Goal: Answer question/provide support: Share knowledge or assist other users

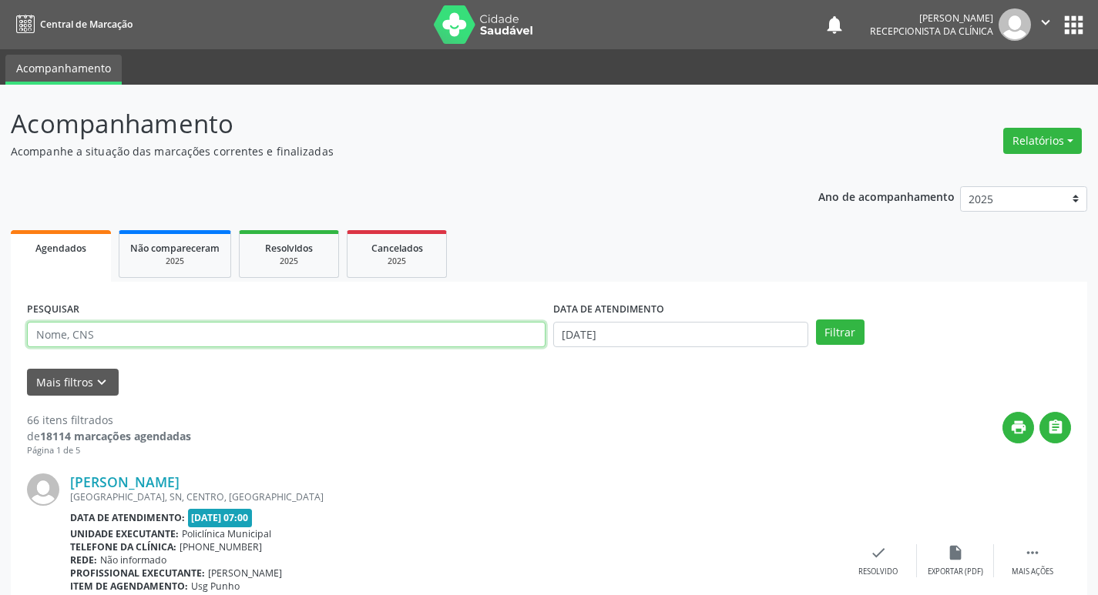
click at [88, 328] on input "text" at bounding box center [286, 335] width 518 height 26
click at [816, 320] on button "Filtrar" at bounding box center [840, 333] width 49 height 26
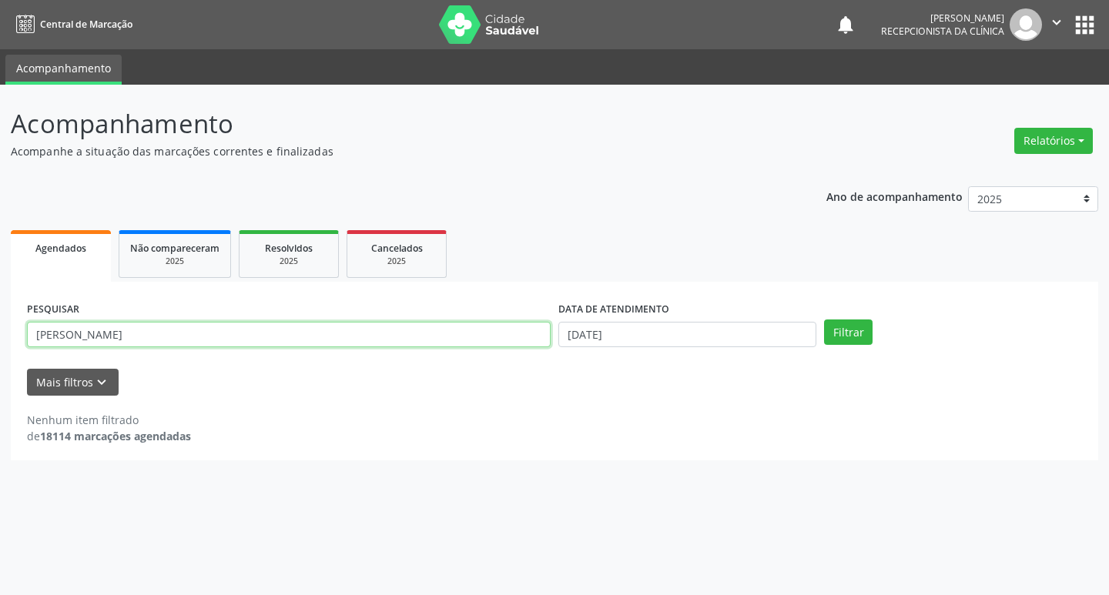
click at [138, 336] on input "[PERSON_NAME]" at bounding box center [289, 335] width 524 height 26
type input "[PERSON_NAME]"
click at [824, 320] on button "Filtrar" at bounding box center [848, 333] width 49 height 26
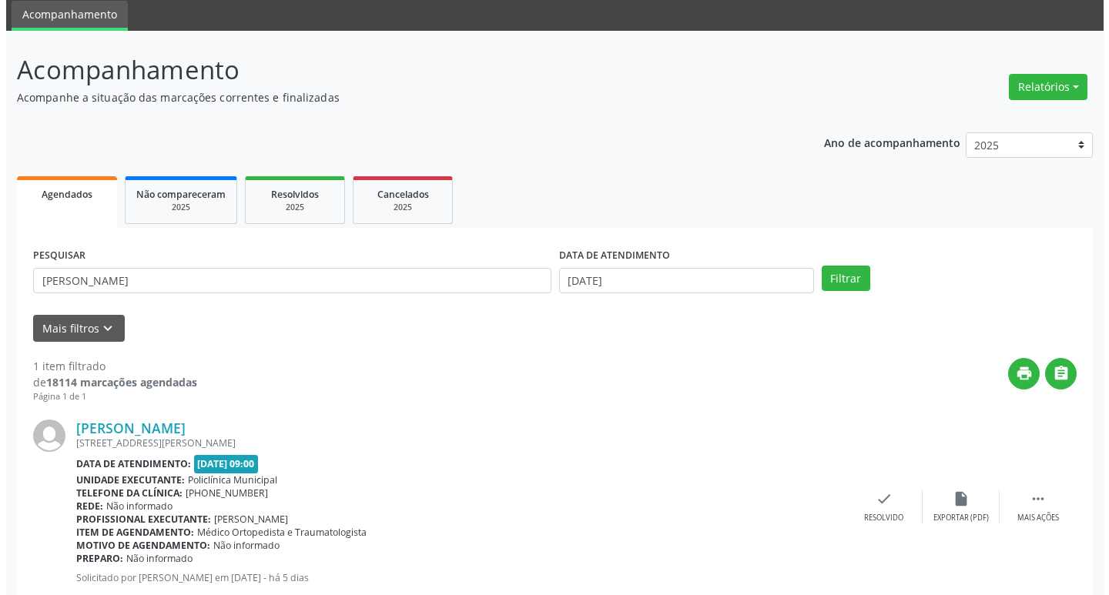
scroll to position [97, 0]
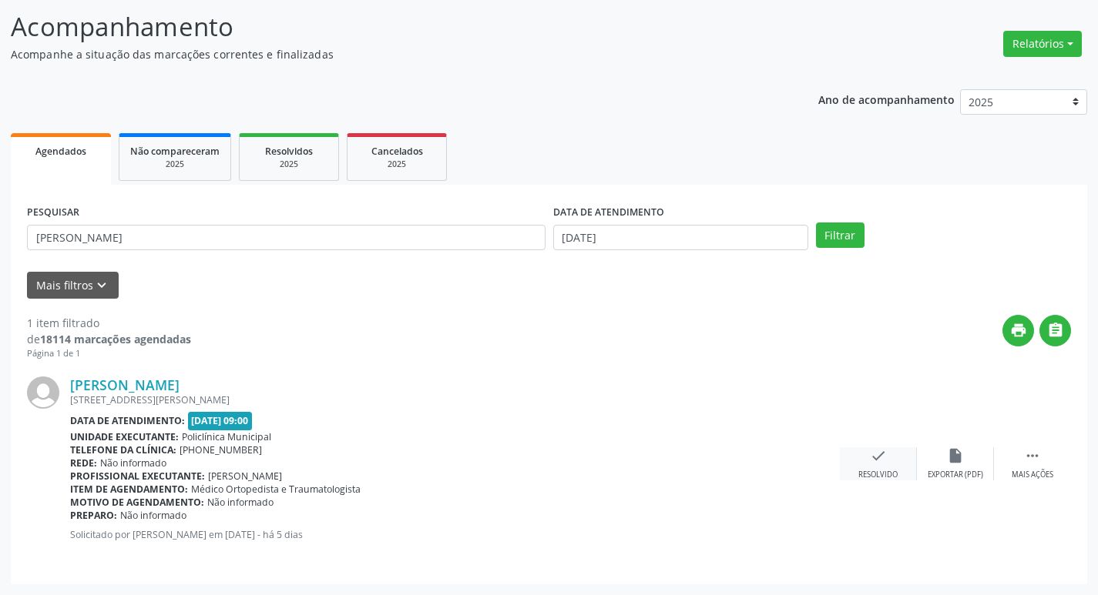
click at [871, 464] on icon "check" at bounding box center [878, 456] width 17 height 17
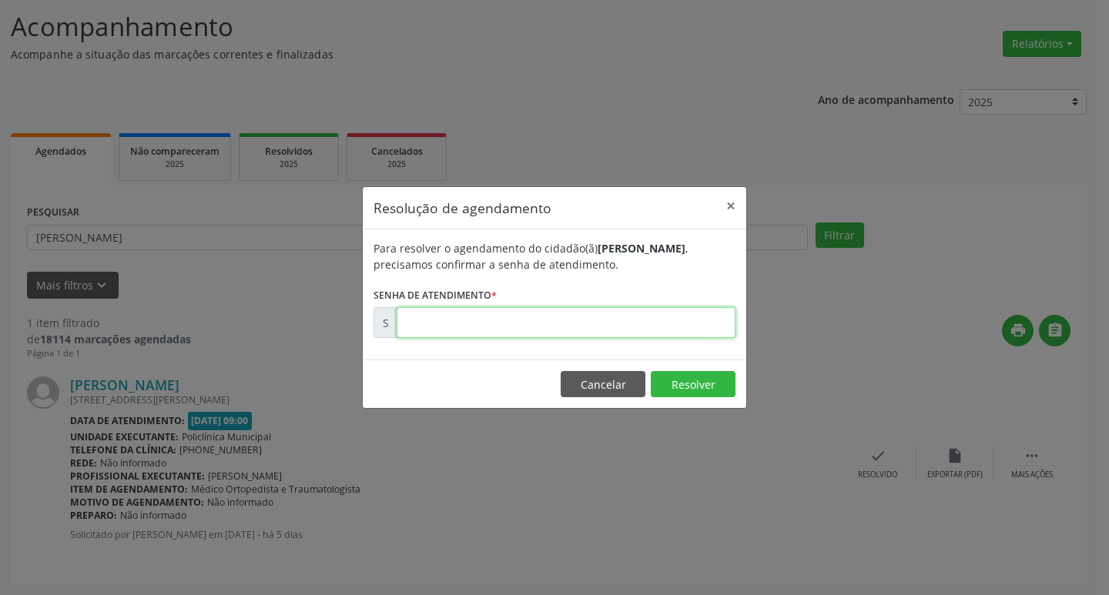
drag, startPoint x: 491, startPoint y: 315, endPoint x: 498, endPoint y: 324, distance: 10.9
click at [491, 315] on input "text" at bounding box center [566, 322] width 339 height 31
type input "00181573"
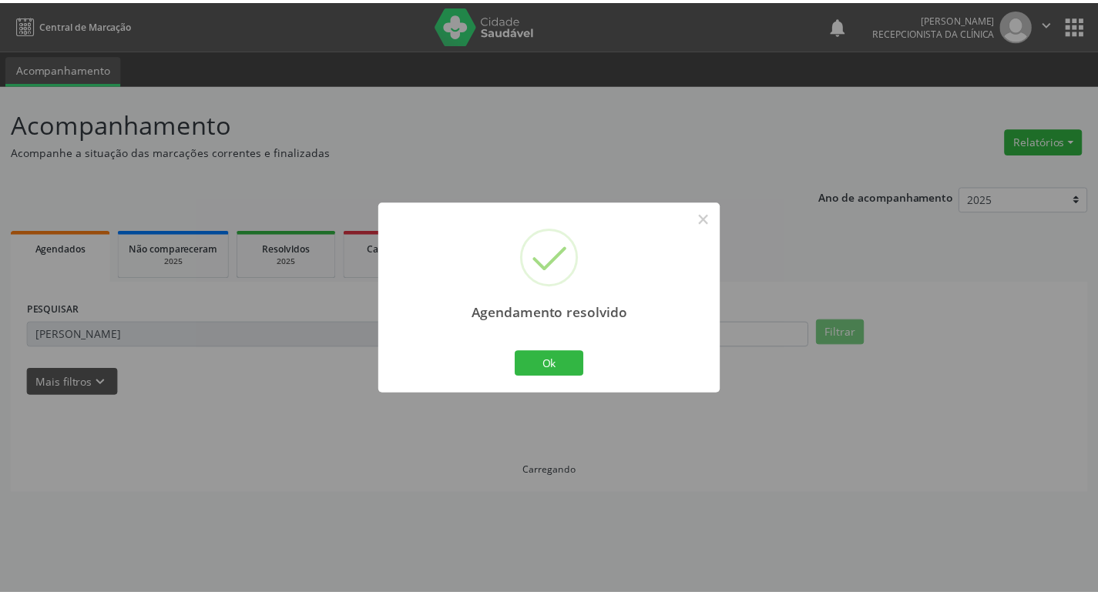
scroll to position [0, 0]
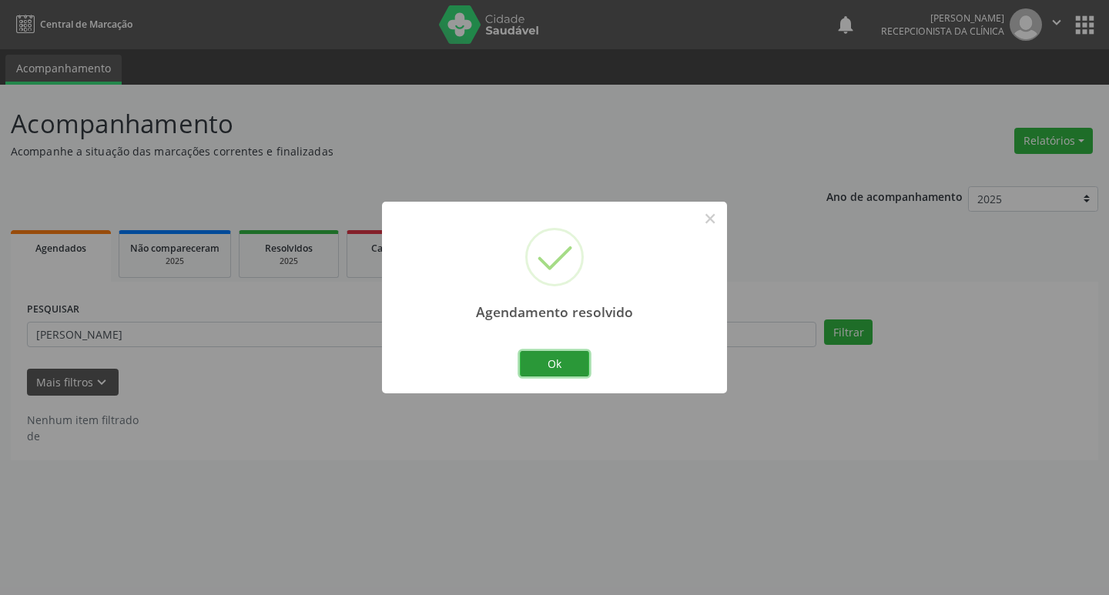
drag, startPoint x: 557, startPoint y: 365, endPoint x: 496, endPoint y: 351, distance: 62.4
click at [556, 364] on button "Ok" at bounding box center [554, 364] width 69 height 26
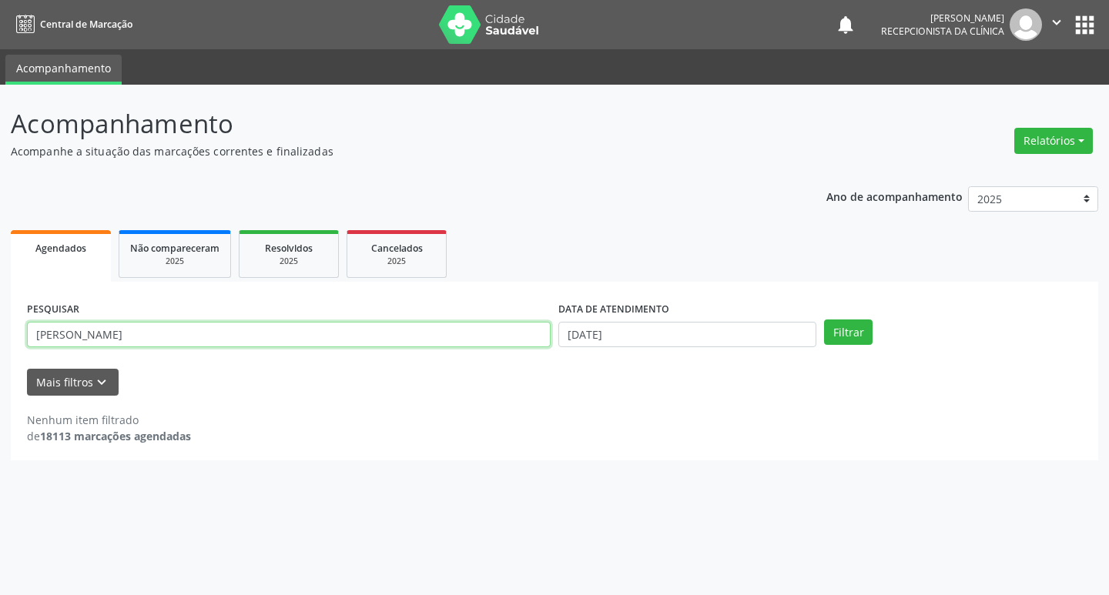
click at [435, 344] on input "[PERSON_NAME]" at bounding box center [289, 335] width 524 height 26
type input "paulo"
click at [824, 320] on button "Filtrar" at bounding box center [848, 333] width 49 height 26
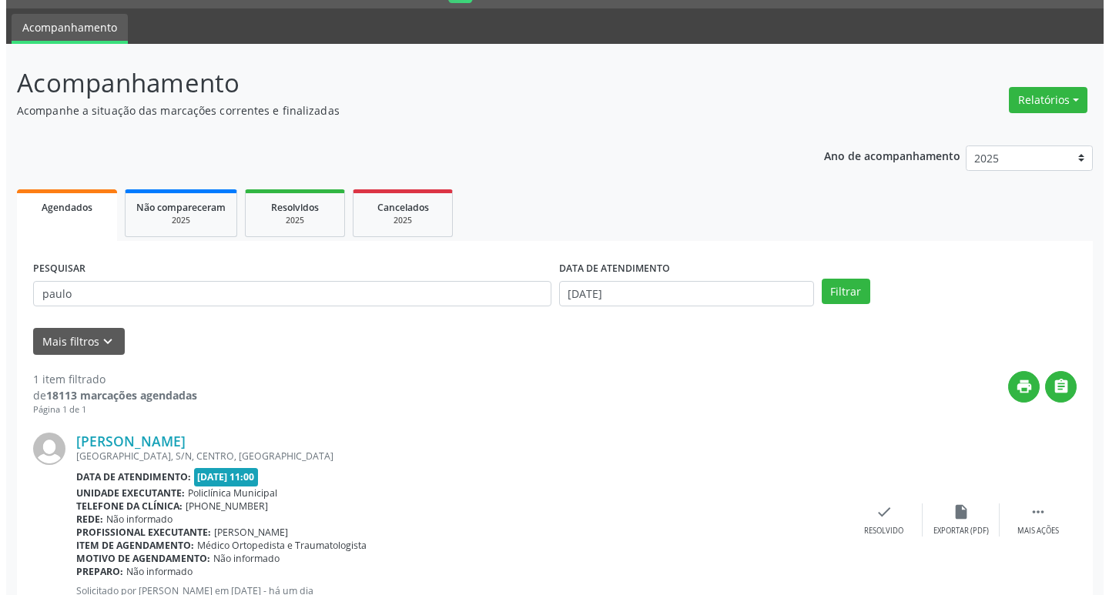
scroll to position [97, 0]
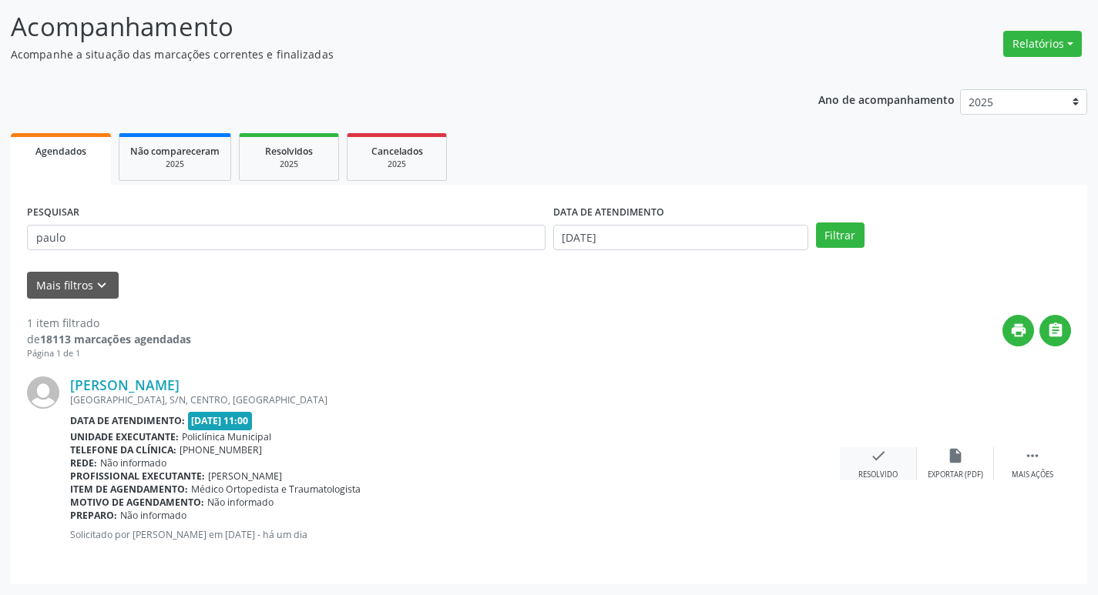
click at [882, 456] on icon "check" at bounding box center [878, 456] width 17 height 17
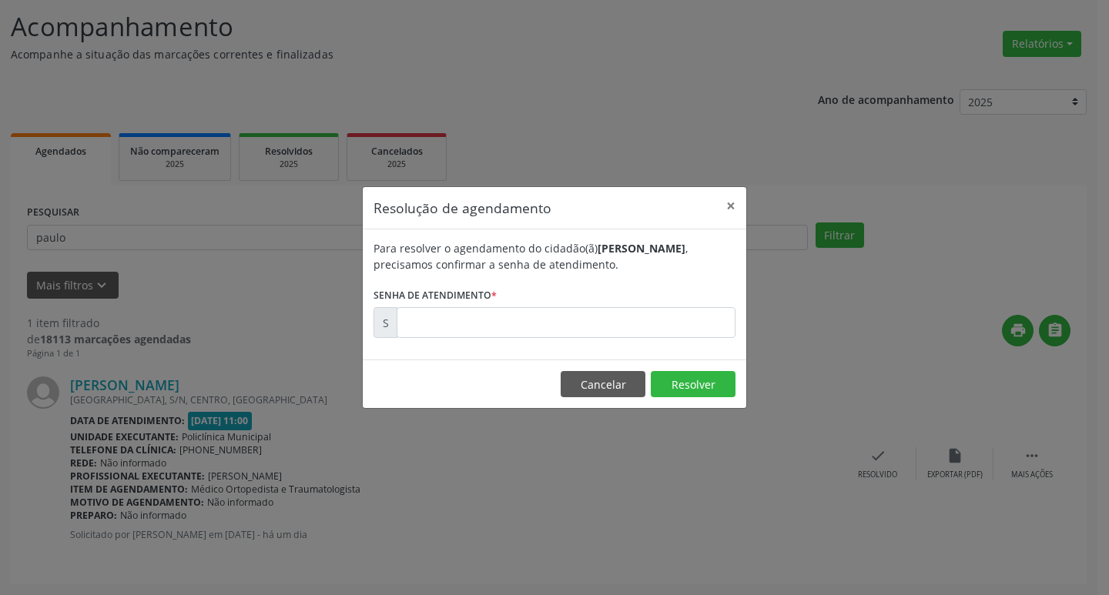
click at [471, 303] on label "Senha de atendimento *" at bounding box center [435, 295] width 123 height 24
click at [497, 331] on input "text" at bounding box center [566, 322] width 339 height 31
type input "00181952"
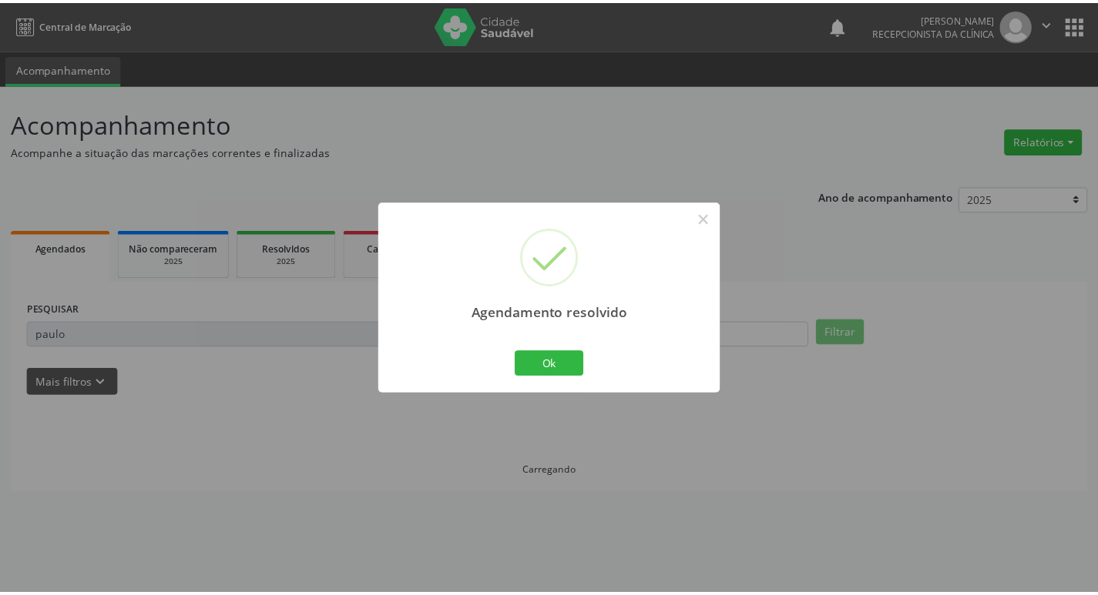
scroll to position [0, 0]
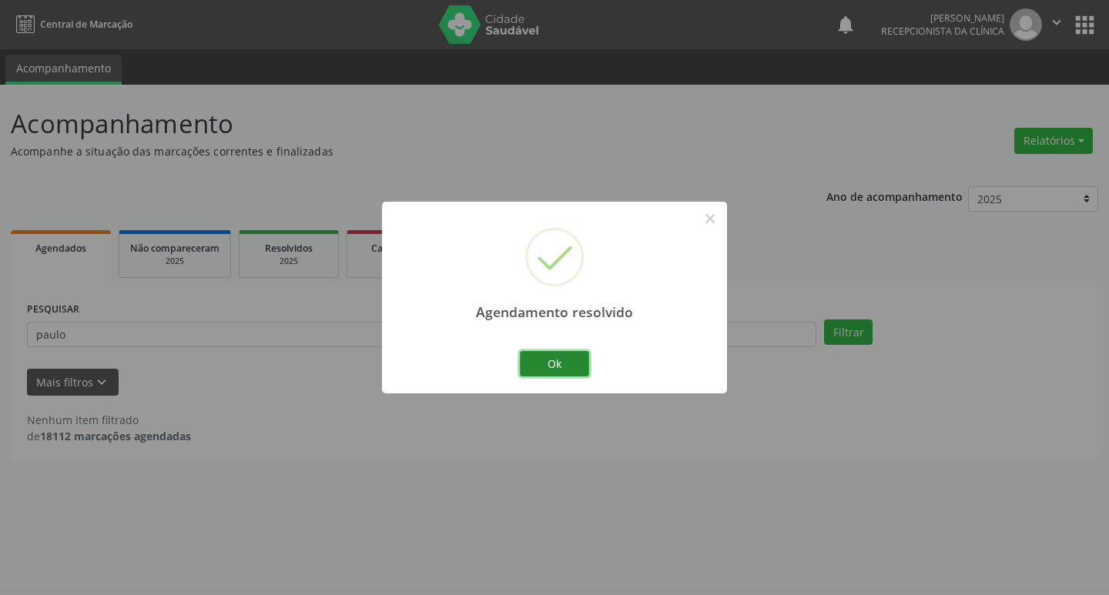
click at [542, 370] on button "Ok" at bounding box center [554, 364] width 69 height 26
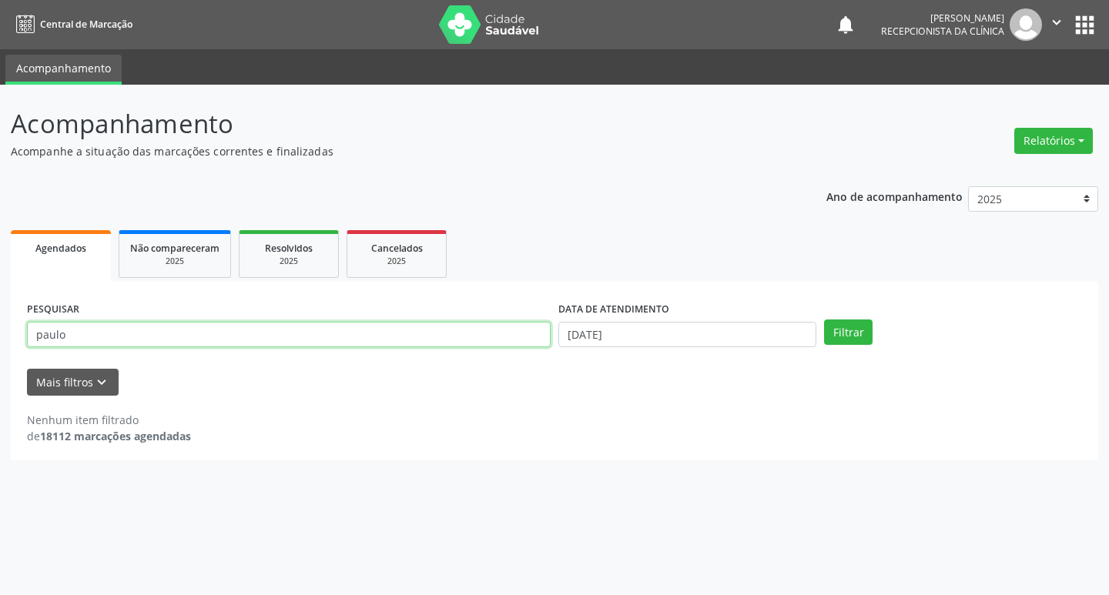
click at [347, 340] on input "paulo" at bounding box center [289, 335] width 524 height 26
click at [824, 320] on button "Filtrar" at bounding box center [848, 333] width 49 height 26
click at [347, 340] on input "edmjar" at bounding box center [289, 335] width 524 height 26
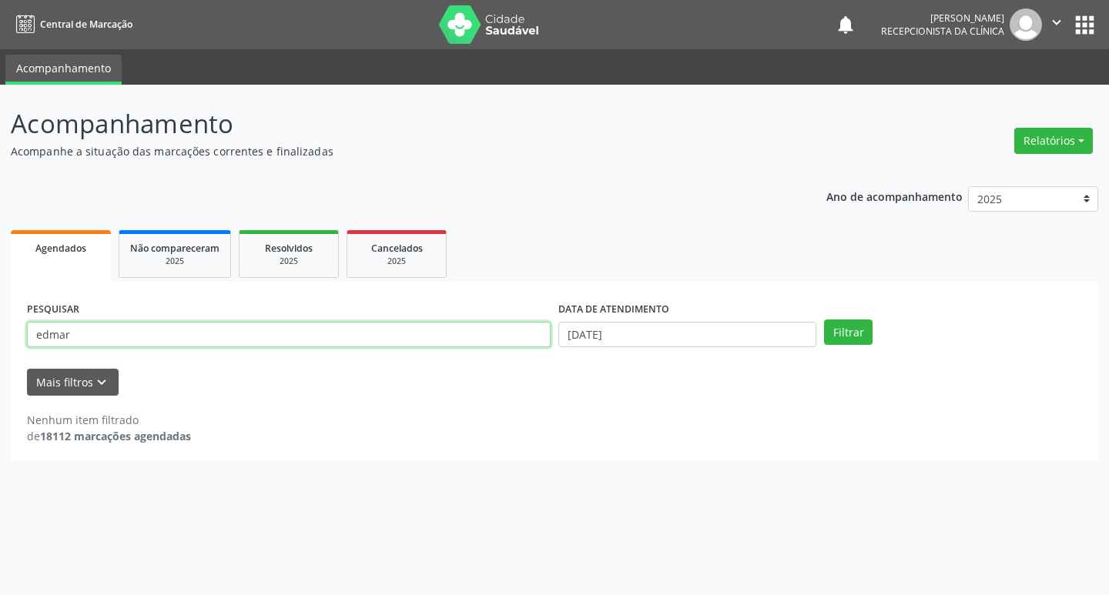
type input "edmar"
click at [824, 320] on button "Filtrar" at bounding box center [848, 333] width 49 height 26
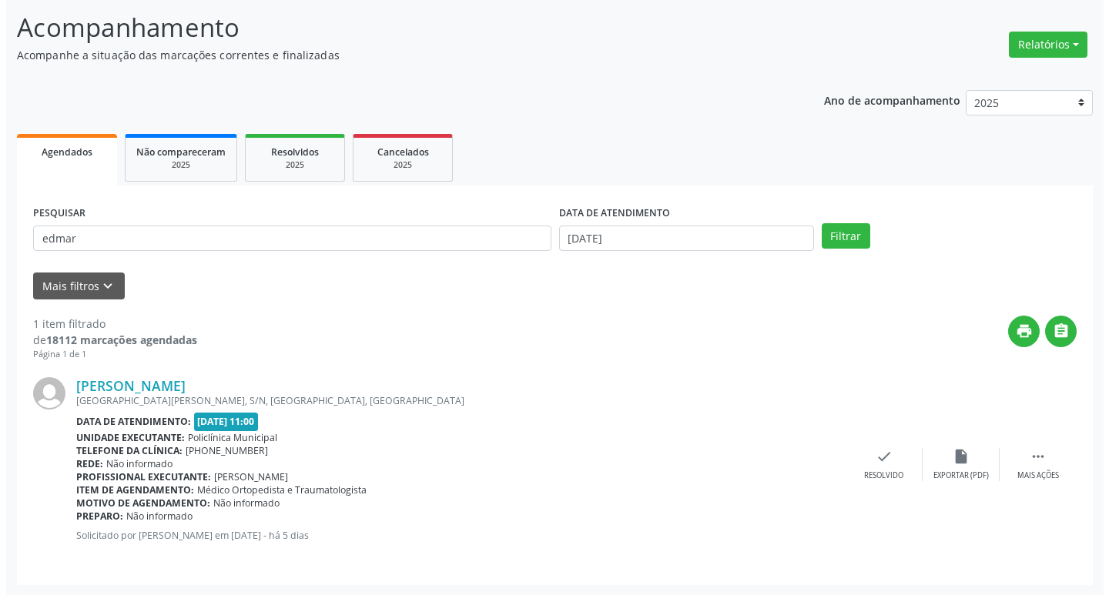
scroll to position [97, 0]
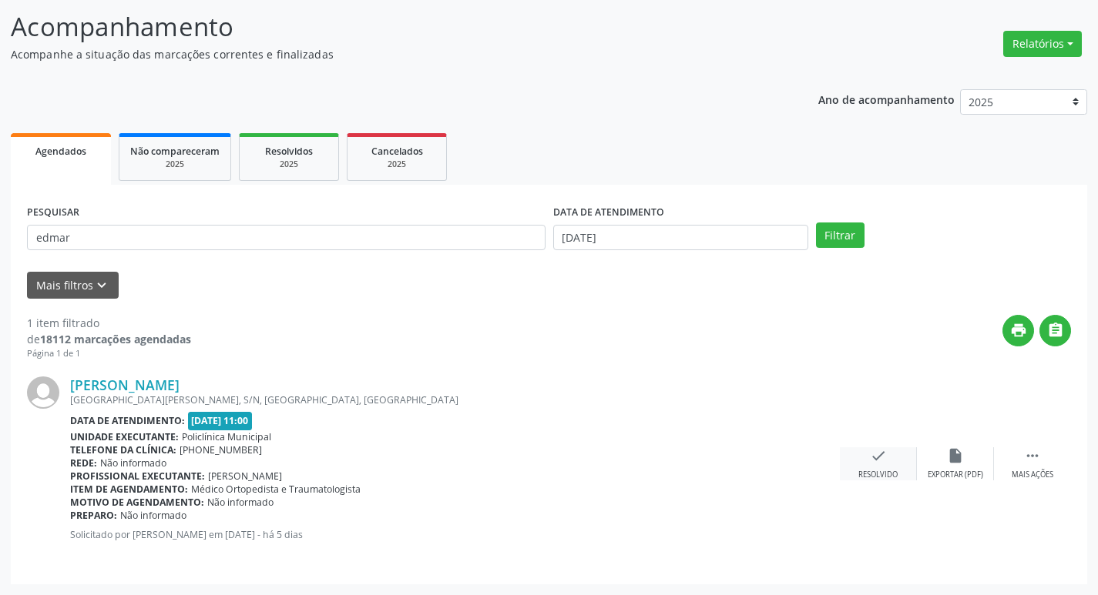
click at [888, 474] on div "Resolvido" at bounding box center [877, 475] width 39 height 11
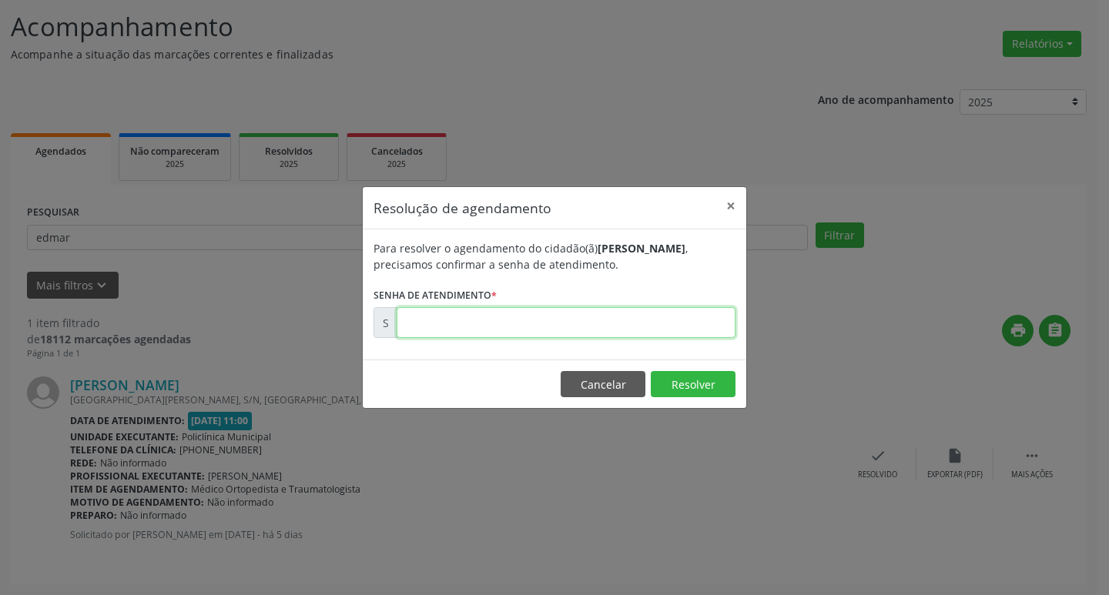
click at [499, 332] on input "text" at bounding box center [566, 322] width 339 height 31
type input "00181776"
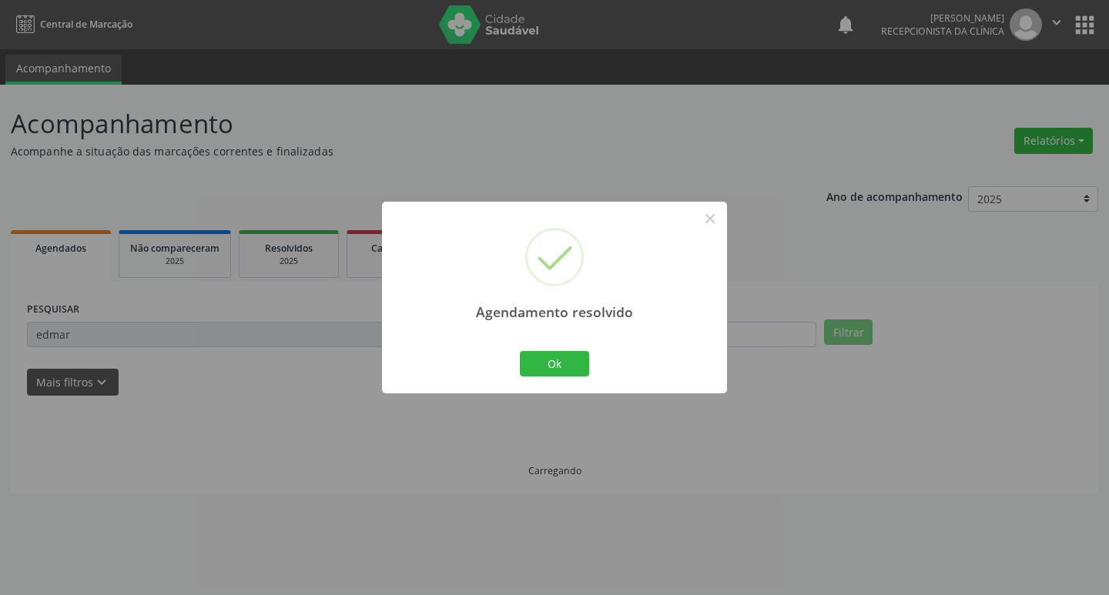
scroll to position [0, 0]
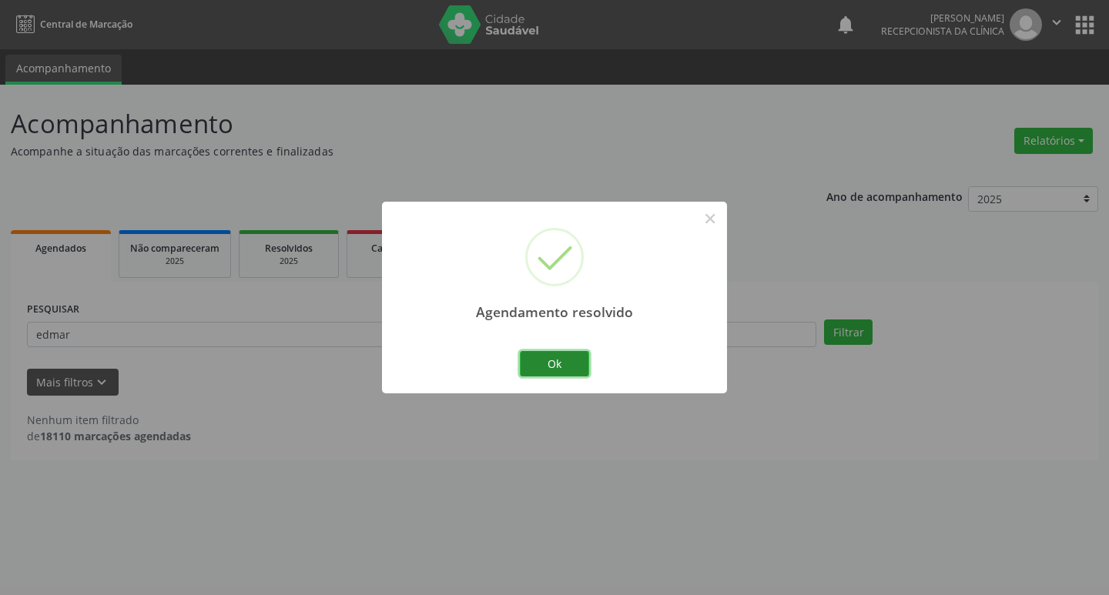
click at [550, 365] on button "Ok" at bounding box center [554, 364] width 69 height 26
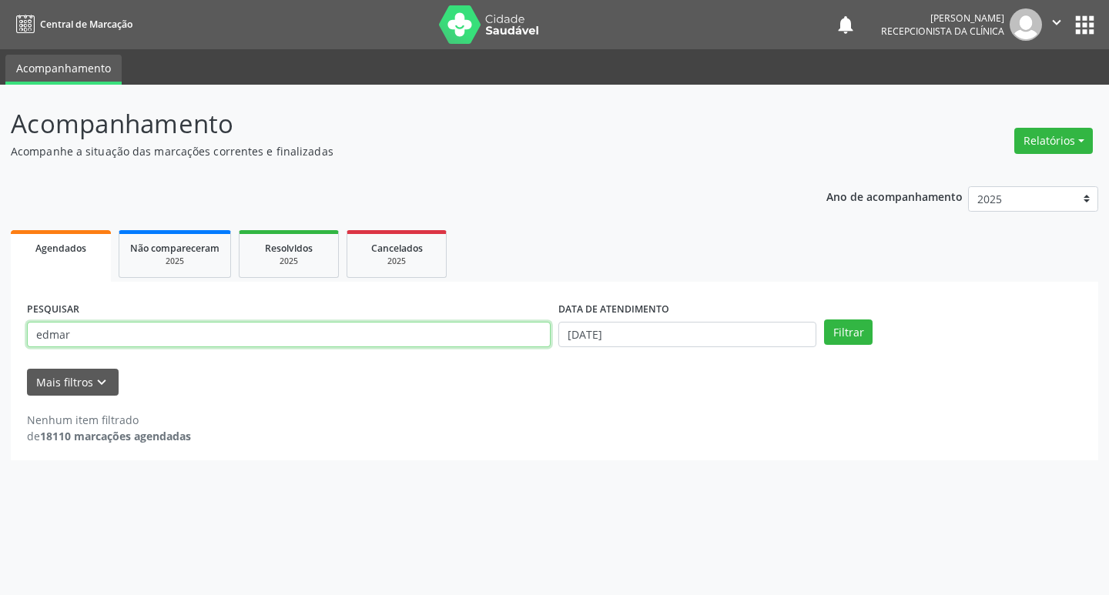
click at [398, 336] on input "edmar" at bounding box center [289, 335] width 524 height 26
type input "[PERSON_NAME]"
click at [824, 320] on button "Filtrar" at bounding box center [848, 333] width 49 height 26
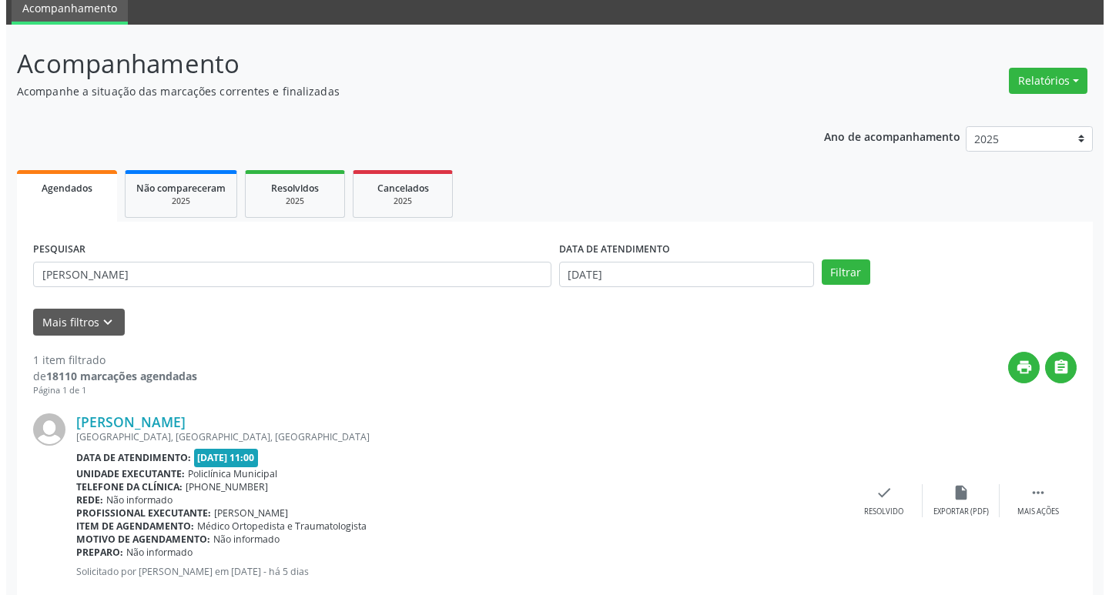
scroll to position [97, 0]
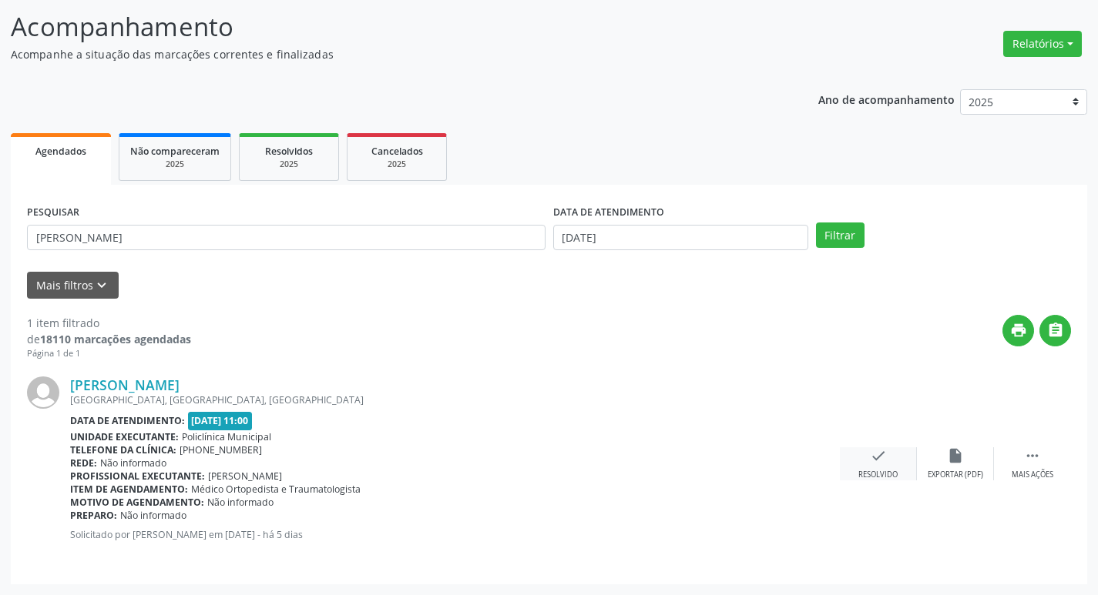
click at [872, 460] on icon "check" at bounding box center [878, 456] width 17 height 17
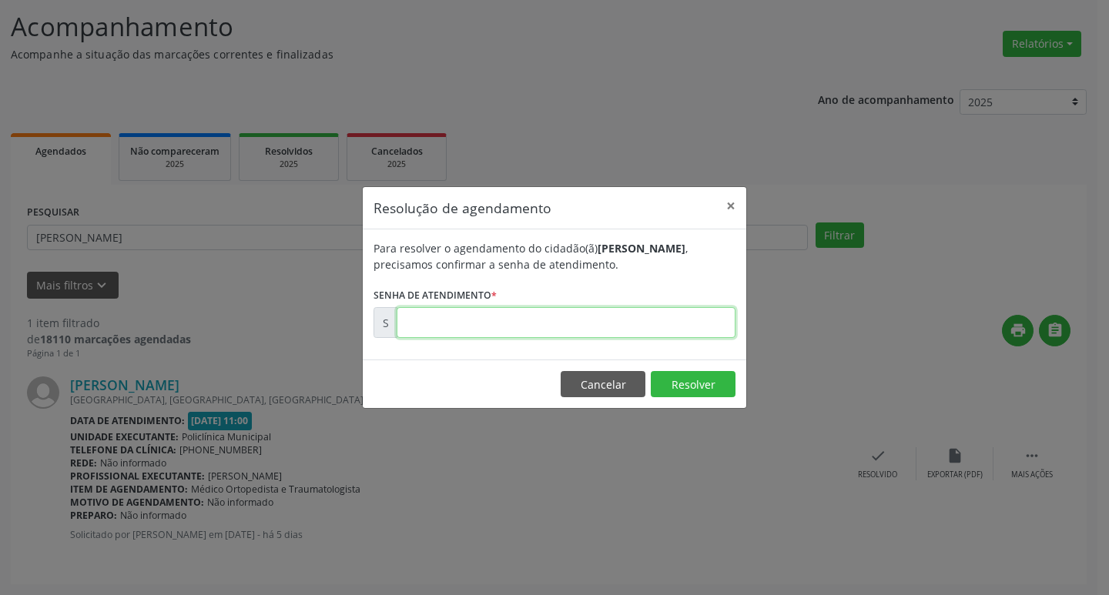
click at [478, 327] on input "text" at bounding box center [566, 322] width 339 height 31
type input "00181704"
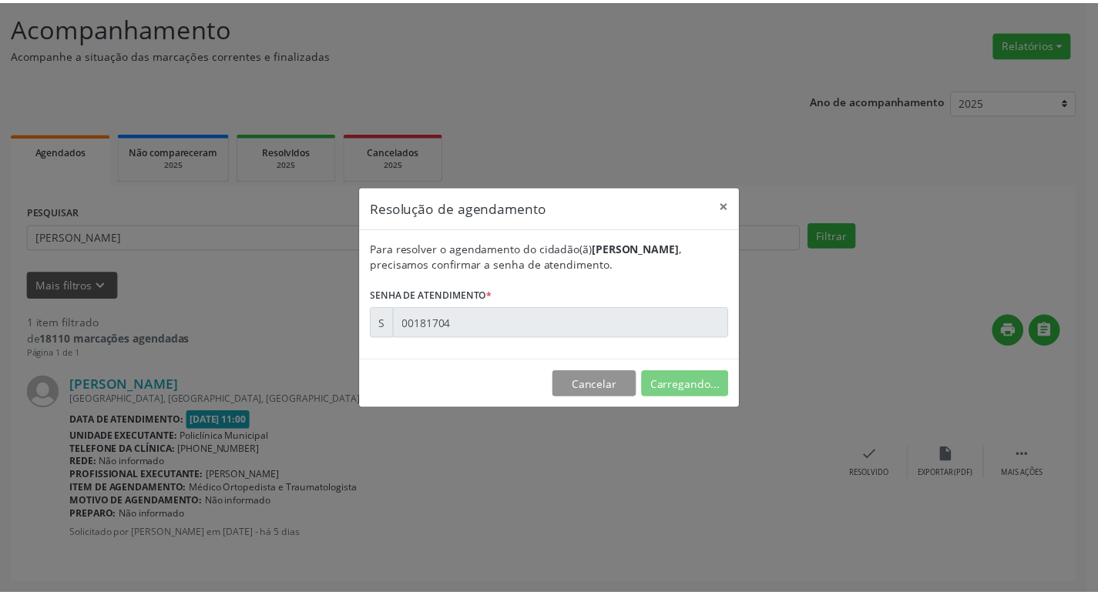
scroll to position [0, 0]
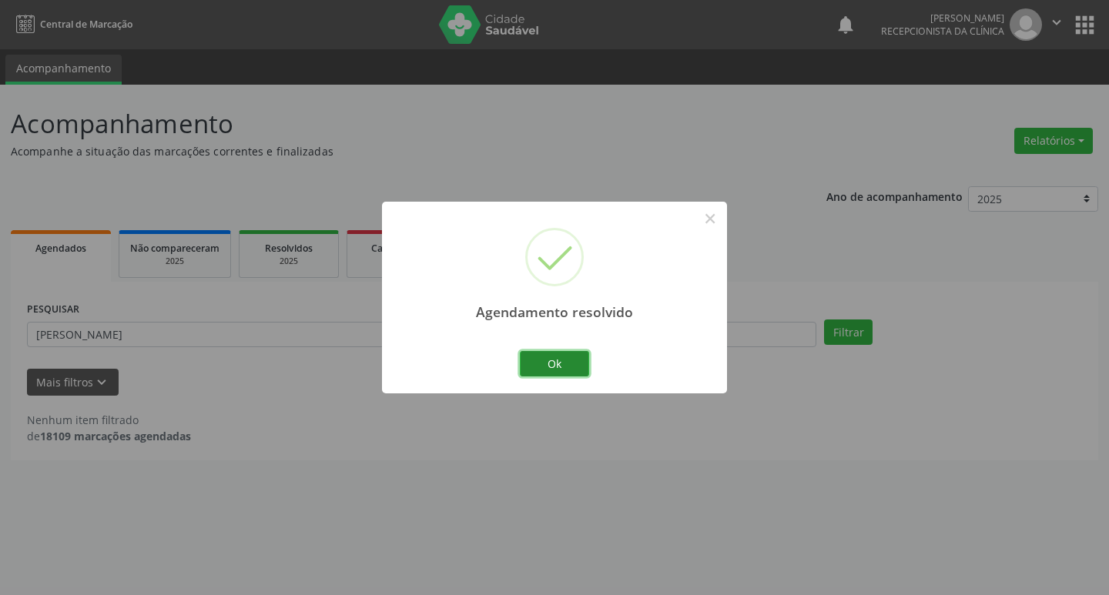
click at [530, 359] on button "Ok" at bounding box center [554, 364] width 69 height 26
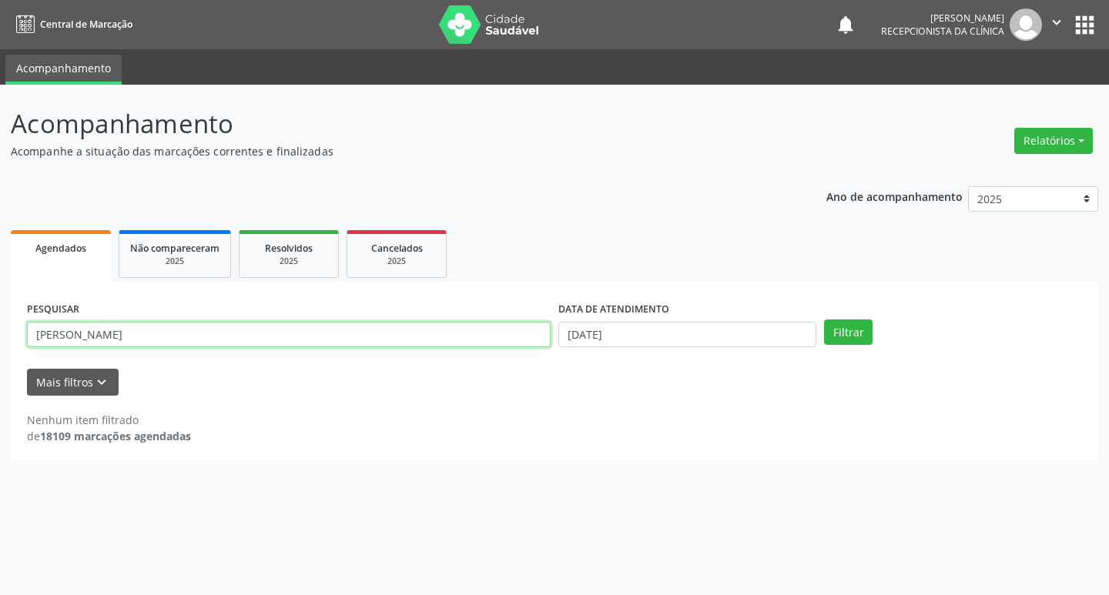
click at [408, 343] on input "[PERSON_NAME]" at bounding box center [289, 335] width 524 height 26
click at [407, 343] on input "[PERSON_NAME]" at bounding box center [289, 335] width 524 height 26
type input "daiara"
click at [824, 320] on button "Filtrar" at bounding box center [848, 333] width 49 height 26
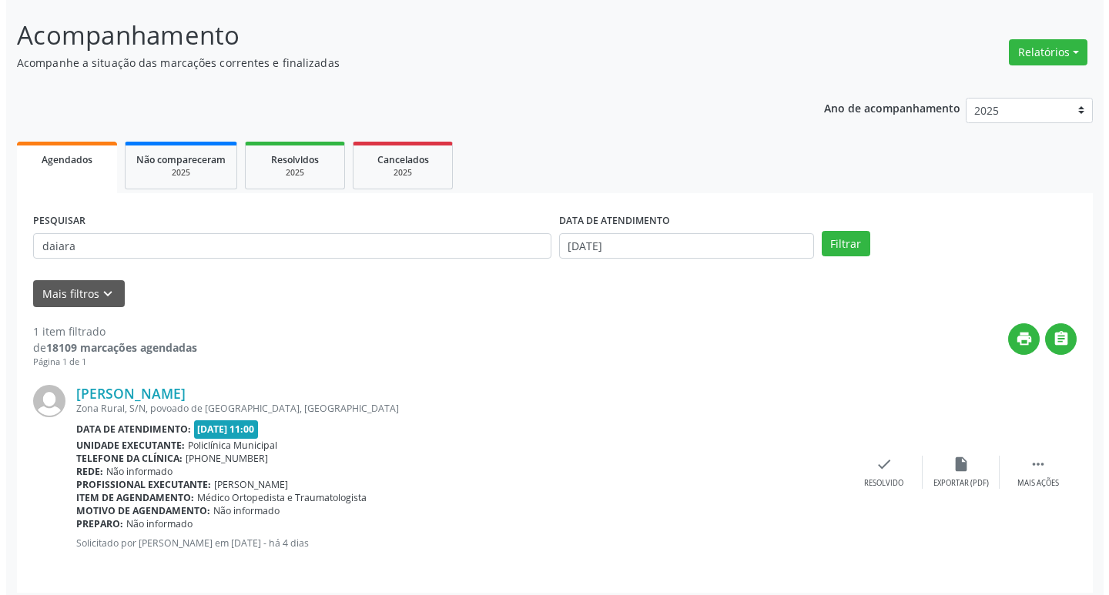
scroll to position [97, 0]
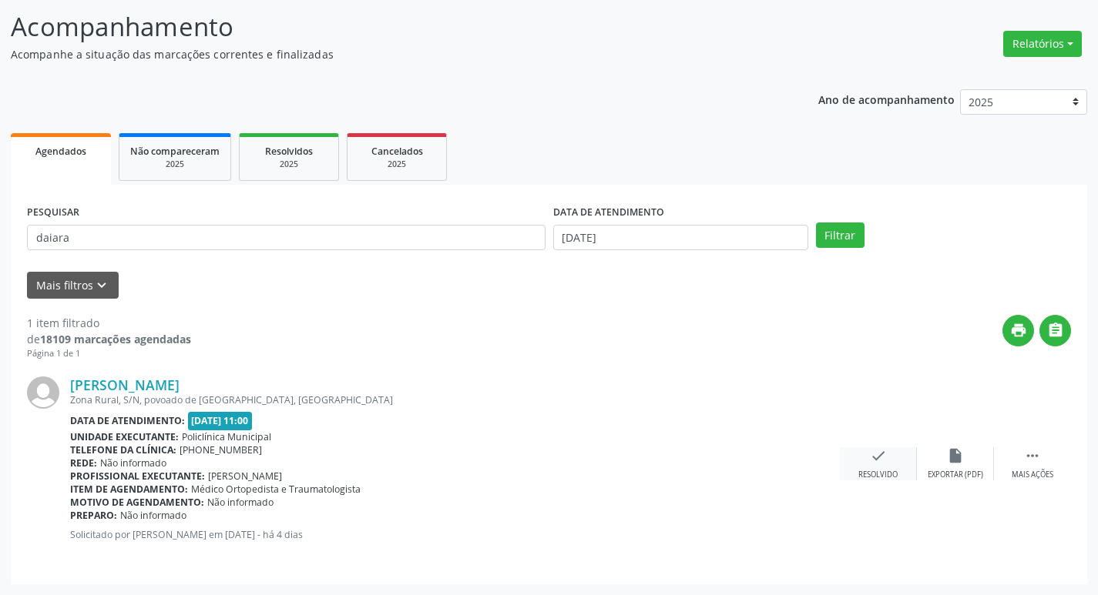
click at [877, 464] on icon "check" at bounding box center [878, 456] width 17 height 17
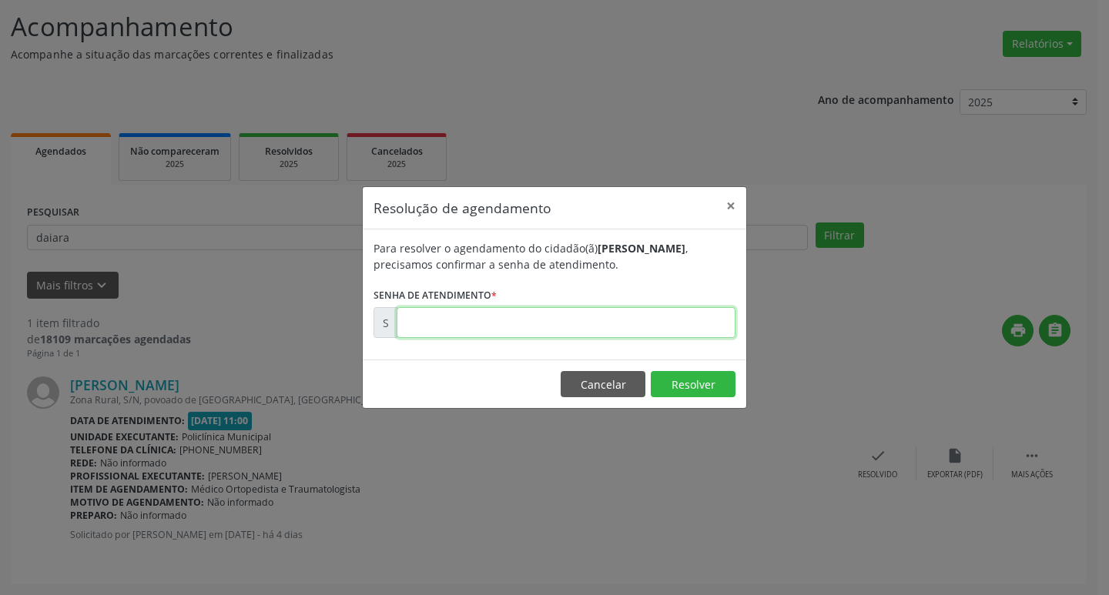
click at [498, 314] on input "text" at bounding box center [566, 322] width 339 height 31
type input "00181831"
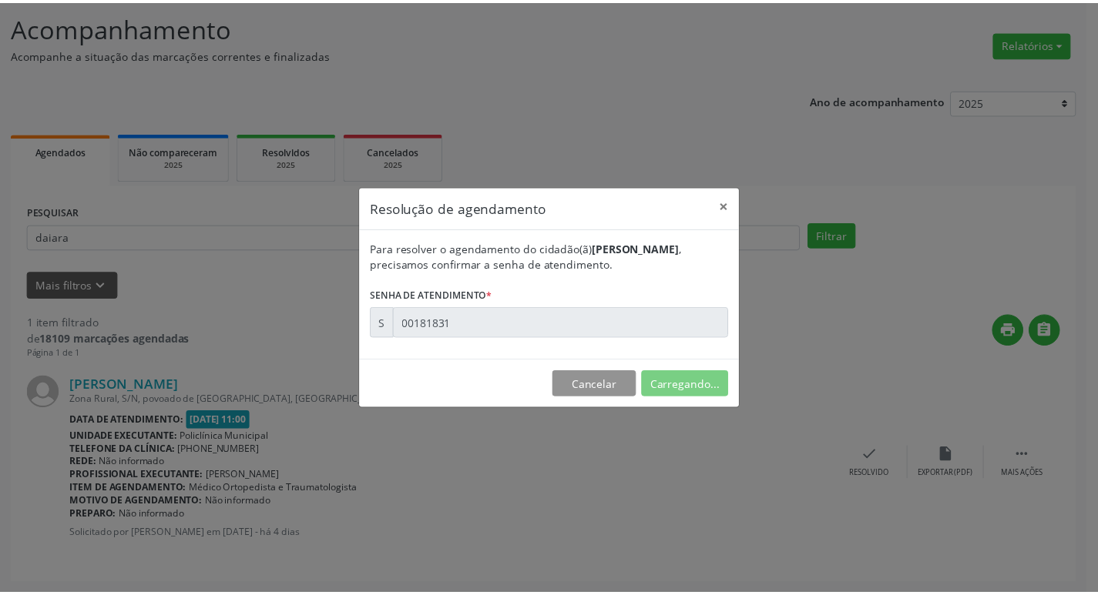
scroll to position [0, 0]
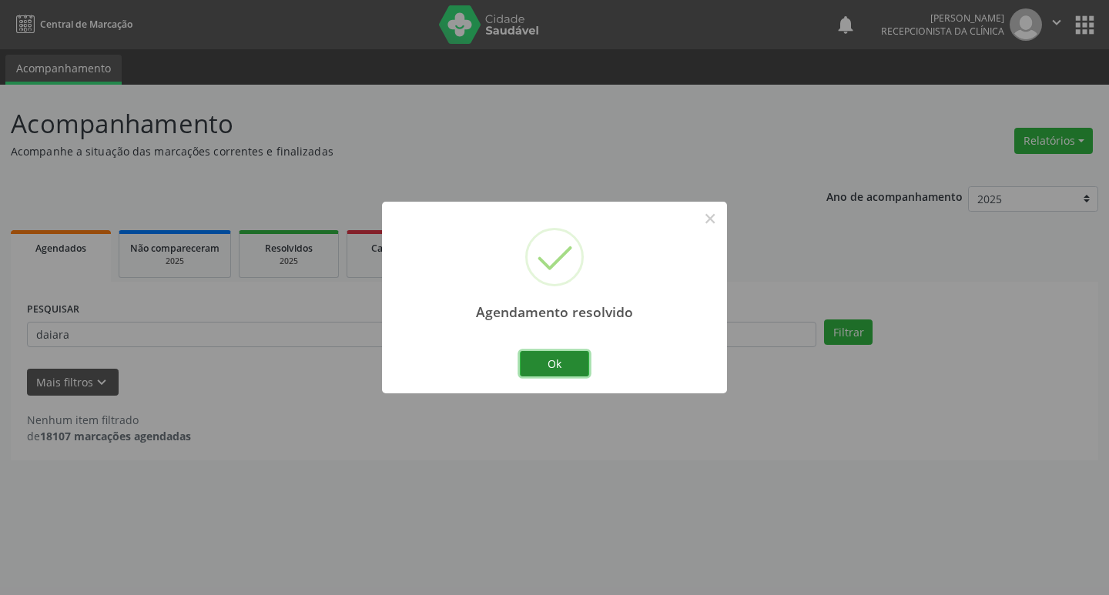
click at [535, 354] on button "Ok" at bounding box center [554, 364] width 69 height 26
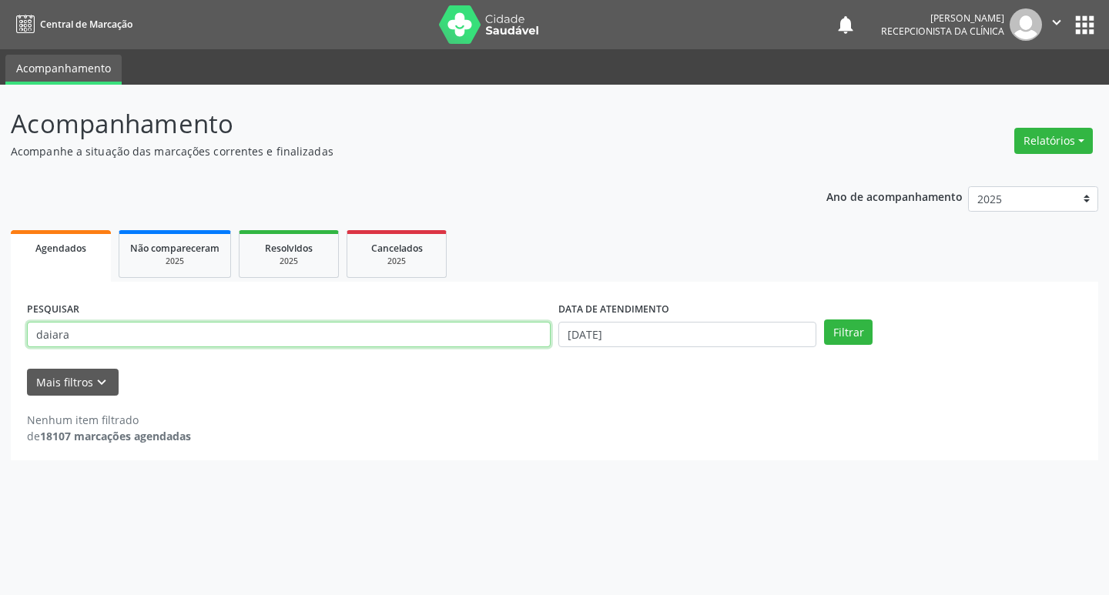
click at [381, 326] on input "daiara" at bounding box center [289, 335] width 524 height 26
click at [824, 320] on button "Filtrar" at bounding box center [848, 333] width 49 height 26
click at [377, 329] on input "daiara" at bounding box center [289, 335] width 524 height 26
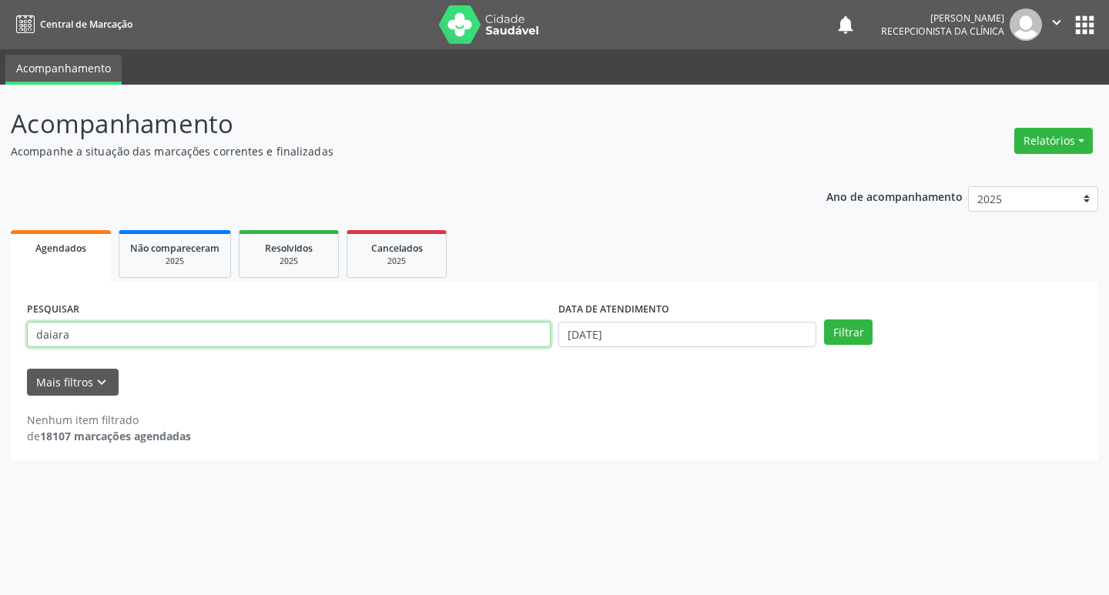
click at [377, 329] on input "daiara" at bounding box center [289, 335] width 524 height 26
click at [377, 330] on input "daiara" at bounding box center [289, 335] width 524 height 26
type input "[PERSON_NAME]"
click at [824, 320] on button "Filtrar" at bounding box center [848, 333] width 49 height 26
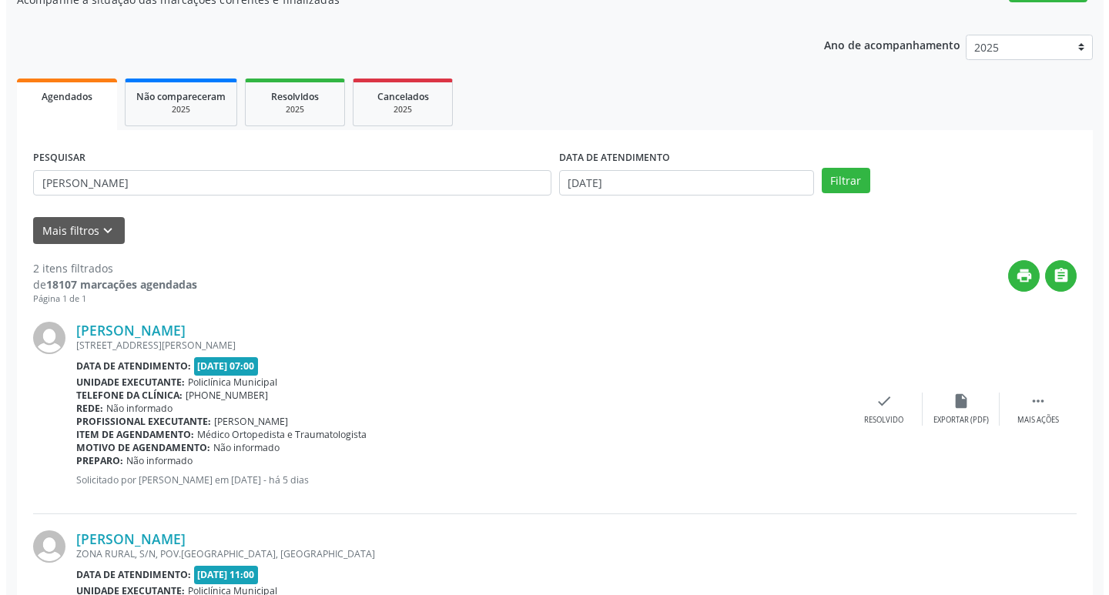
scroll to position [306, 0]
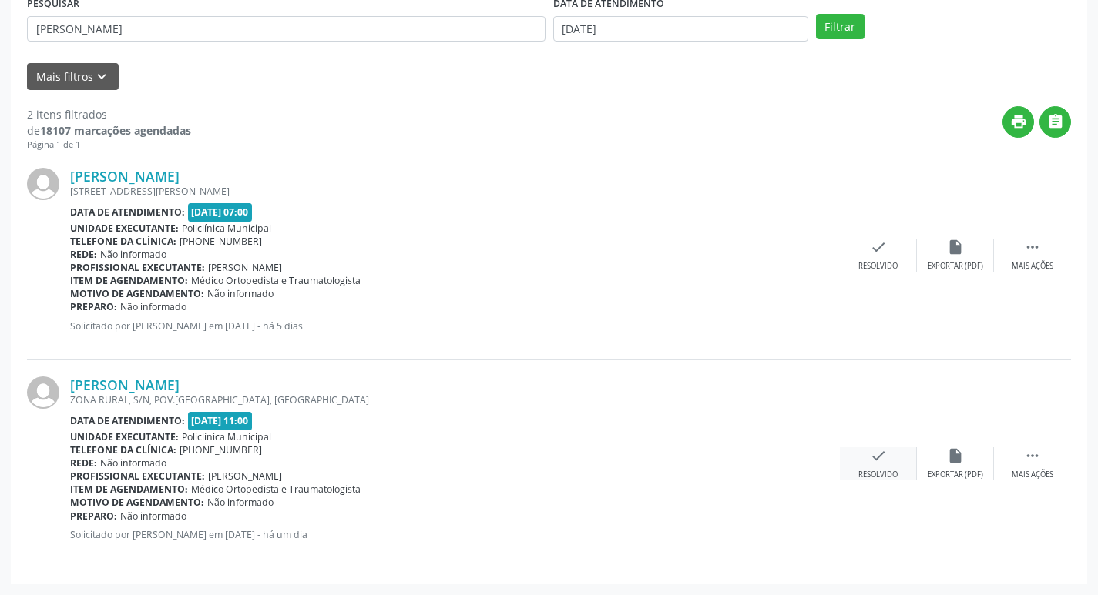
click at [893, 478] on div "Resolvido" at bounding box center [877, 475] width 39 height 11
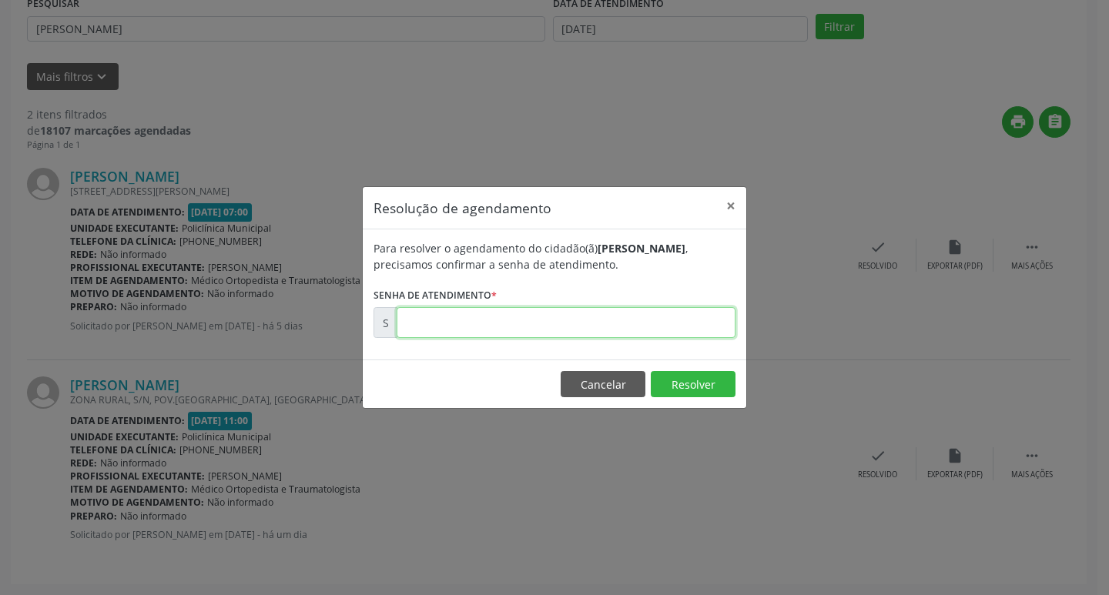
click at [505, 330] on input "text" at bounding box center [566, 322] width 339 height 31
type input "00182041"
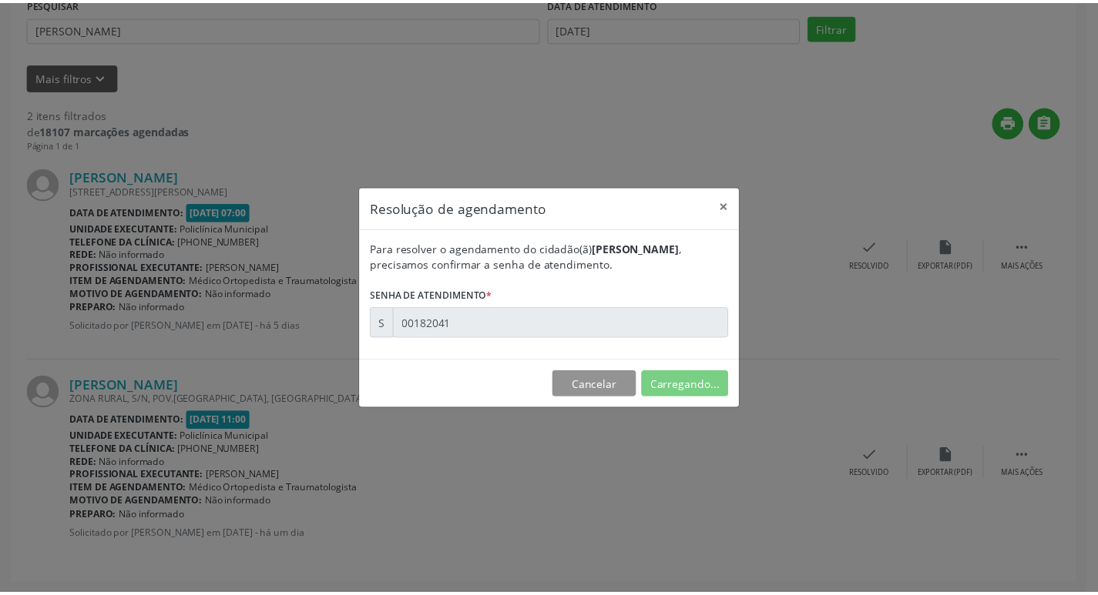
scroll to position [0, 0]
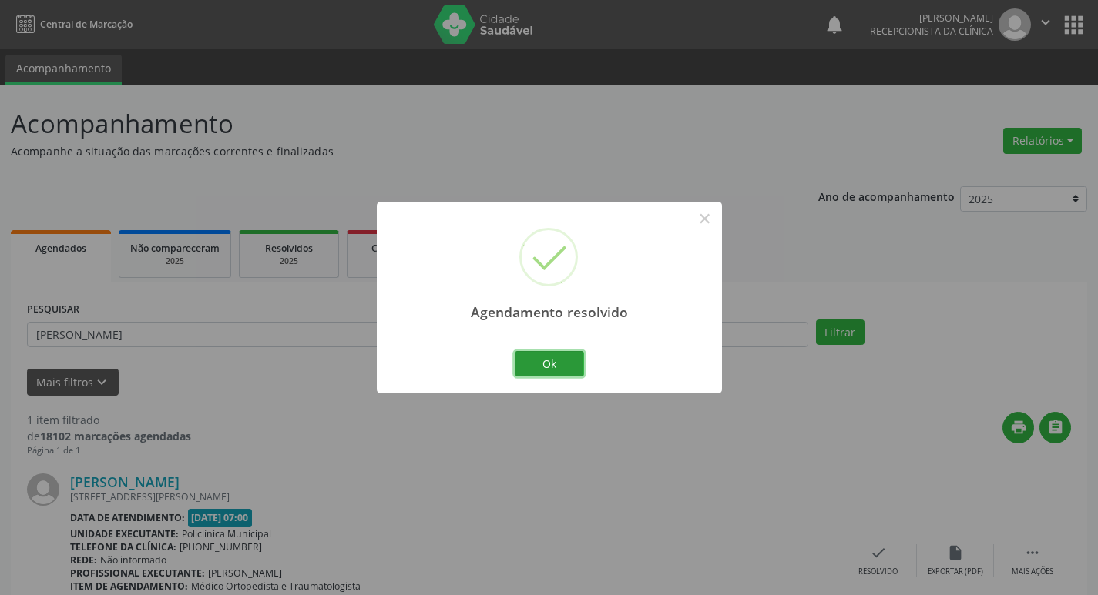
drag, startPoint x: 538, startPoint y: 360, endPoint x: 527, endPoint y: 356, distance: 11.5
click at [535, 360] on button "Ok" at bounding box center [549, 364] width 69 height 26
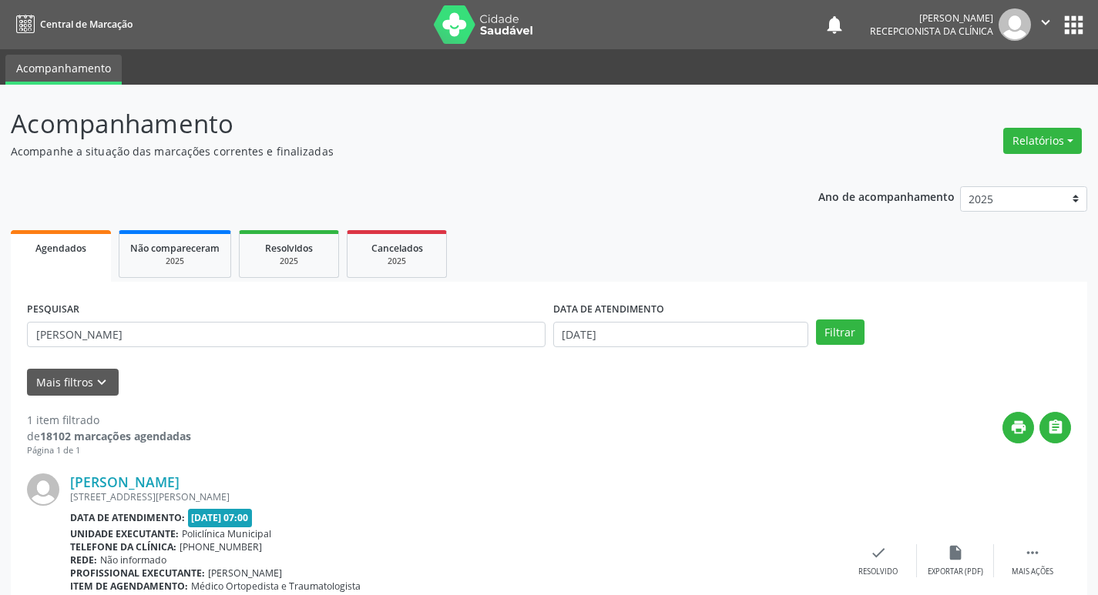
drag, startPoint x: 458, startPoint y: 351, endPoint x: 431, endPoint y: 338, distance: 29.3
click at [452, 349] on div "PESQUISAR [PERSON_NAME]" at bounding box center [286, 328] width 526 height 60
click at [428, 337] on input "[PERSON_NAME]" at bounding box center [286, 335] width 518 height 26
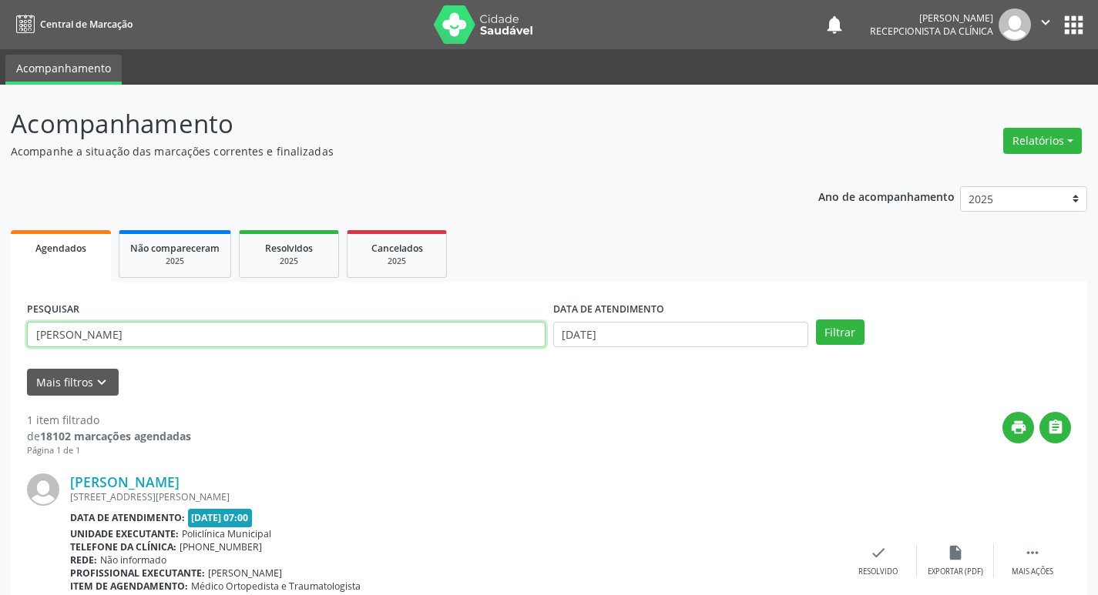
type input "[PERSON_NAME]"
click at [816, 320] on button "Filtrar" at bounding box center [840, 333] width 49 height 26
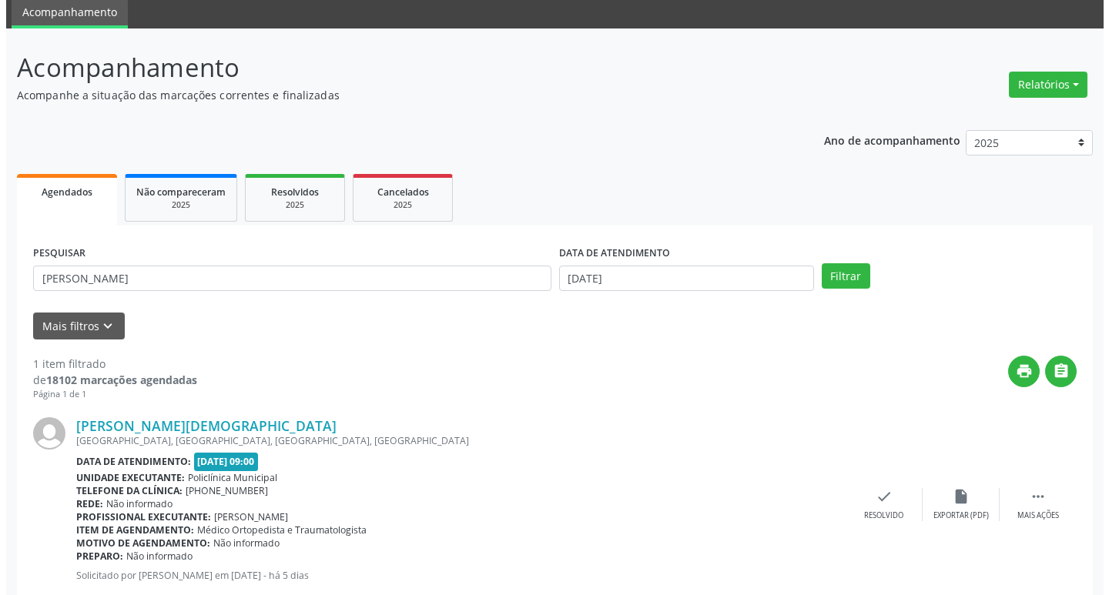
scroll to position [97, 0]
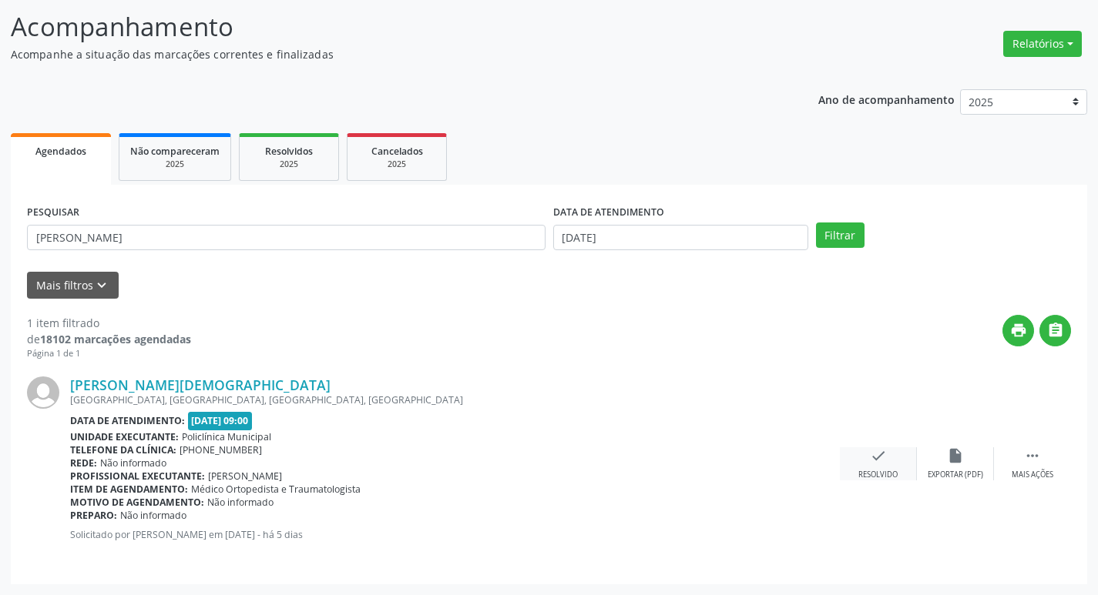
click at [878, 462] on icon "check" at bounding box center [878, 456] width 17 height 17
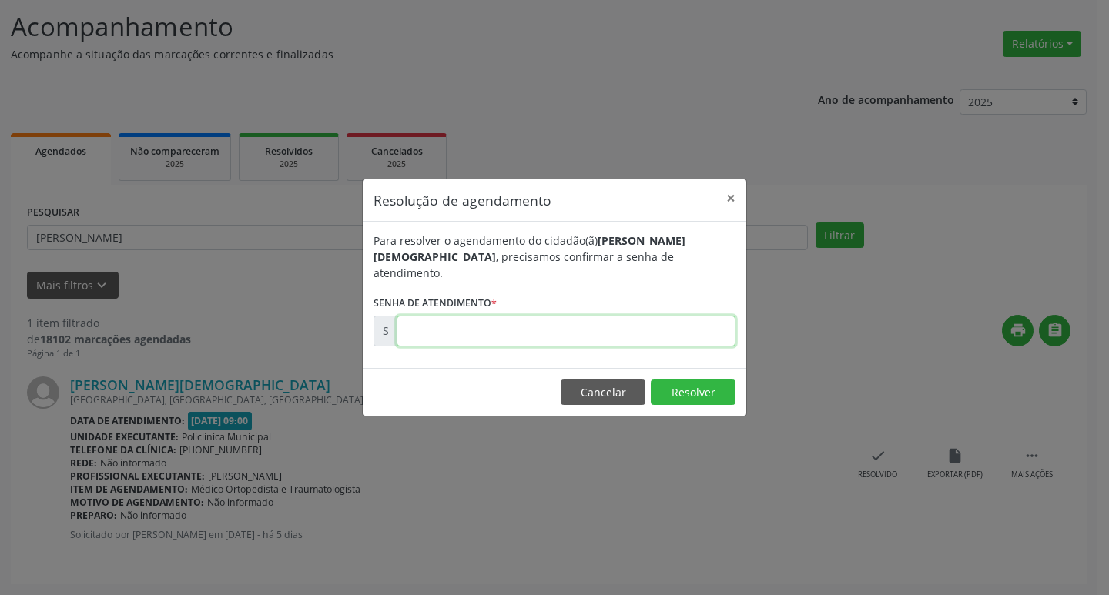
drag, startPoint x: 518, startPoint y: 337, endPoint x: 508, endPoint y: 332, distance: 10.7
click at [516, 337] on input "text" at bounding box center [566, 331] width 339 height 31
type input "00181593"
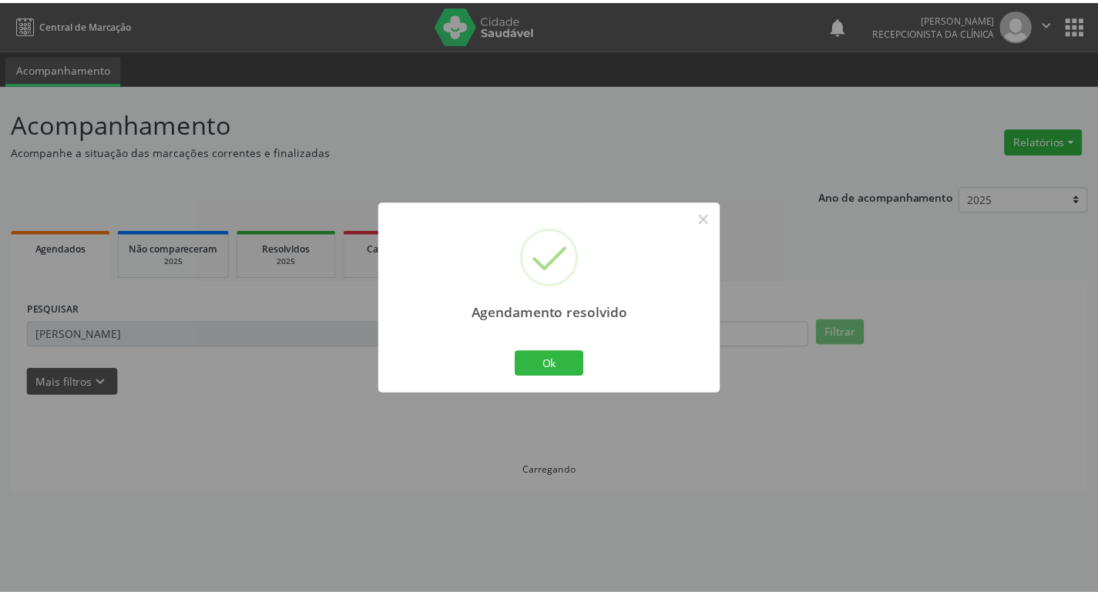
scroll to position [0, 0]
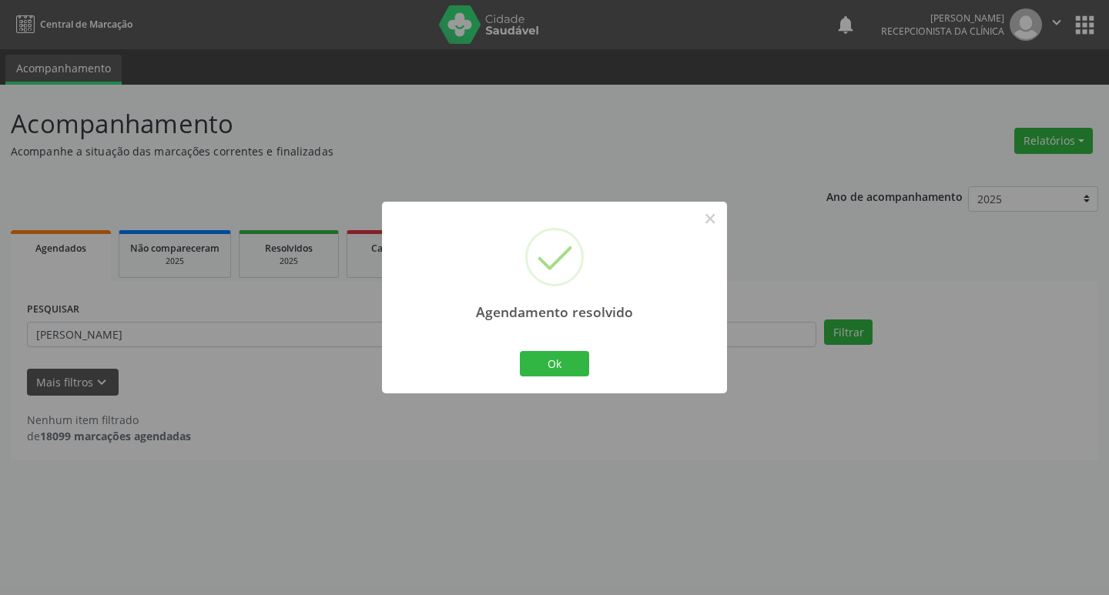
click at [517, 358] on div "Ok Cancel" at bounding box center [555, 363] width 76 height 32
drag, startPoint x: 542, startPoint y: 362, endPoint x: 477, endPoint y: 340, distance: 68.5
click at [535, 362] on button "Ok" at bounding box center [554, 364] width 69 height 26
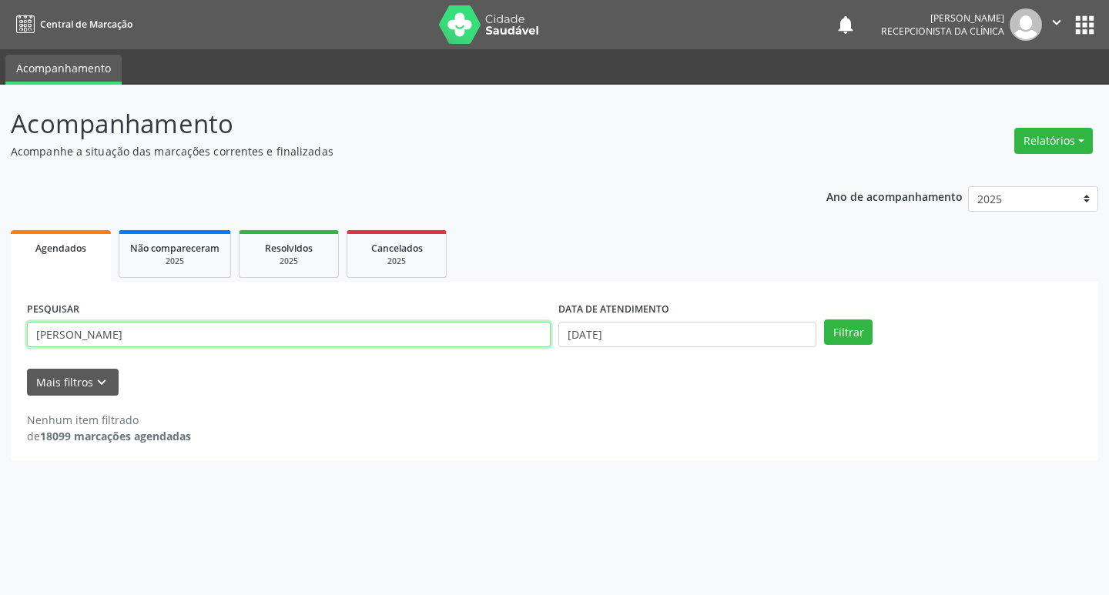
click at [442, 331] on input "[PERSON_NAME]" at bounding box center [289, 335] width 524 height 26
type input "[PERSON_NAME]"
click at [824, 320] on button "Filtrar" at bounding box center [848, 333] width 49 height 26
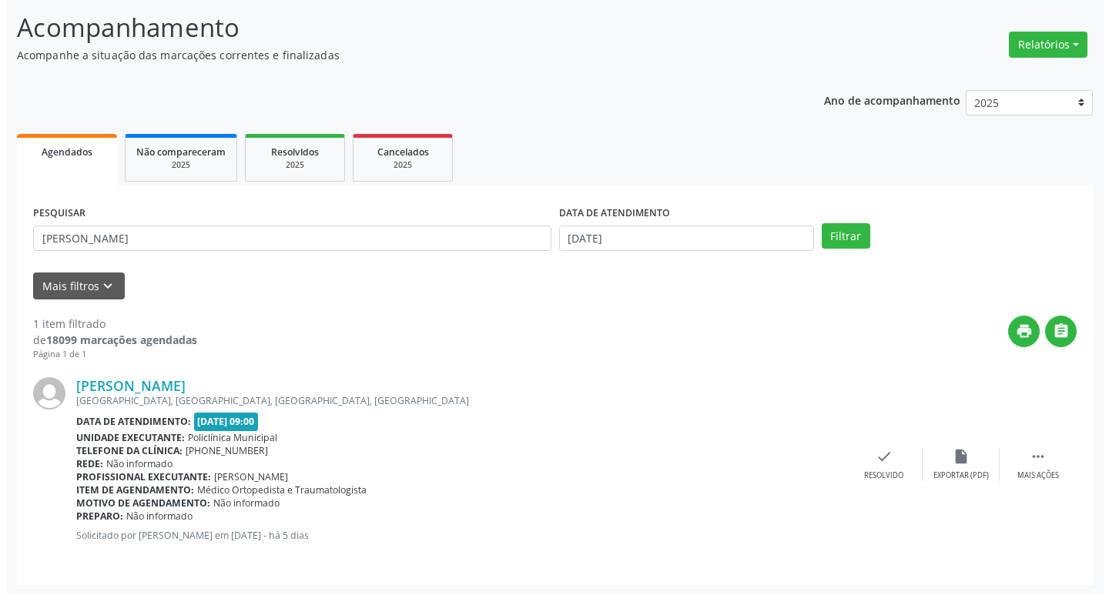
scroll to position [97, 0]
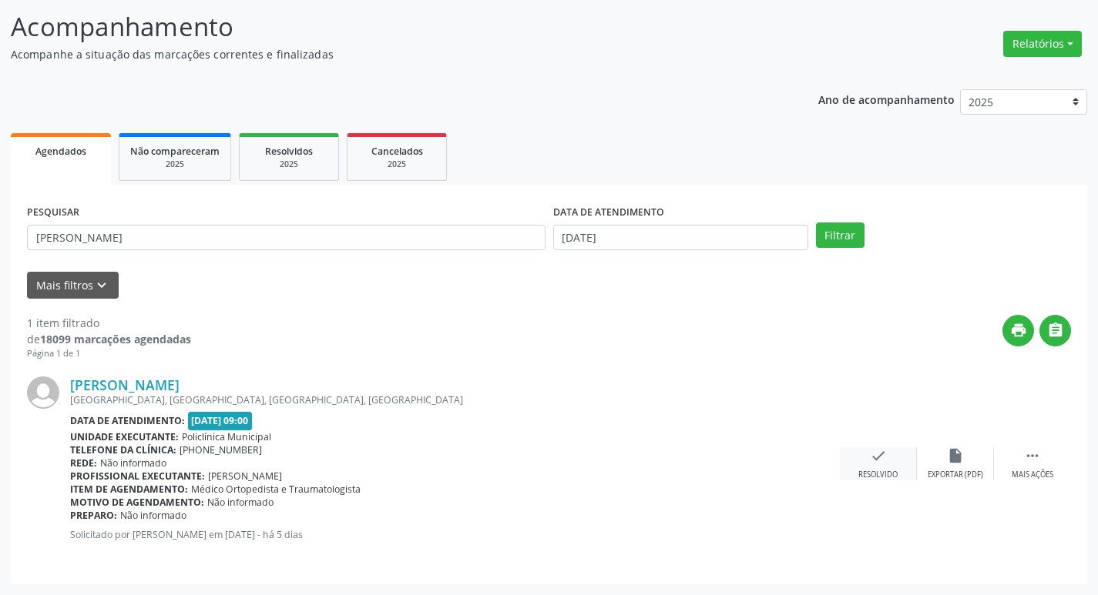
click at [874, 465] on div "check Resolvido" at bounding box center [878, 464] width 77 height 33
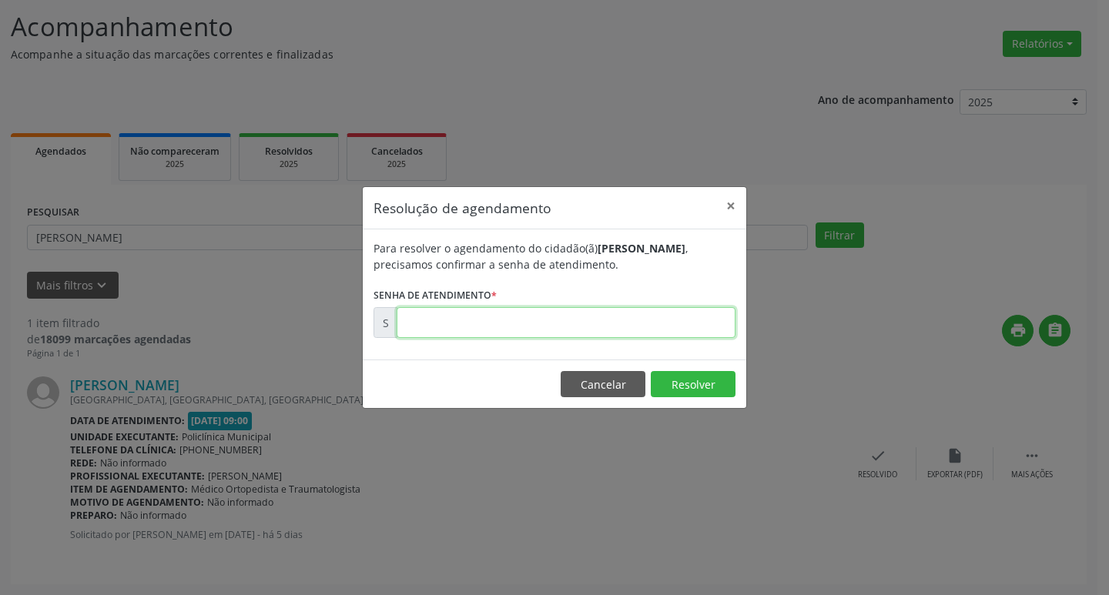
click at [565, 327] on input "text" at bounding box center [566, 322] width 339 height 31
type input "00181624"
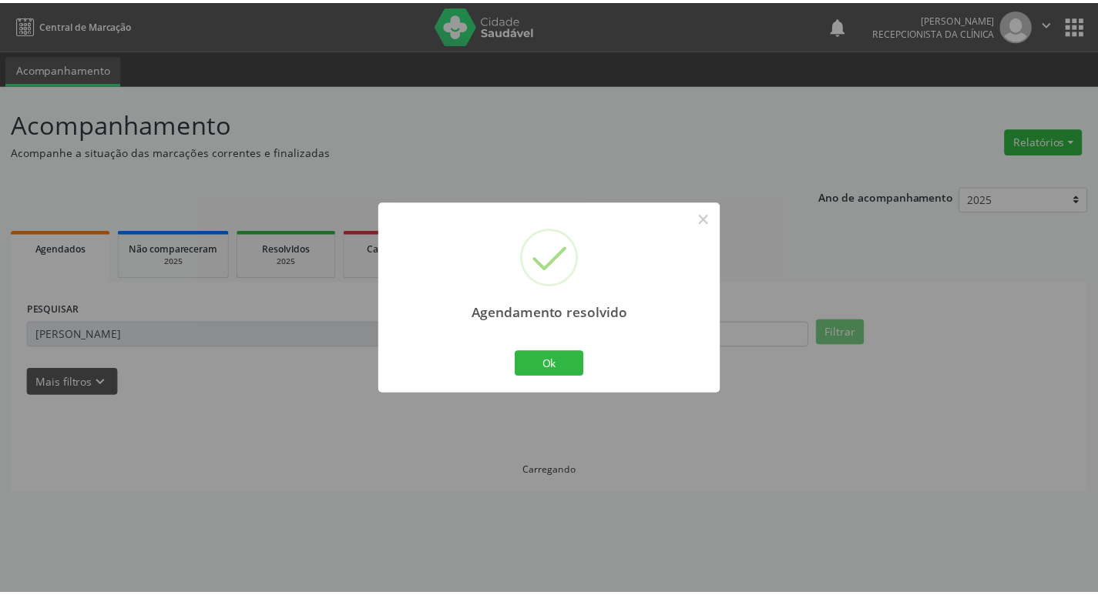
scroll to position [0, 0]
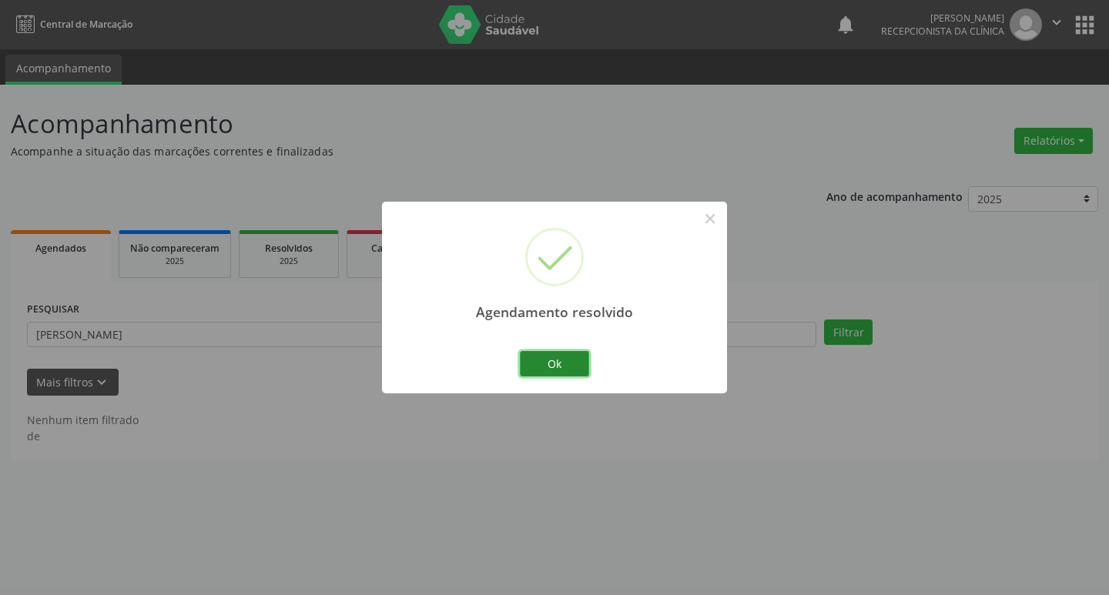
click at [547, 361] on button "Ok" at bounding box center [554, 364] width 69 height 26
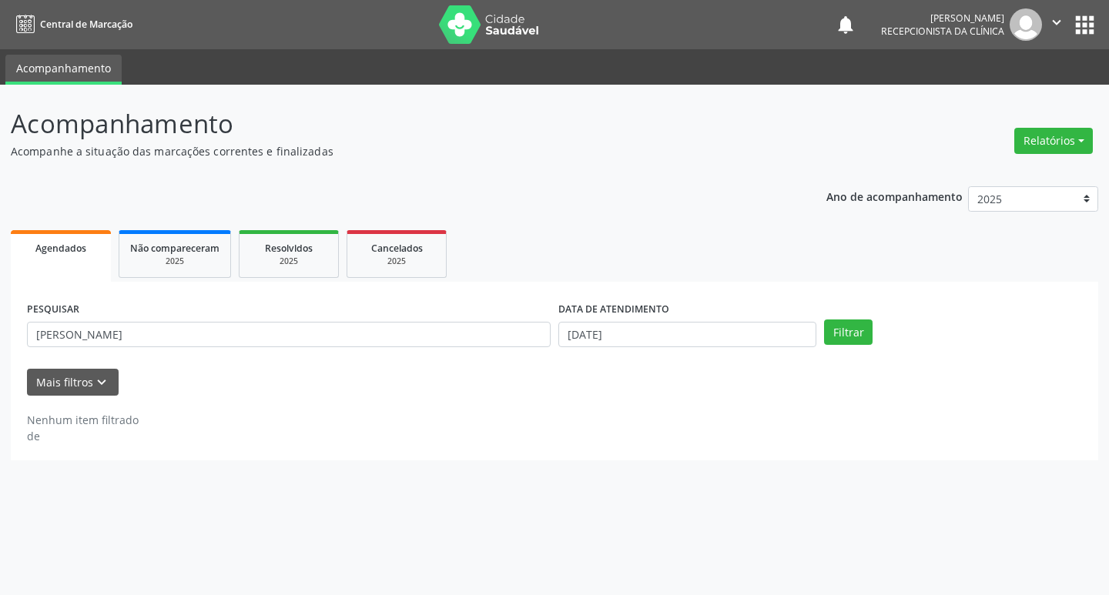
click at [287, 314] on div "PESQUISAR [PERSON_NAME]" at bounding box center [288, 328] width 531 height 60
click at [300, 355] on div "PESQUISAR [PERSON_NAME]" at bounding box center [288, 328] width 531 height 60
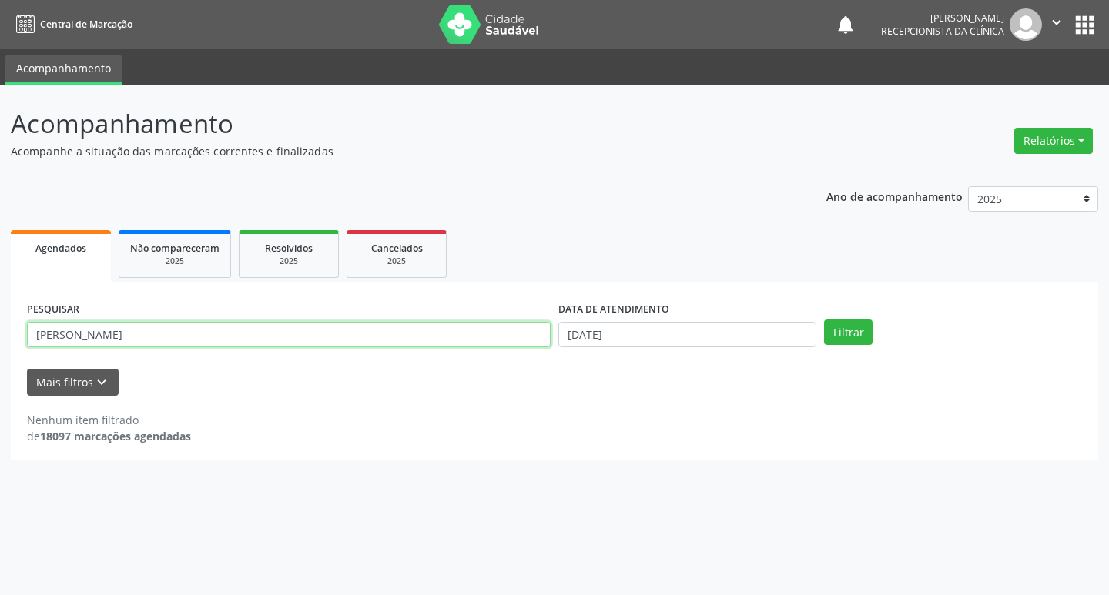
click at [260, 325] on input "[PERSON_NAME]" at bounding box center [289, 335] width 524 height 26
type input "marli"
click at [824, 320] on button "Filtrar" at bounding box center [848, 333] width 49 height 26
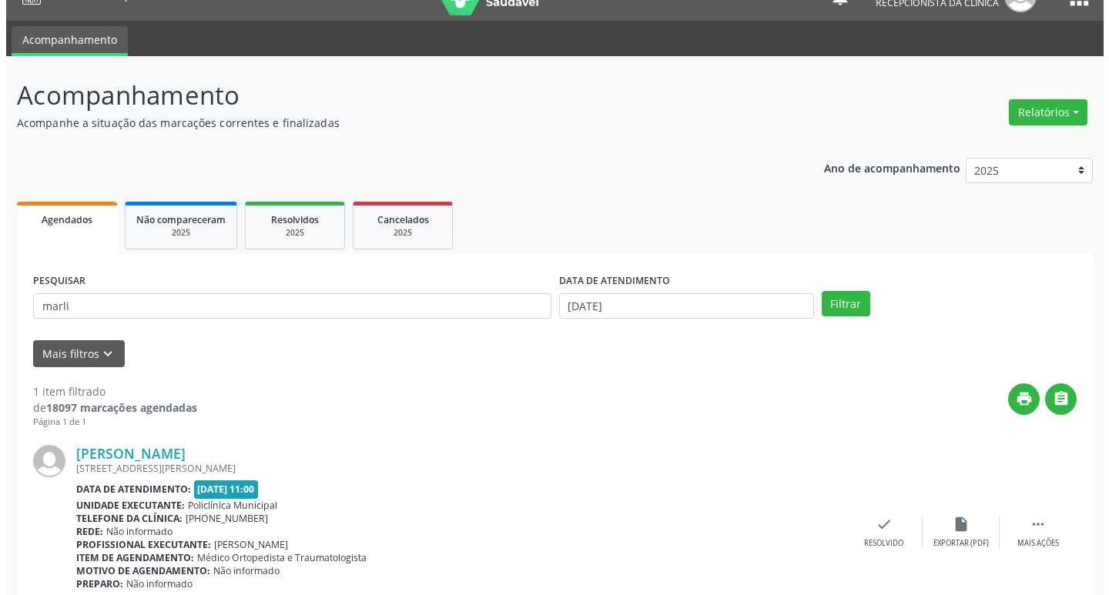
scroll to position [97, 0]
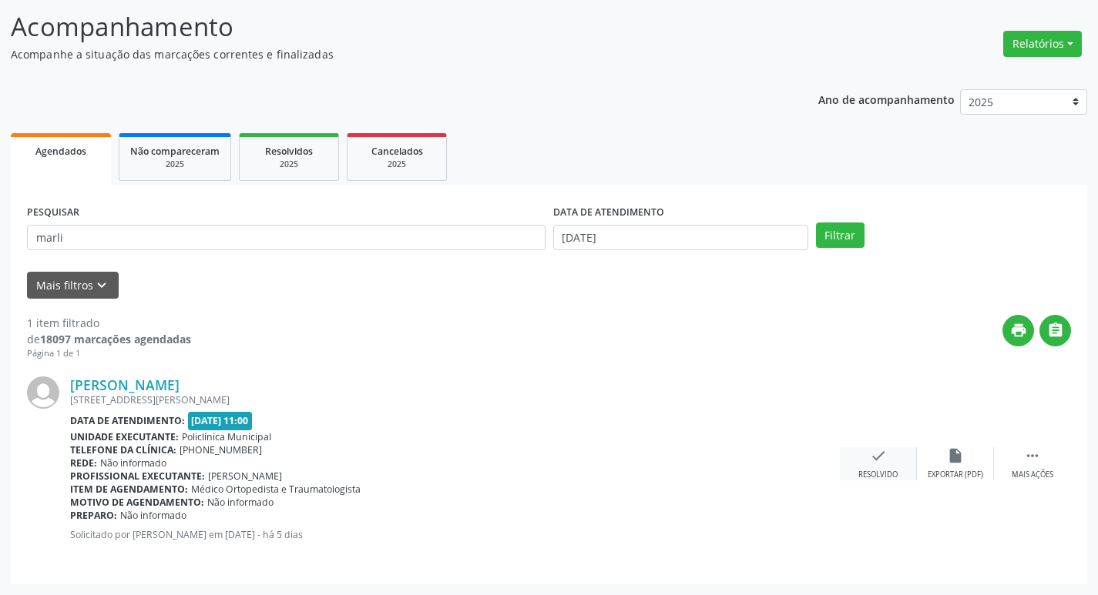
click at [884, 464] on icon "check" at bounding box center [878, 456] width 17 height 17
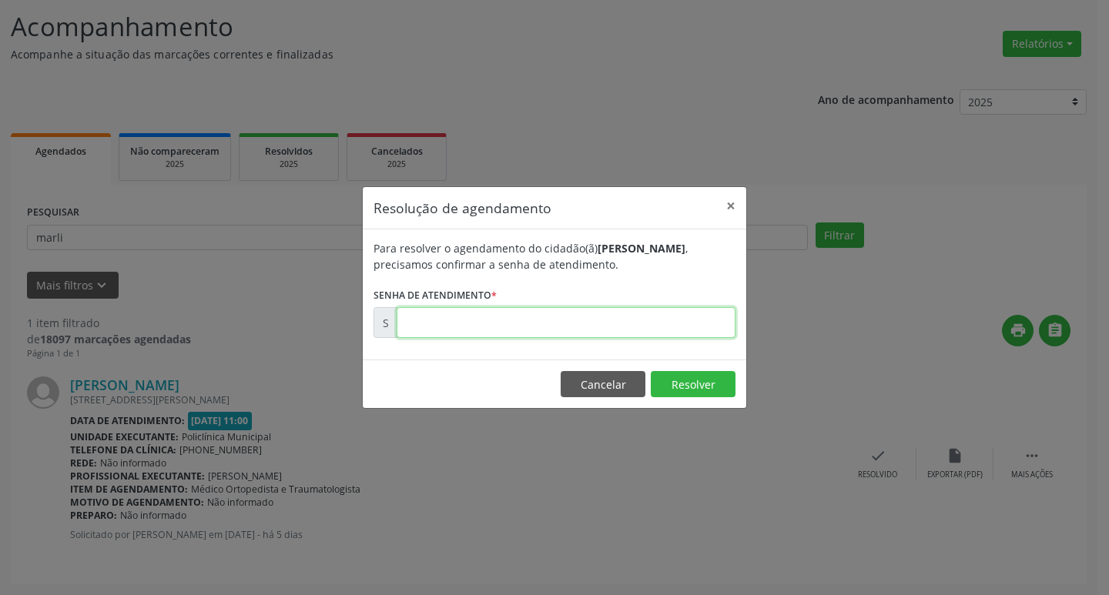
click at [498, 334] on input "text" at bounding box center [566, 322] width 339 height 31
type input "00181731"
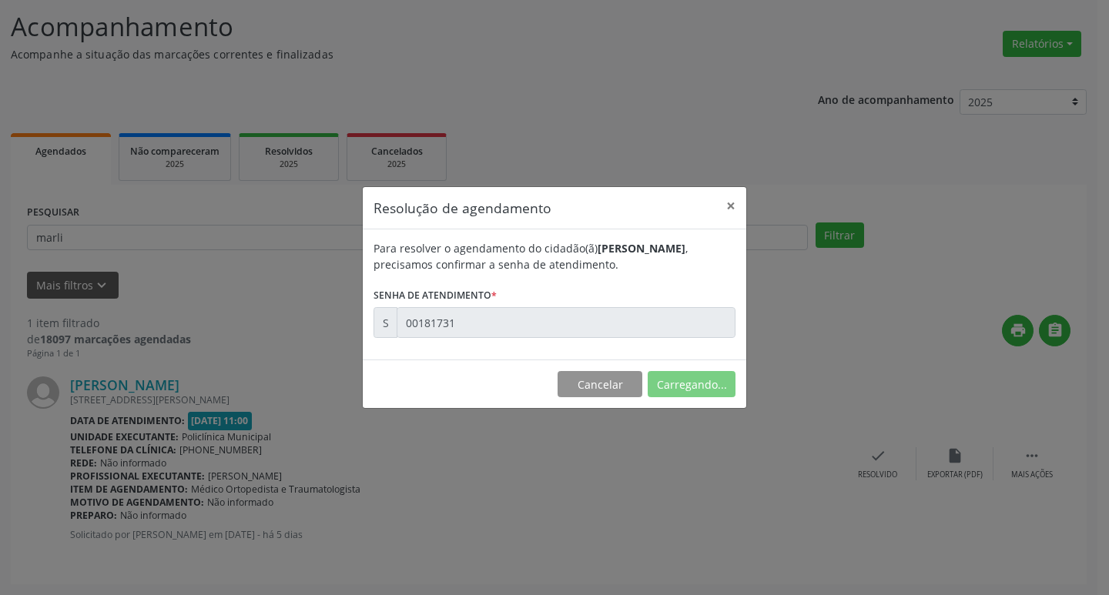
scroll to position [0, 0]
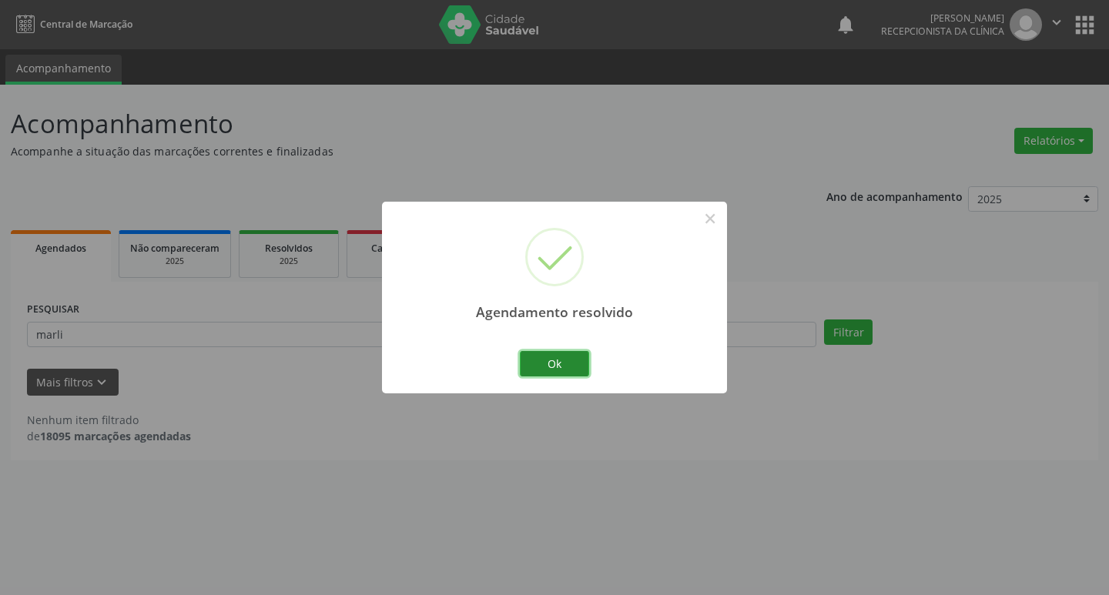
click at [571, 356] on button "Ok" at bounding box center [554, 364] width 69 height 26
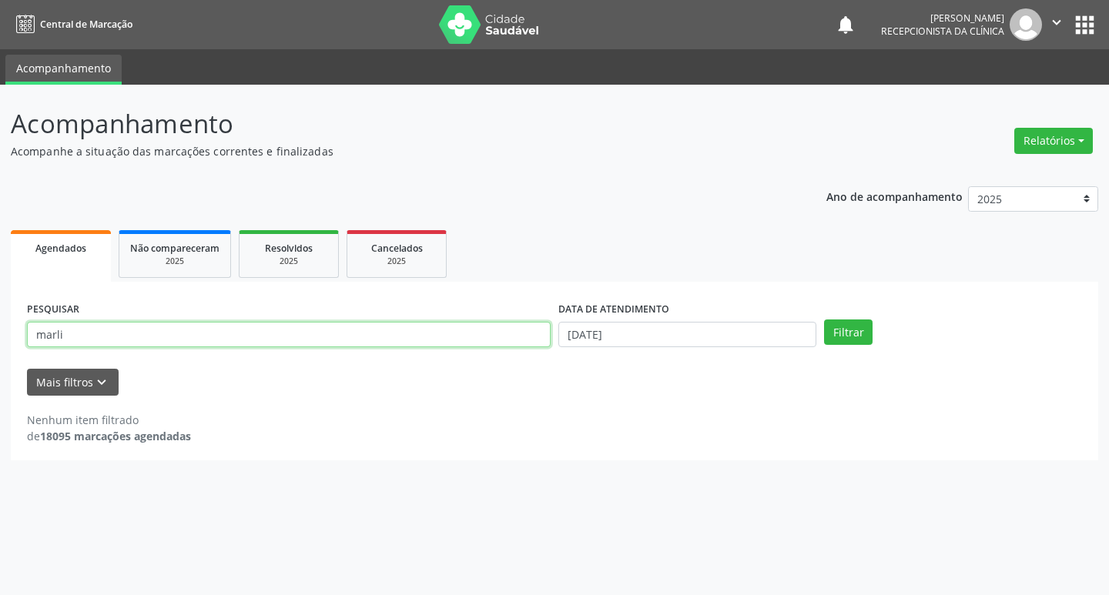
click at [404, 343] on input "marli" at bounding box center [289, 335] width 524 height 26
type input "eder"
click at [824, 320] on button "Filtrar" at bounding box center [848, 333] width 49 height 26
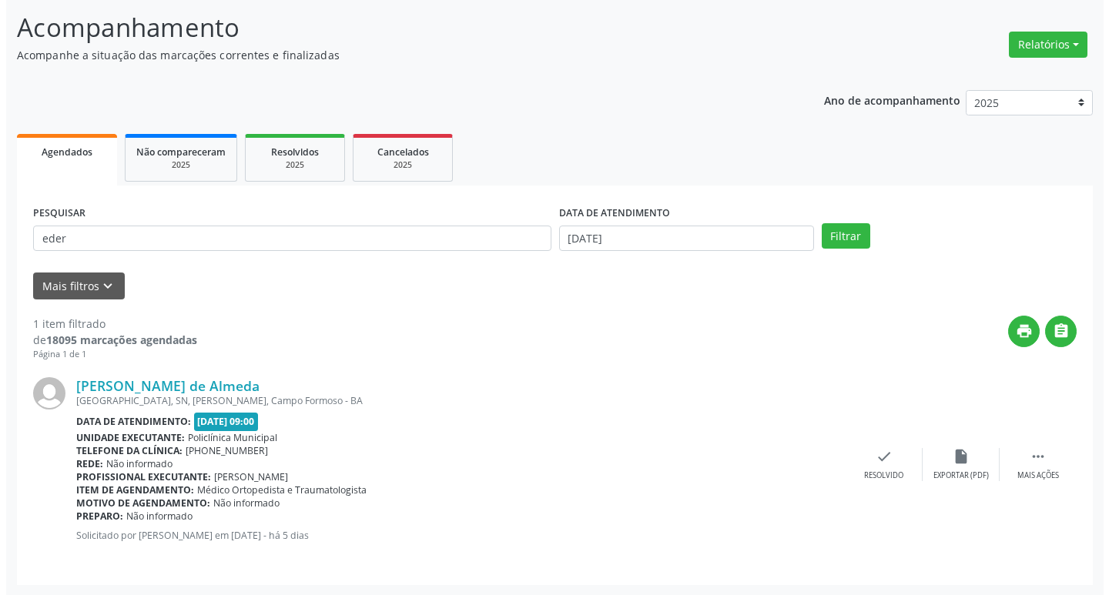
scroll to position [97, 0]
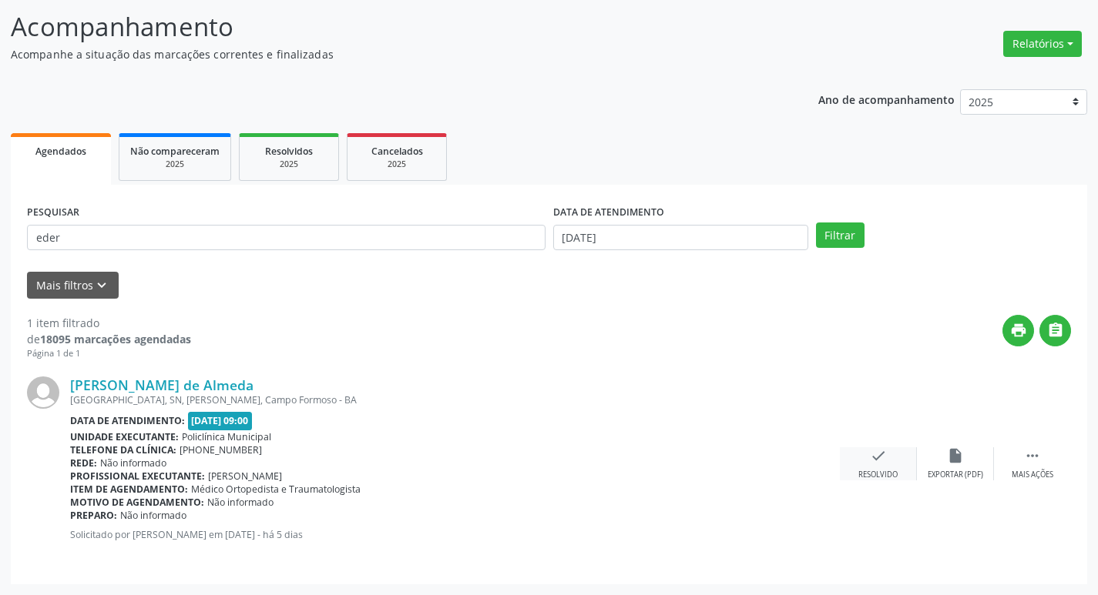
click at [875, 454] on icon "check" at bounding box center [878, 456] width 17 height 17
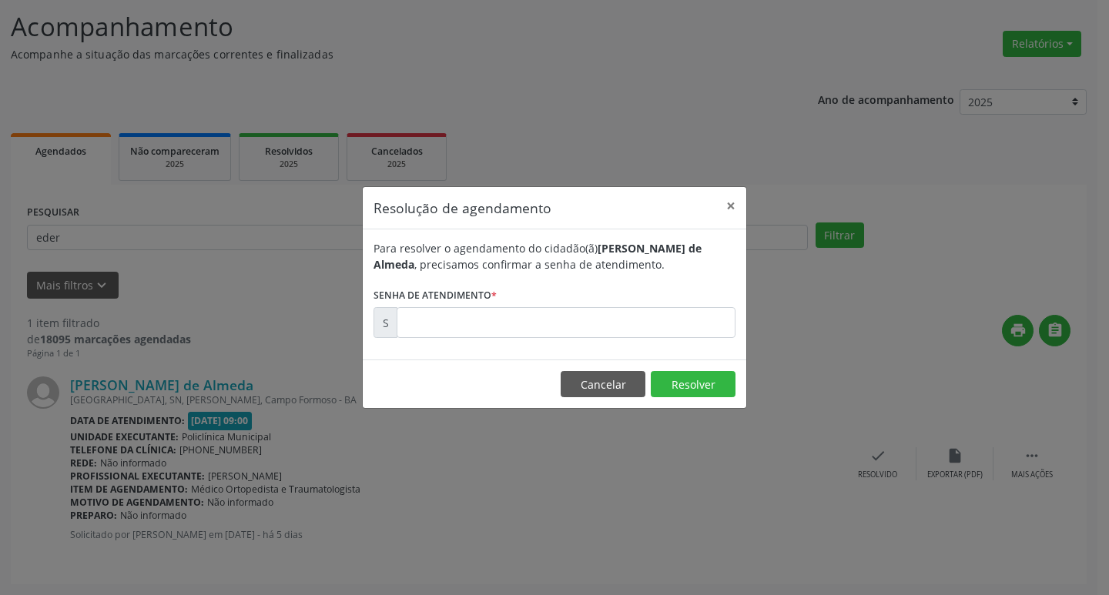
drag, startPoint x: 484, startPoint y: 304, endPoint x: 484, endPoint y: 316, distance: 11.6
click at [484, 314] on form "Para resolver o agendamento do cidadão(ã) [PERSON_NAME] de Almeda , precisamos …" at bounding box center [555, 289] width 362 height 98
click at [484, 317] on input "text" at bounding box center [566, 322] width 339 height 31
type input "00181607"
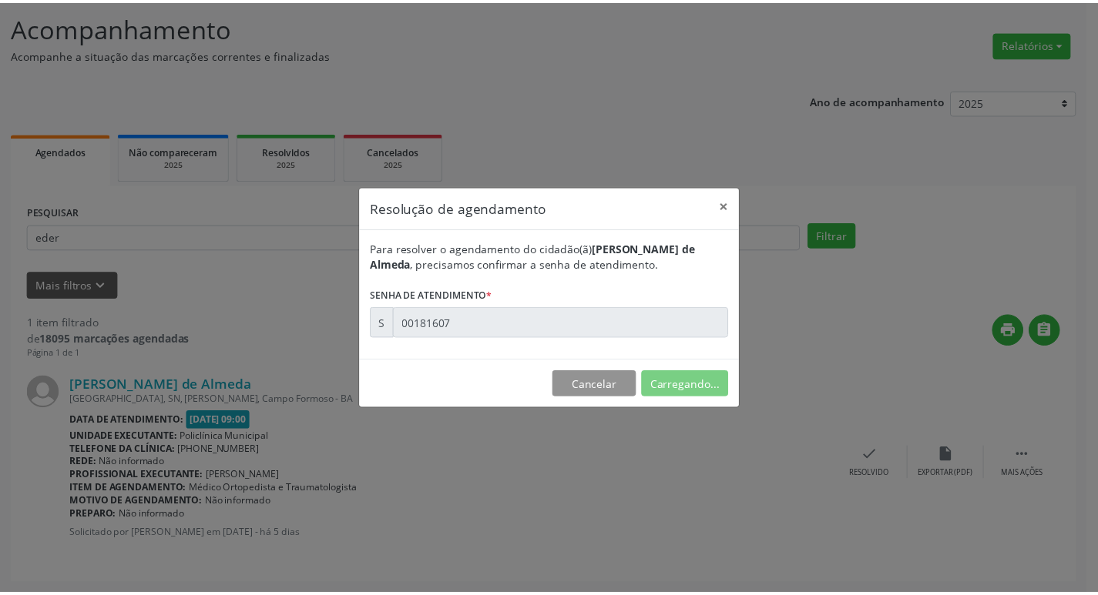
scroll to position [0, 0]
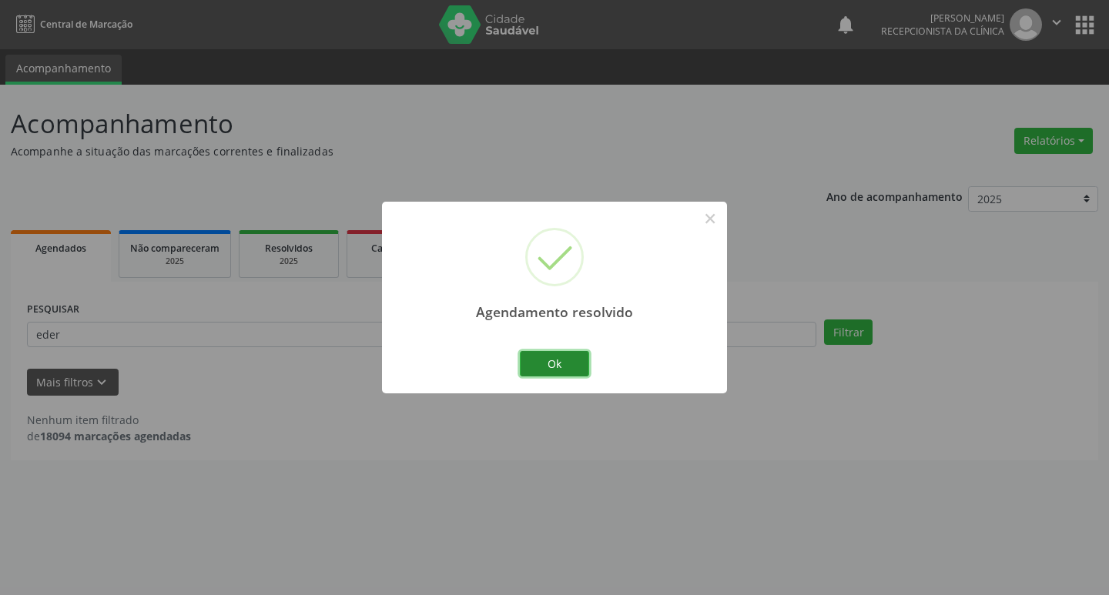
click at [573, 367] on button "Ok" at bounding box center [554, 364] width 69 height 26
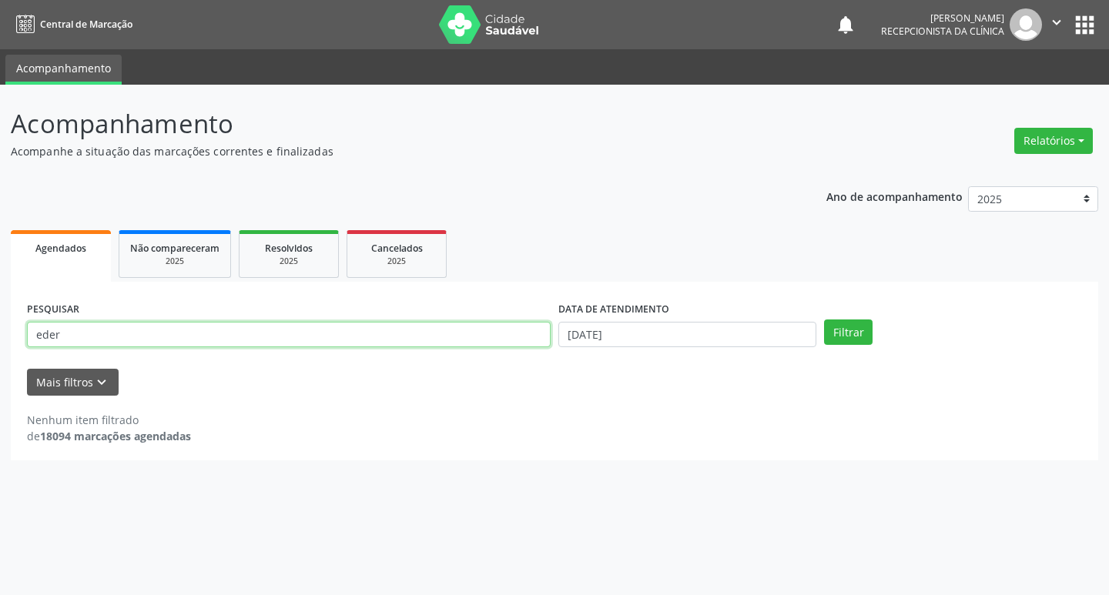
click at [458, 347] on input "eder" at bounding box center [289, 335] width 524 height 26
click at [457, 347] on input "eder" at bounding box center [289, 335] width 524 height 26
type input "[PERSON_NAME]"
click at [824, 320] on button "Filtrar" at bounding box center [848, 333] width 49 height 26
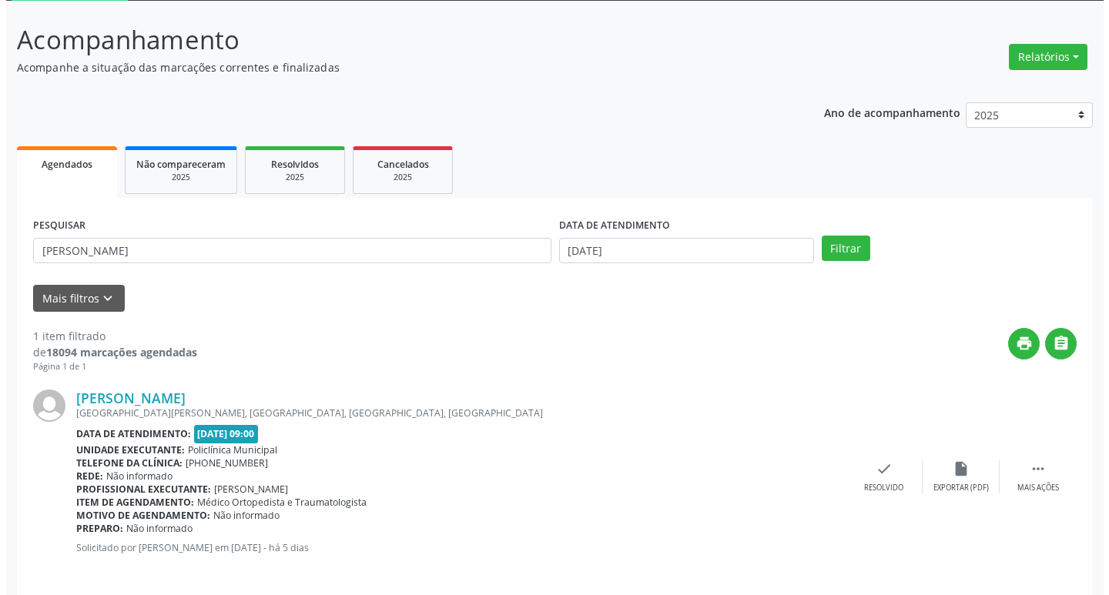
scroll to position [97, 0]
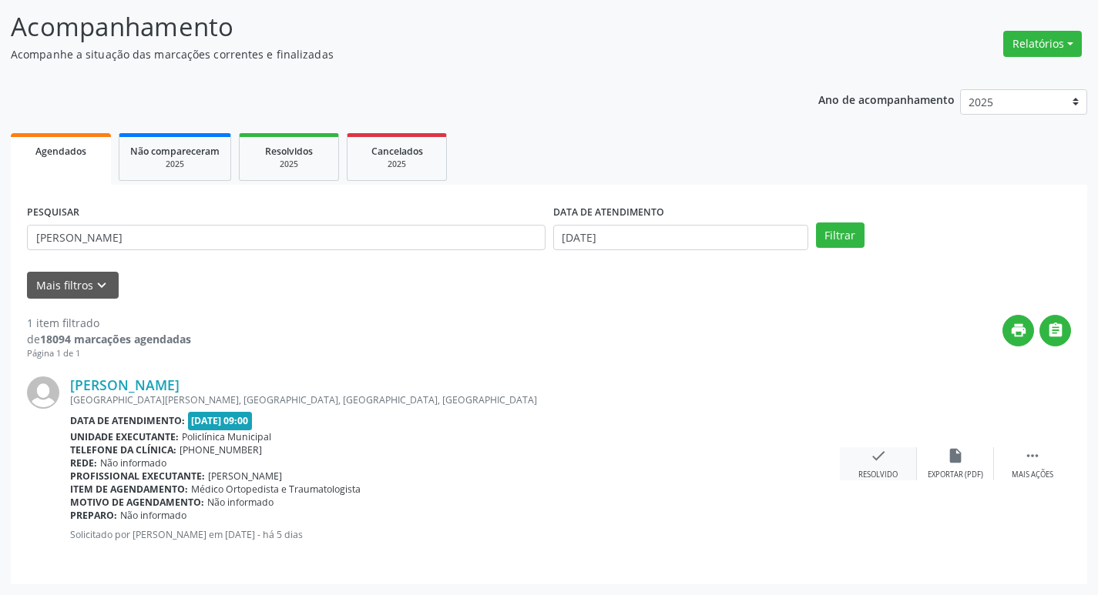
click at [863, 461] on div "check Resolvido" at bounding box center [878, 464] width 77 height 33
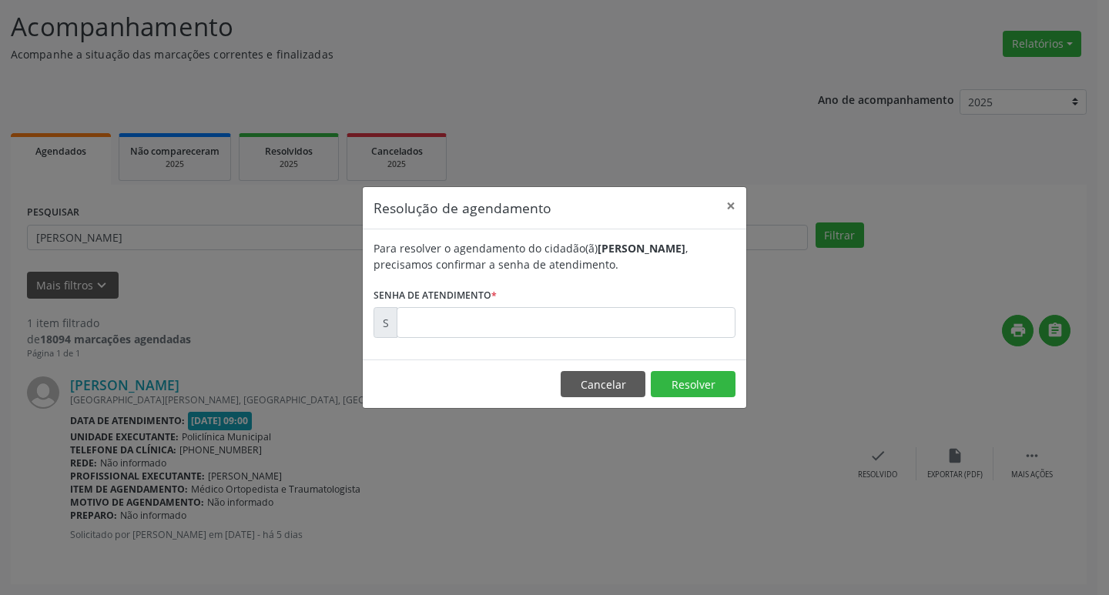
click at [595, 346] on div "Para resolver o agendamento do cidadão(ã) [PERSON_NAME] , precisamos confirmar …" at bounding box center [555, 295] width 384 height 130
click at [551, 333] on input "text" at bounding box center [566, 322] width 339 height 31
type input "00181606"
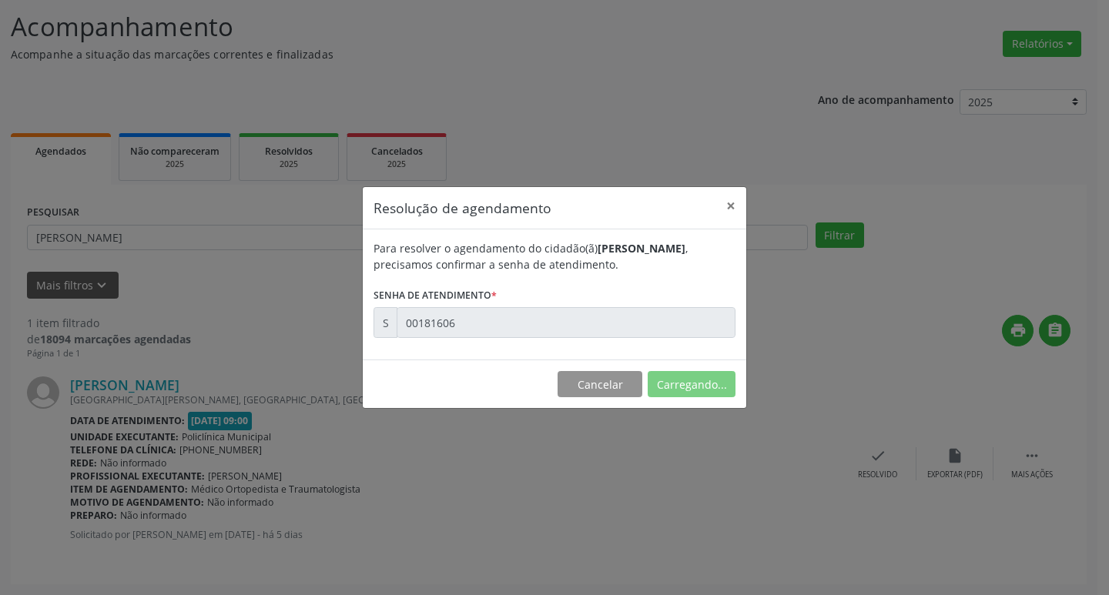
scroll to position [0, 0]
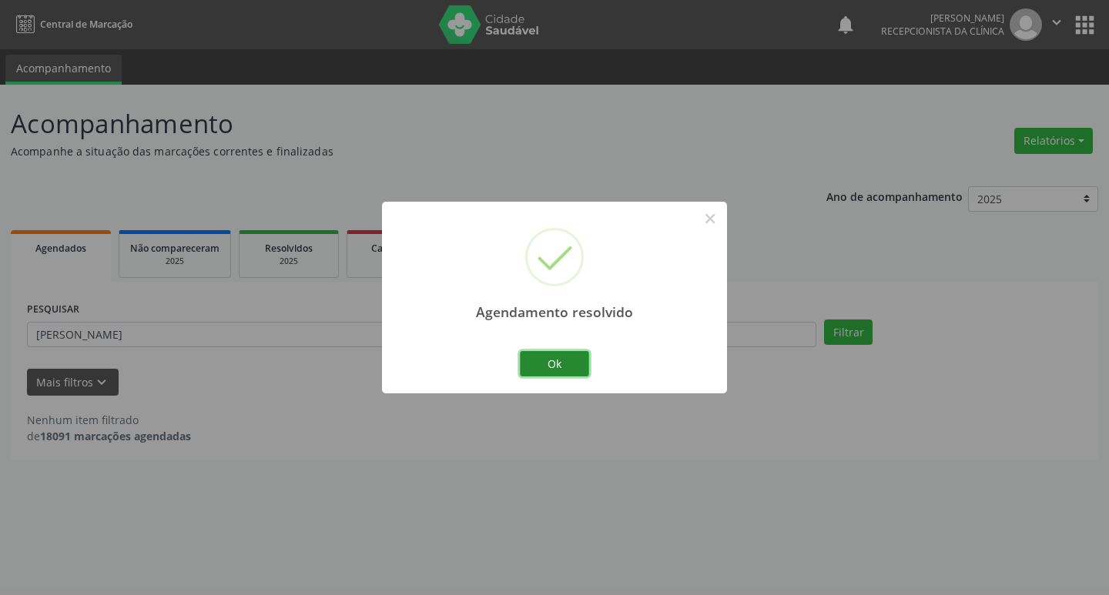
click at [550, 360] on button "Ok" at bounding box center [554, 364] width 69 height 26
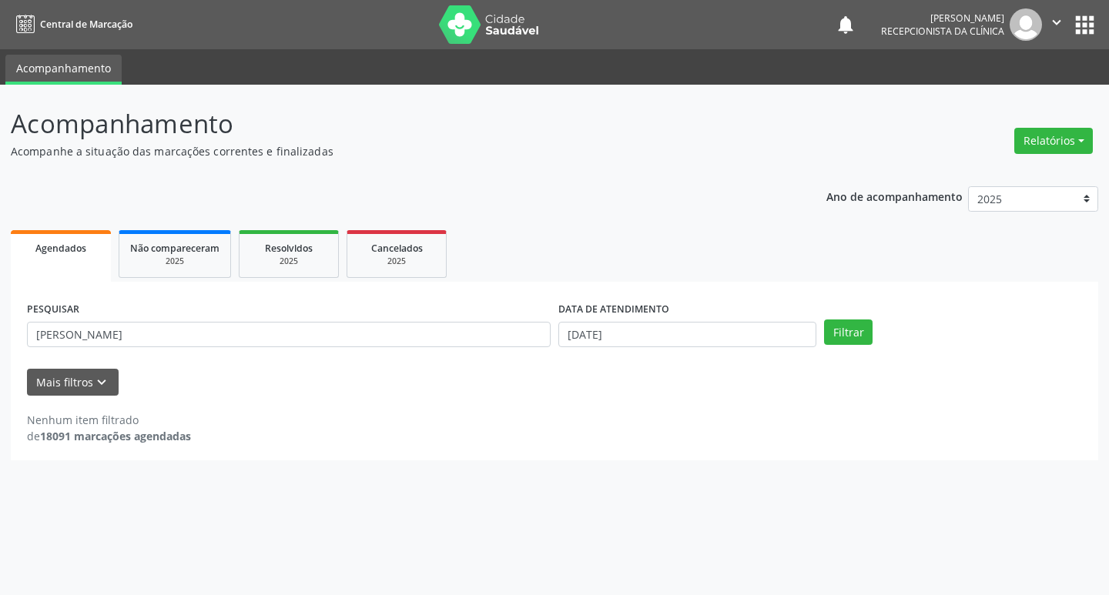
click at [412, 314] on div "PESQUISAR [PERSON_NAME]" at bounding box center [288, 328] width 531 height 60
drag, startPoint x: 412, startPoint y: 314, endPoint x: 411, endPoint y: 335, distance: 20.8
click at [412, 334] on div "PESQUISAR [PERSON_NAME]" at bounding box center [288, 328] width 531 height 60
click at [411, 335] on input "[PERSON_NAME]" at bounding box center [289, 335] width 524 height 26
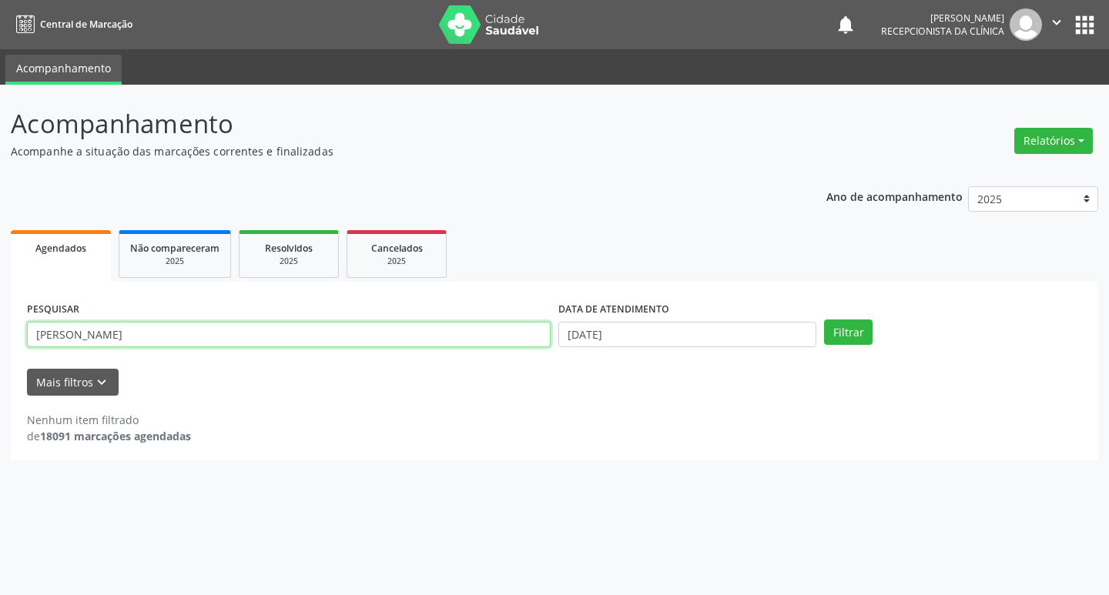
click at [411, 335] on input "[PERSON_NAME]" at bounding box center [289, 335] width 524 height 26
type input "bruna"
click at [824, 320] on button "Filtrar" at bounding box center [848, 333] width 49 height 26
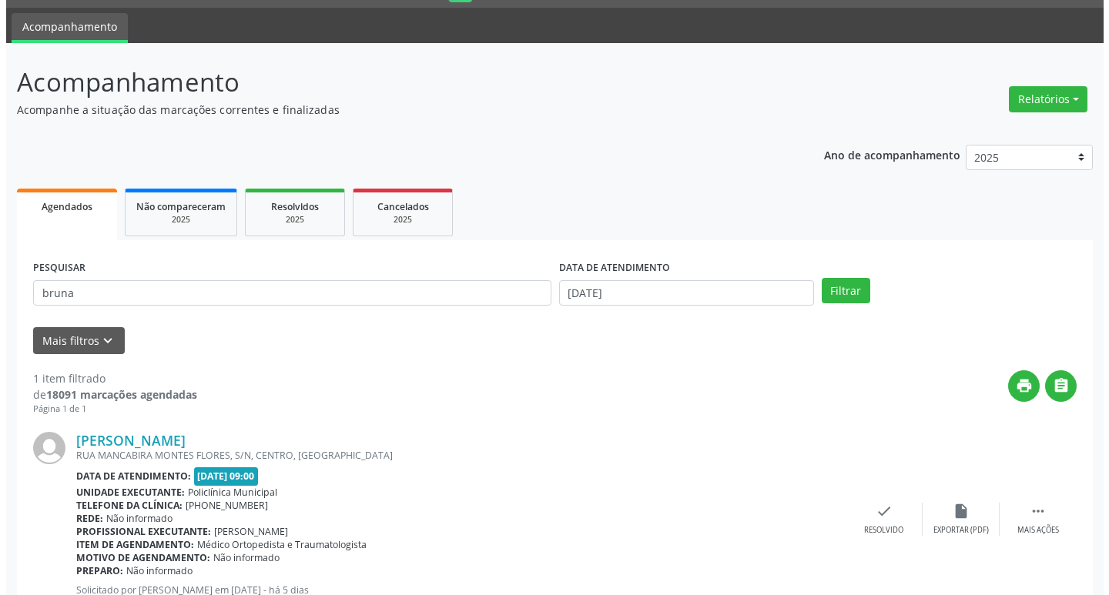
scroll to position [97, 0]
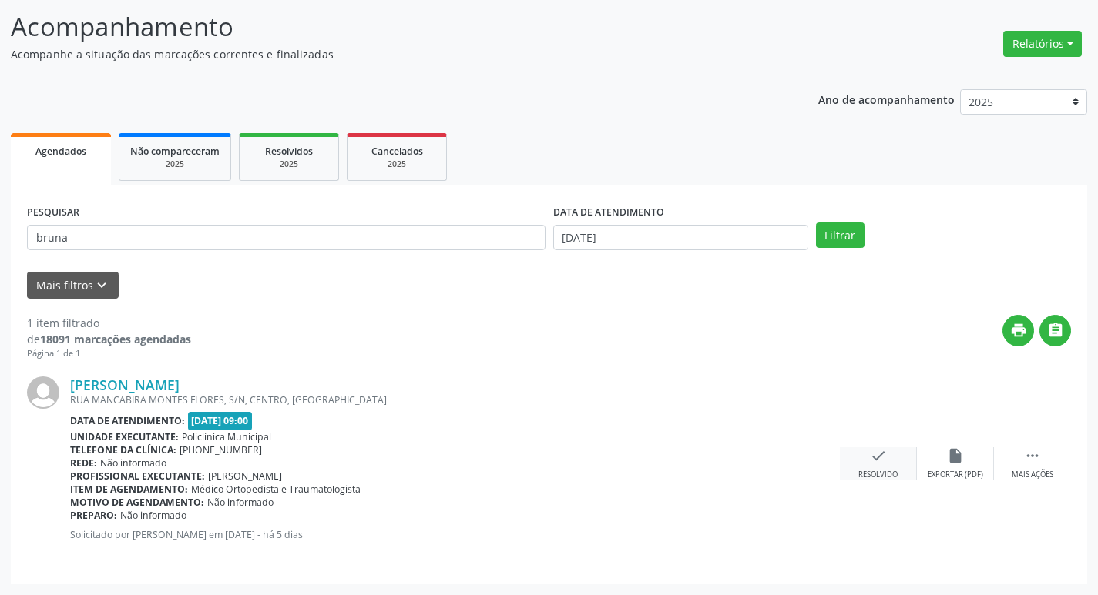
click at [880, 469] on div "check Resolvido" at bounding box center [878, 464] width 77 height 33
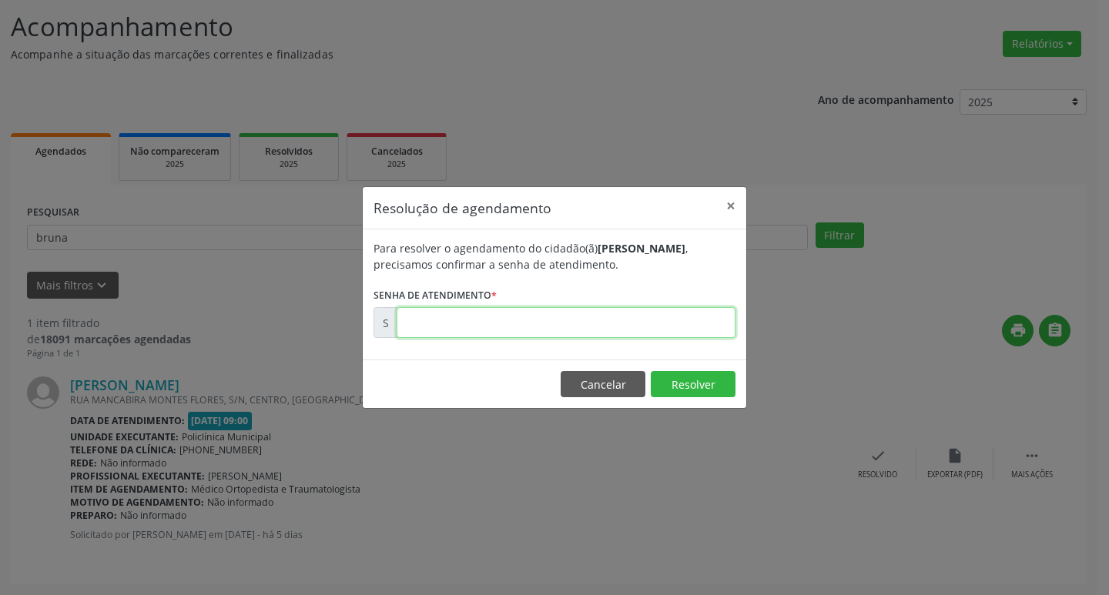
click at [461, 330] on input "text" at bounding box center [566, 322] width 339 height 31
type input "00181577"
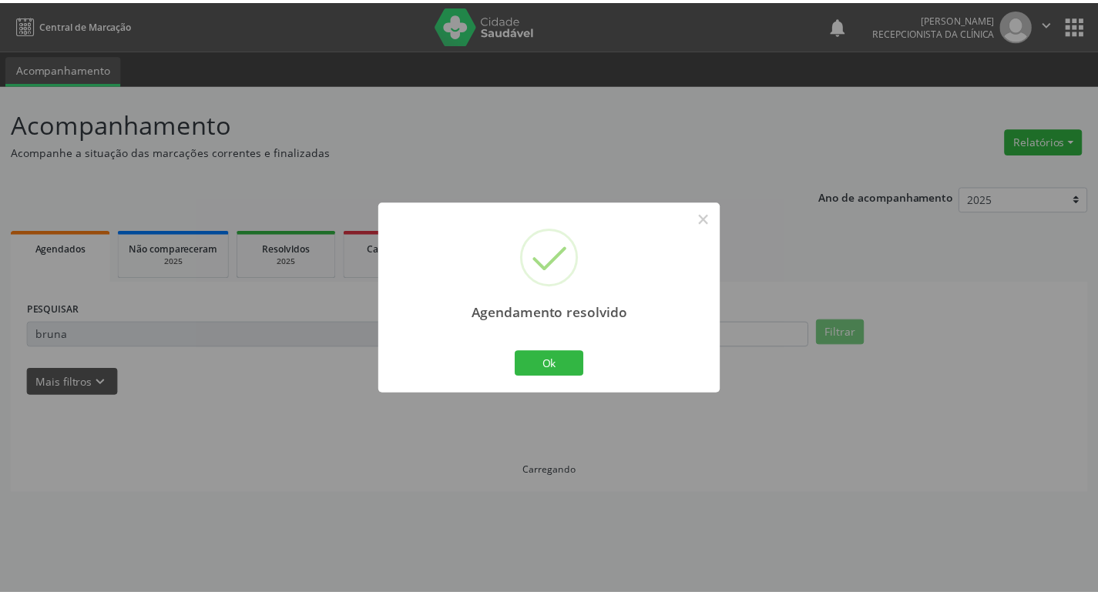
scroll to position [0, 0]
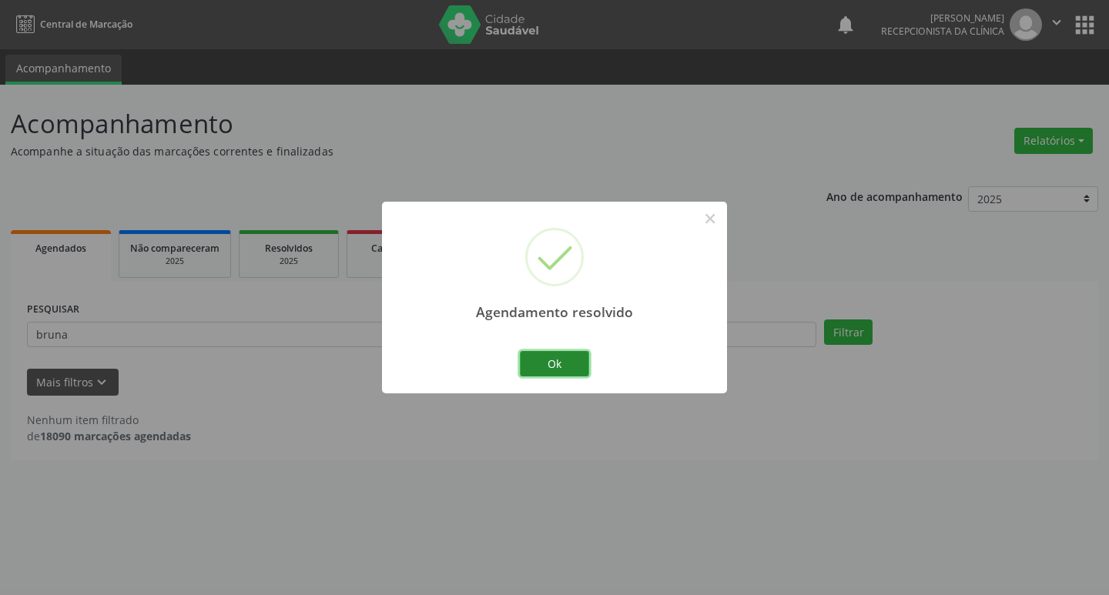
click at [536, 367] on button "Ok" at bounding box center [554, 364] width 69 height 26
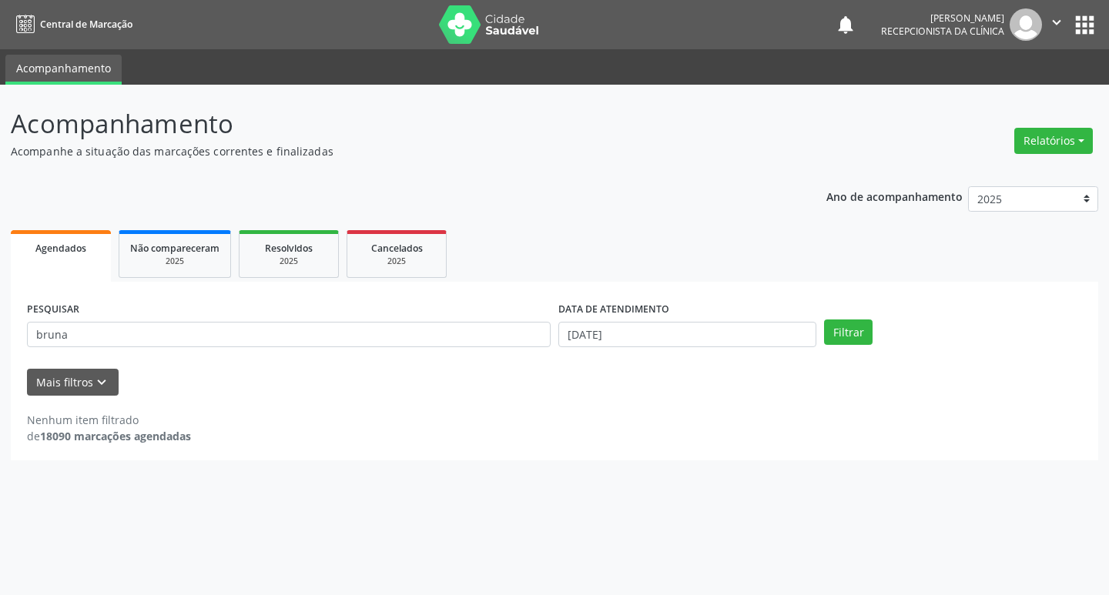
click at [460, 349] on div "PESQUISAR bruna" at bounding box center [288, 328] width 531 height 60
drag, startPoint x: 460, startPoint y: 349, endPoint x: 453, endPoint y: 340, distance: 10.9
click at [454, 344] on div "PESQUISAR bruna" at bounding box center [288, 328] width 531 height 60
click at [453, 340] on input "bruna" at bounding box center [289, 335] width 524 height 26
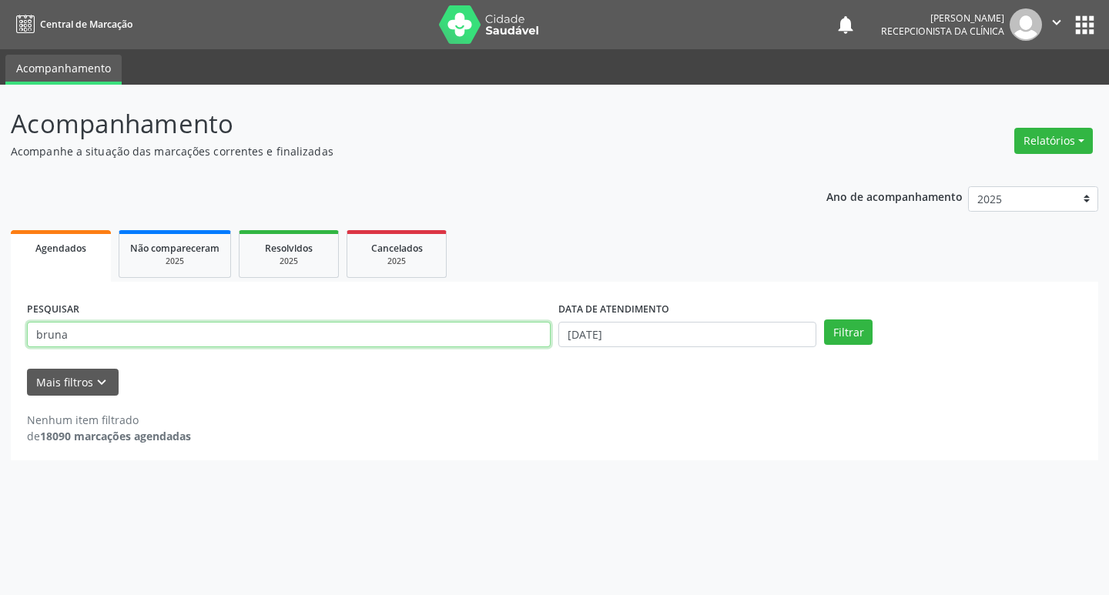
click at [453, 340] on input "bruna" at bounding box center [289, 335] width 524 height 26
click at [824, 320] on button "Filtrar" at bounding box center [848, 333] width 49 height 26
click at [454, 339] on input "[PERSON_NAME] ,[GEOGRAPHIC_DATA]" at bounding box center [289, 335] width 524 height 26
type input "[PERSON_NAME]"
click at [824, 320] on button "Filtrar" at bounding box center [848, 333] width 49 height 26
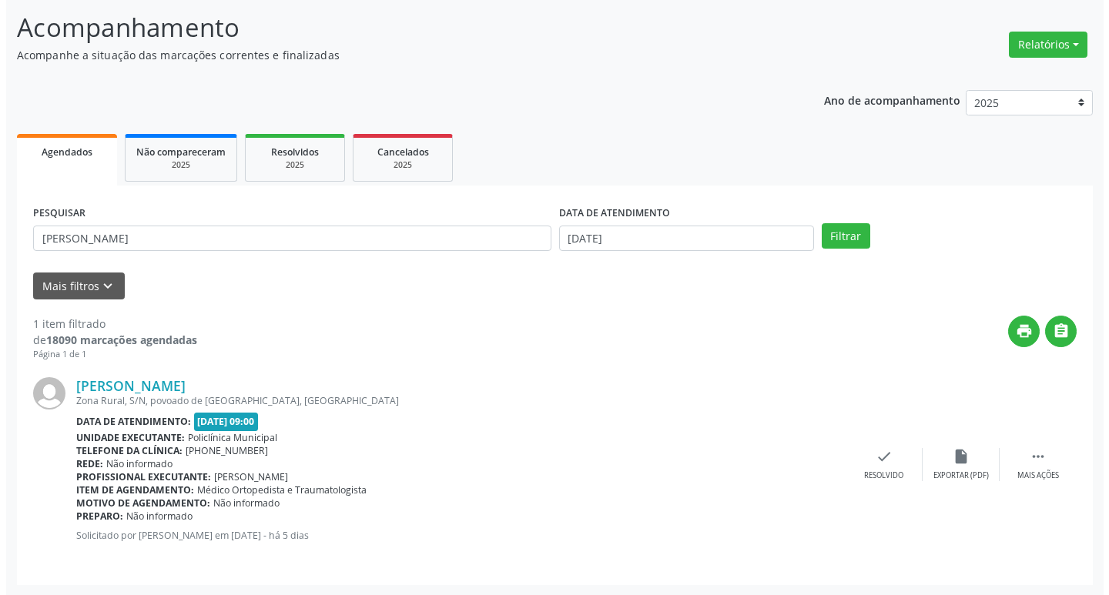
scroll to position [97, 0]
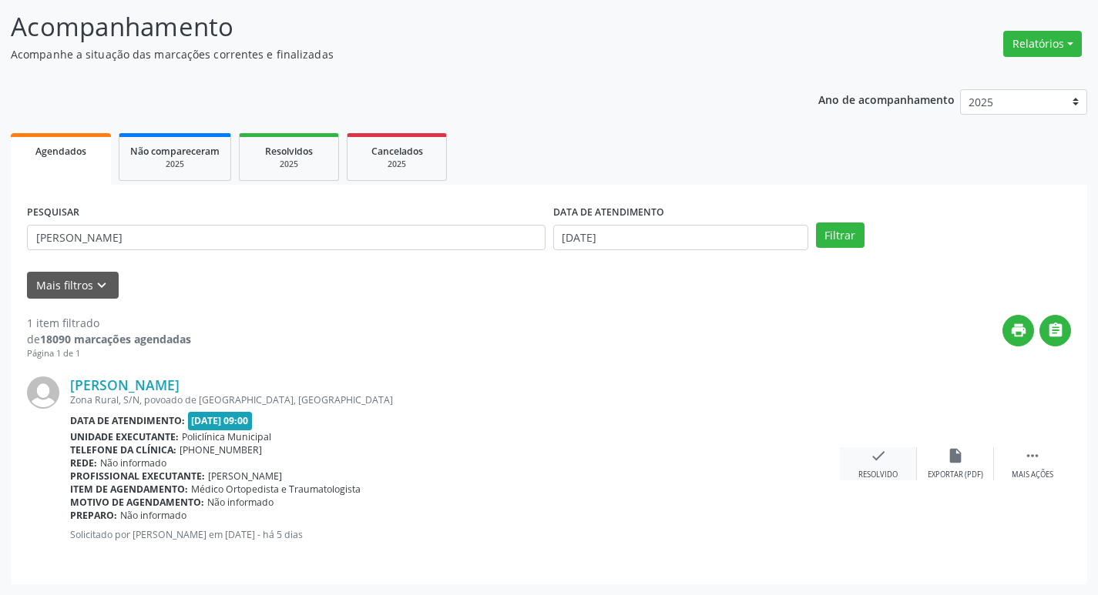
click at [858, 464] on div "check Resolvido" at bounding box center [878, 464] width 77 height 33
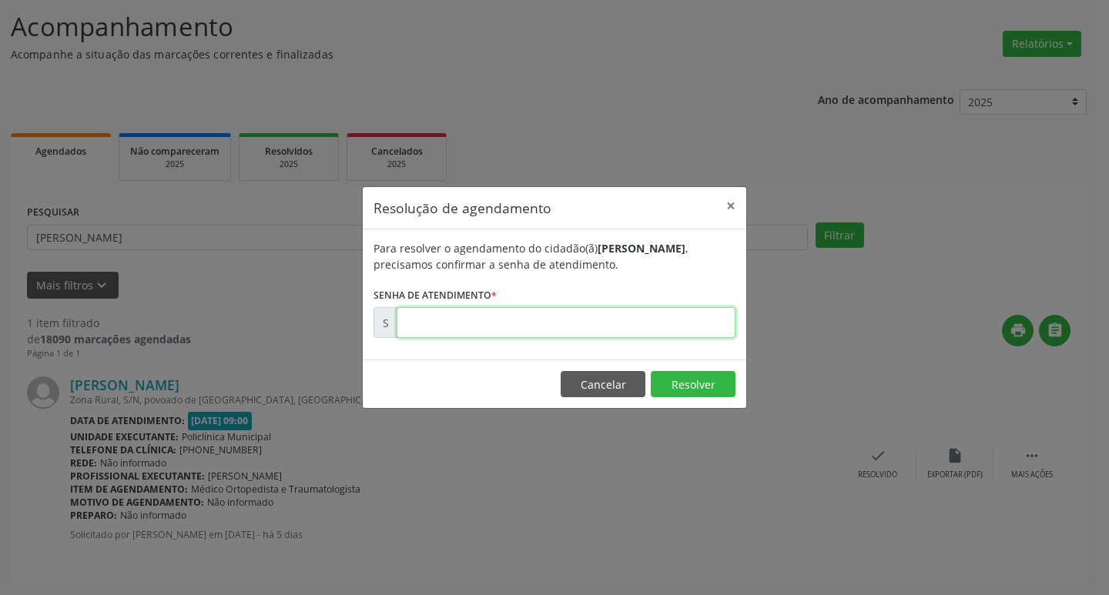
click at [411, 324] on input "text" at bounding box center [566, 322] width 339 height 31
type input "00181544"
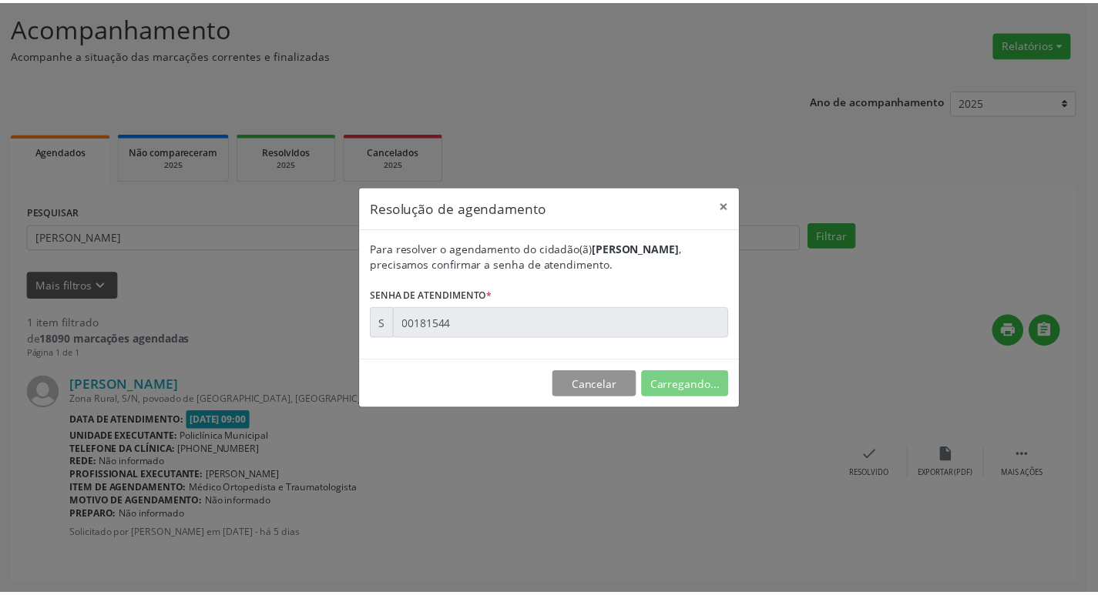
scroll to position [0, 0]
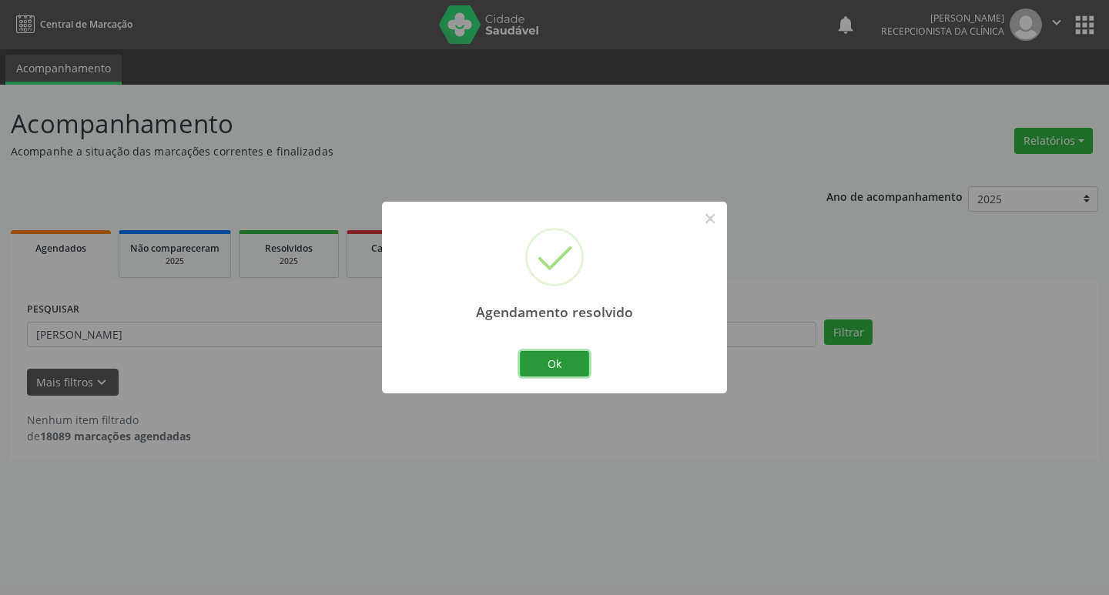
drag, startPoint x: 545, startPoint y: 365, endPoint x: 513, endPoint y: 350, distance: 35.8
click at [535, 360] on button "Ok" at bounding box center [554, 364] width 69 height 26
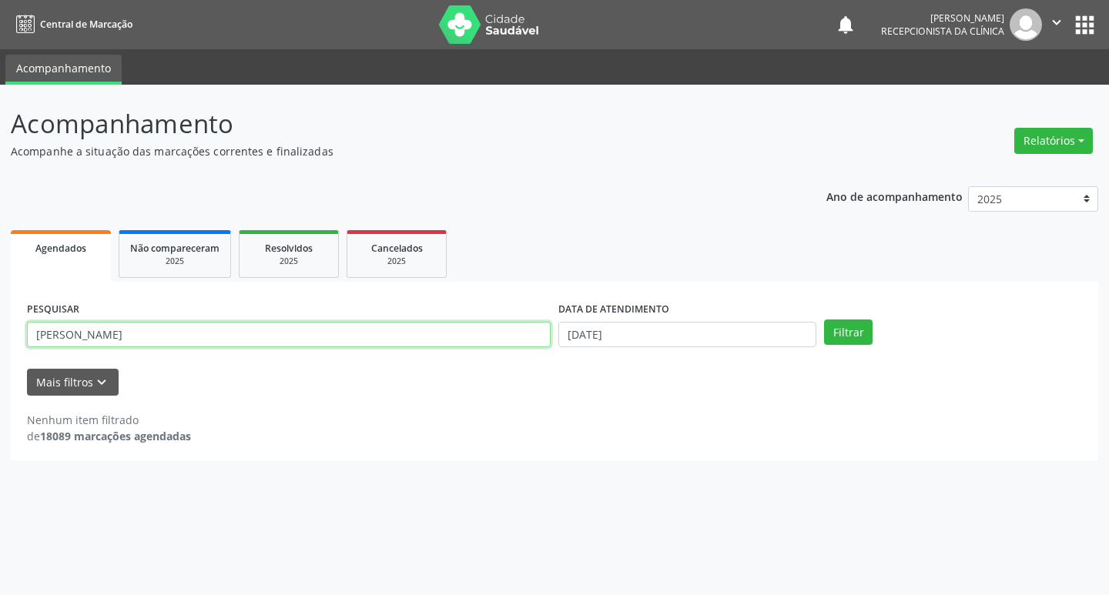
click at [434, 342] on input "[PERSON_NAME]" at bounding box center [289, 335] width 524 height 26
type input "silvami"
click at [824, 320] on button "Filtrar" at bounding box center [848, 333] width 49 height 26
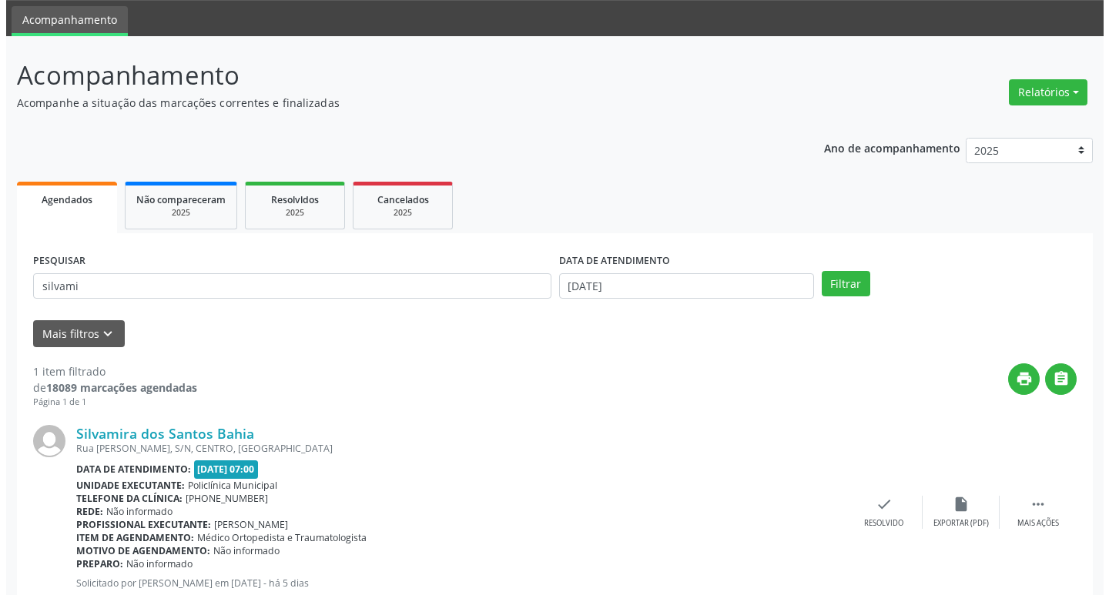
scroll to position [97, 0]
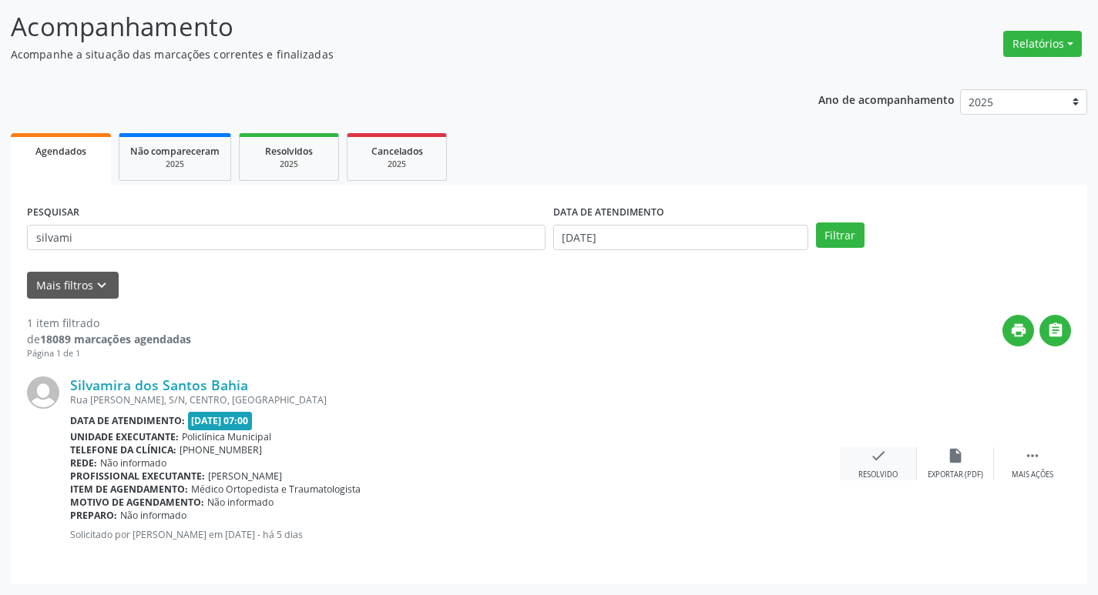
click at [881, 453] on icon "check" at bounding box center [878, 456] width 17 height 17
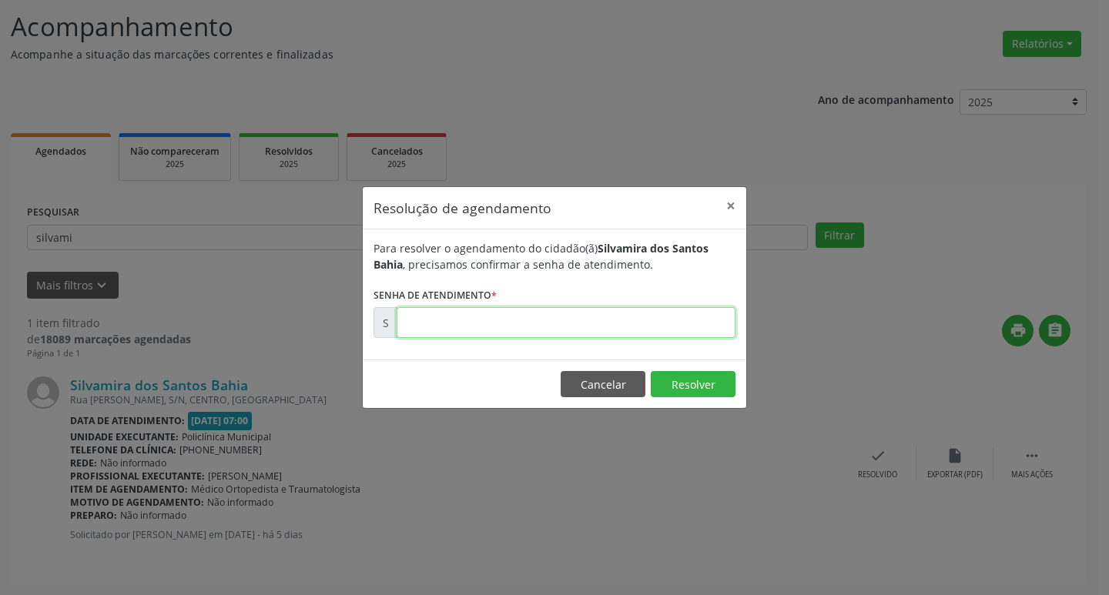
click at [502, 325] on input "text" at bounding box center [566, 322] width 339 height 31
type input "00181504"
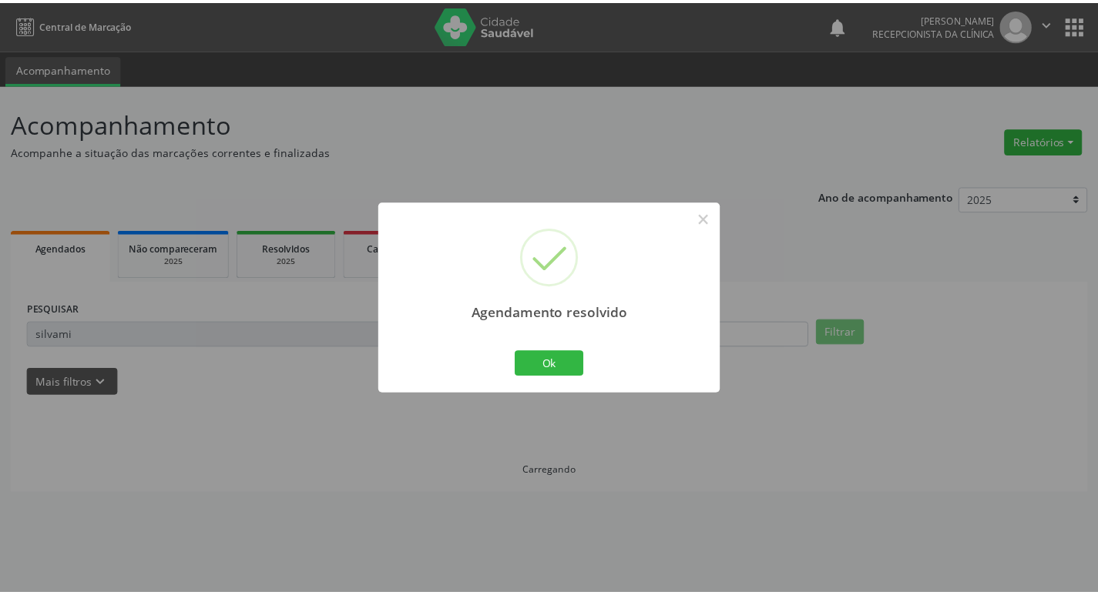
scroll to position [0, 0]
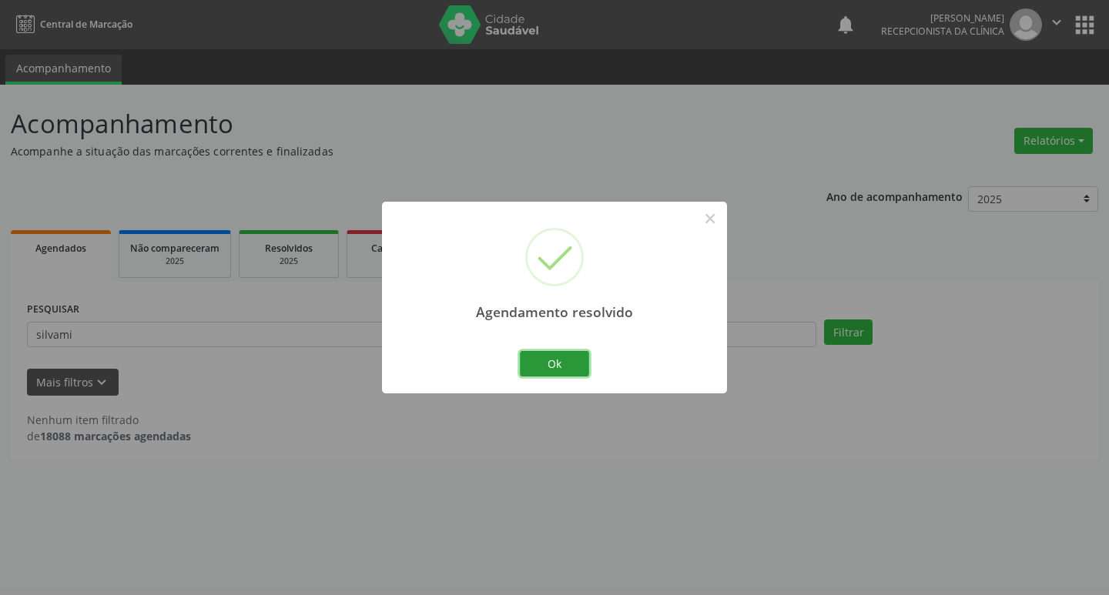
drag, startPoint x: 565, startPoint y: 358, endPoint x: 464, endPoint y: 349, distance: 102.1
click at [562, 358] on button "Ok" at bounding box center [554, 364] width 69 height 26
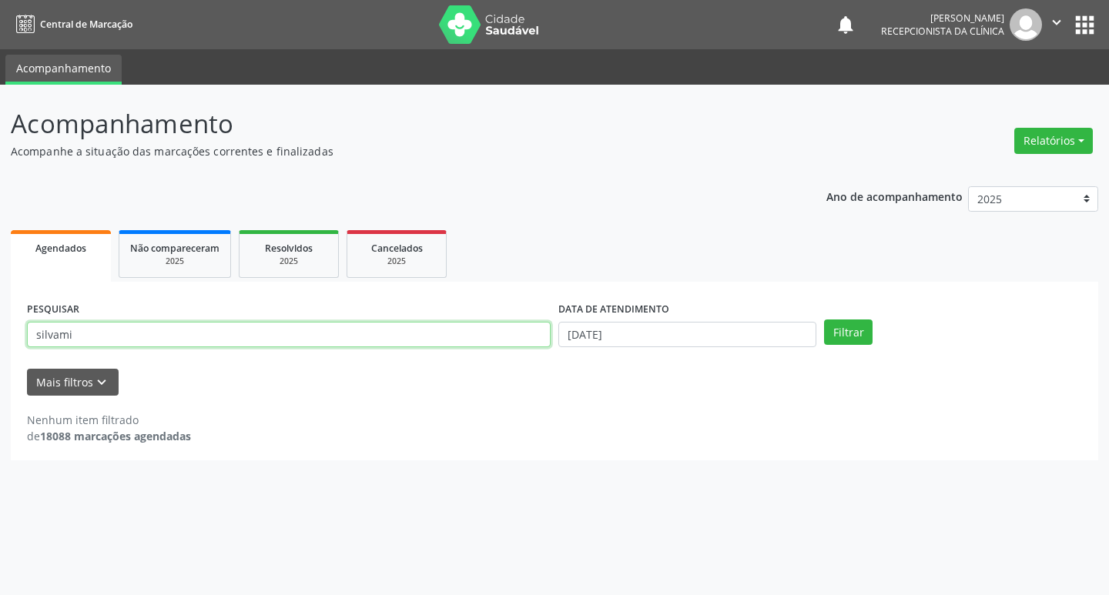
drag, startPoint x: 444, startPoint y: 346, endPoint x: 429, endPoint y: 337, distance: 16.9
click at [440, 344] on input "silvami" at bounding box center [289, 335] width 524 height 26
click at [429, 337] on input "silvami" at bounding box center [289, 335] width 524 height 26
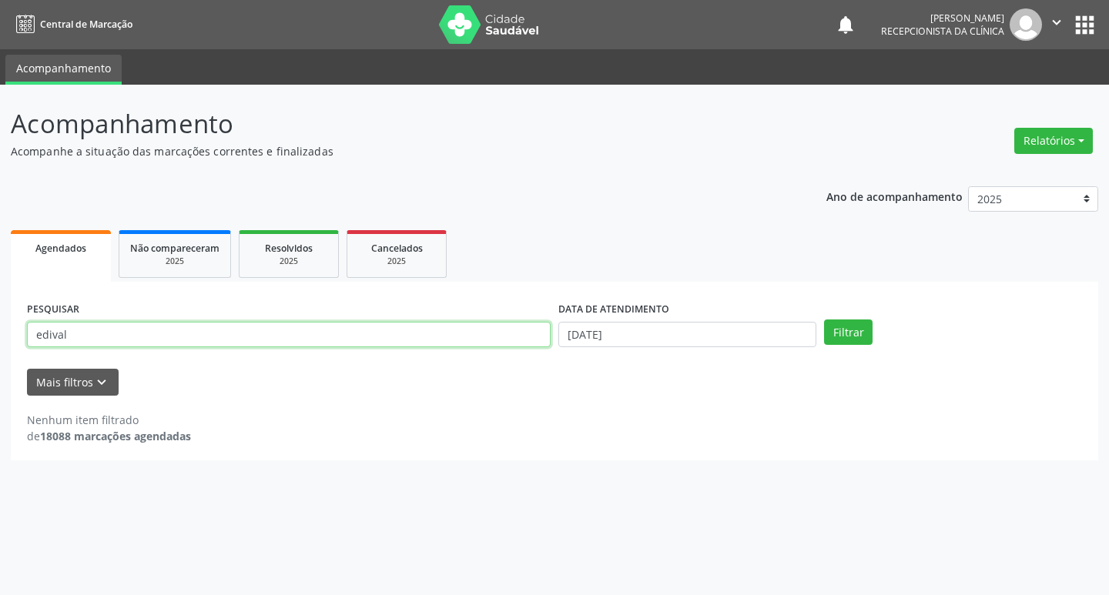
type input "edival"
click at [824, 320] on button "Filtrar" at bounding box center [848, 333] width 49 height 26
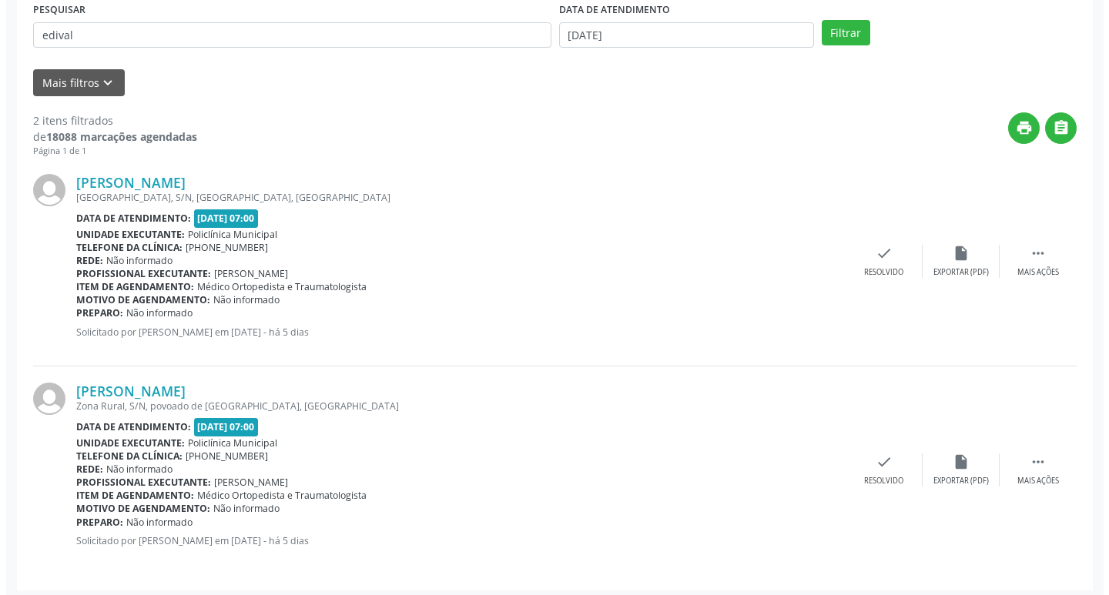
scroll to position [306, 0]
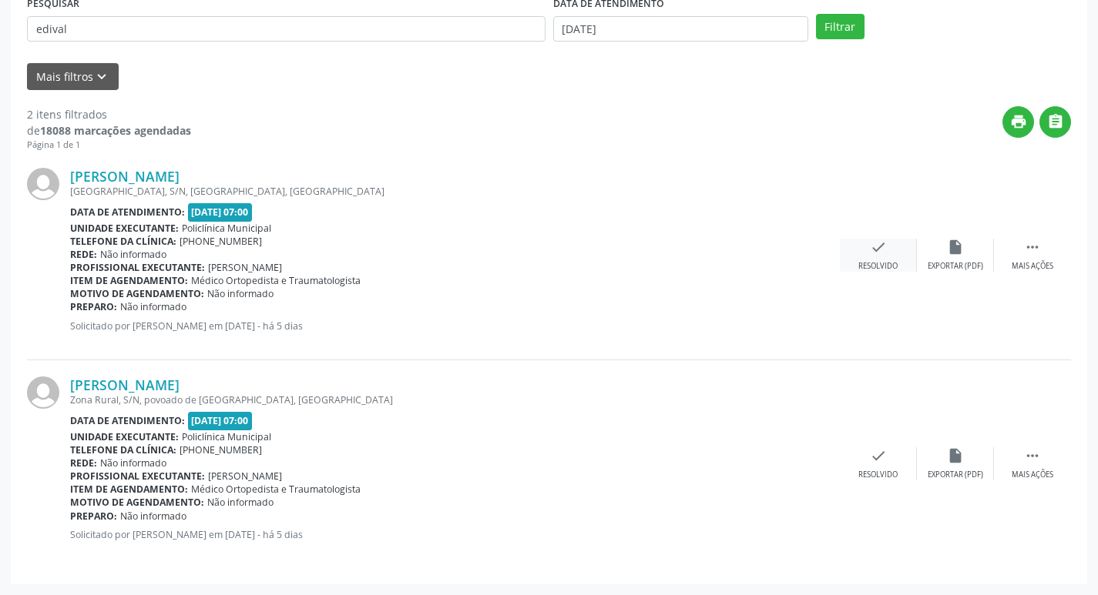
click at [874, 259] on div "check Resolvido" at bounding box center [878, 255] width 77 height 33
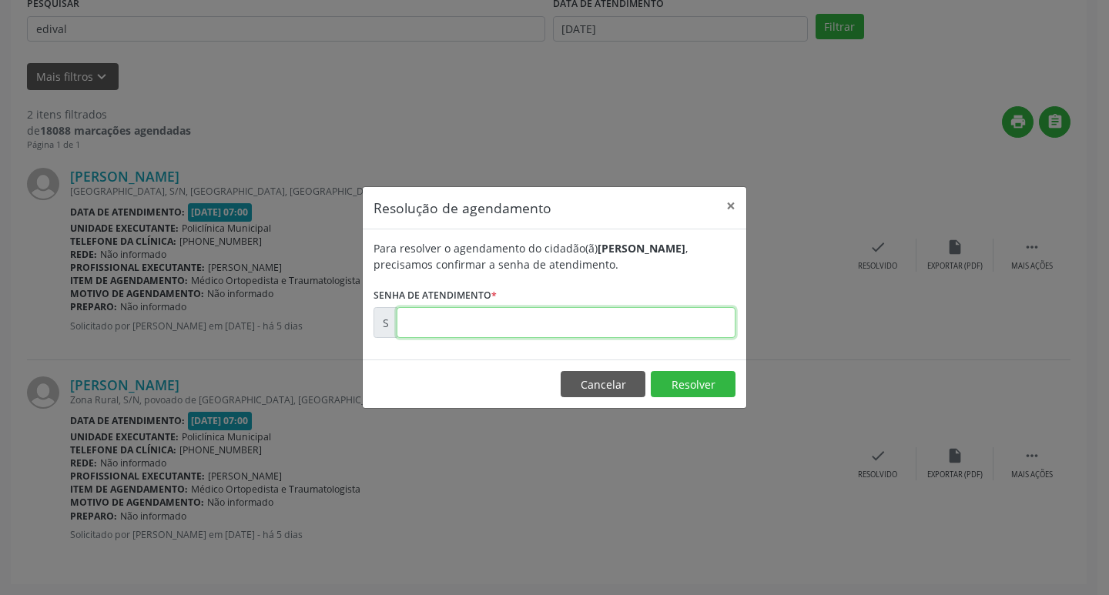
click at [582, 327] on input "text" at bounding box center [566, 322] width 339 height 31
type input "00181486"
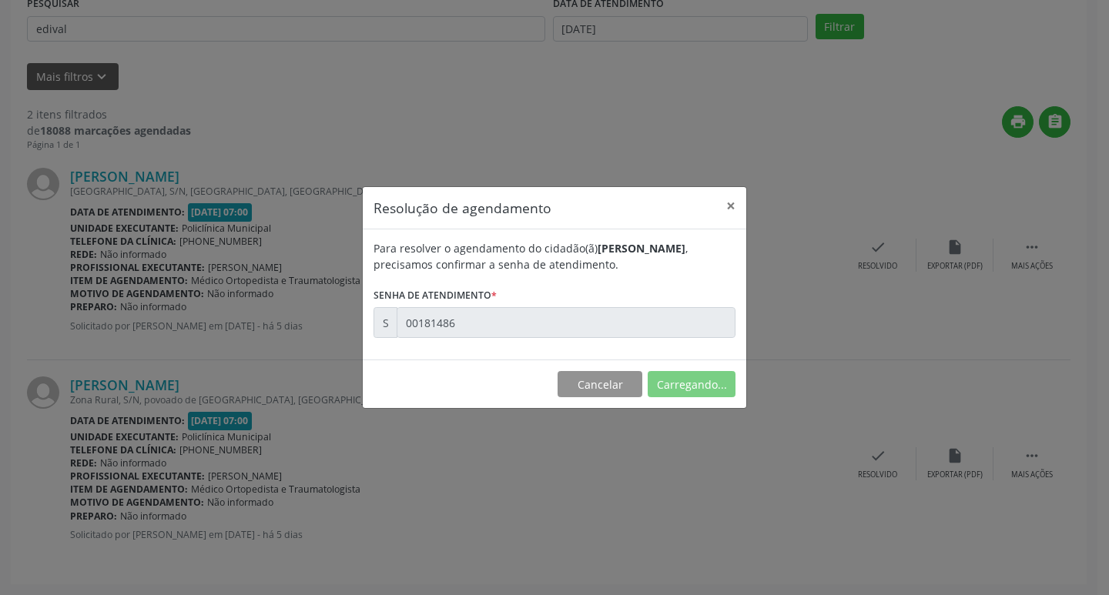
scroll to position [0, 0]
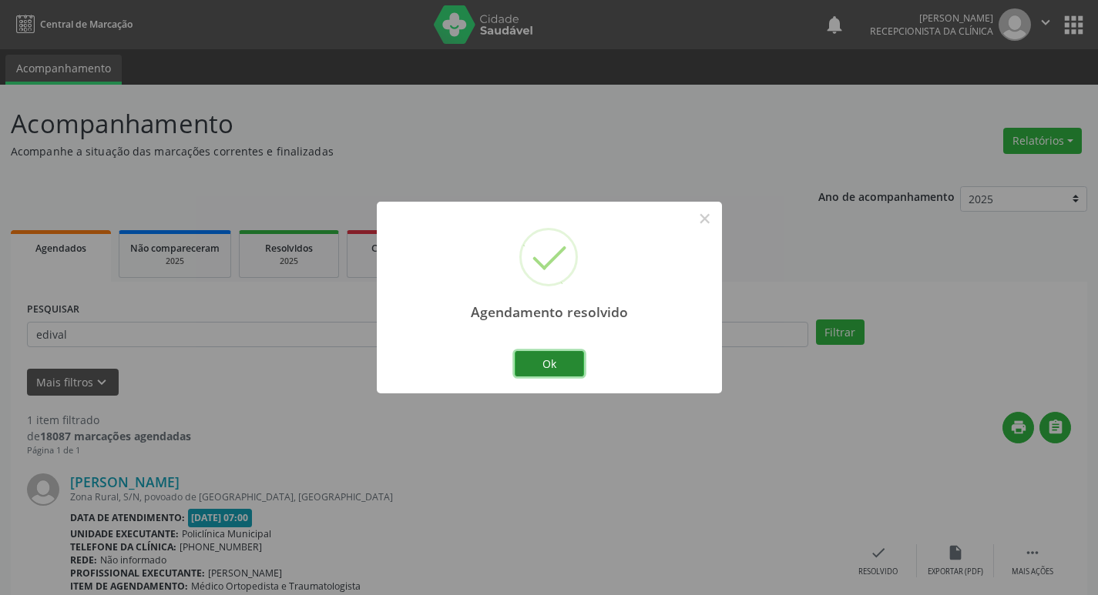
click at [523, 364] on button "Ok" at bounding box center [549, 364] width 69 height 26
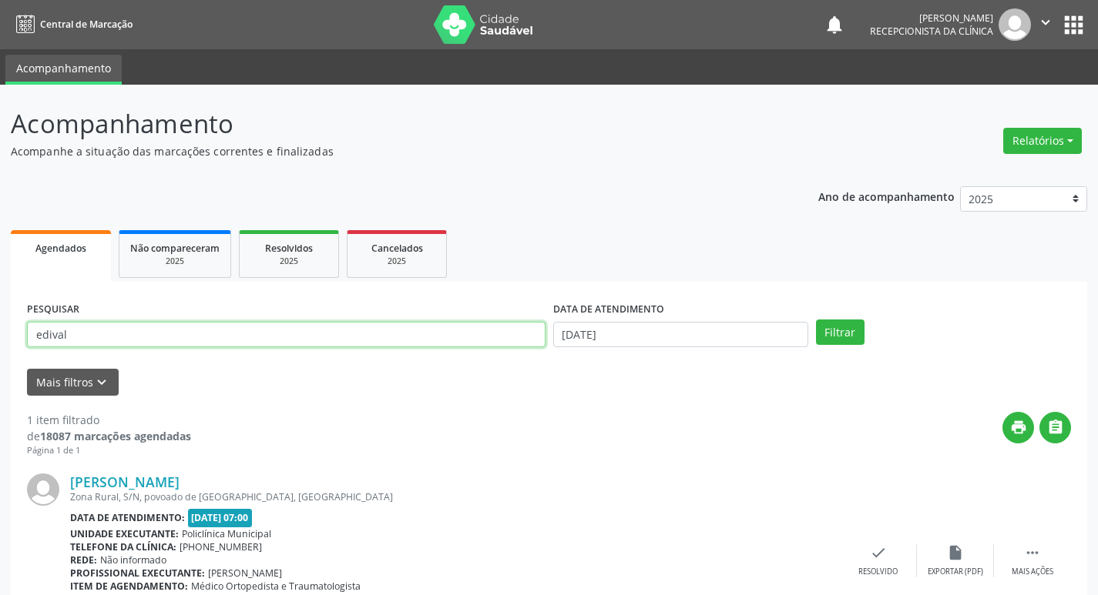
click at [385, 338] on input "edival" at bounding box center [286, 335] width 518 height 26
click at [384, 338] on input "edival" at bounding box center [286, 335] width 518 height 26
type input "maria"
click at [816, 320] on button "Filtrar" at bounding box center [840, 333] width 49 height 26
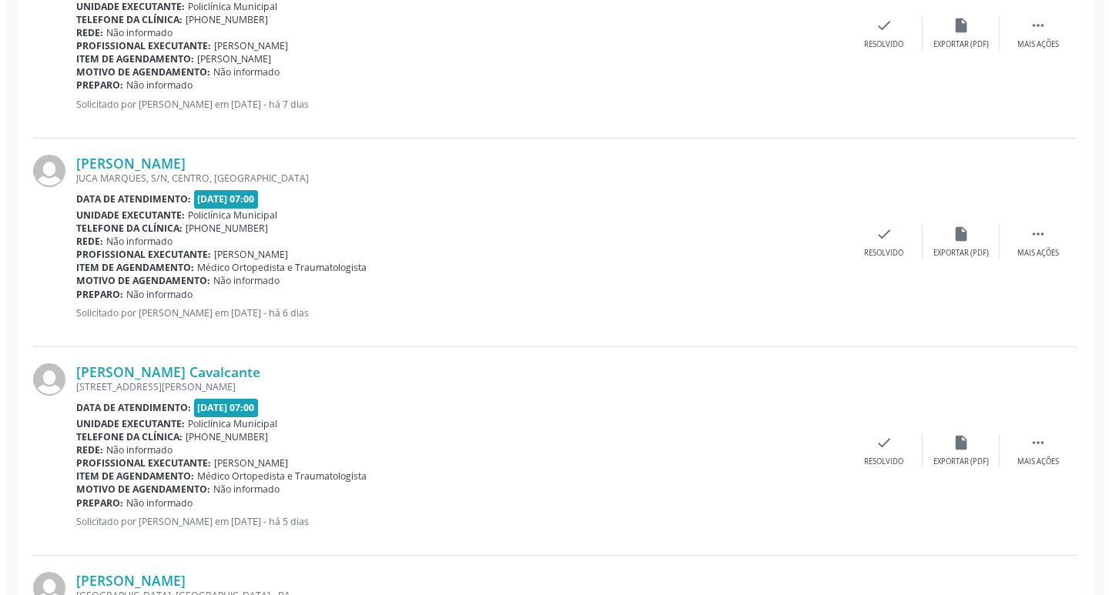
scroll to position [770, 0]
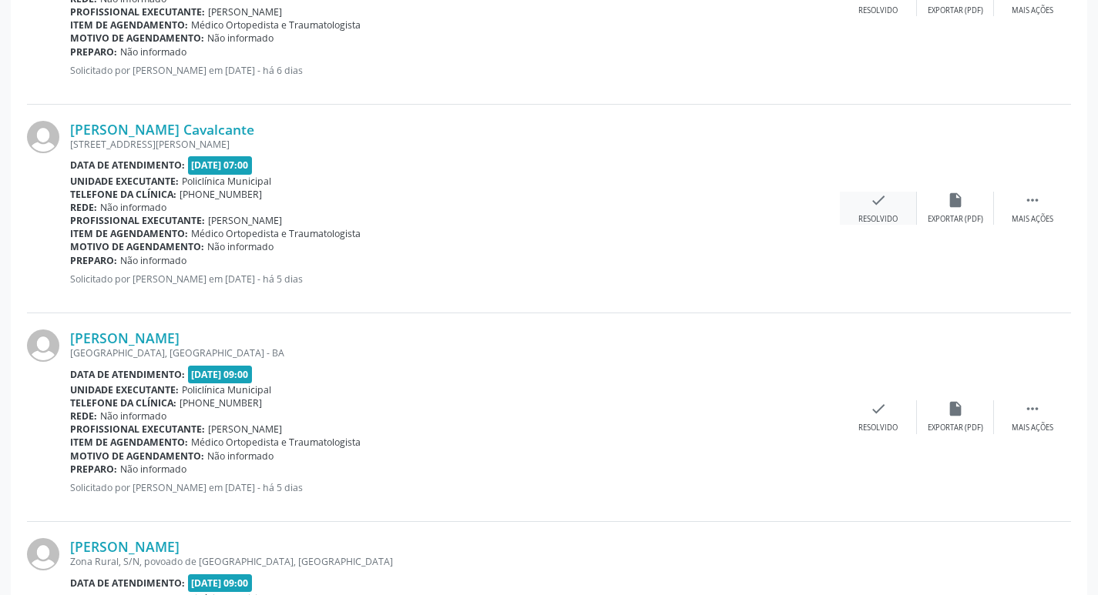
click at [894, 212] on div "check Resolvido" at bounding box center [878, 208] width 77 height 33
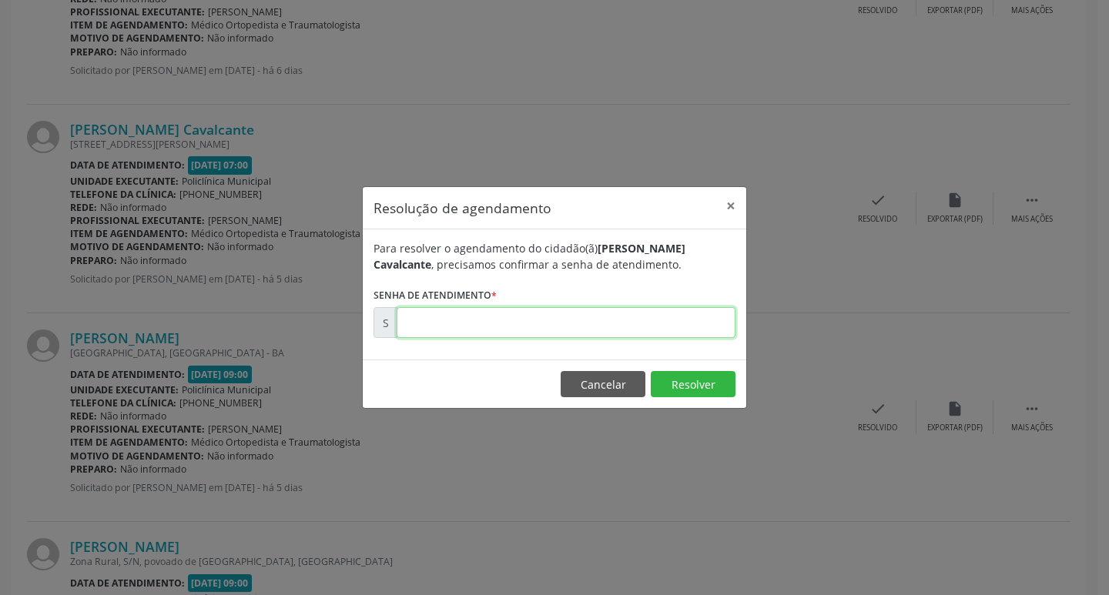
click at [521, 324] on input "text" at bounding box center [566, 322] width 339 height 31
type input "00181497"
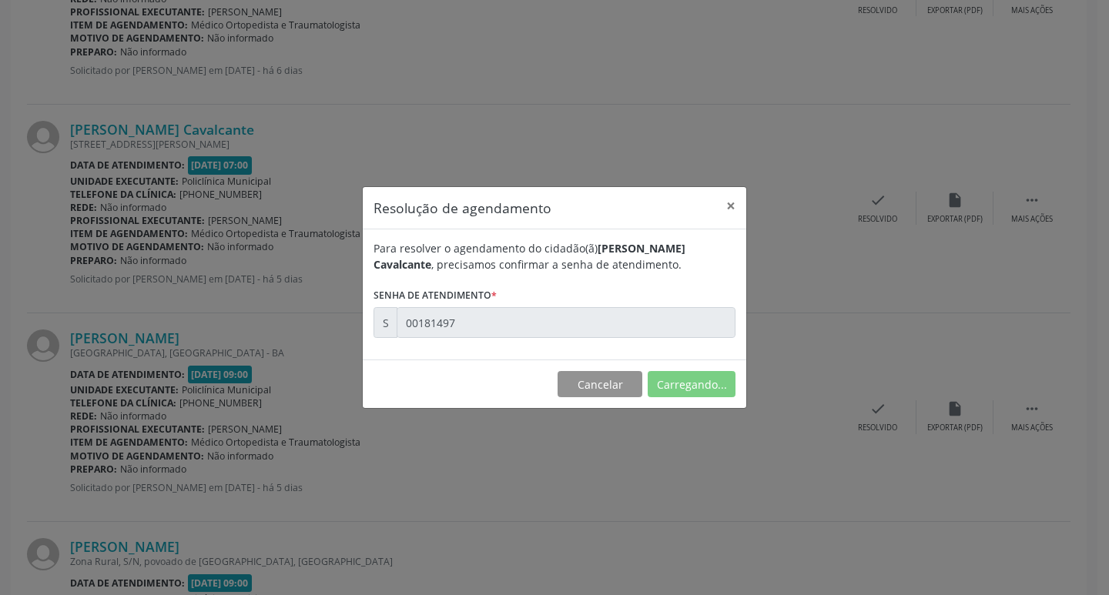
scroll to position [0, 0]
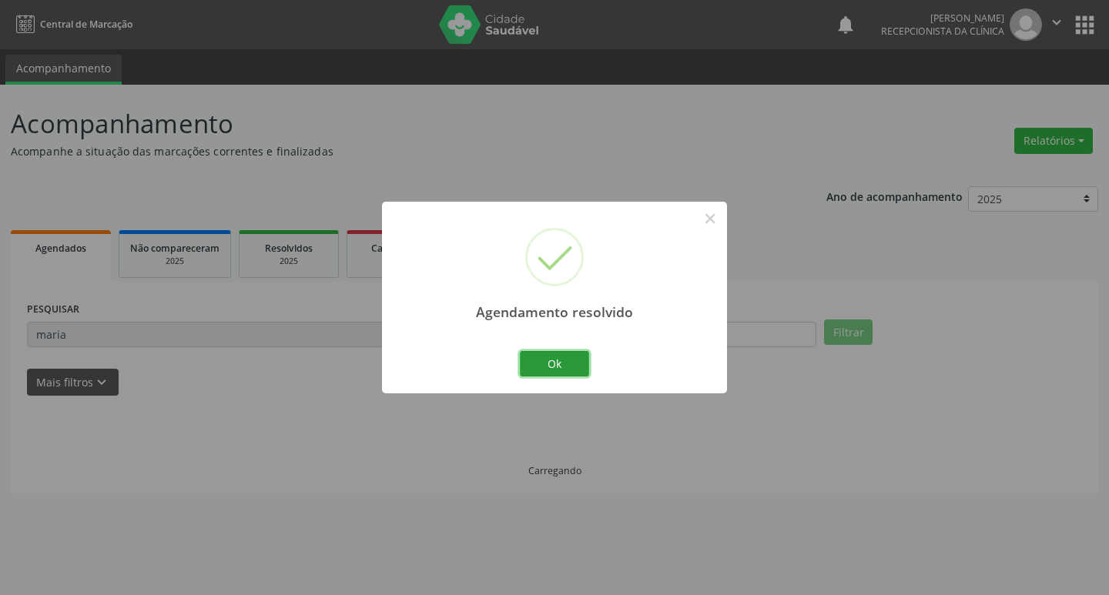
drag, startPoint x: 559, startPoint y: 368, endPoint x: 468, endPoint y: 350, distance: 92.8
click at [554, 363] on button "Ok" at bounding box center [554, 364] width 69 height 26
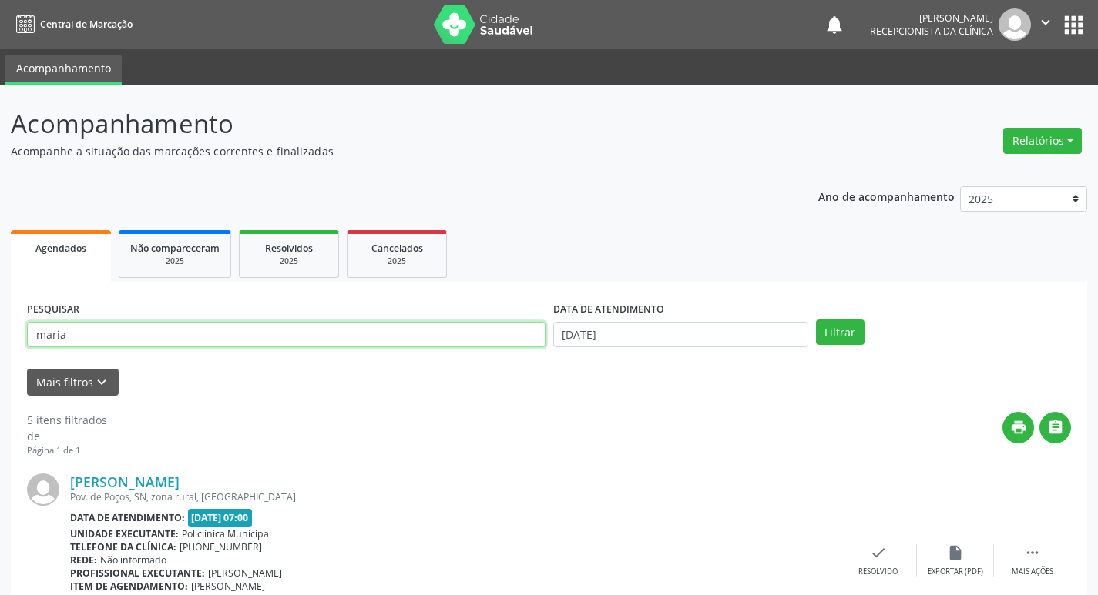
click at [356, 331] on input "maria" at bounding box center [286, 335] width 518 height 26
type input "edivaldo"
click at [816, 320] on button "Filtrar" at bounding box center [840, 333] width 49 height 26
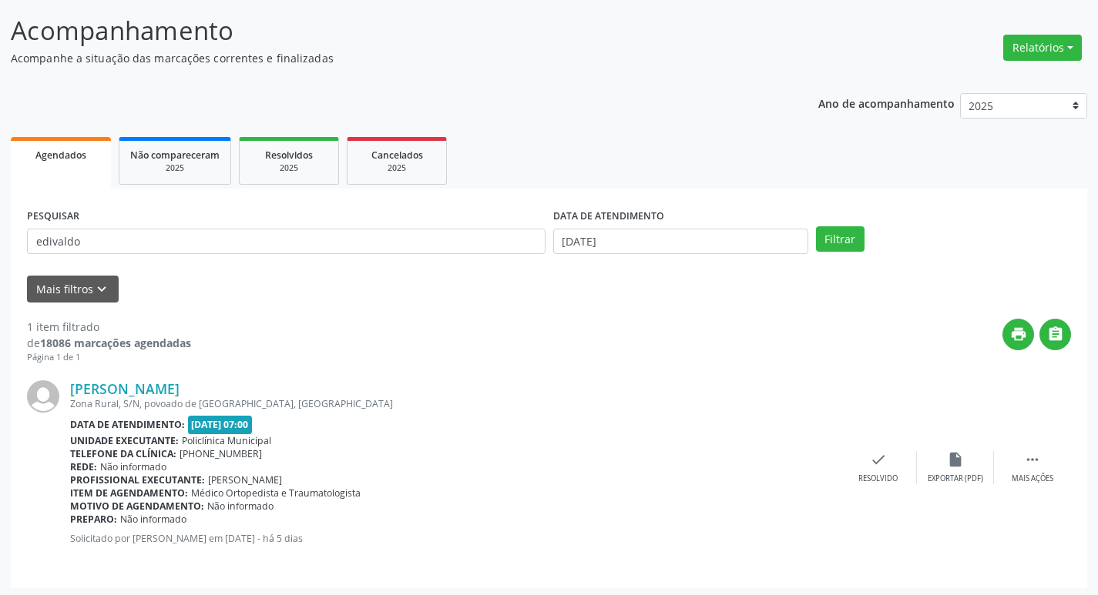
scroll to position [97, 0]
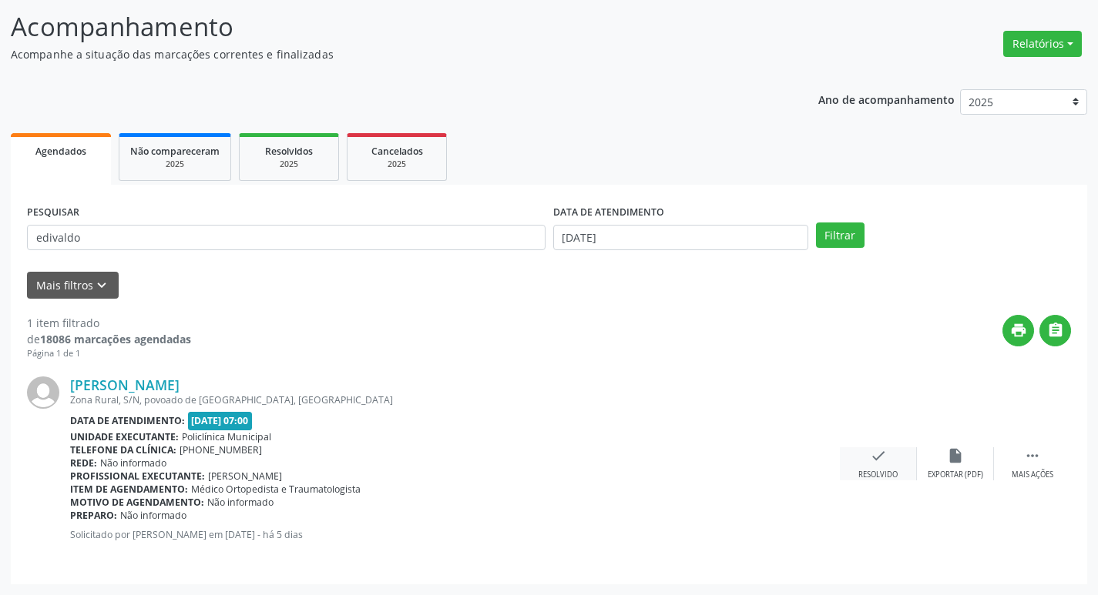
click at [872, 448] on icon "check" at bounding box center [878, 456] width 17 height 17
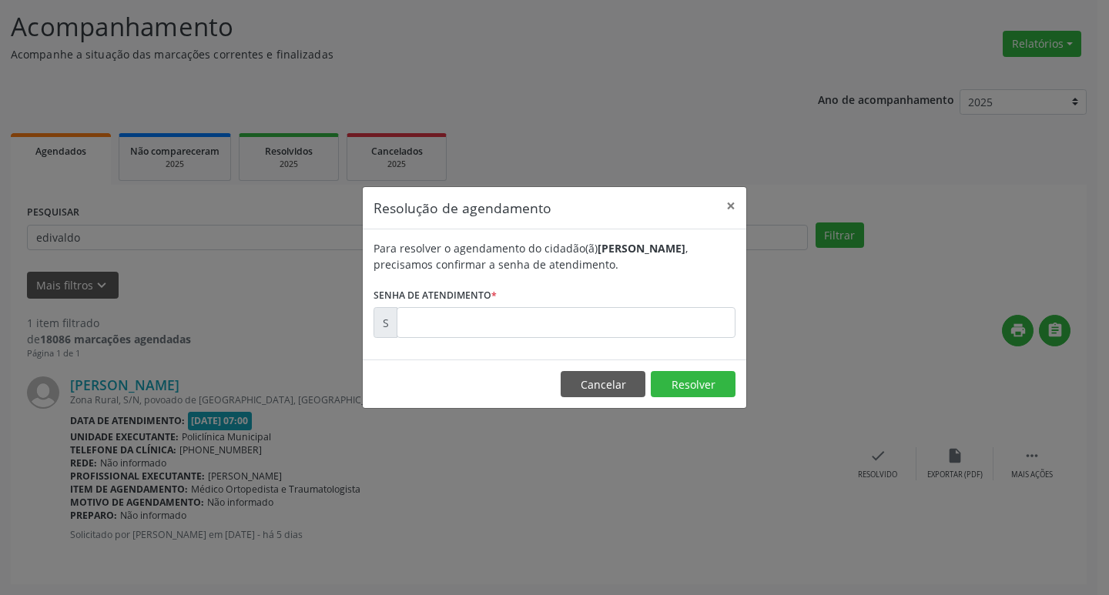
click at [438, 296] on label "Senha de atendimento *" at bounding box center [435, 295] width 123 height 24
click at [463, 323] on input "text" at bounding box center [566, 322] width 339 height 31
type input "00181486"
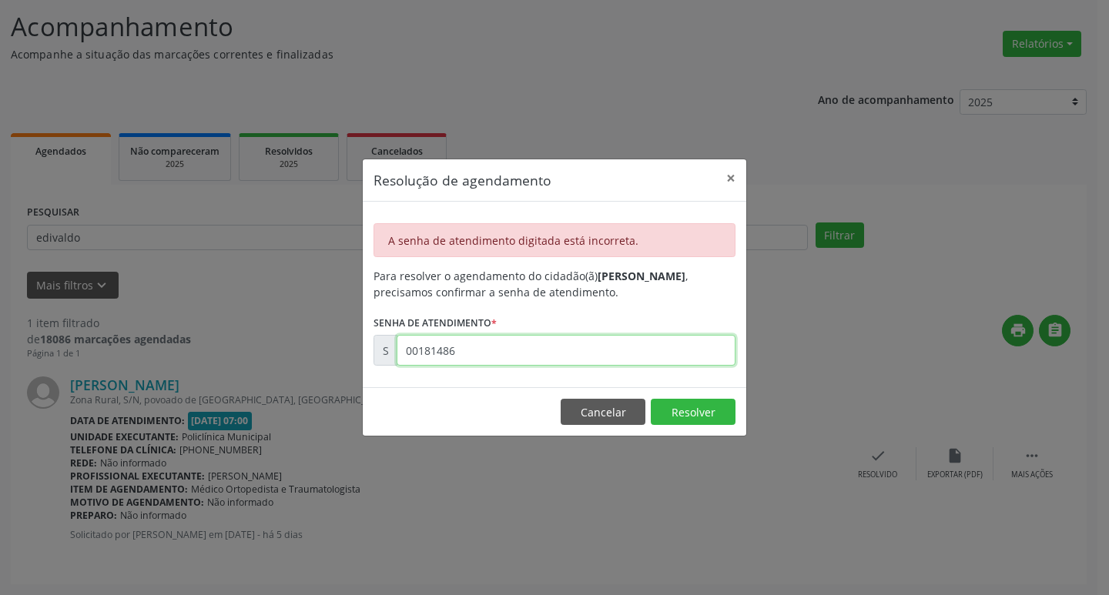
click at [466, 359] on input "00181486" at bounding box center [566, 350] width 339 height 31
drag, startPoint x: 593, startPoint y: 409, endPoint x: 582, endPoint y: 408, distance: 11.6
click at [592, 409] on button "Cancelar" at bounding box center [603, 412] width 85 height 26
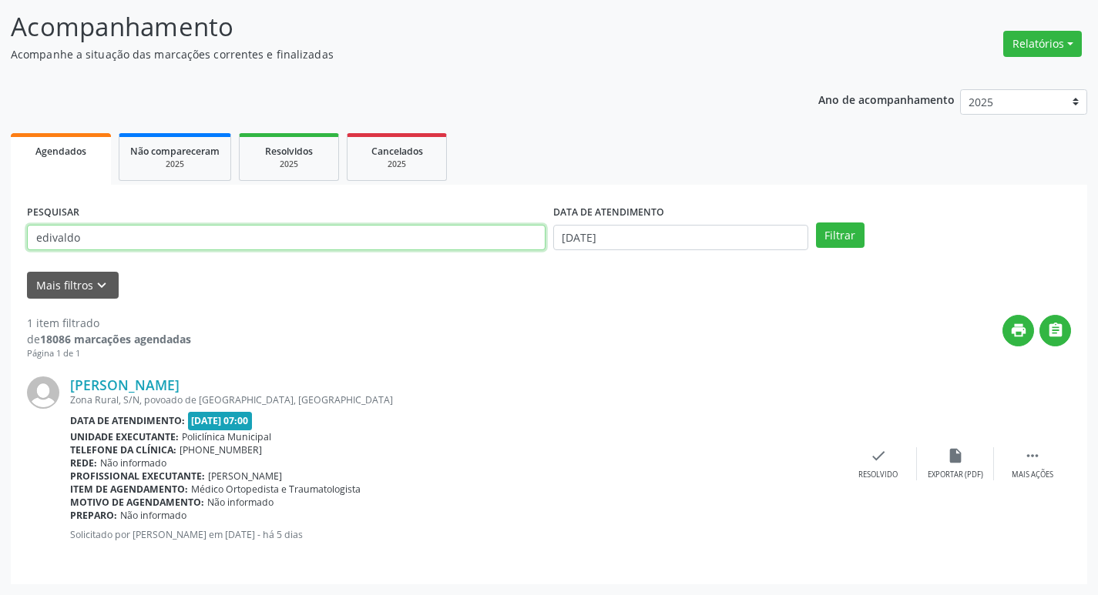
click at [107, 234] on input "edivaldo" at bounding box center [286, 238] width 518 height 26
type input "[PERSON_NAME]"
click at [816, 223] on button "Filtrar" at bounding box center [840, 236] width 49 height 26
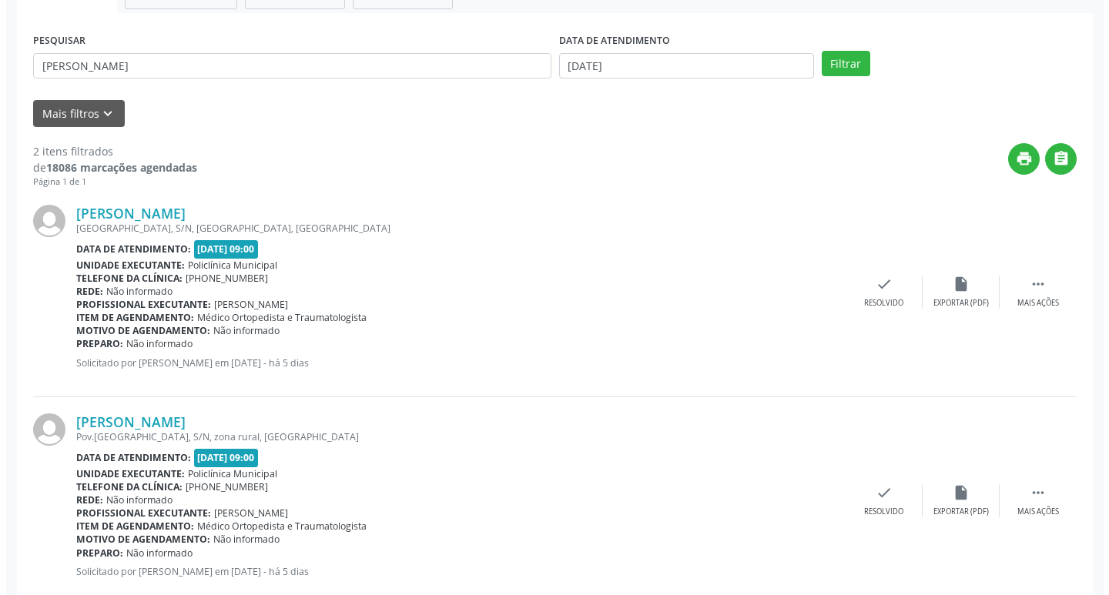
scroll to position [306, 0]
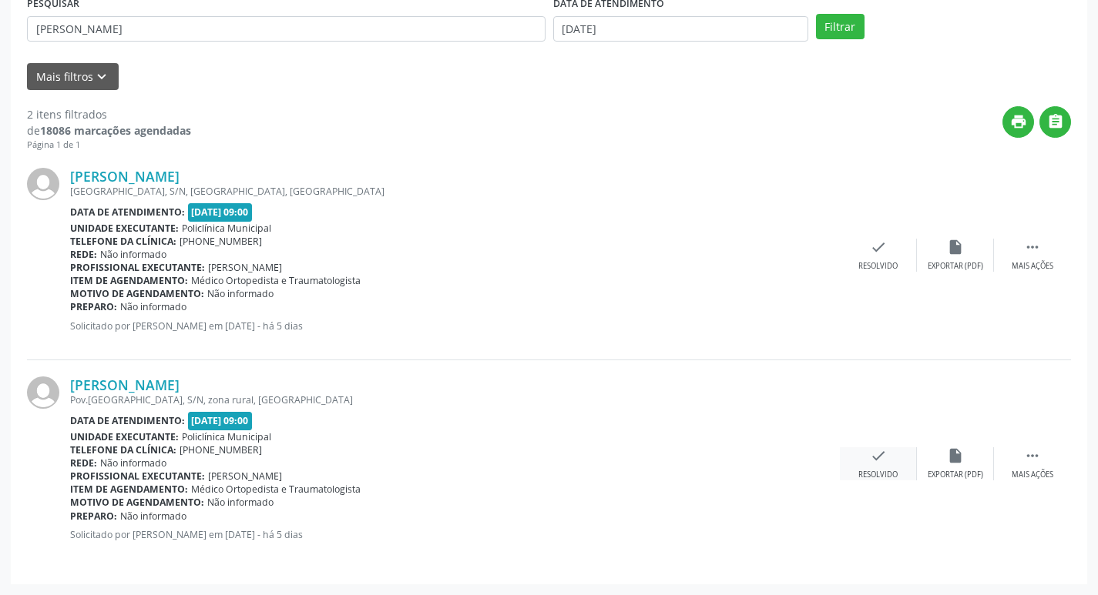
click at [866, 463] on div "check Resolvido" at bounding box center [878, 464] width 77 height 33
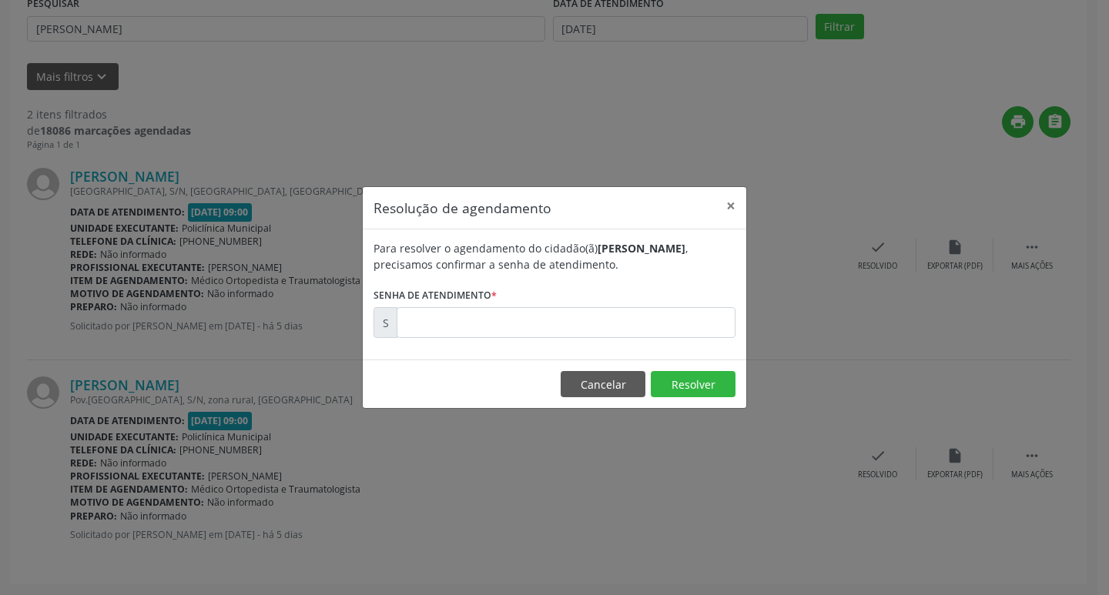
click at [435, 305] on label "Senha de atendimento *" at bounding box center [435, 295] width 123 height 24
click at [443, 308] on input "text" at bounding box center [566, 322] width 339 height 31
type input "00181625"
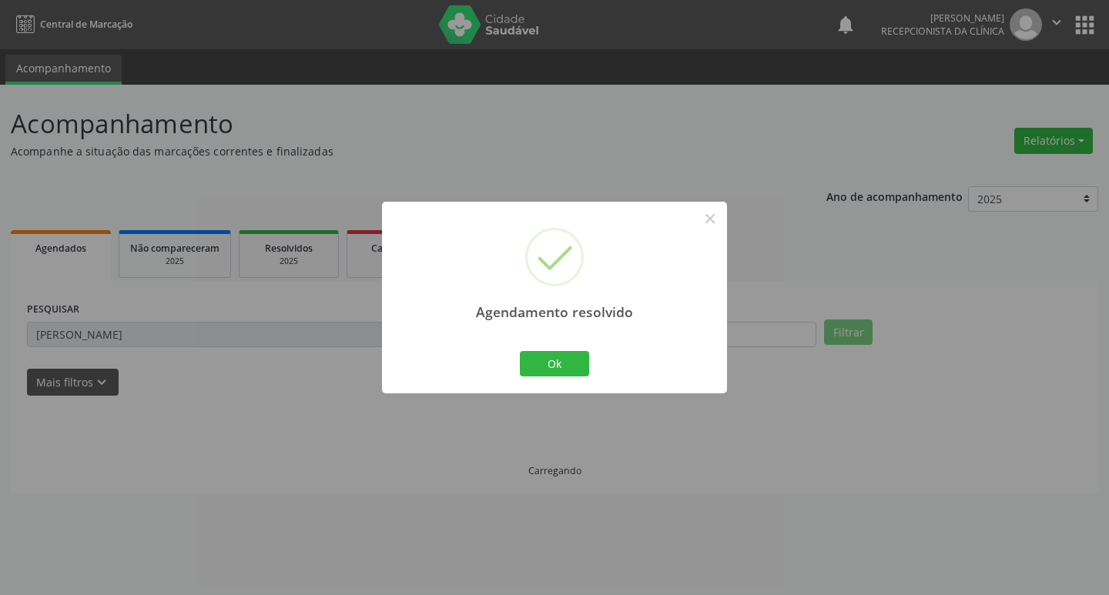
scroll to position [0, 0]
drag, startPoint x: 577, startPoint y: 364, endPoint x: 497, endPoint y: 363, distance: 80.1
click at [576, 364] on button "Ok" at bounding box center [554, 364] width 69 height 26
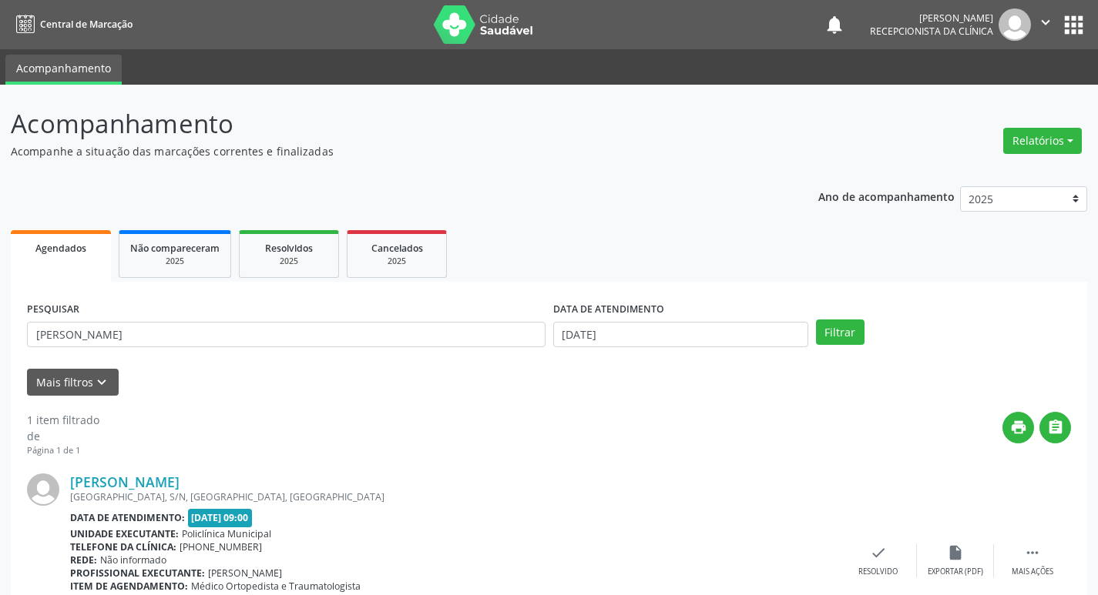
click at [381, 353] on div "PESQUISAR [PERSON_NAME]" at bounding box center [286, 328] width 526 height 60
click at [351, 347] on input "[PERSON_NAME]" at bounding box center [286, 335] width 518 height 26
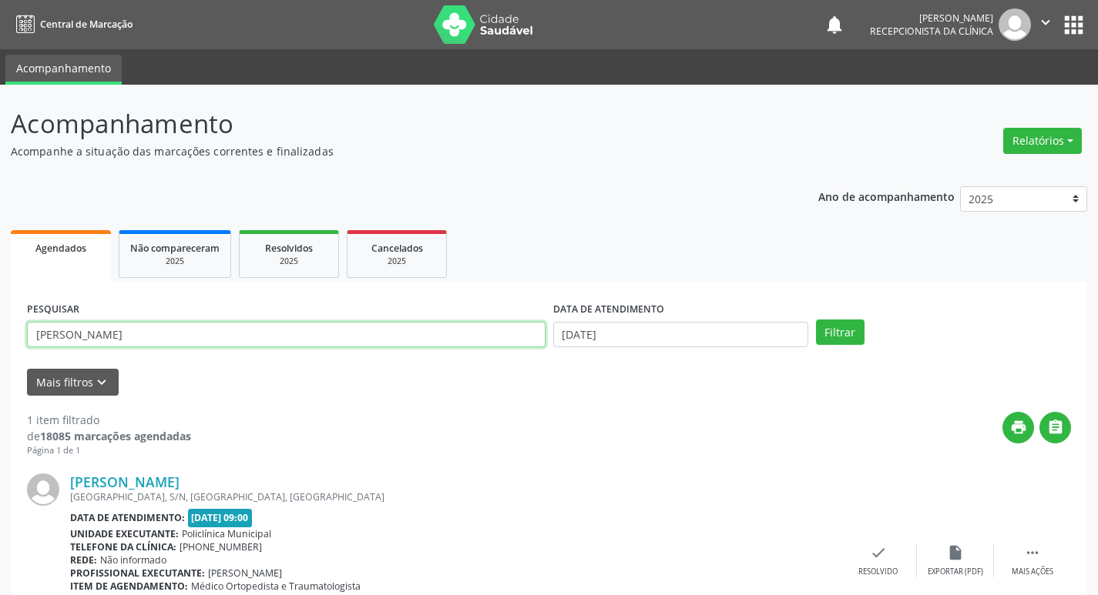
click at [351, 347] on input "[PERSON_NAME]" at bounding box center [286, 335] width 518 height 26
type input "luzinete"
click at [816, 320] on button "Filtrar" at bounding box center [840, 333] width 49 height 26
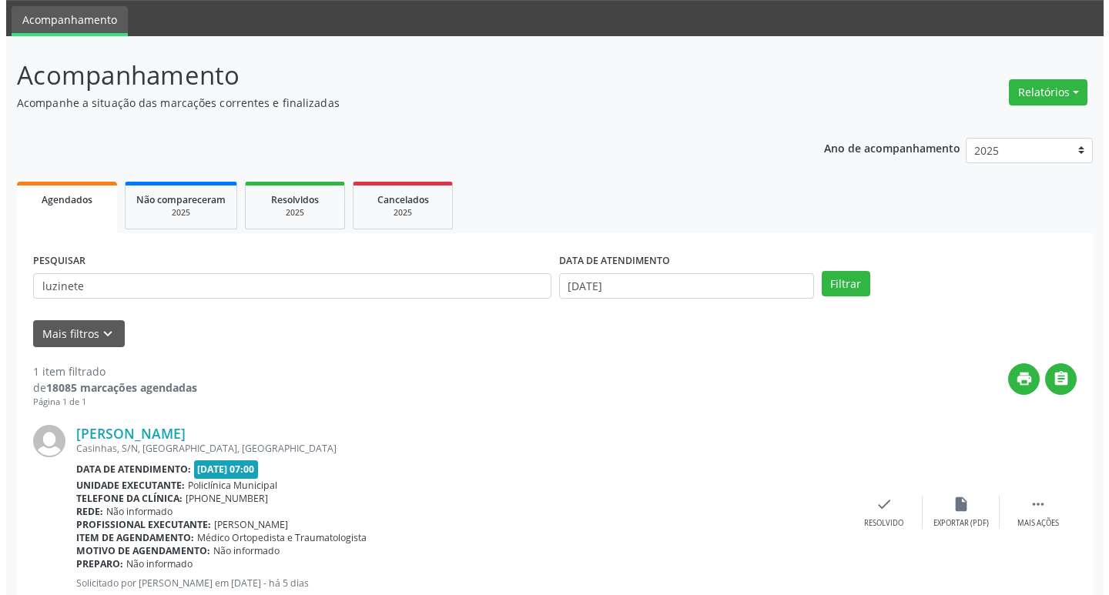
scroll to position [97, 0]
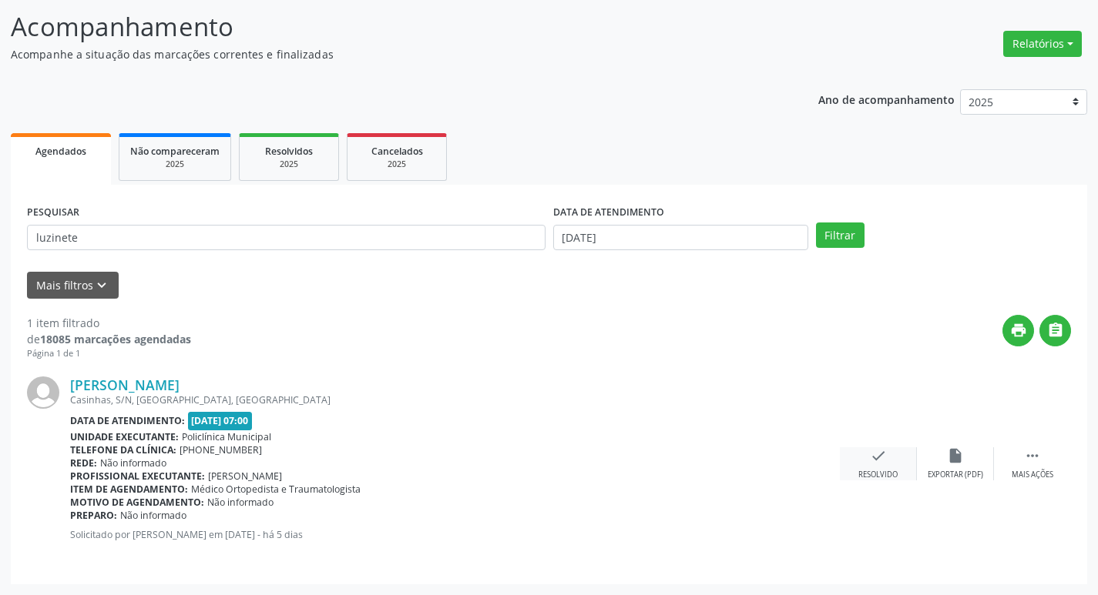
click at [884, 474] on div "Resolvido" at bounding box center [877, 475] width 39 height 11
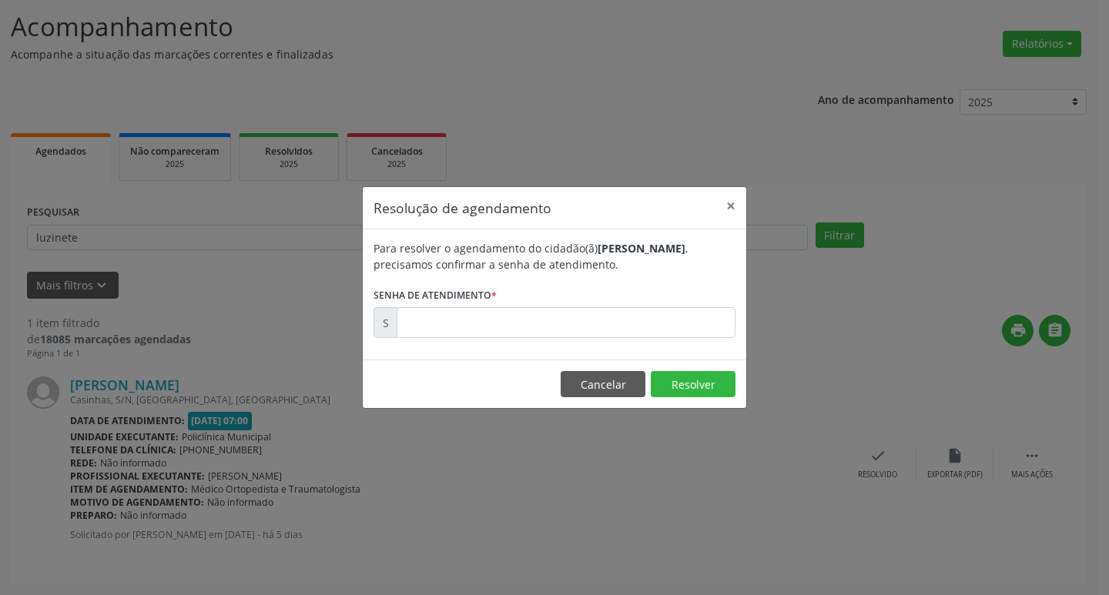
click at [506, 338] on div "Para resolver o agendamento do cidadão(ã) [PERSON_NAME] , precisamos confirmar …" at bounding box center [555, 295] width 384 height 130
click at [487, 320] on input "text" at bounding box center [566, 322] width 339 height 31
type input "00181465"
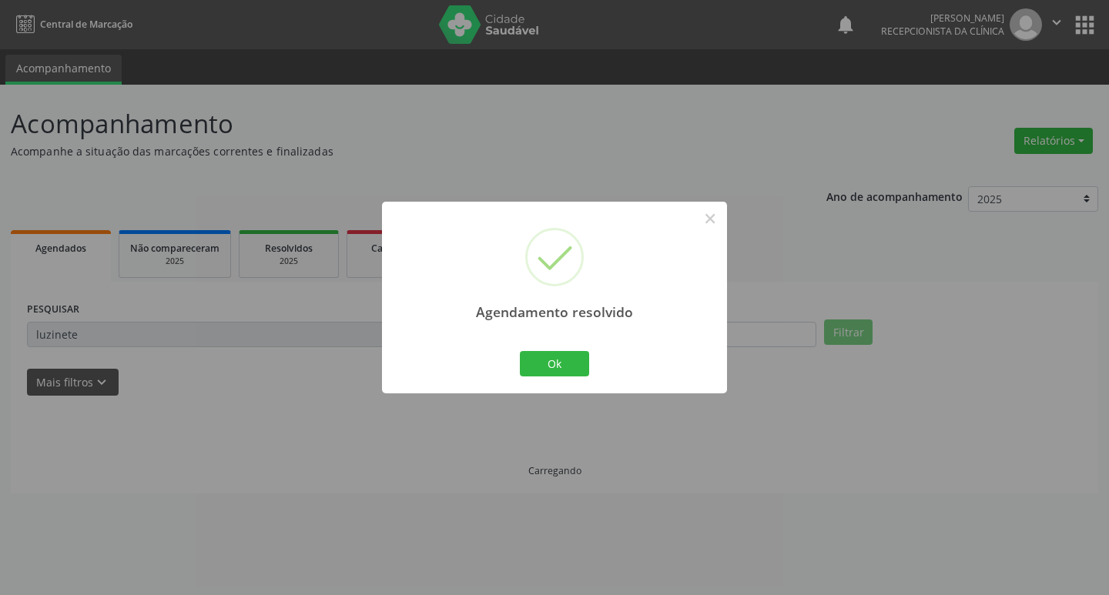
scroll to position [0, 0]
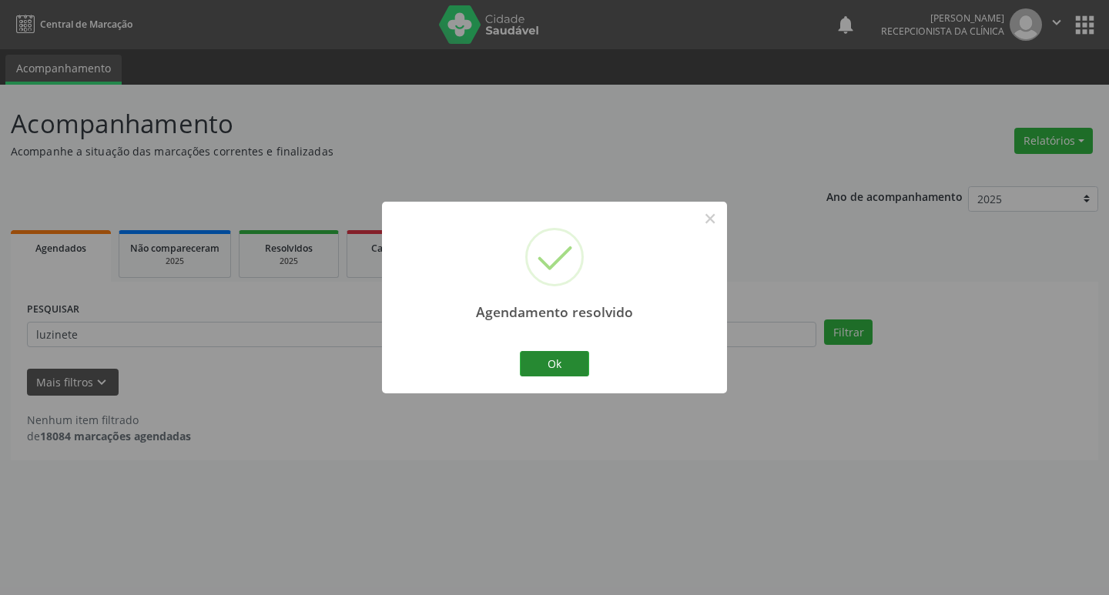
drag, startPoint x: 589, startPoint y: 371, endPoint x: 565, endPoint y: 362, distance: 25.3
click at [588, 371] on div "Ok Cancel" at bounding box center [555, 363] width 76 height 32
click at [545, 357] on button "Ok" at bounding box center [554, 364] width 69 height 26
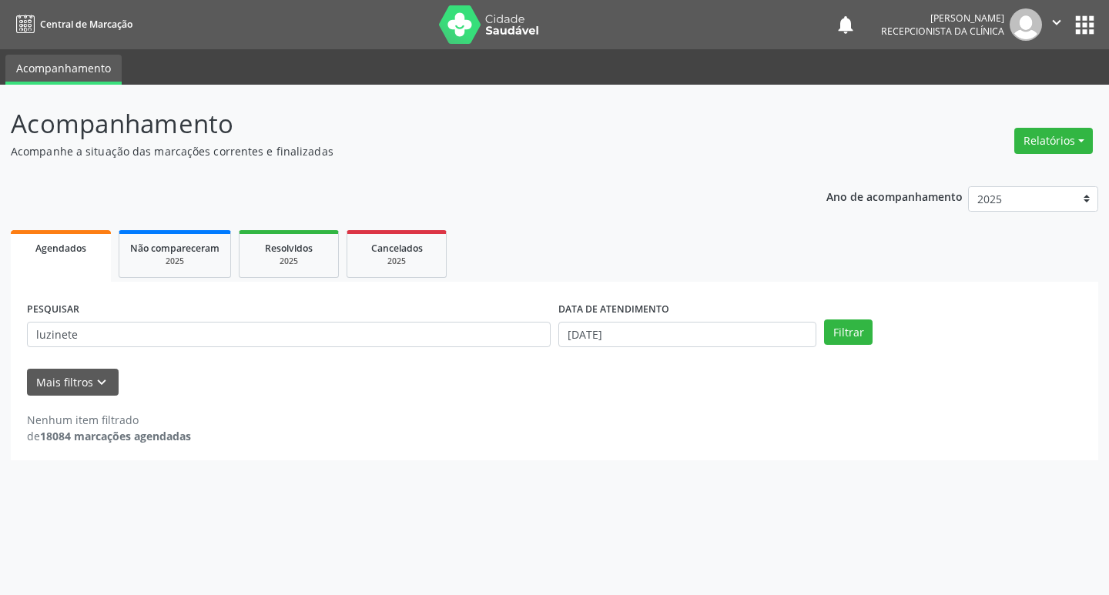
click at [404, 349] on div "PESQUISAR luzinete" at bounding box center [288, 328] width 531 height 60
drag, startPoint x: 404, startPoint y: 349, endPoint x: 377, endPoint y: 334, distance: 30.4
click at [387, 340] on div "PESQUISAR luzinete" at bounding box center [288, 328] width 531 height 60
click at [377, 334] on input "luzinete" at bounding box center [289, 335] width 524 height 26
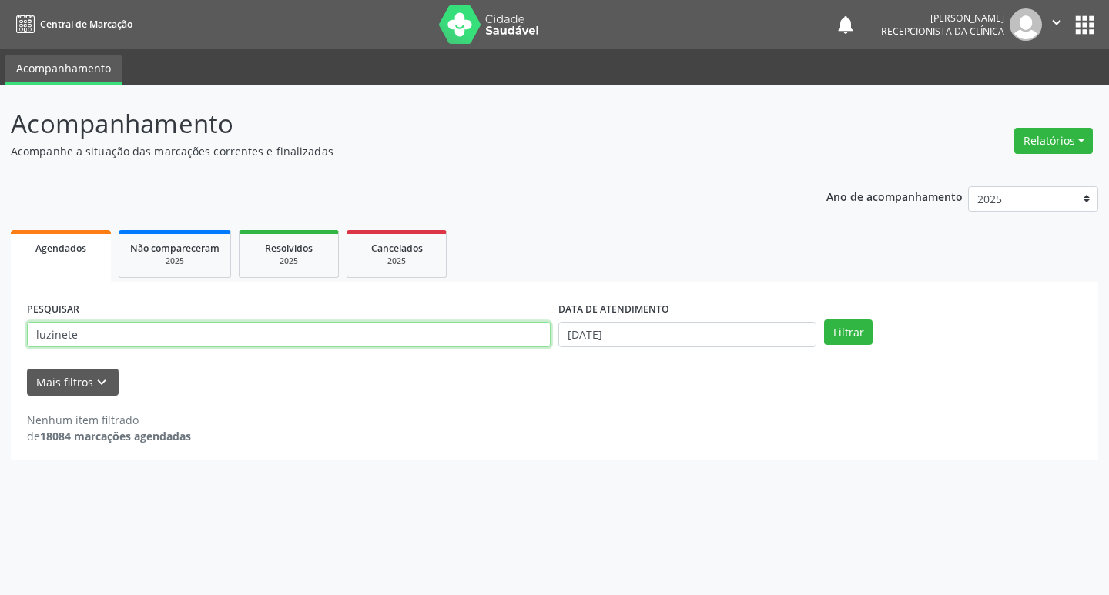
click at [377, 333] on input "luzinete" at bounding box center [289, 335] width 524 height 26
type input "[PERSON_NAME]"
click at [824, 320] on button "Filtrar" at bounding box center [848, 333] width 49 height 26
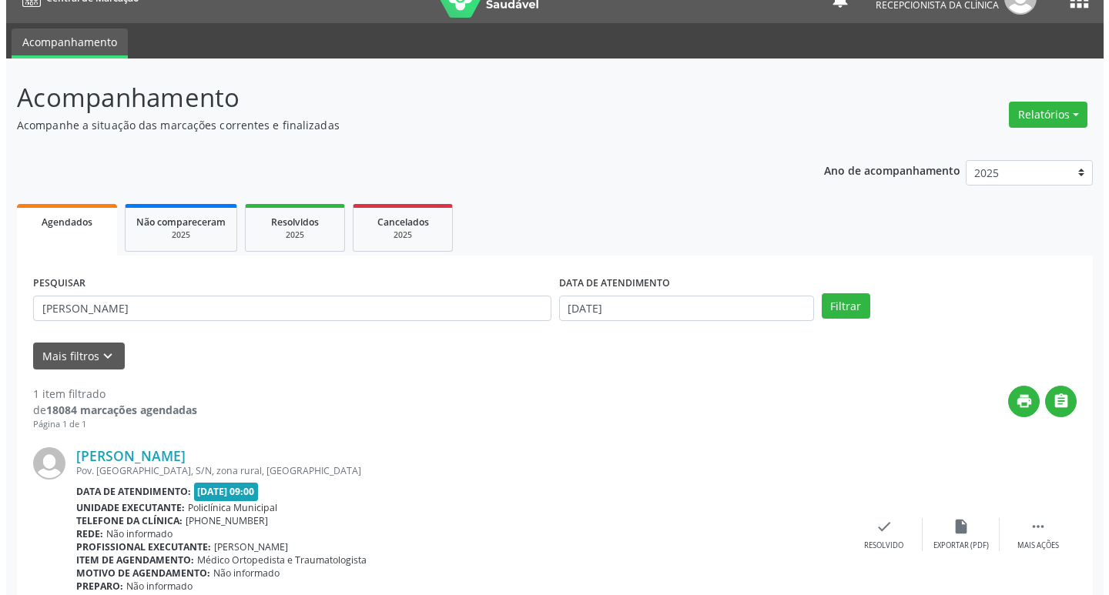
scroll to position [97, 0]
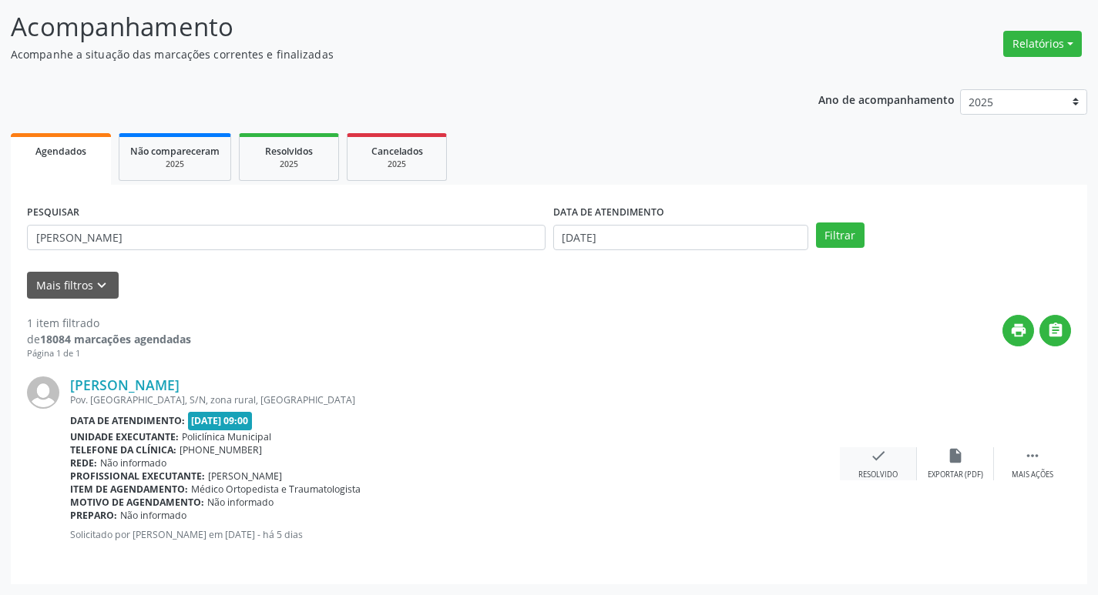
click at [880, 463] on div "check Resolvido" at bounding box center [878, 464] width 77 height 33
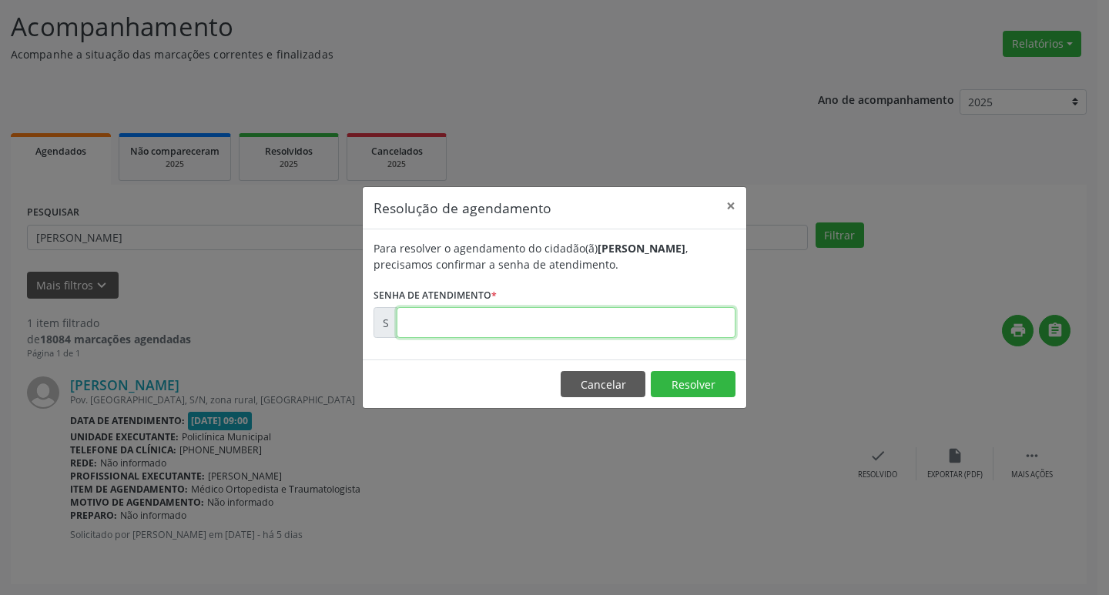
click at [474, 319] on input "text" at bounding box center [566, 322] width 339 height 31
type input "00181595"
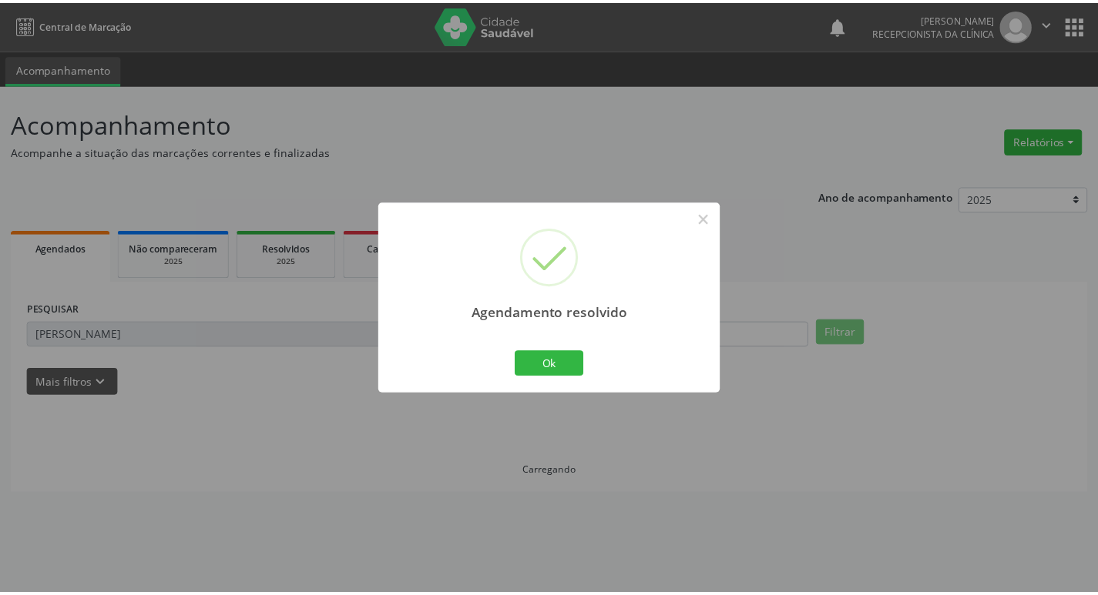
scroll to position [0, 0]
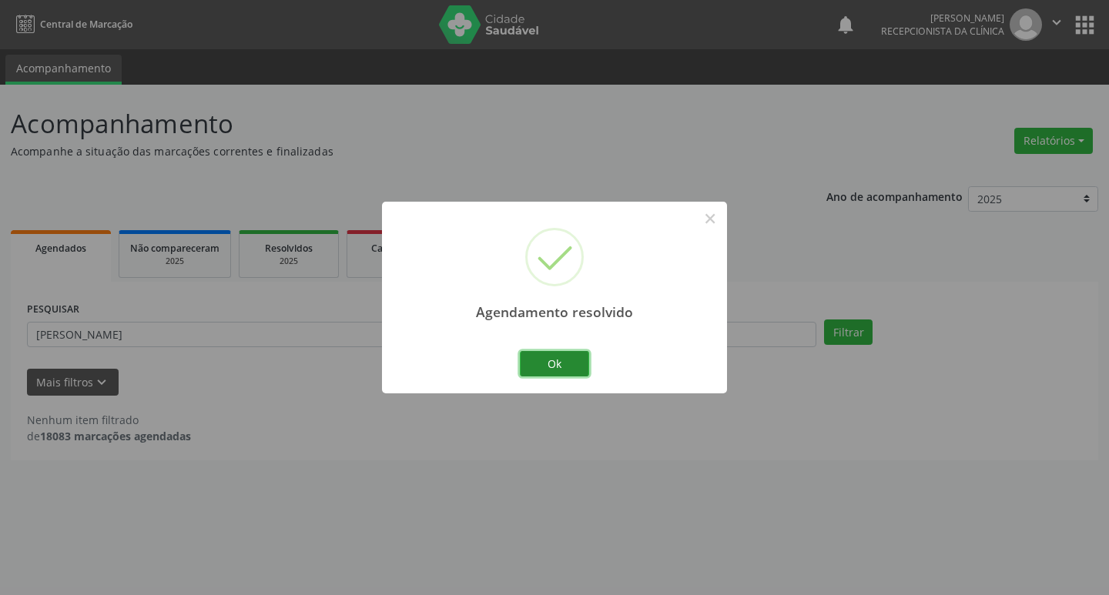
click at [534, 360] on button "Ok" at bounding box center [554, 364] width 69 height 26
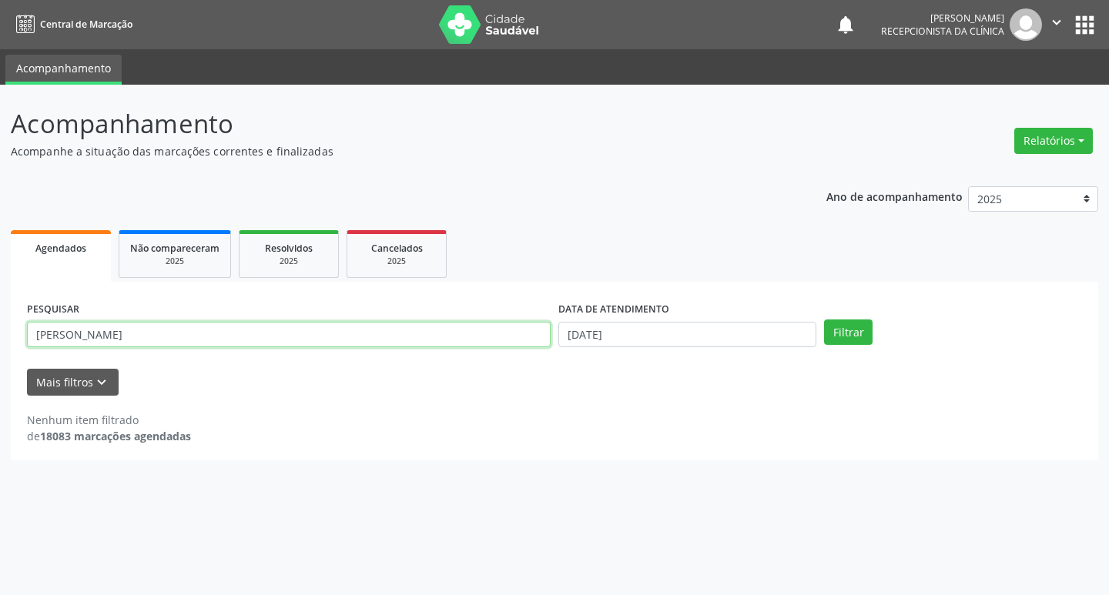
click at [275, 346] on input "[PERSON_NAME]" at bounding box center [289, 335] width 524 height 26
click at [824, 320] on button "Filtrar" at bounding box center [848, 333] width 49 height 26
click at [156, 340] on input "jneide" at bounding box center [289, 335] width 524 height 26
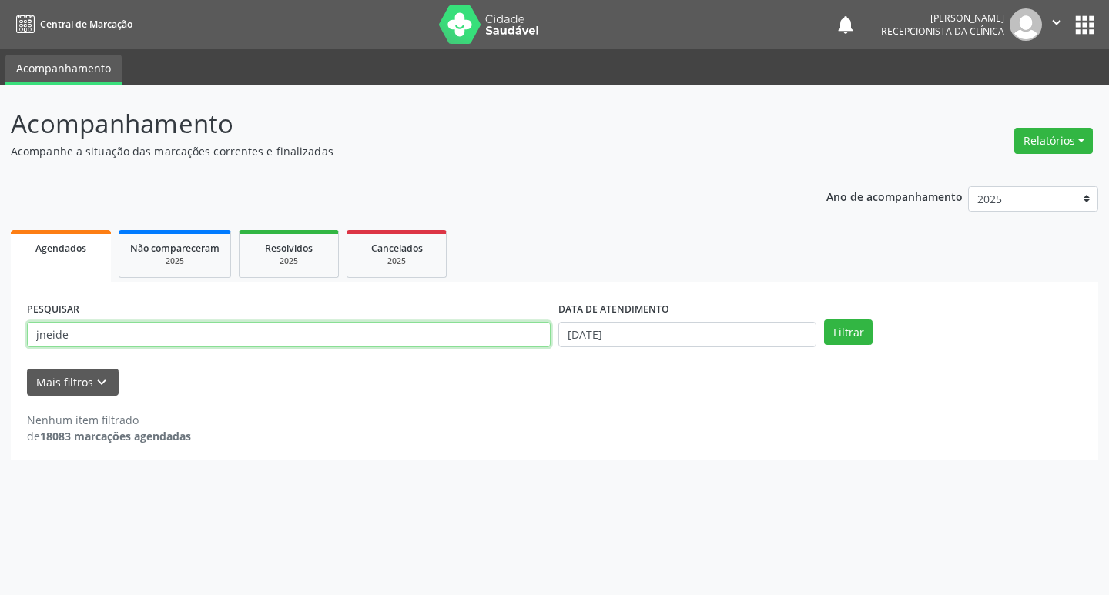
click at [42, 340] on input "jneide" at bounding box center [289, 335] width 524 height 26
type input "janeide"
click at [824, 320] on button "Filtrar" at bounding box center [848, 333] width 49 height 26
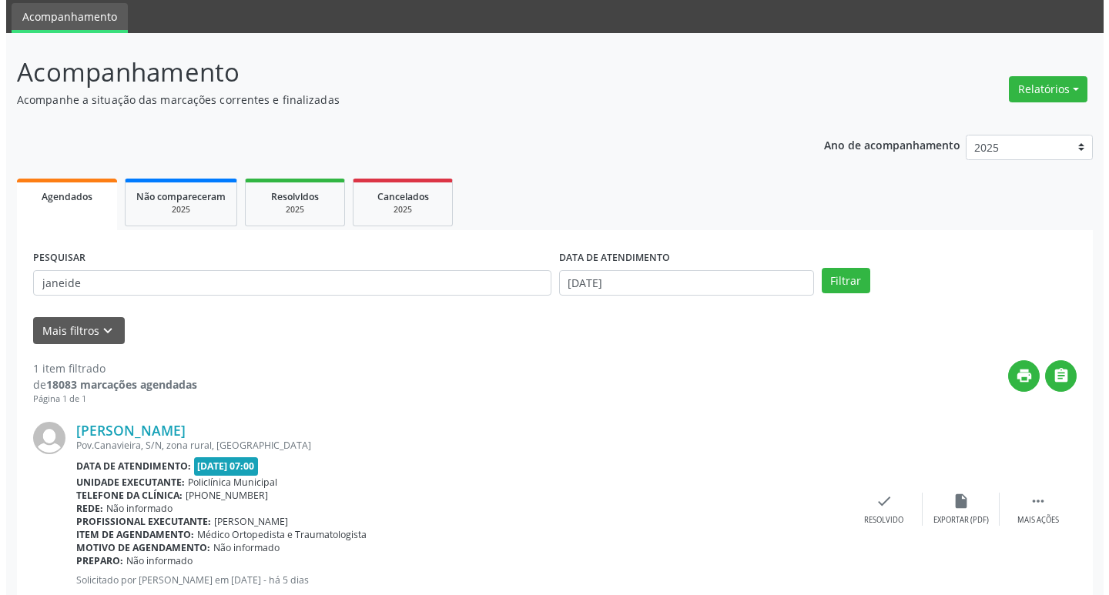
scroll to position [97, 0]
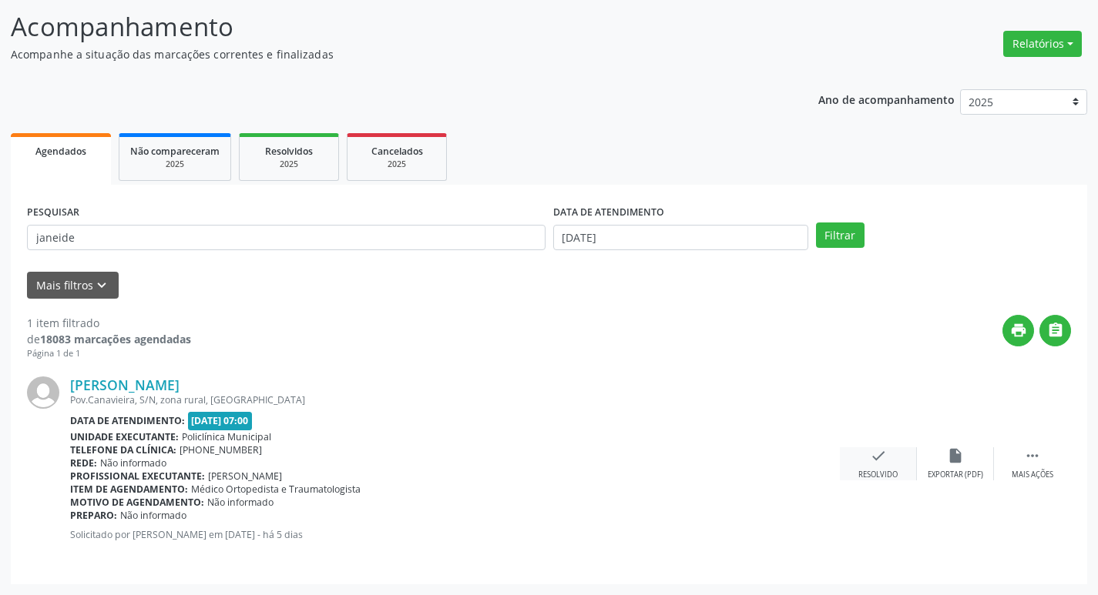
click at [885, 457] on div "check Resolvido" at bounding box center [878, 464] width 77 height 33
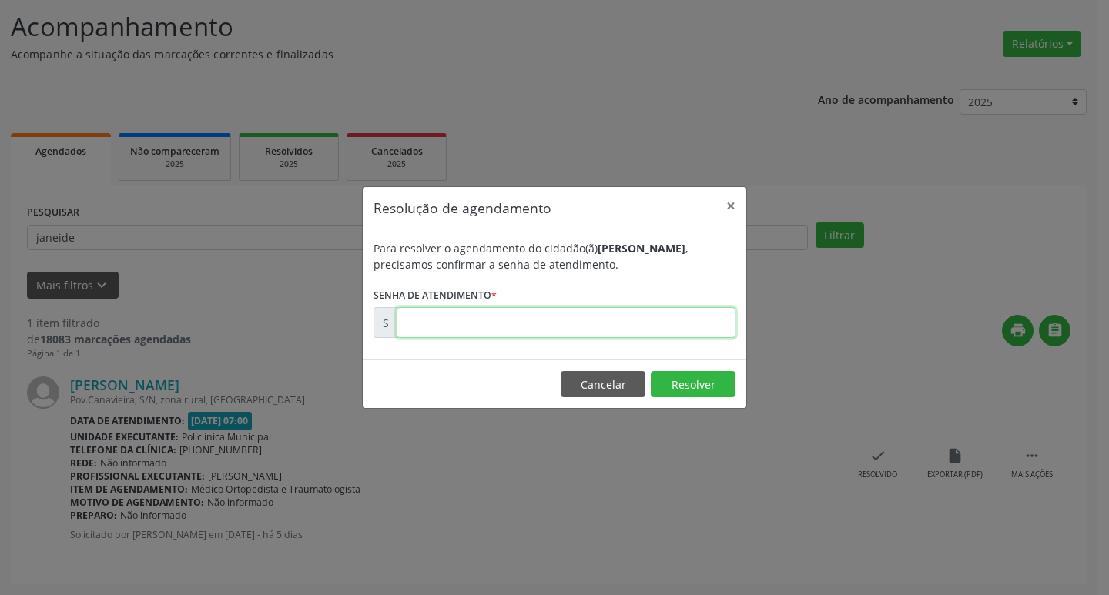
click at [457, 334] on input "text" at bounding box center [566, 322] width 339 height 31
type input "00181517"
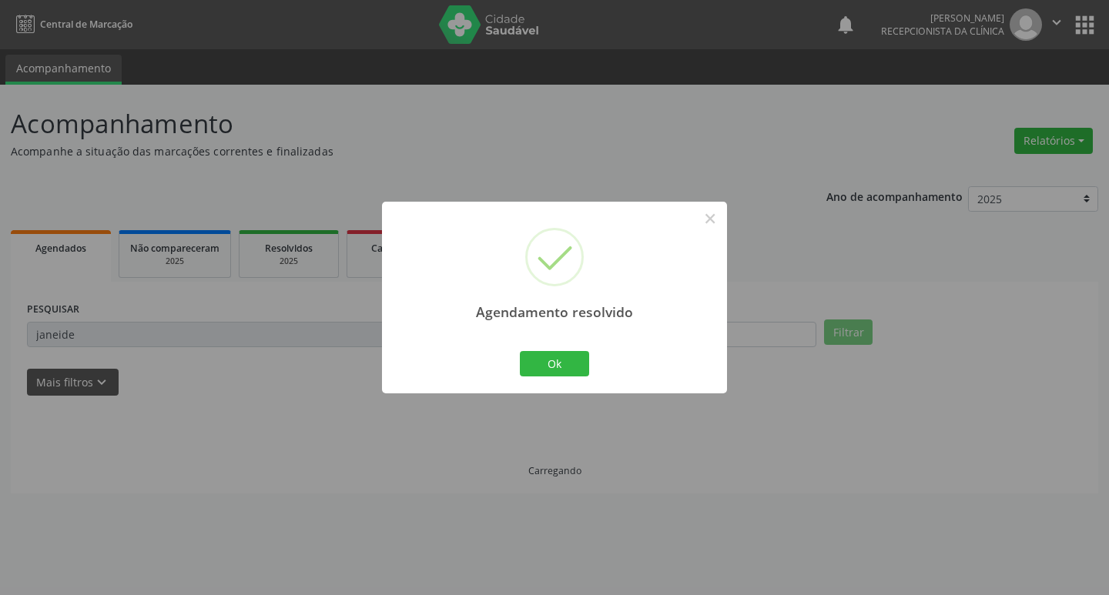
scroll to position [0, 0]
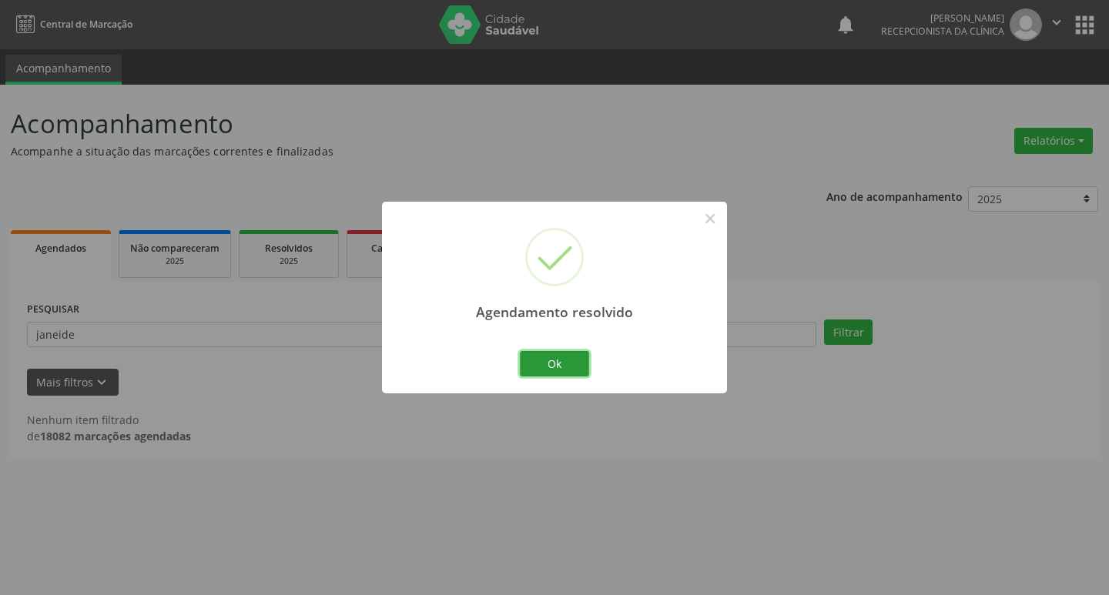
drag, startPoint x: 555, startPoint y: 362, endPoint x: 425, endPoint y: 360, distance: 129.4
click at [548, 364] on button "Ok" at bounding box center [554, 364] width 69 height 26
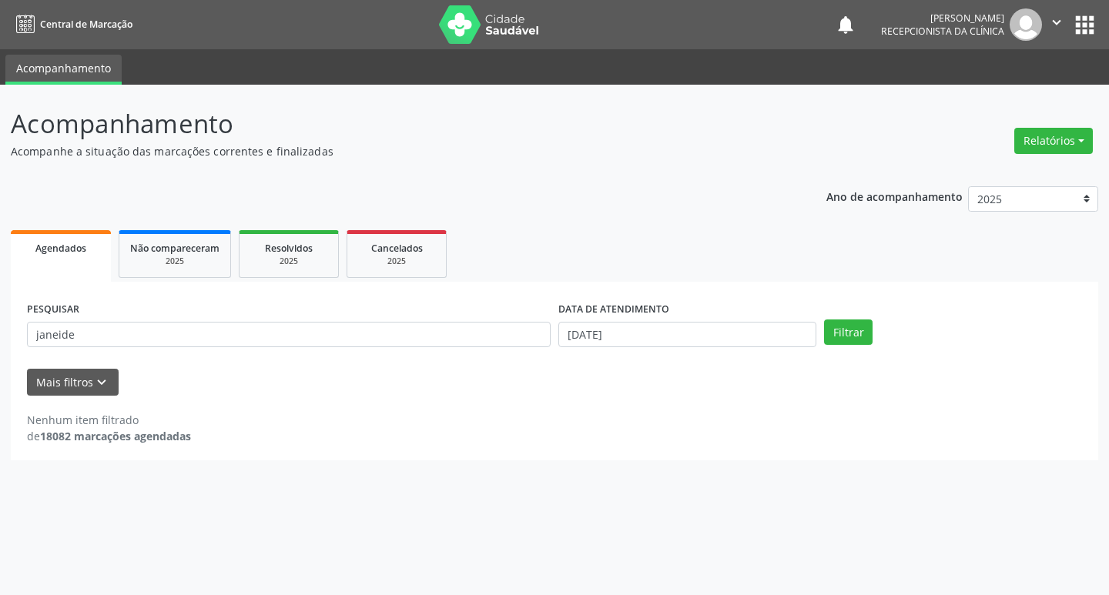
click at [420, 361] on form "PESQUISAR janeide DATA DE ATENDIMENTO [DATE] Filtrar UNIDADE DE REFERÊNCIA Sele…" at bounding box center [554, 347] width 1055 height 98
click at [357, 327] on input "janeide" at bounding box center [289, 335] width 524 height 26
type input "[PERSON_NAME]"
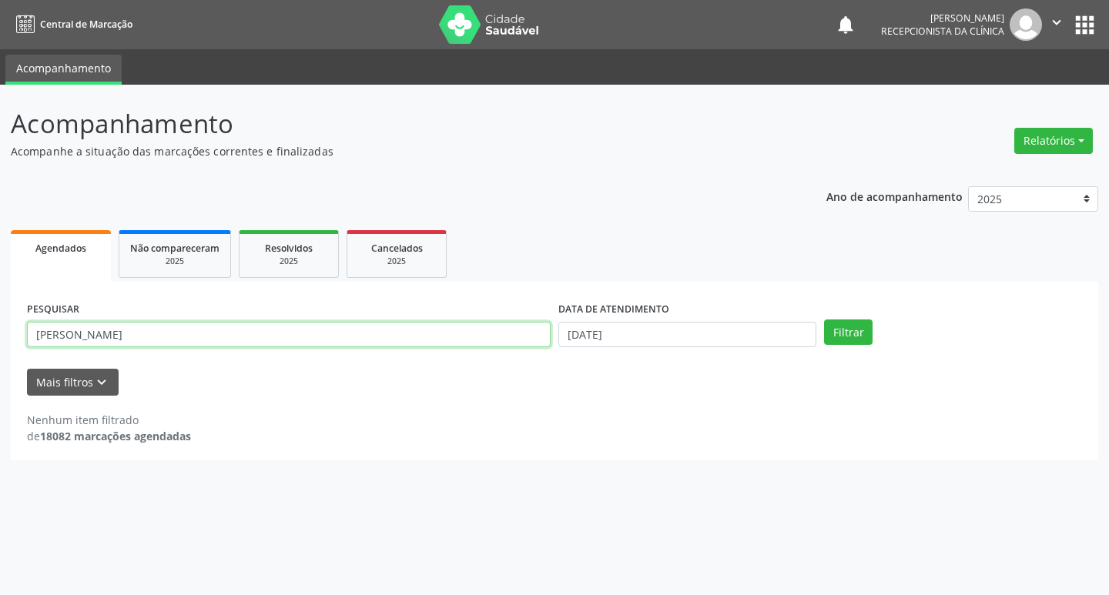
click at [824, 320] on button "Filtrar" at bounding box center [848, 333] width 49 height 26
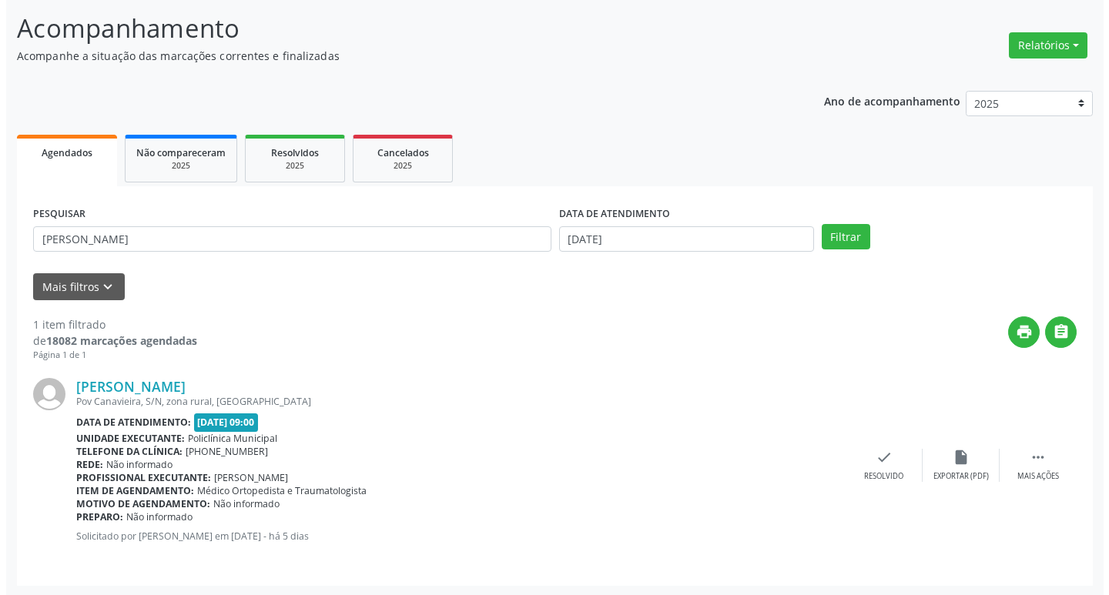
scroll to position [97, 0]
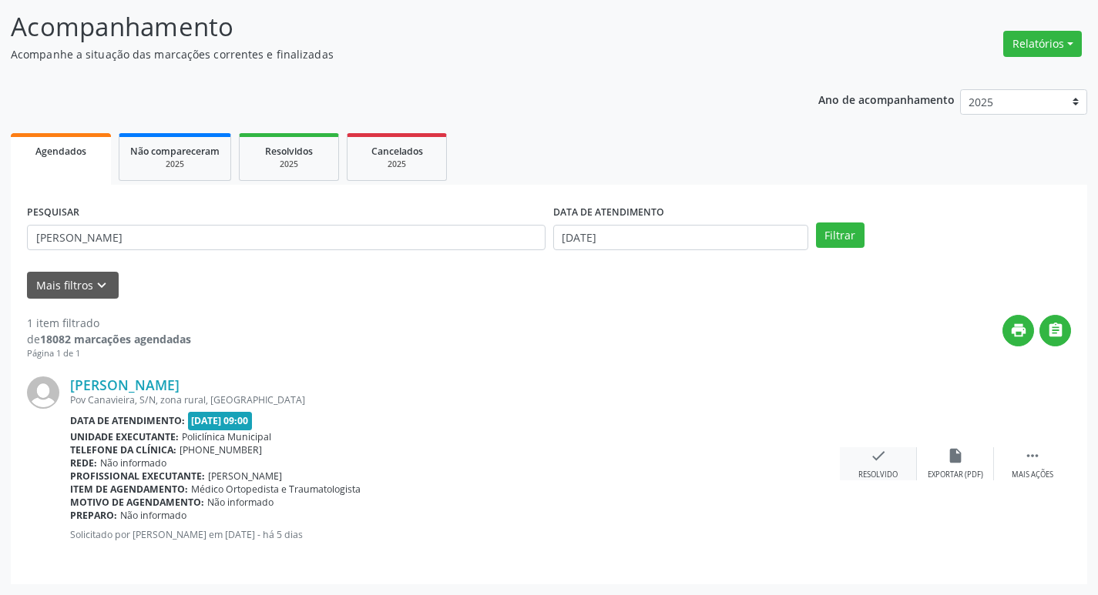
click at [863, 451] on div "check Resolvido" at bounding box center [878, 464] width 77 height 33
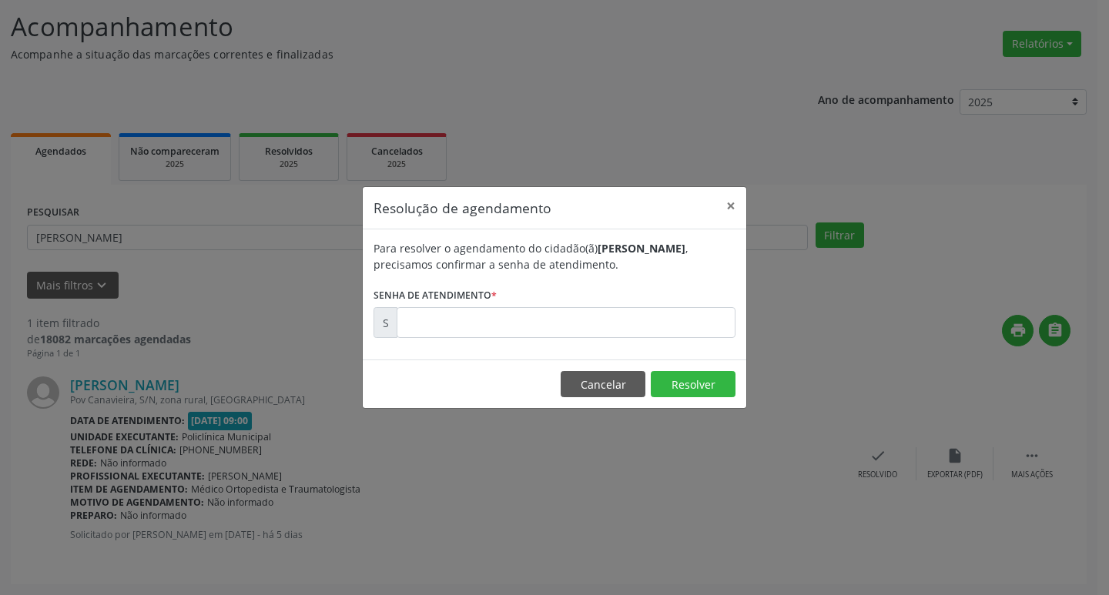
click at [435, 352] on div "Para resolver o agendamento do cidadão(ã) [PERSON_NAME] , precisamos confirmar …" at bounding box center [555, 295] width 384 height 130
click at [440, 340] on div "Para resolver o agendamento do cidadão(ã) [PERSON_NAME] , precisamos confirmar …" at bounding box center [555, 295] width 384 height 130
click at [444, 308] on input "text" at bounding box center [566, 322] width 339 height 31
type input "00181516"
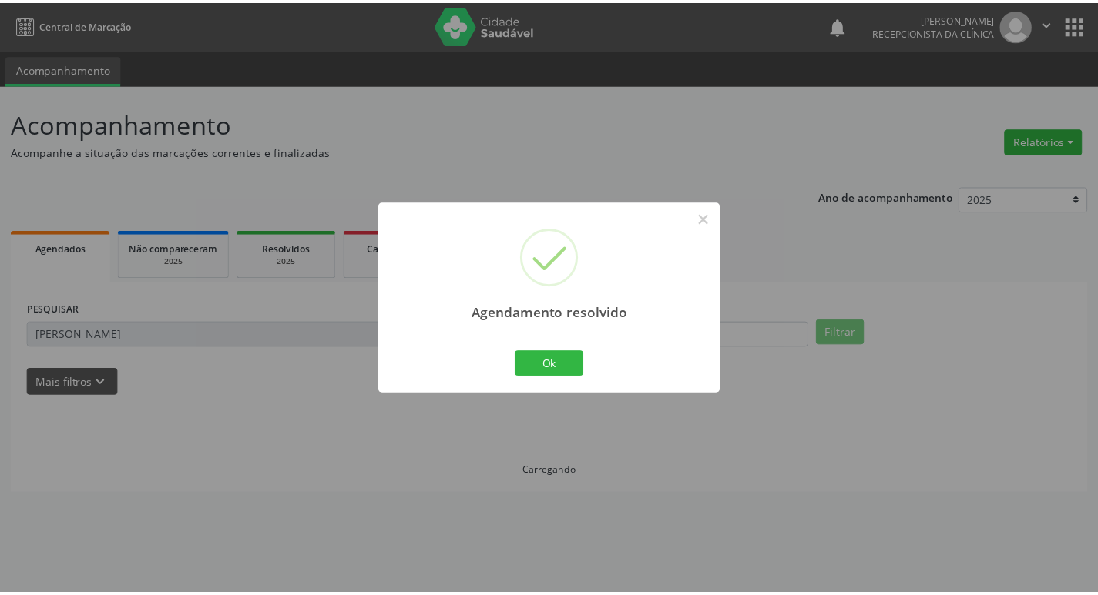
scroll to position [0, 0]
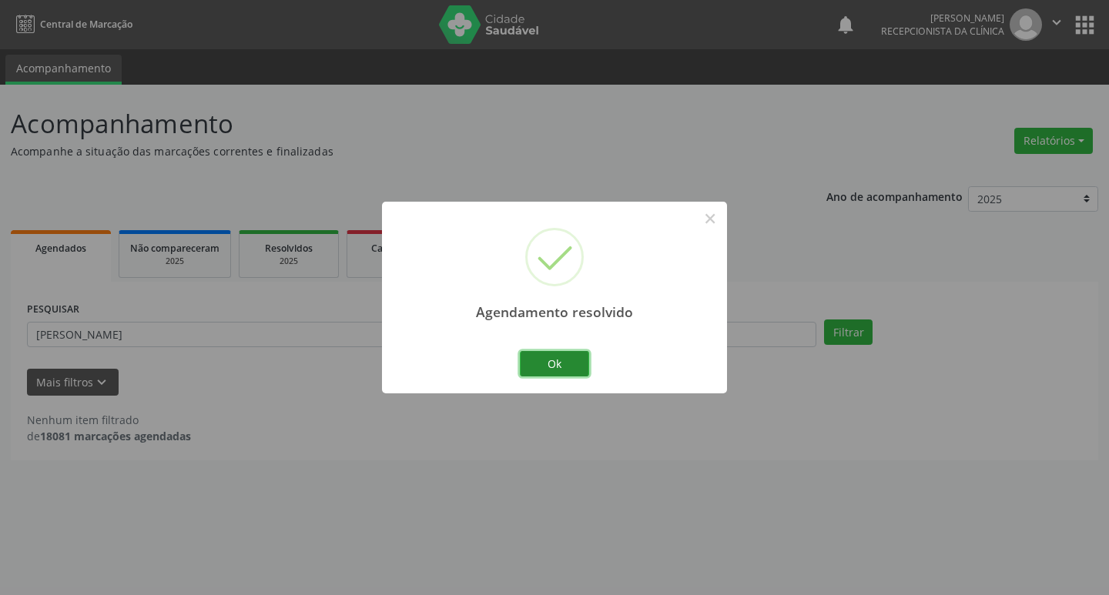
click at [560, 360] on button "Ok" at bounding box center [554, 364] width 69 height 26
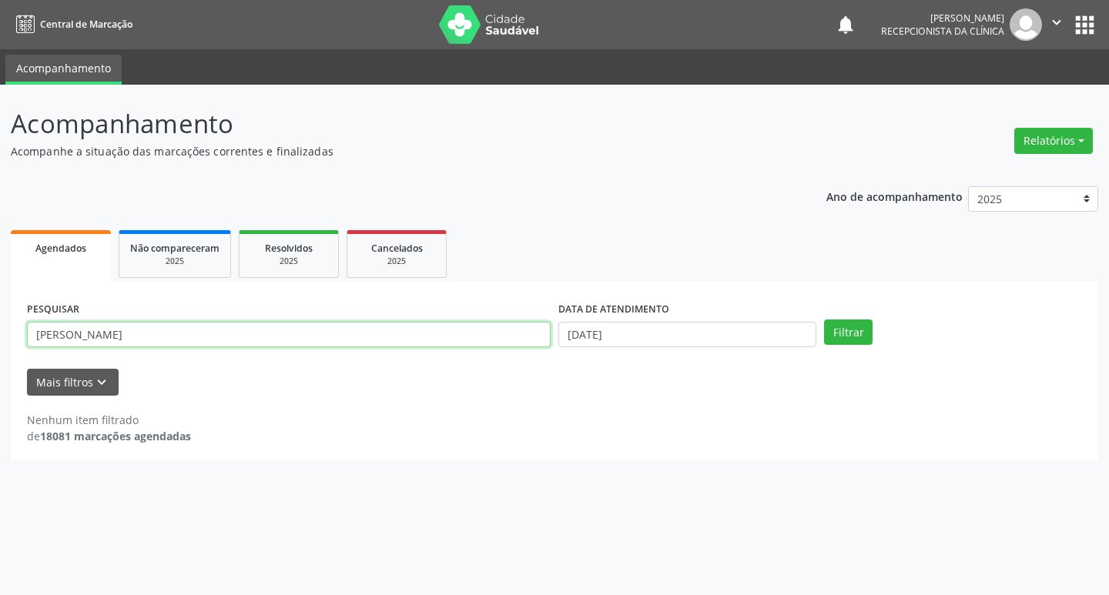
click at [444, 335] on input "[PERSON_NAME]" at bounding box center [289, 335] width 524 height 26
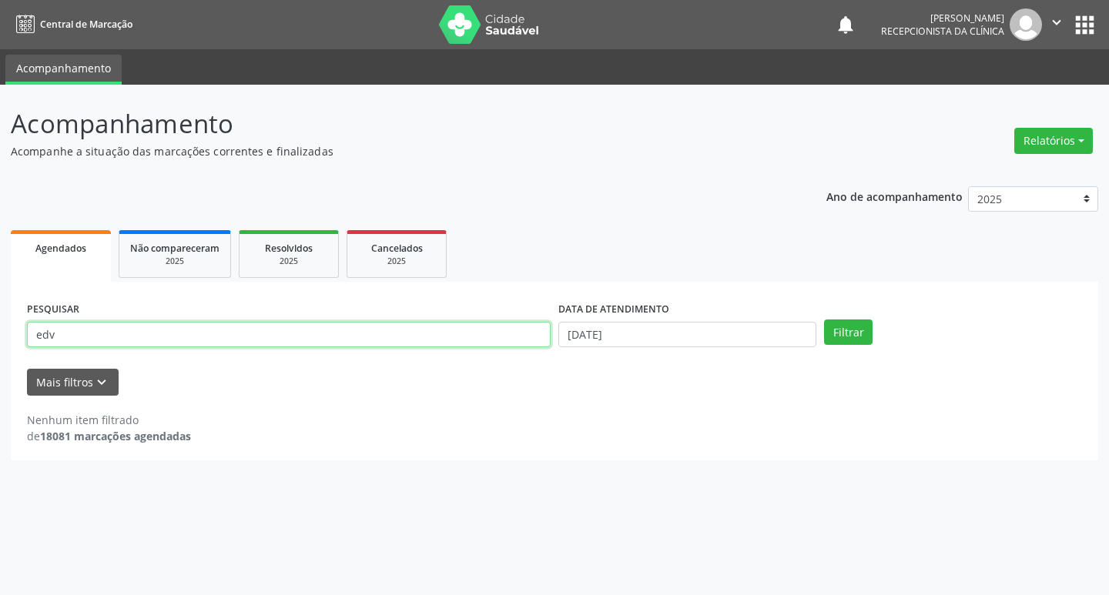
click at [824, 320] on button "Filtrar" at bounding box center [848, 333] width 49 height 26
click at [205, 330] on input "edv" at bounding box center [289, 335] width 524 height 26
type input "ediva"
click at [824, 320] on button "Filtrar" at bounding box center [848, 333] width 49 height 26
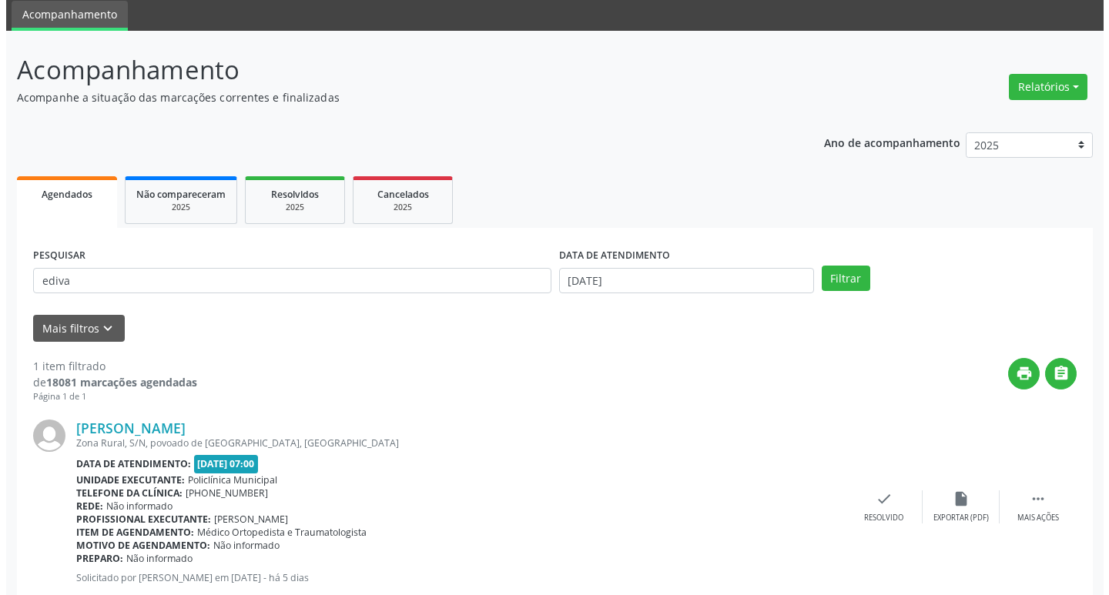
scroll to position [97, 0]
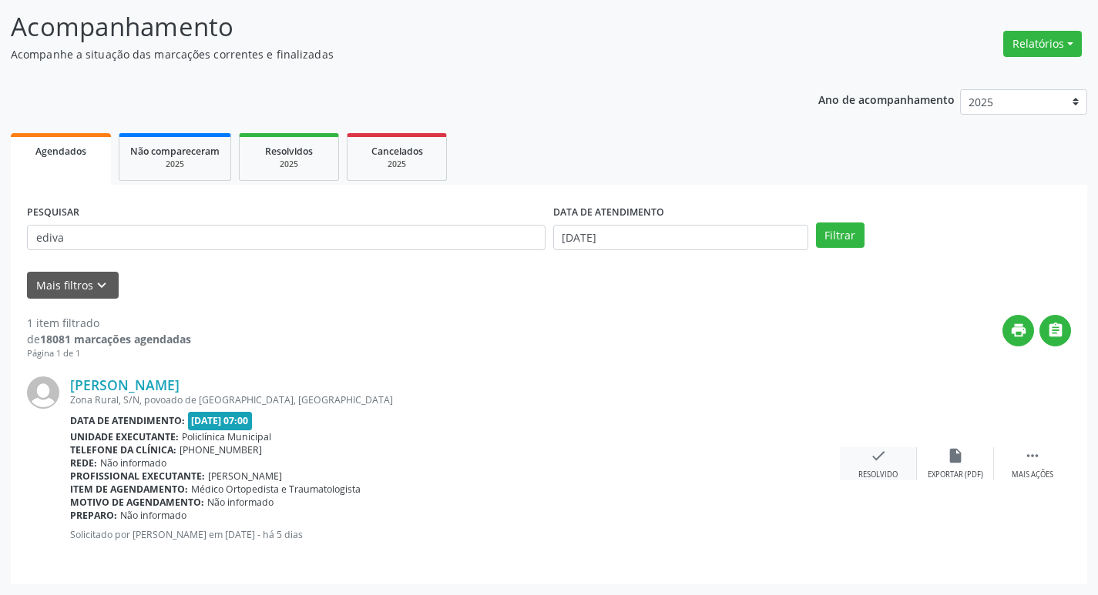
click at [902, 460] on div "check Resolvido" at bounding box center [878, 464] width 77 height 33
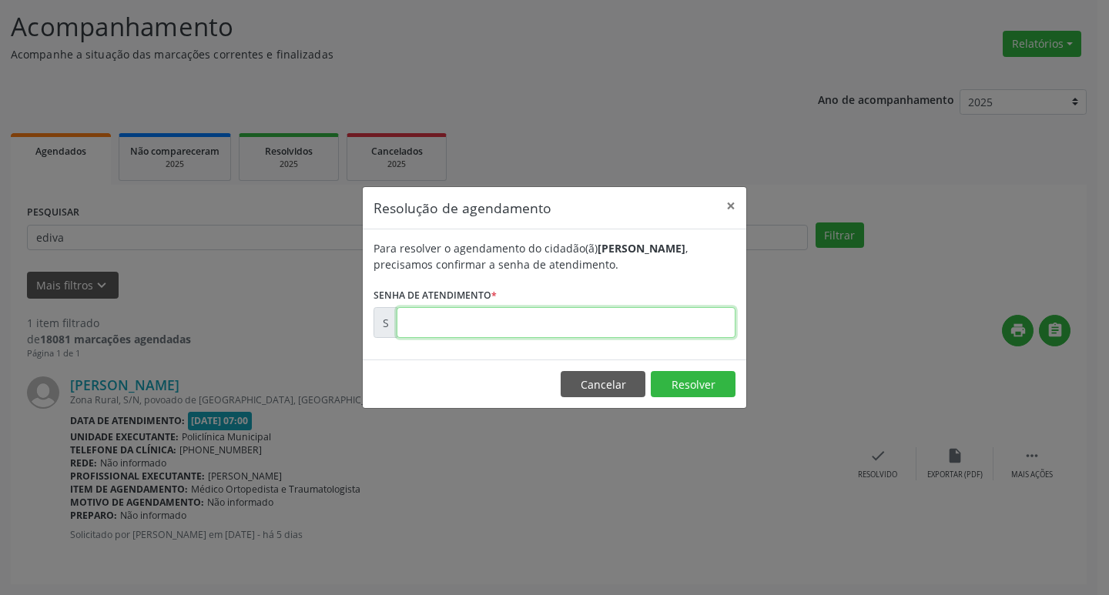
click at [509, 322] on input "text" at bounding box center [566, 322] width 339 height 31
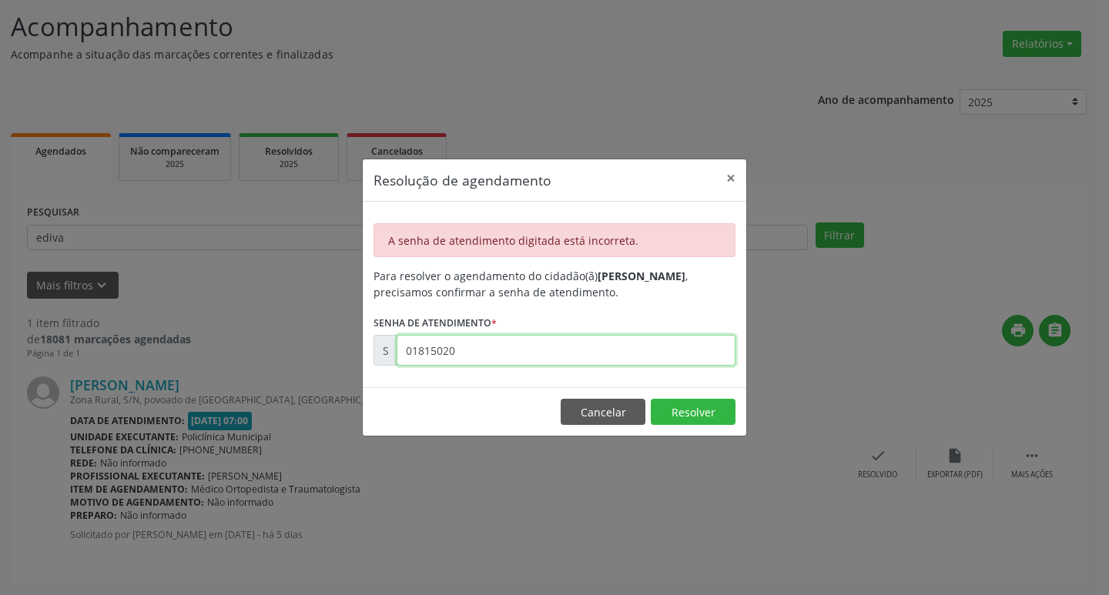
click at [555, 364] on input "01815020" at bounding box center [566, 350] width 339 height 31
type input "00181502"
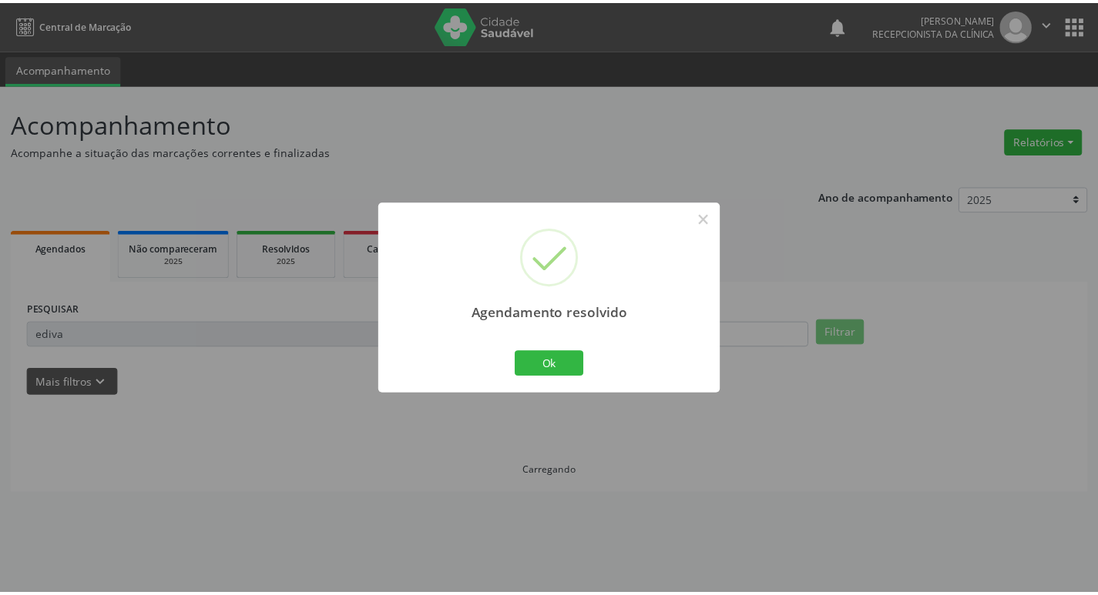
scroll to position [0, 0]
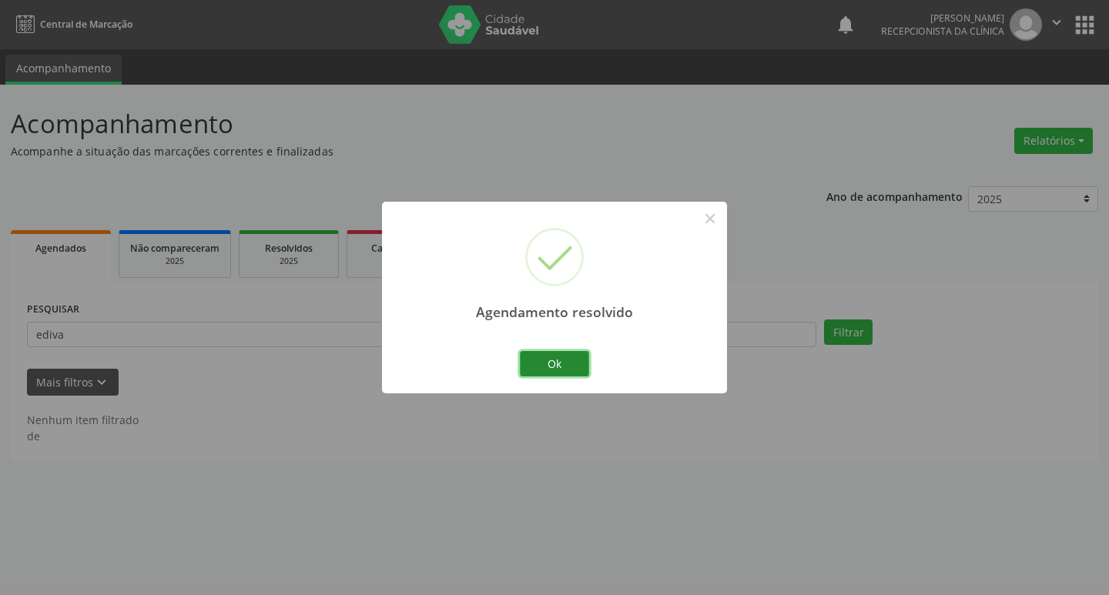
click at [555, 354] on button "Ok" at bounding box center [554, 364] width 69 height 26
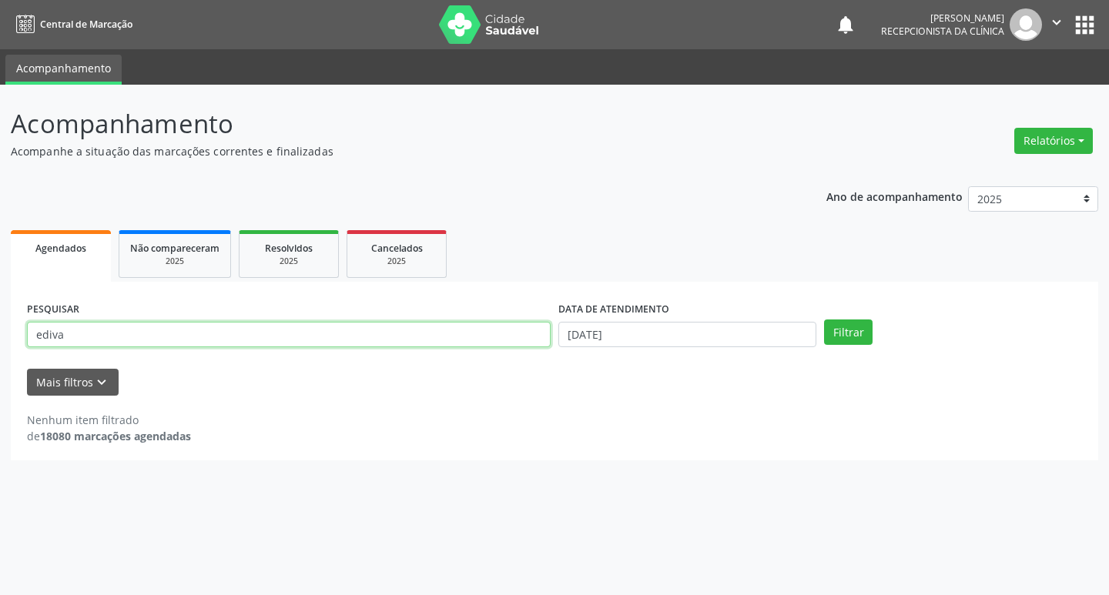
click at [376, 322] on input "ediva" at bounding box center [289, 335] width 524 height 26
click at [377, 337] on input "ediva" at bounding box center [289, 335] width 524 height 26
type input "rose"
click at [824, 320] on button "Filtrar" at bounding box center [848, 333] width 49 height 26
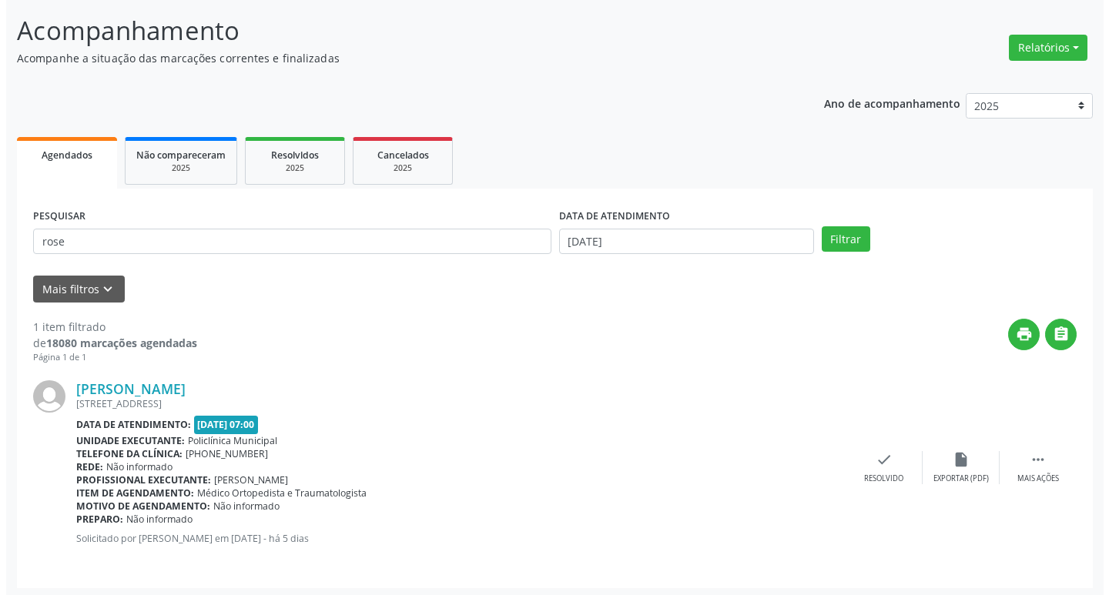
scroll to position [97, 0]
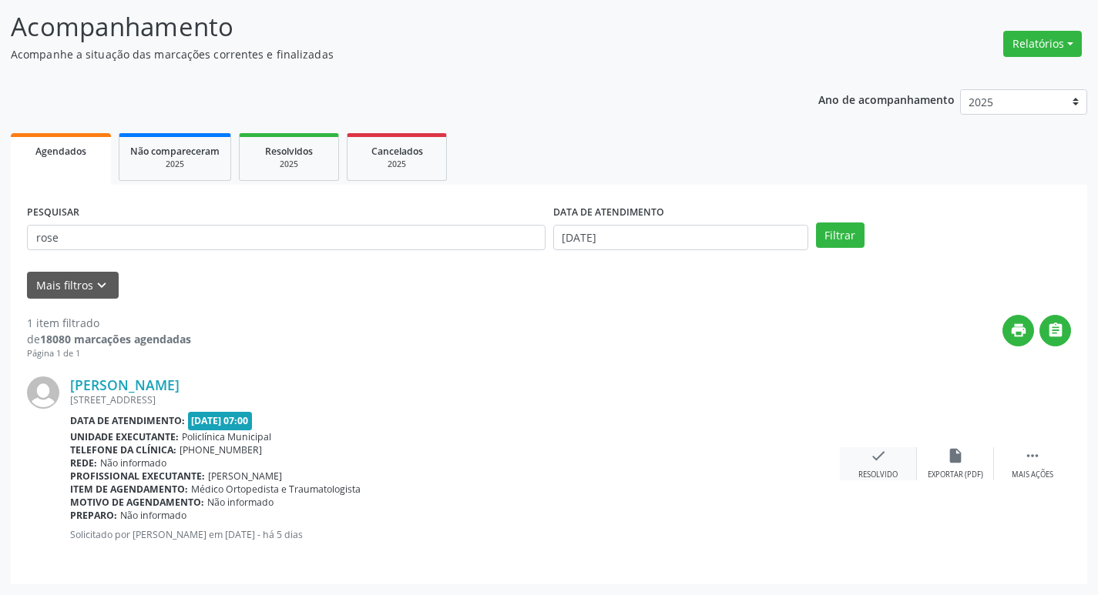
click at [876, 451] on icon "check" at bounding box center [878, 456] width 17 height 17
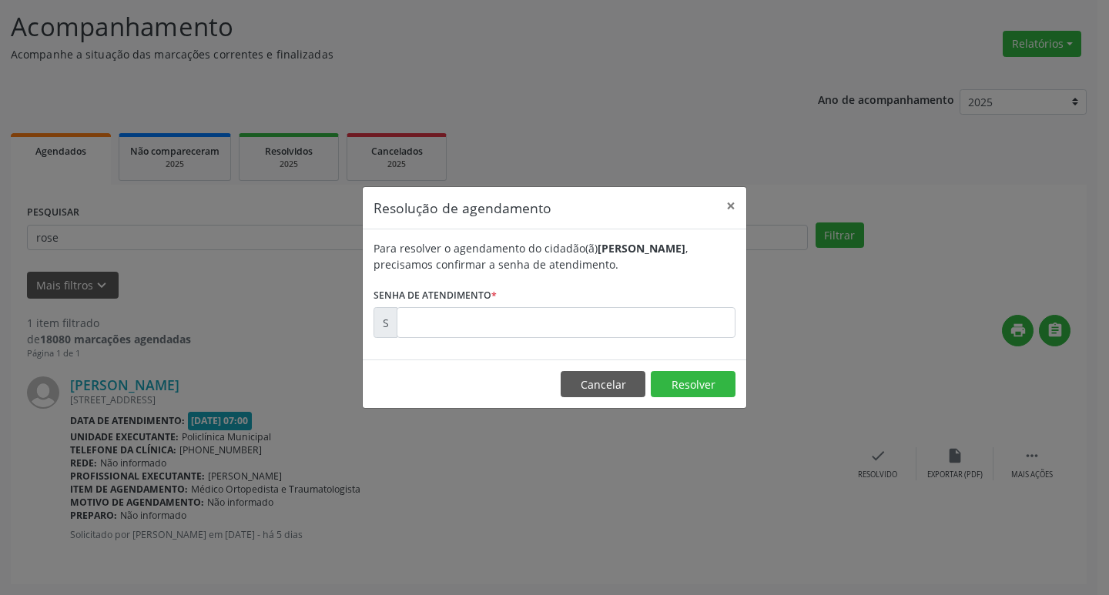
drag, startPoint x: 573, startPoint y: 349, endPoint x: 511, endPoint y: 320, distance: 67.9
click at [553, 335] on div "Para resolver o agendamento do cidadão(ã) [PERSON_NAME][GEOGRAPHIC_DATA] , prec…" at bounding box center [555, 295] width 384 height 130
click at [510, 320] on input "text" at bounding box center [566, 322] width 339 height 31
type input "00181466"
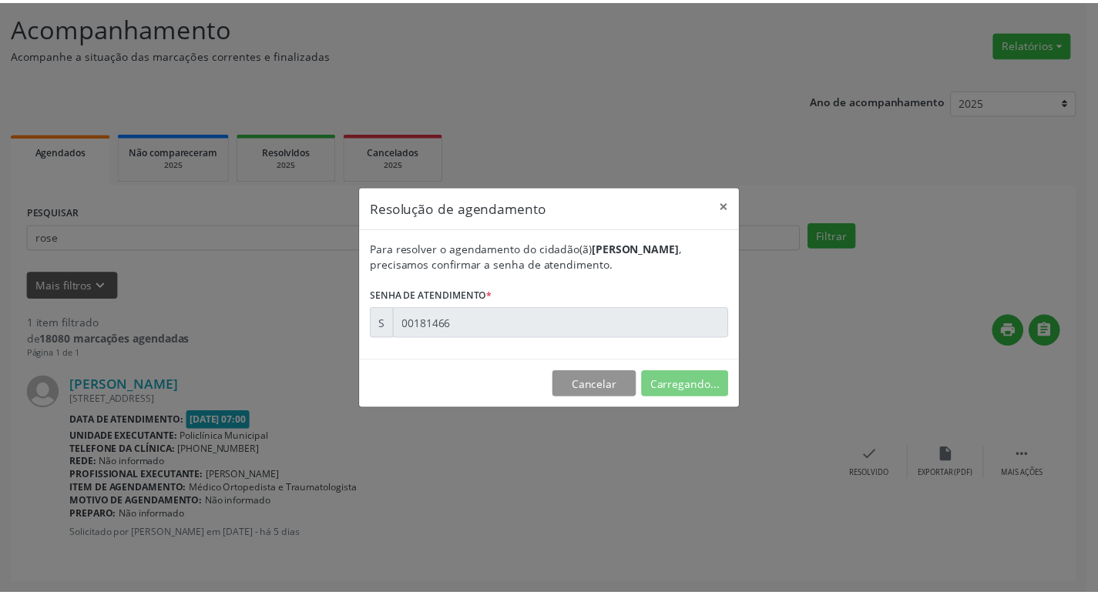
scroll to position [0, 0]
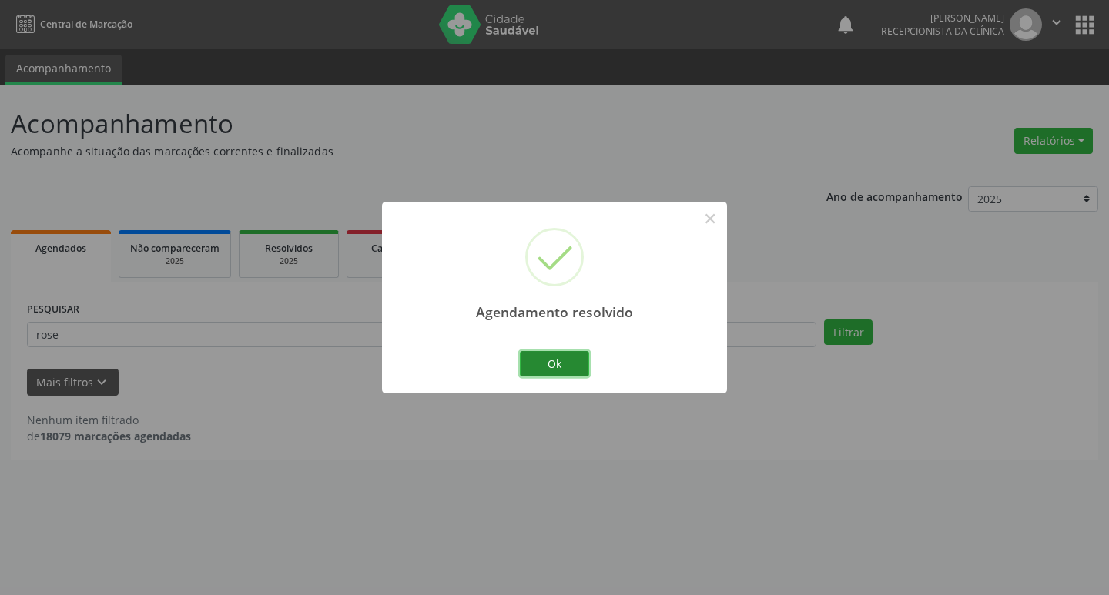
drag, startPoint x: 534, startPoint y: 367, endPoint x: 437, endPoint y: 344, distance: 99.8
click at [528, 364] on button "Ok" at bounding box center [554, 364] width 69 height 26
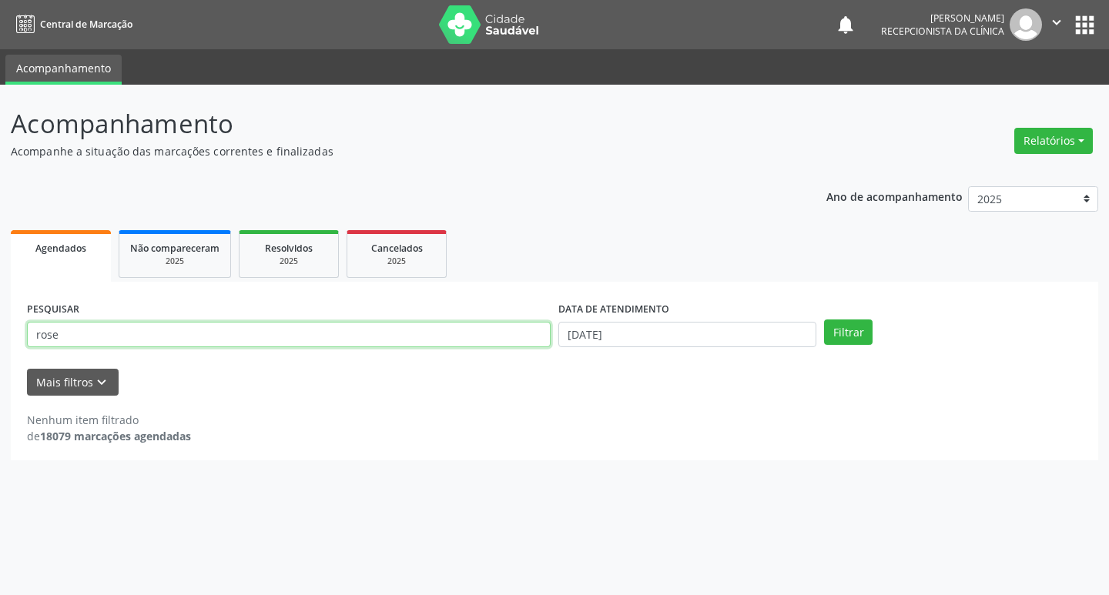
click at [400, 340] on input "rose" at bounding box center [289, 335] width 524 height 26
click at [399, 340] on input "rose" at bounding box center [289, 335] width 524 height 26
click at [824, 320] on button "Filtrar" at bounding box center [848, 333] width 49 height 26
click at [151, 334] on input "fernado" at bounding box center [289, 335] width 524 height 26
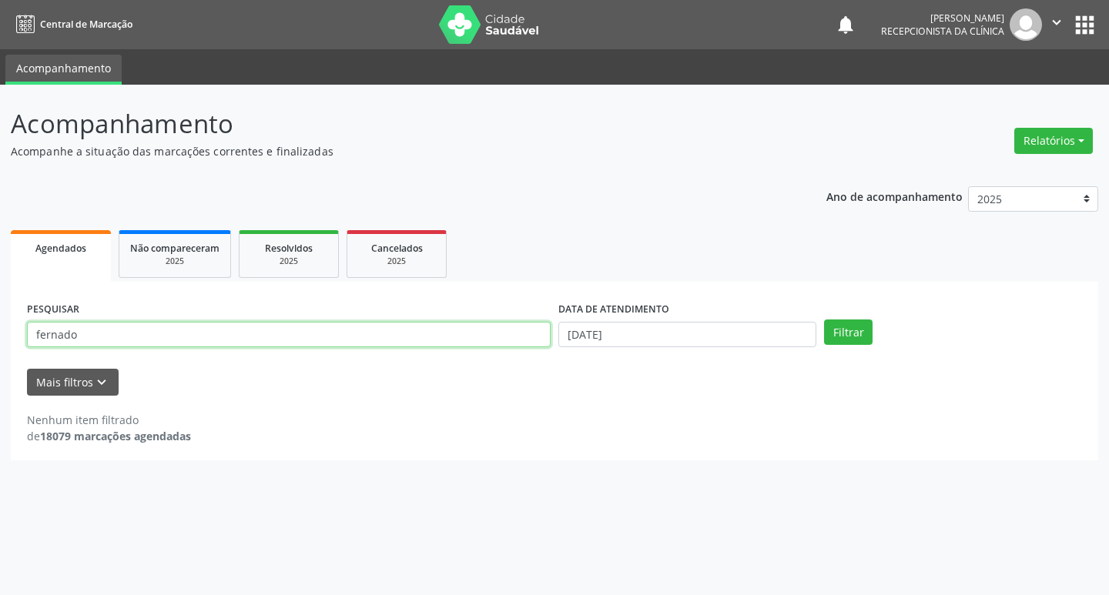
click at [151, 334] on input "fernado" at bounding box center [289, 335] width 524 height 26
type input "[PERSON_NAME]"
click at [824, 320] on button "Filtrar" at bounding box center [848, 333] width 49 height 26
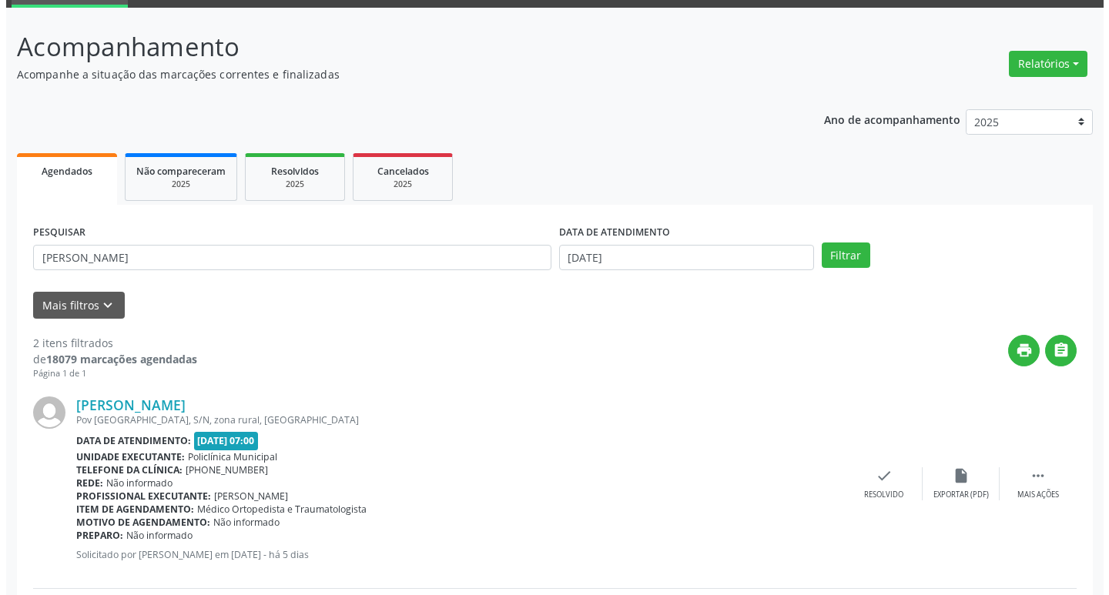
scroll to position [306, 0]
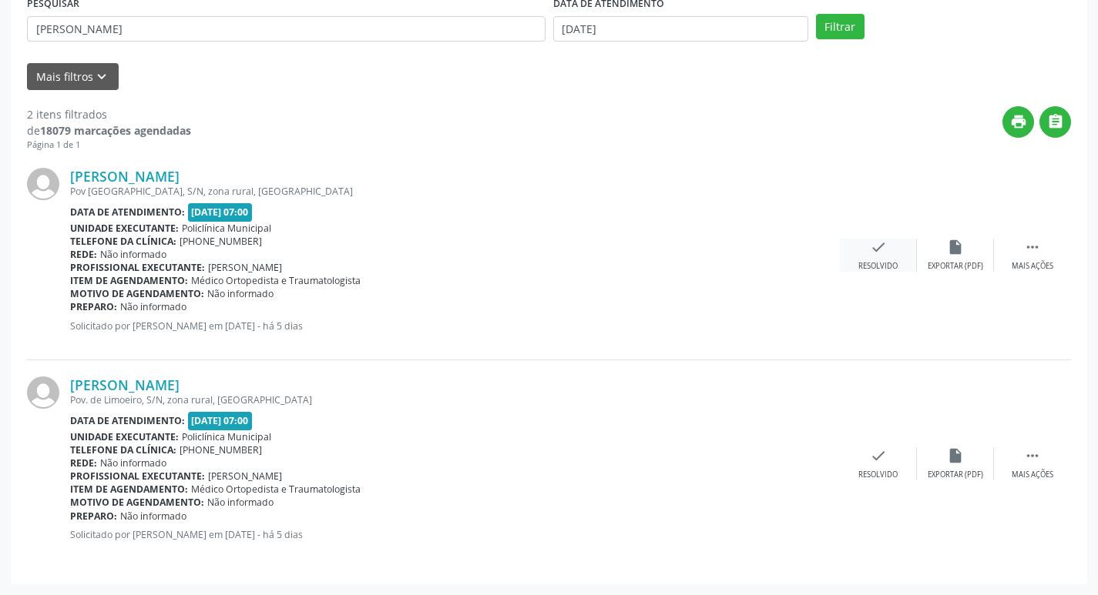
click at [871, 255] on icon "check" at bounding box center [878, 247] width 17 height 17
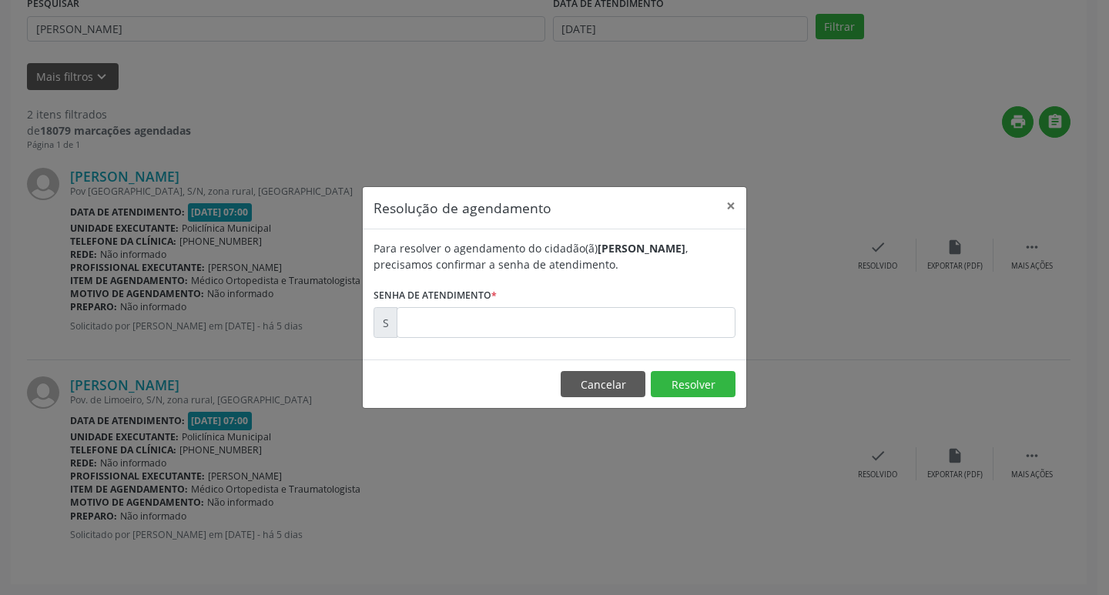
click at [573, 289] on form "Para resolver o agendamento do cidadão(ã) [PERSON_NAME] , precisamos confirmar …" at bounding box center [555, 289] width 362 height 98
click at [558, 312] on input "text" at bounding box center [566, 322] width 339 height 31
type input "00181489"
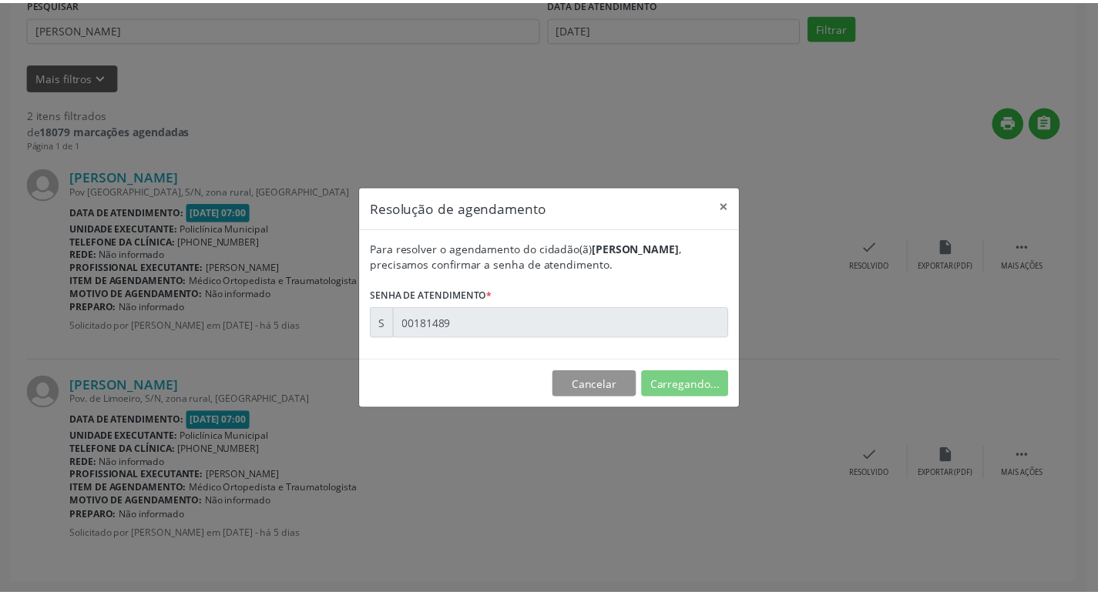
scroll to position [0, 0]
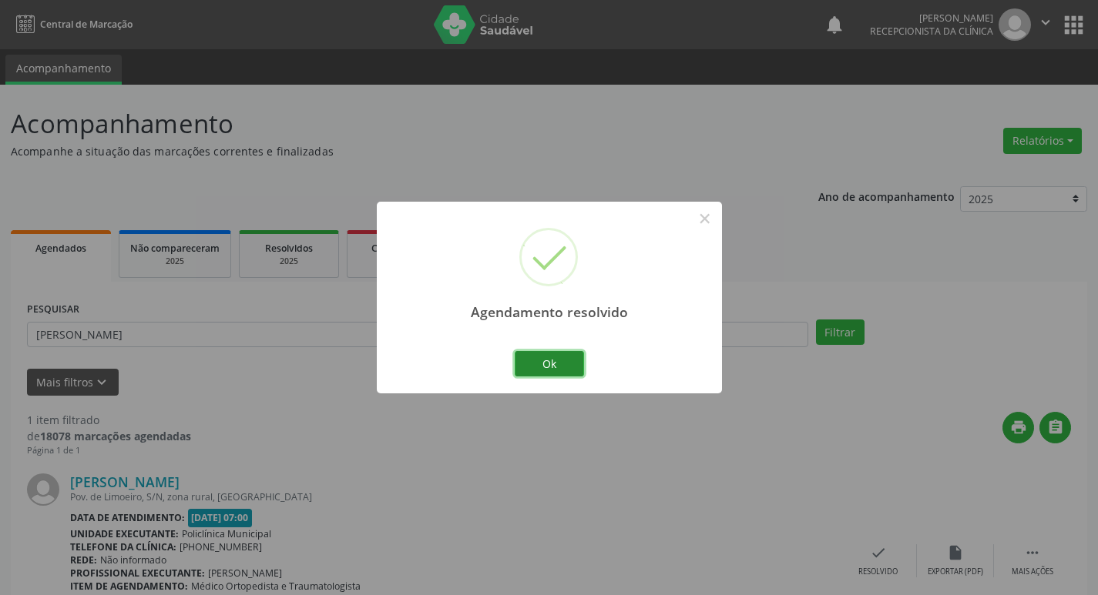
drag, startPoint x: 538, startPoint y: 358, endPoint x: 431, endPoint y: 334, distance: 109.7
click at [537, 357] on button "Ok" at bounding box center [549, 364] width 69 height 26
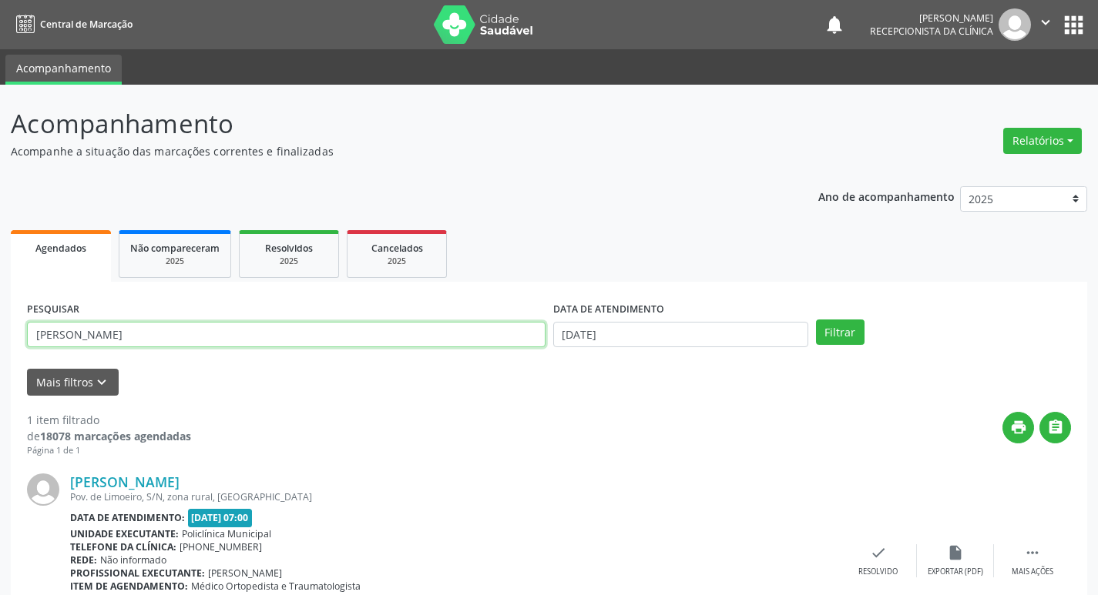
click at [411, 334] on input "[PERSON_NAME]" at bounding box center [286, 335] width 518 height 26
type input "[PERSON_NAME]"
click at [816, 320] on button "Filtrar" at bounding box center [840, 333] width 49 height 26
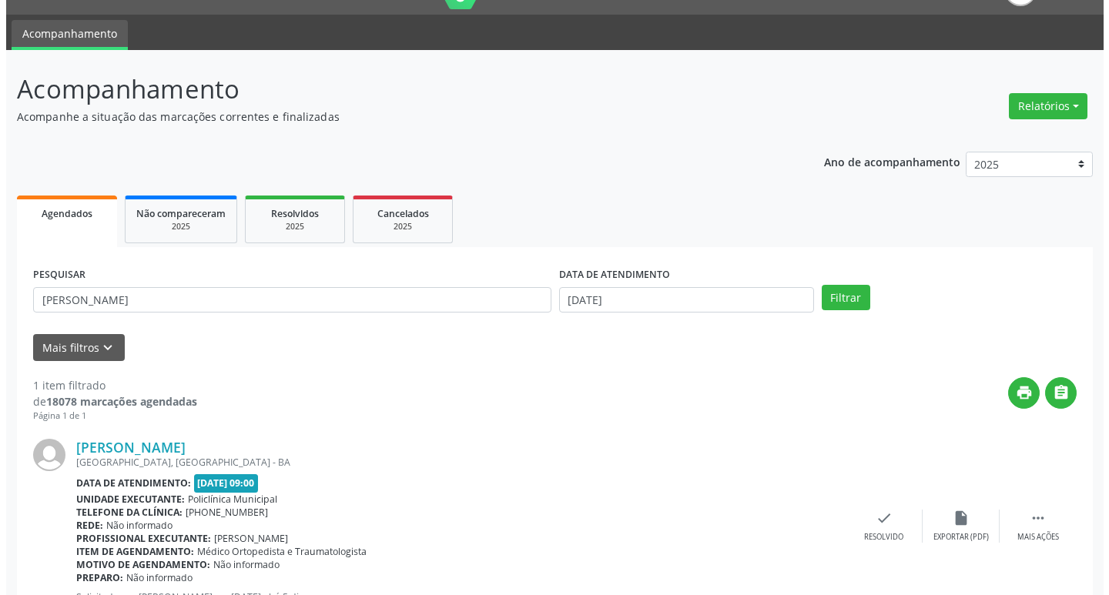
scroll to position [97, 0]
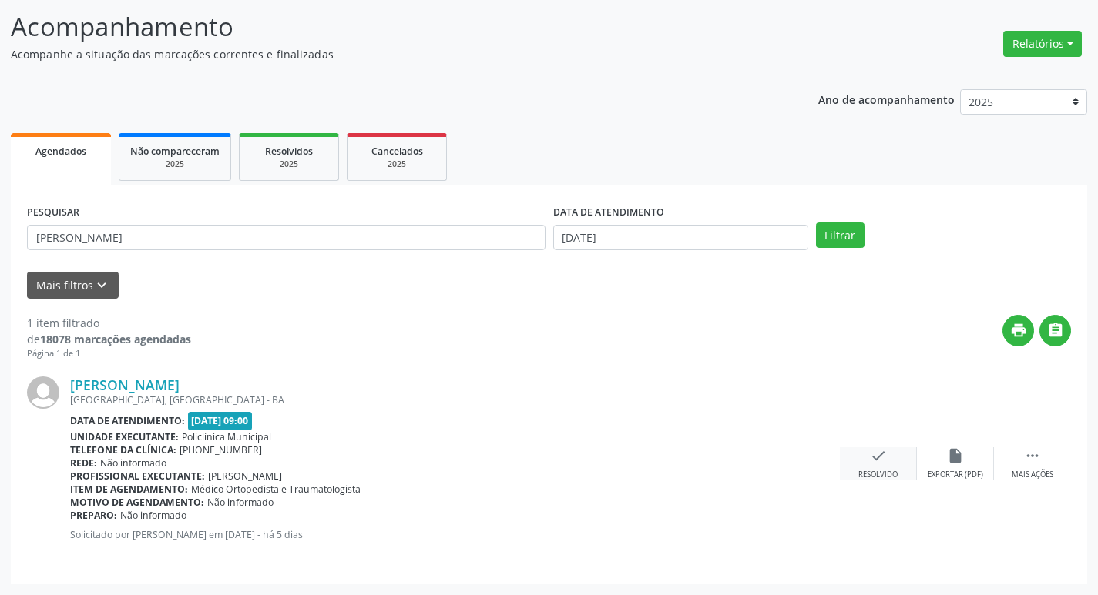
click at [896, 459] on div "check Resolvido" at bounding box center [878, 464] width 77 height 33
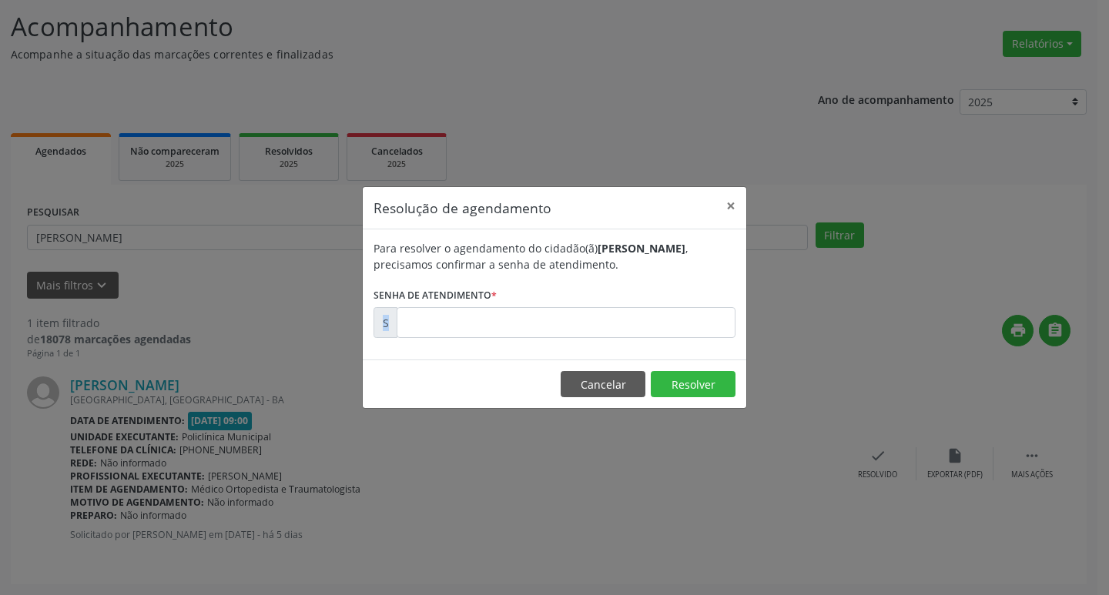
drag, startPoint x: 618, startPoint y: 340, endPoint x: 535, endPoint y: 308, distance: 88.3
click at [585, 327] on div "Para resolver o agendamento do cidadão(ã) [PERSON_NAME] , precisamos confirmar …" at bounding box center [555, 295] width 384 height 130
click at [535, 308] on input "text" at bounding box center [566, 322] width 339 height 31
type input "00181560"
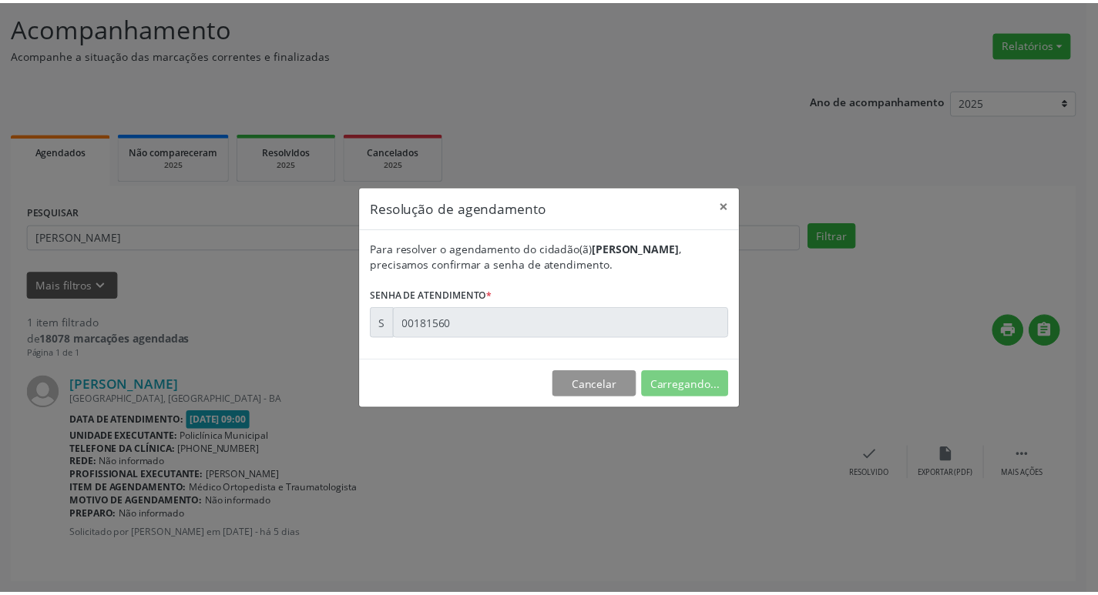
scroll to position [0, 0]
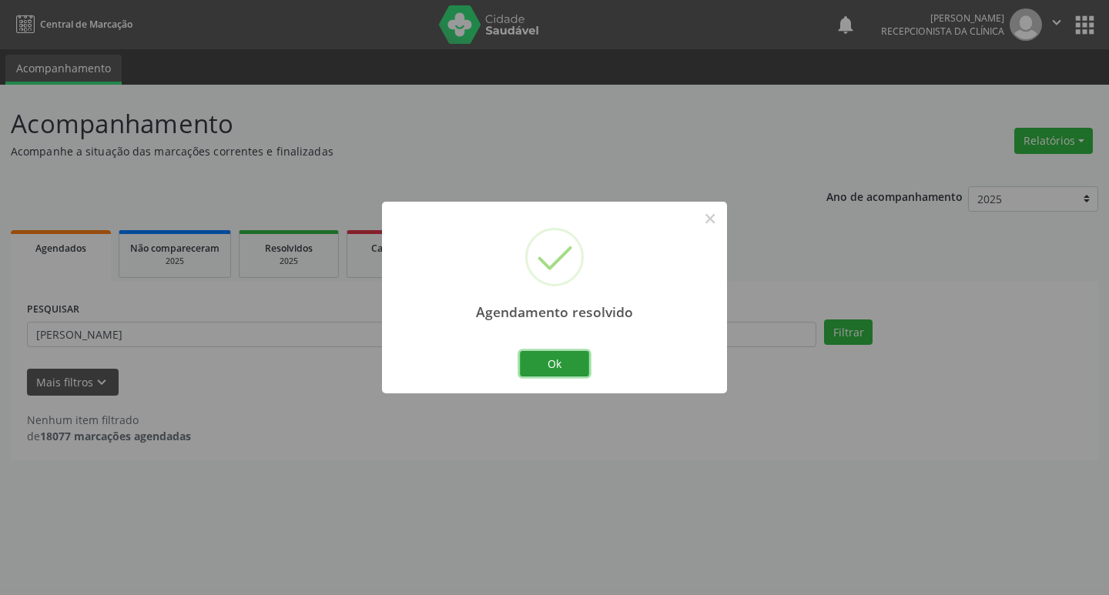
drag, startPoint x: 563, startPoint y: 357, endPoint x: 486, endPoint y: 357, distance: 77.0
click at [559, 357] on button "Ok" at bounding box center [554, 364] width 69 height 26
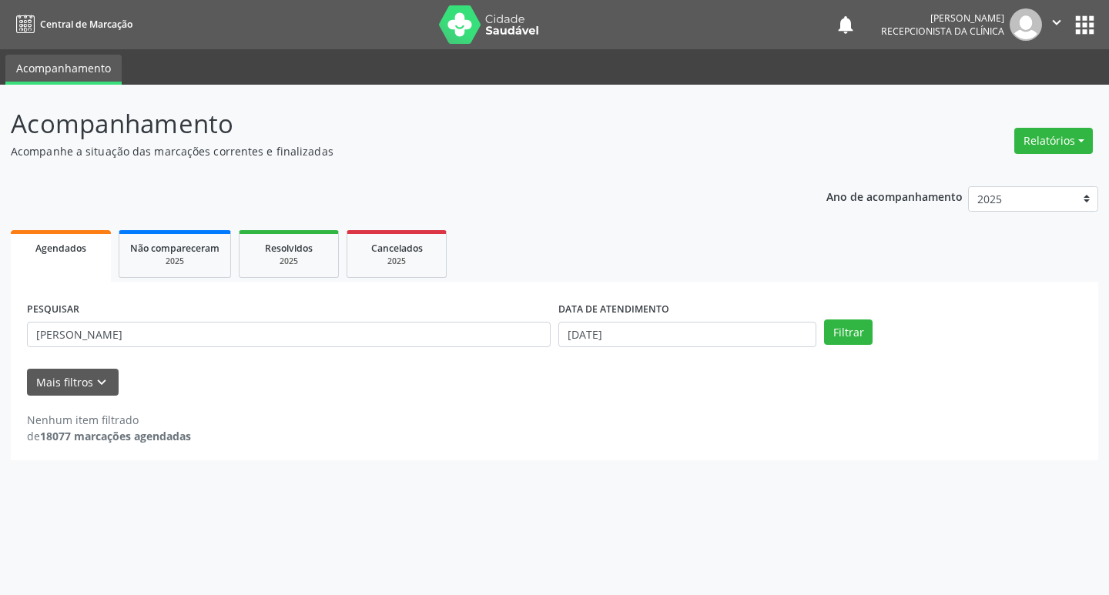
click at [419, 347] on div "PESQUISAR [PERSON_NAME]" at bounding box center [288, 328] width 531 height 60
click at [398, 338] on input "[PERSON_NAME]" at bounding box center [289, 335] width 524 height 26
type input "[PERSON_NAME]"
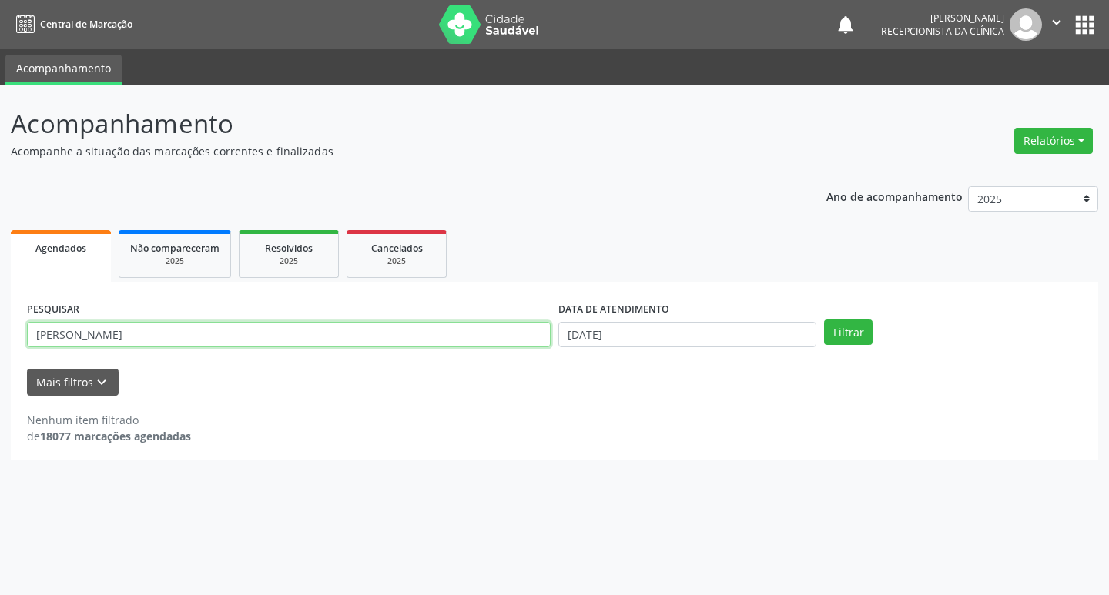
click at [824, 320] on button "Filtrar" at bounding box center [848, 333] width 49 height 26
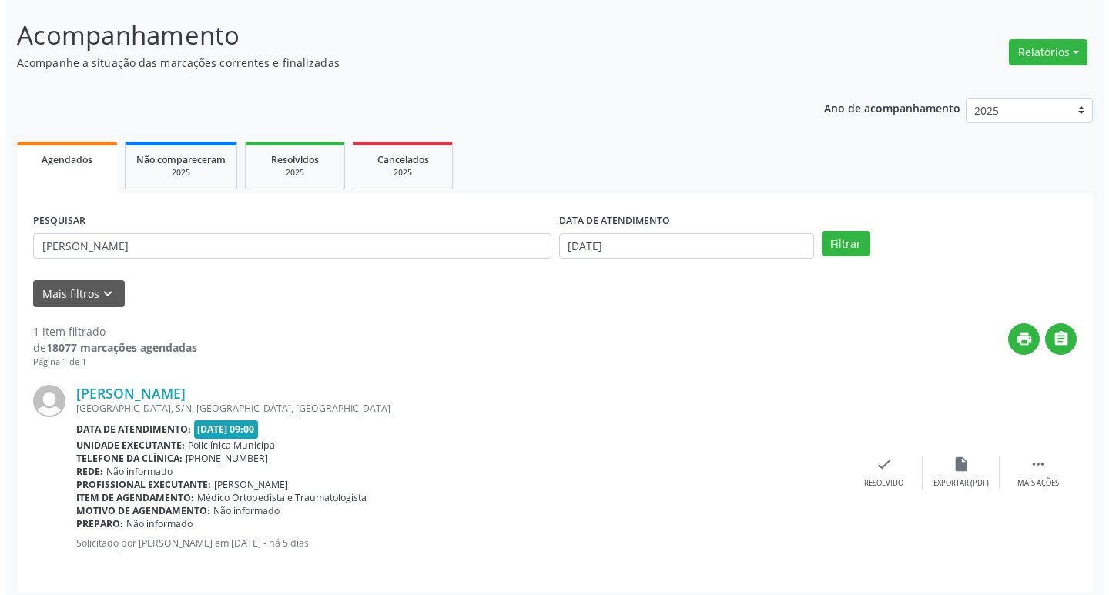
scroll to position [97, 0]
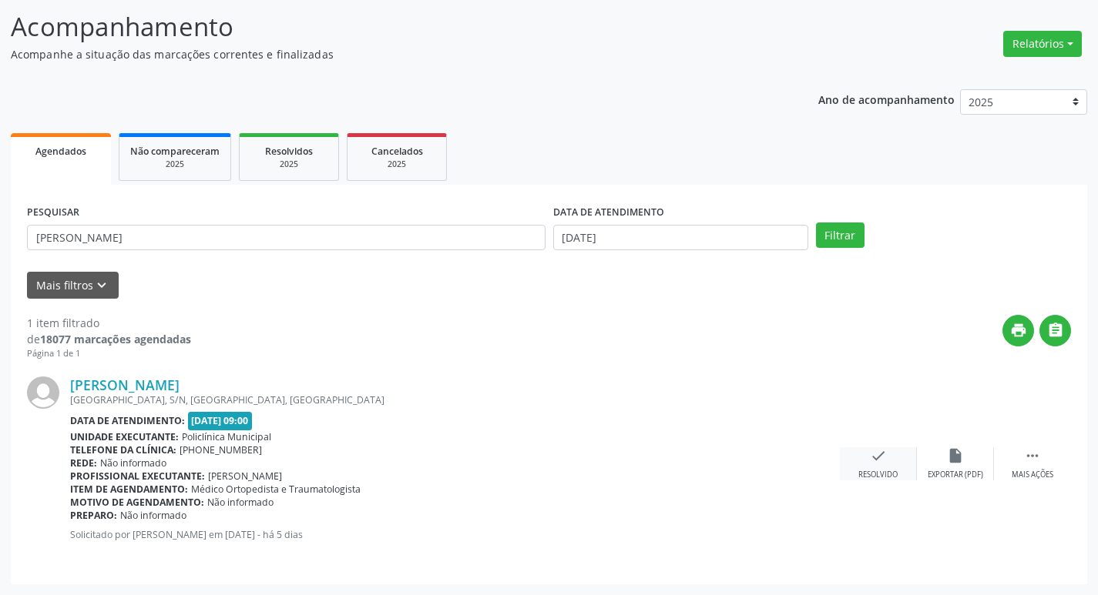
click at [895, 460] on div "check Resolvido" at bounding box center [878, 464] width 77 height 33
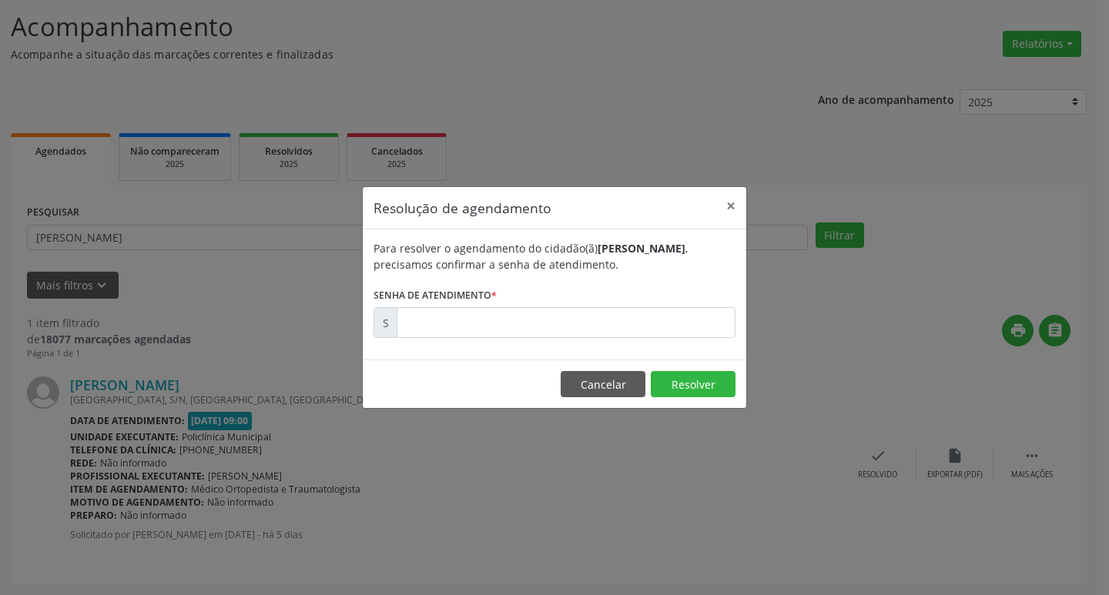
drag, startPoint x: 490, startPoint y: 298, endPoint x: 491, endPoint y: 323, distance: 24.7
click at [490, 303] on label "Senha de atendimento *" at bounding box center [435, 295] width 123 height 24
click at [491, 324] on input "text" at bounding box center [566, 322] width 339 height 31
type input "00181565"
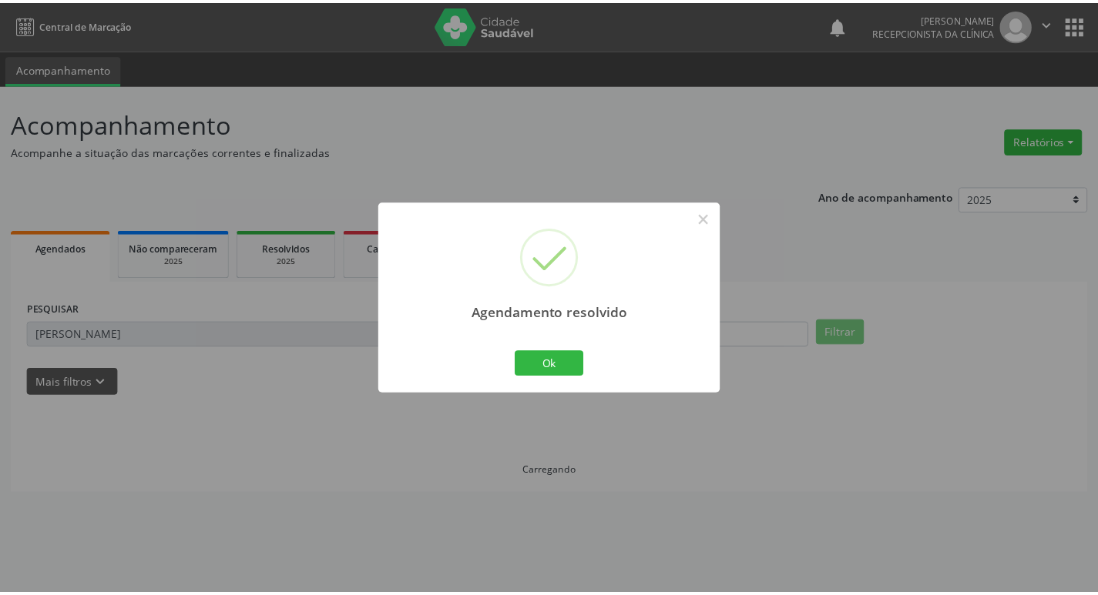
scroll to position [0, 0]
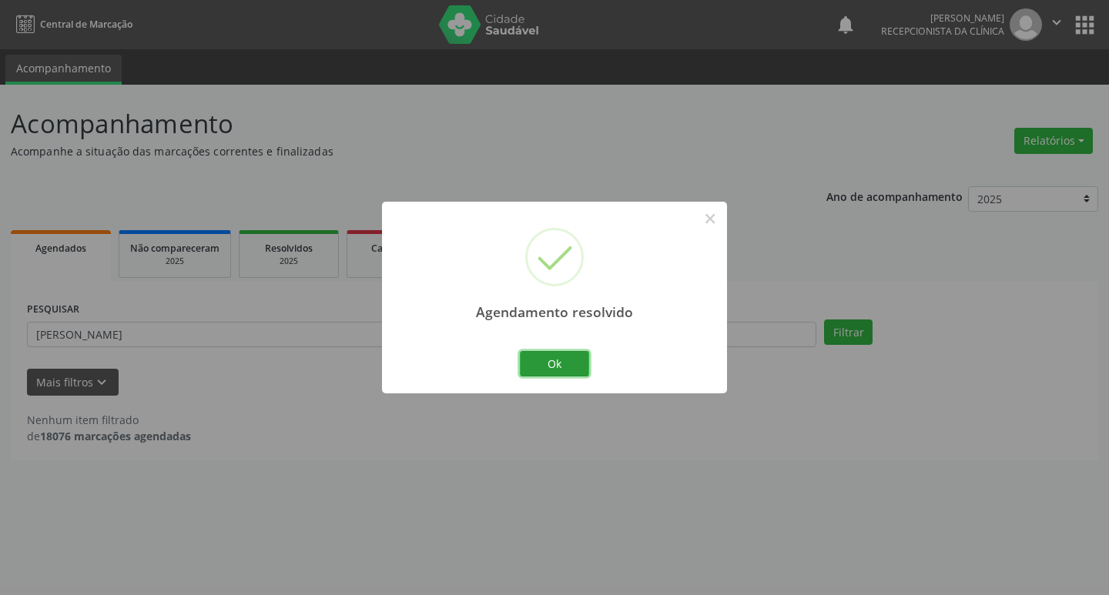
drag, startPoint x: 551, startPoint y: 369, endPoint x: 491, endPoint y: 344, distance: 65.2
click at [548, 370] on button "Ok" at bounding box center [554, 364] width 69 height 26
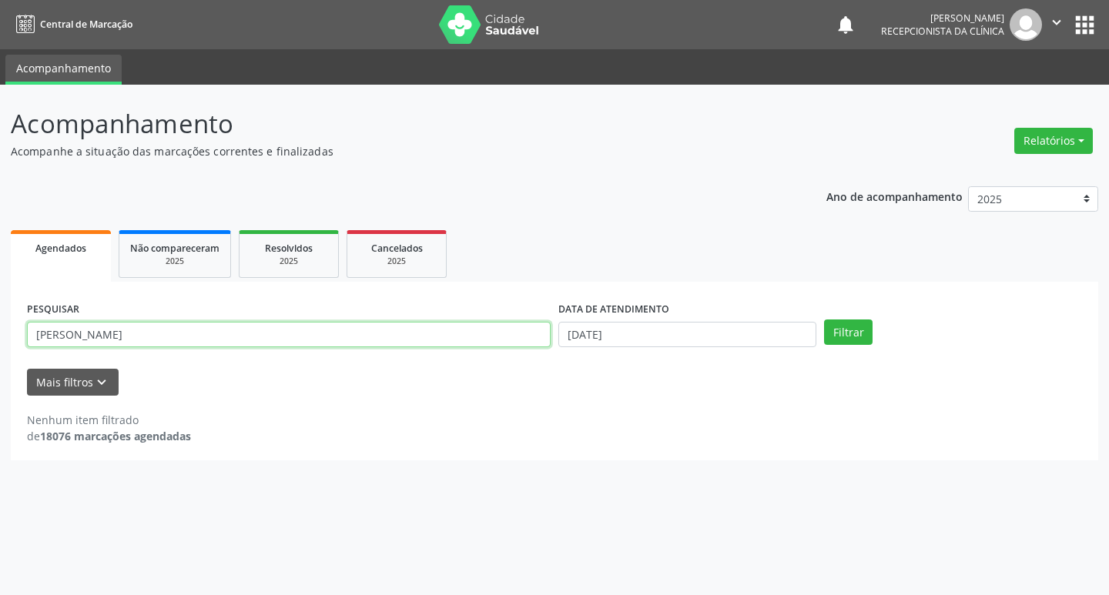
click at [355, 337] on input "[PERSON_NAME]" at bounding box center [289, 335] width 524 height 26
type input "edna"
click at [824, 320] on button "Filtrar" at bounding box center [848, 333] width 49 height 26
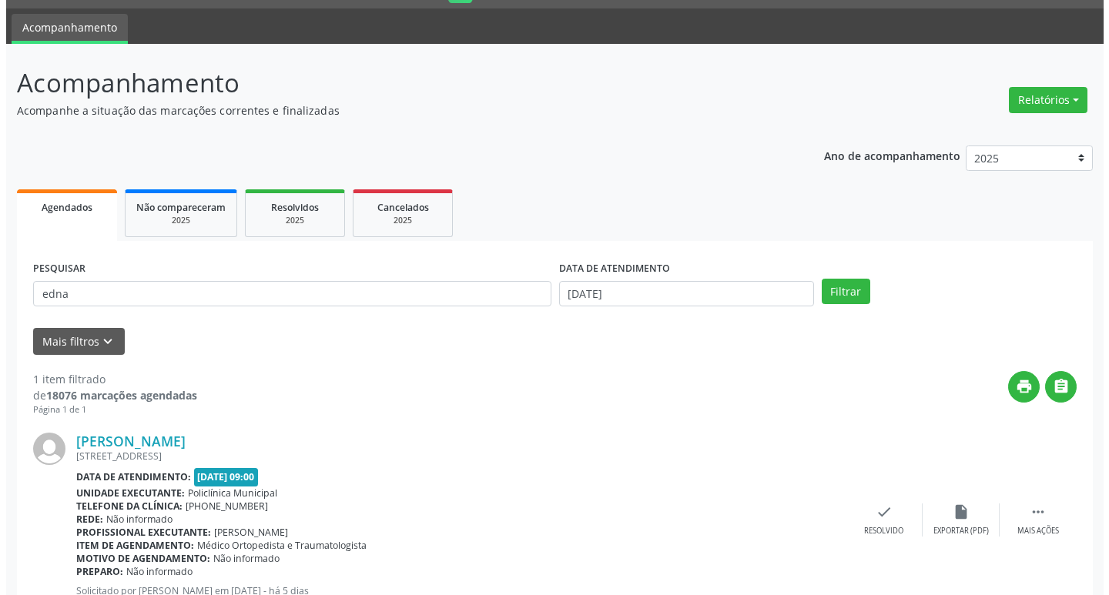
scroll to position [97, 0]
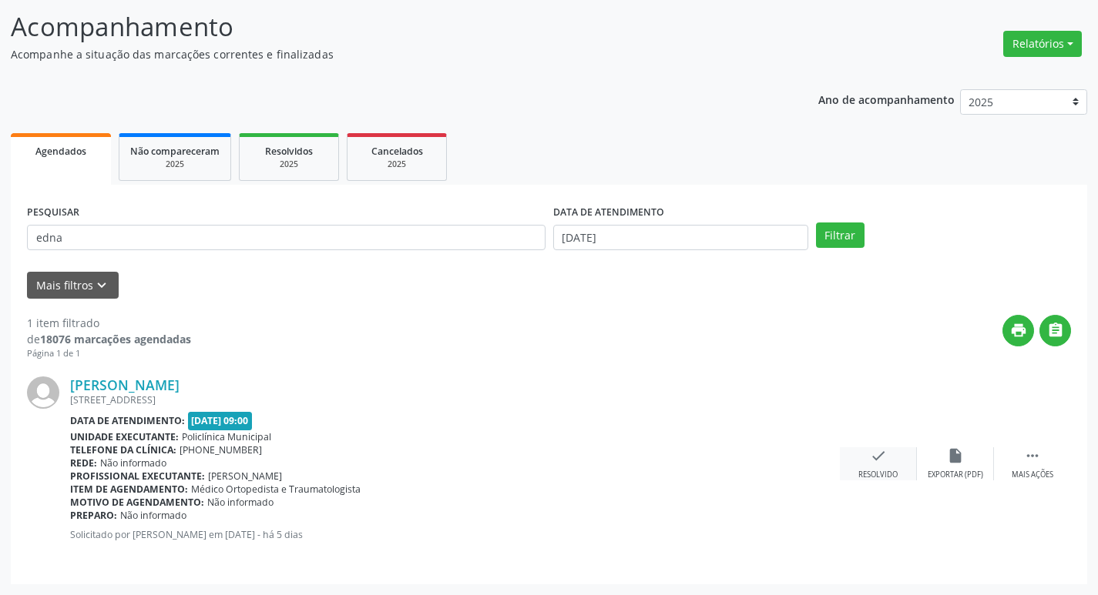
click at [873, 450] on icon "check" at bounding box center [878, 456] width 17 height 17
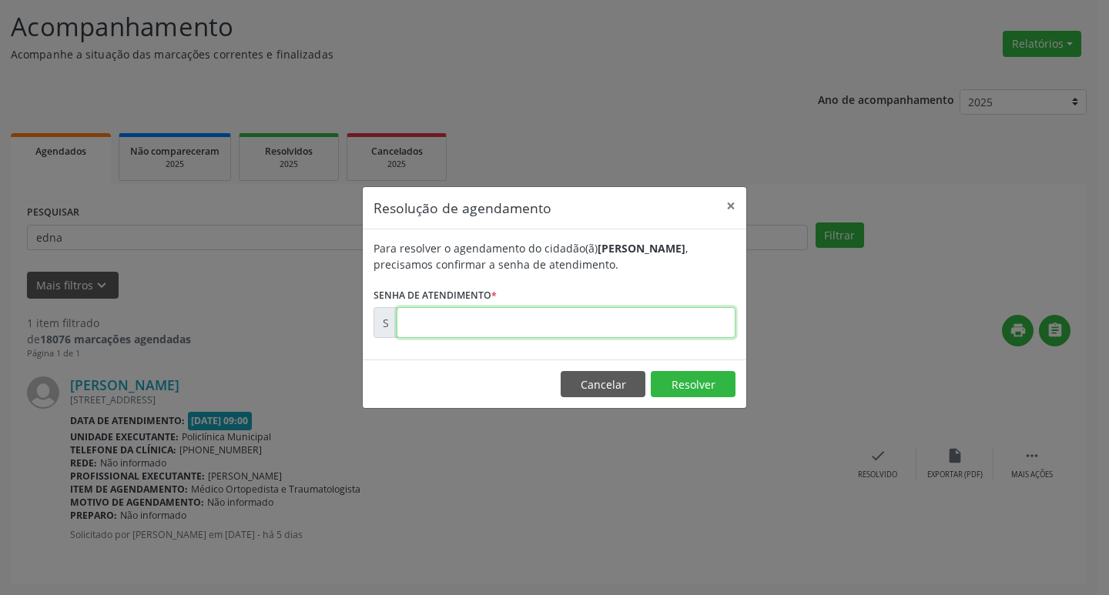
click at [420, 333] on input "text" at bounding box center [566, 322] width 339 height 31
type input "00181582"
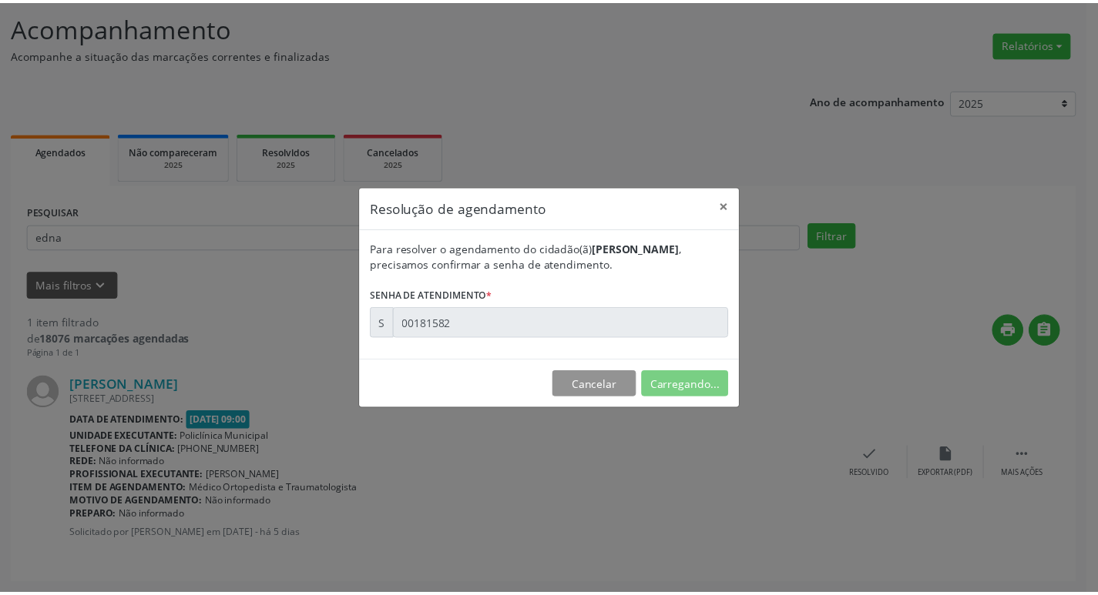
scroll to position [0, 0]
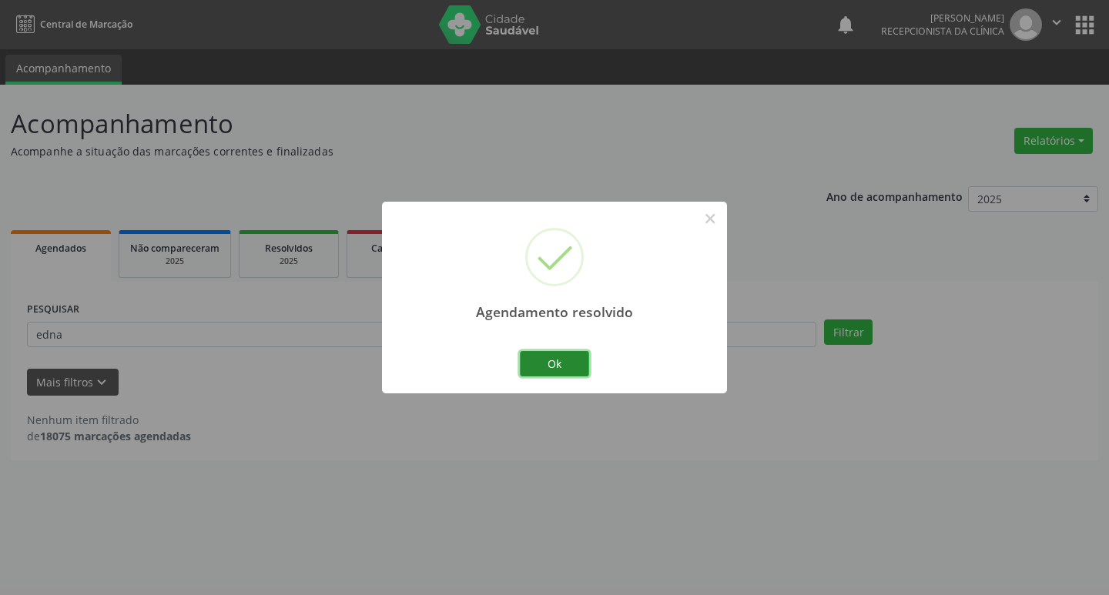
click at [523, 358] on button "Ok" at bounding box center [554, 364] width 69 height 26
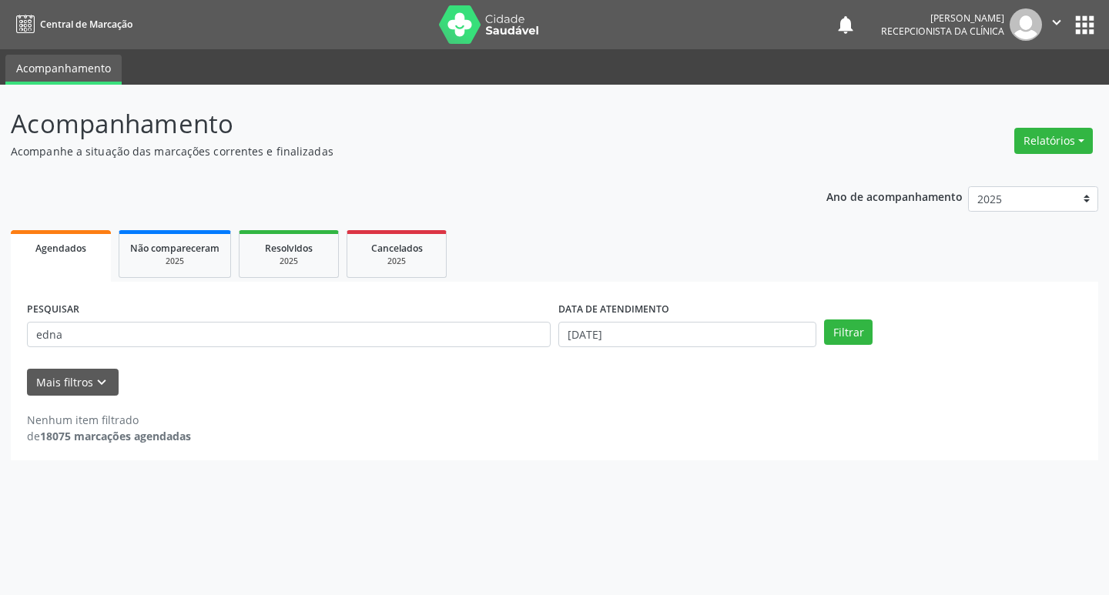
click at [434, 350] on div "PESQUISAR edna" at bounding box center [288, 328] width 531 height 60
click at [412, 340] on input "edna" at bounding box center [289, 335] width 524 height 26
click at [824, 320] on button "Filtrar" at bounding box center [848, 333] width 49 height 26
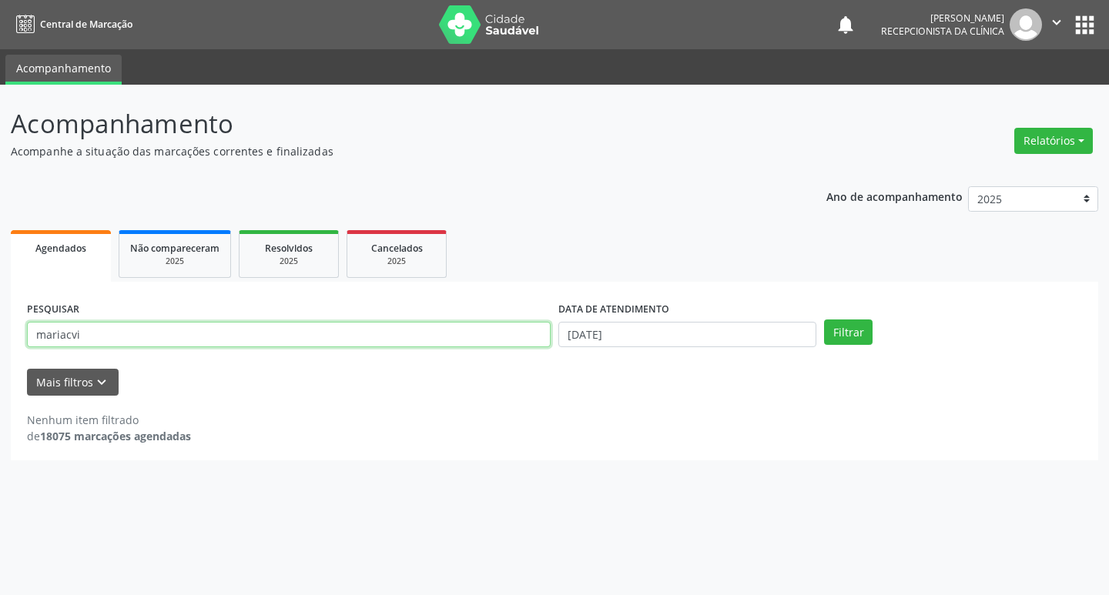
click at [74, 337] on input "mariacvi" at bounding box center [289, 335] width 524 height 26
click at [824, 320] on button "Filtrar" at bounding box center [848, 333] width 49 height 26
click at [102, 340] on input "mariai" at bounding box center [289, 335] width 524 height 26
type input "[DEMOGRAPHIC_DATA]"
click at [824, 320] on button "Filtrar" at bounding box center [848, 333] width 49 height 26
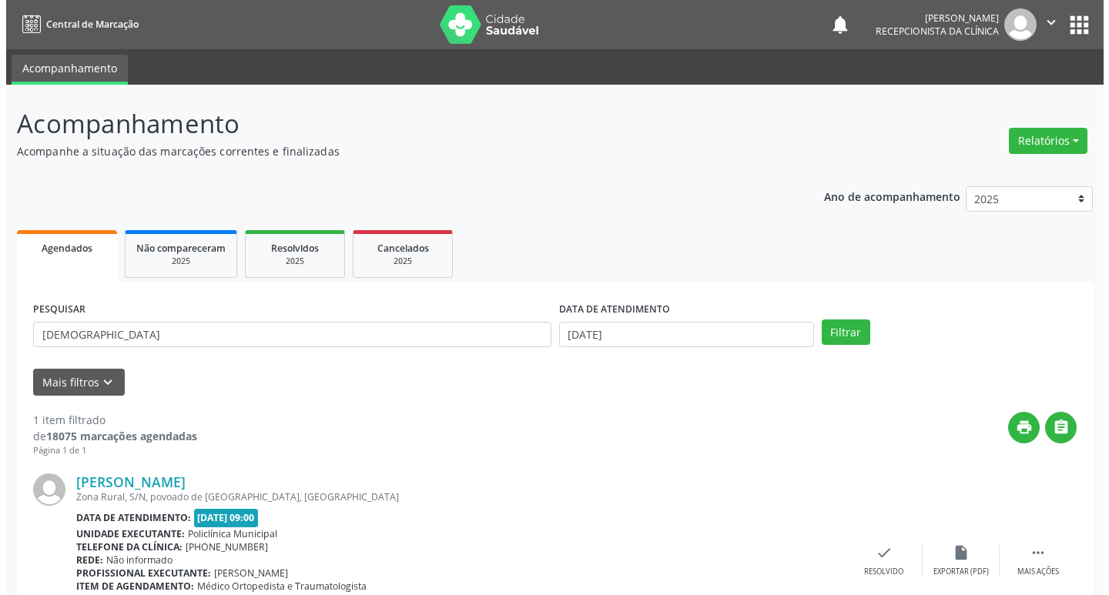
scroll to position [97, 0]
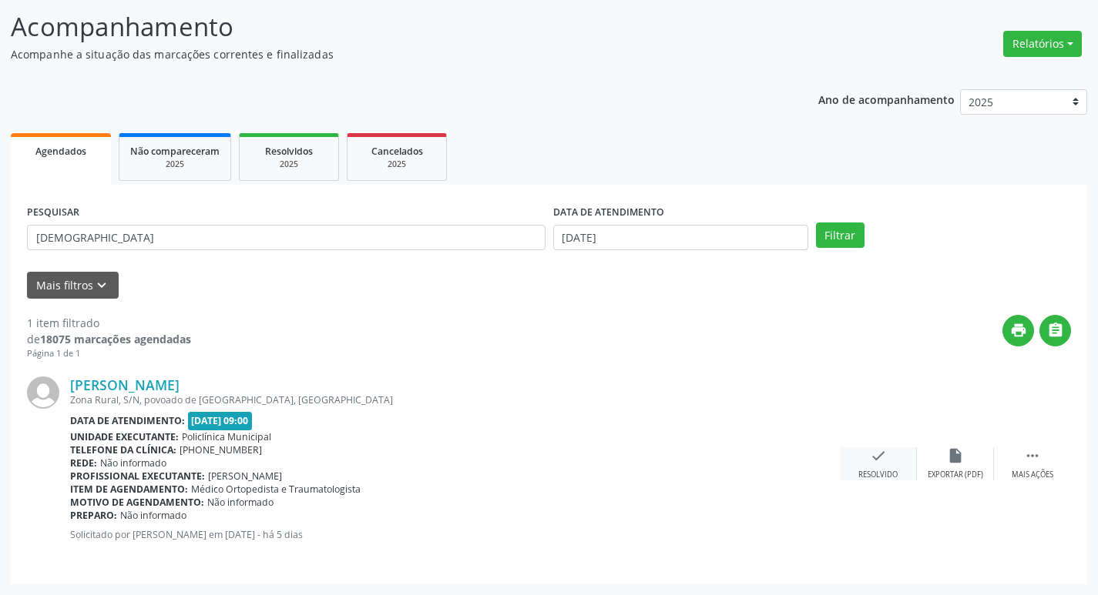
click at [885, 462] on icon "check" at bounding box center [878, 456] width 17 height 17
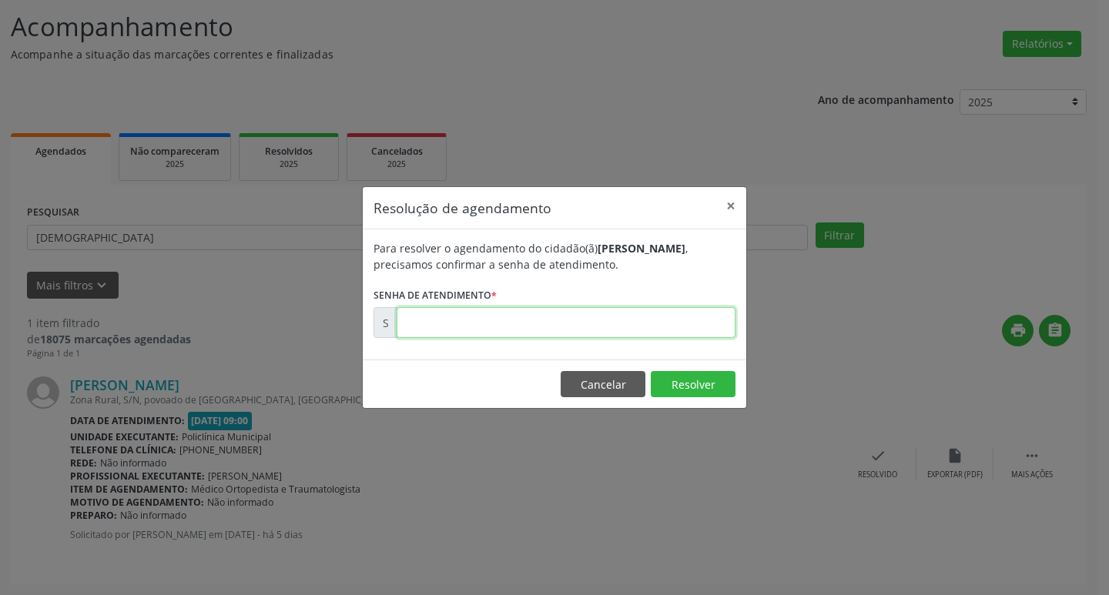
click at [460, 313] on input "text" at bounding box center [566, 322] width 339 height 31
type input "00181620"
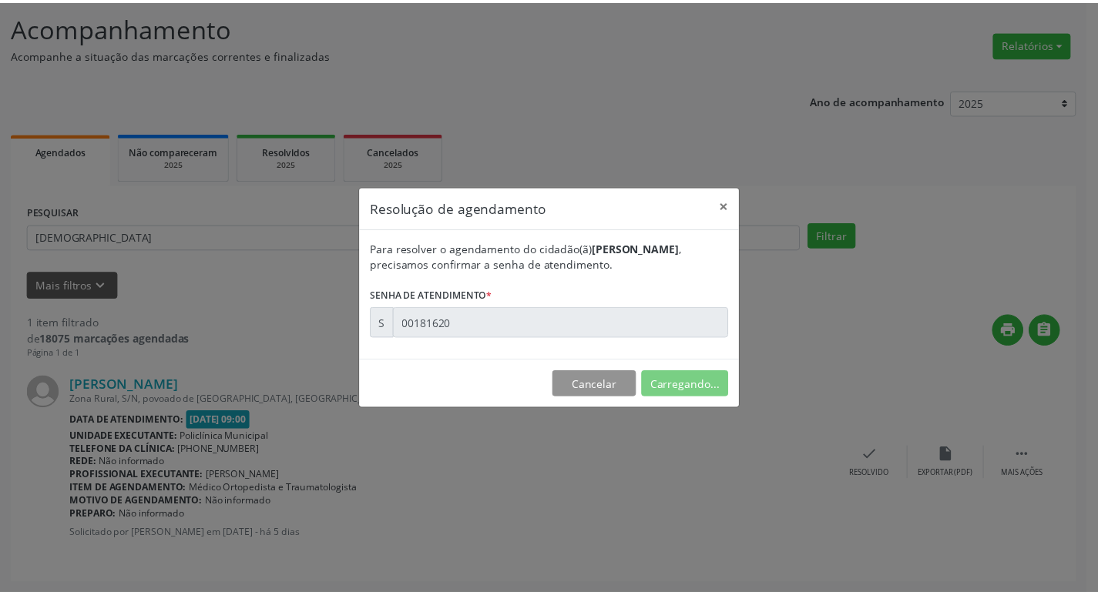
scroll to position [0, 0]
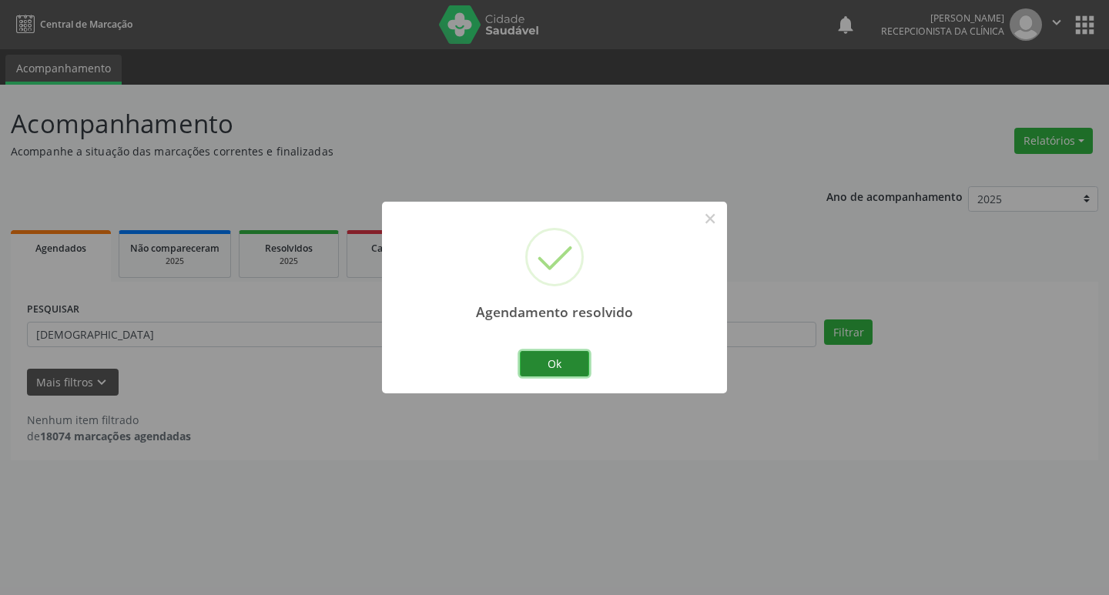
click at [560, 364] on button "Ok" at bounding box center [554, 364] width 69 height 26
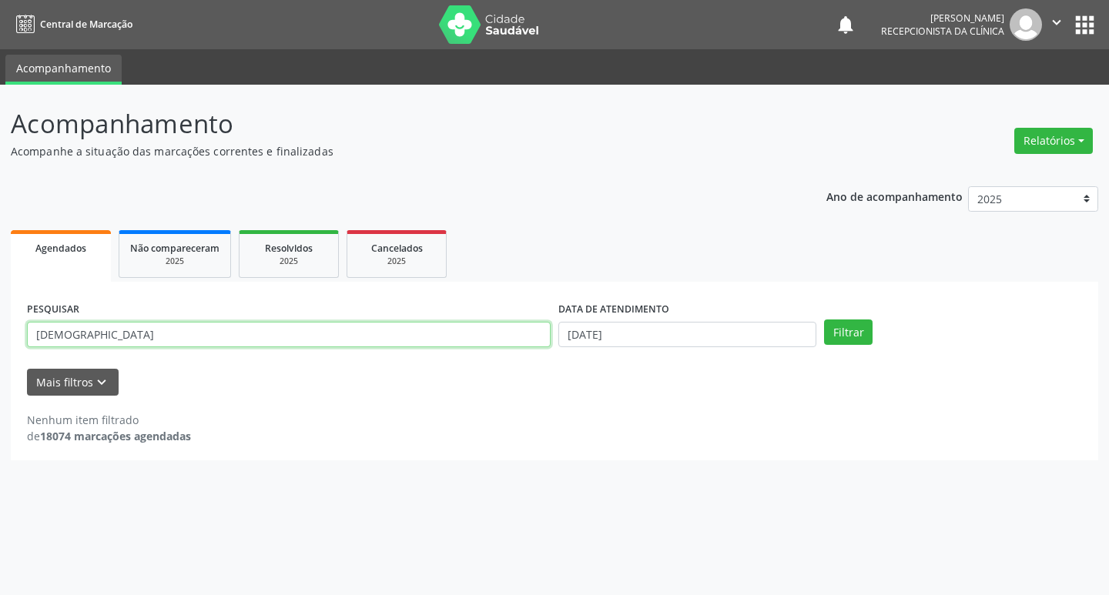
click at [411, 347] on input "[DEMOGRAPHIC_DATA]" at bounding box center [289, 335] width 524 height 26
click at [824, 320] on button "Filtrar" at bounding box center [848, 333] width 49 height 26
click at [223, 322] on input "valmior" at bounding box center [289, 335] width 524 height 26
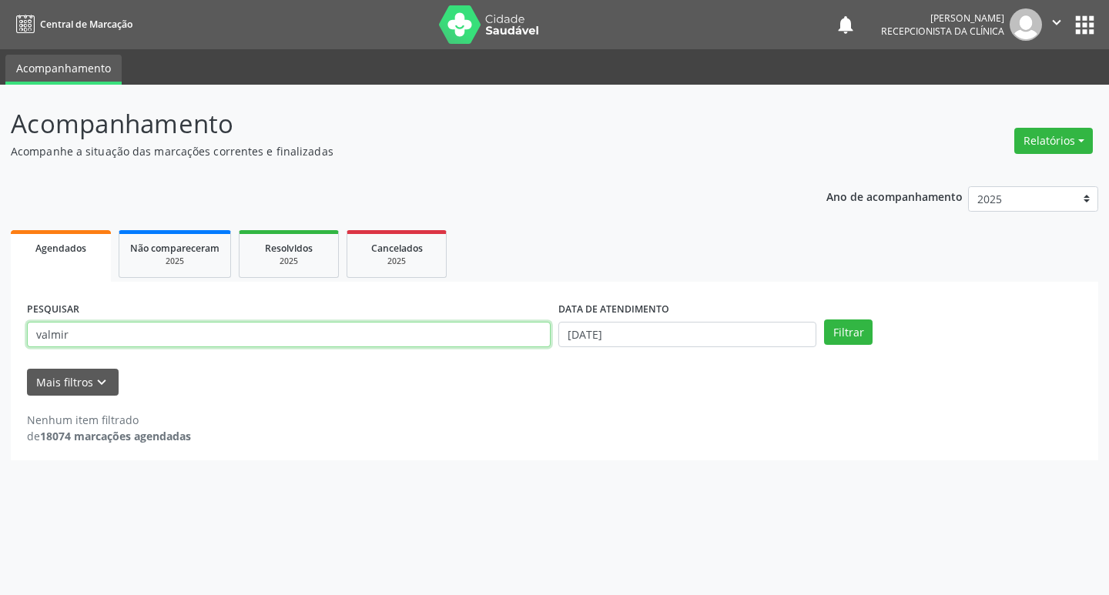
type input "valmir"
click at [824, 320] on button "Filtrar" at bounding box center [848, 333] width 49 height 26
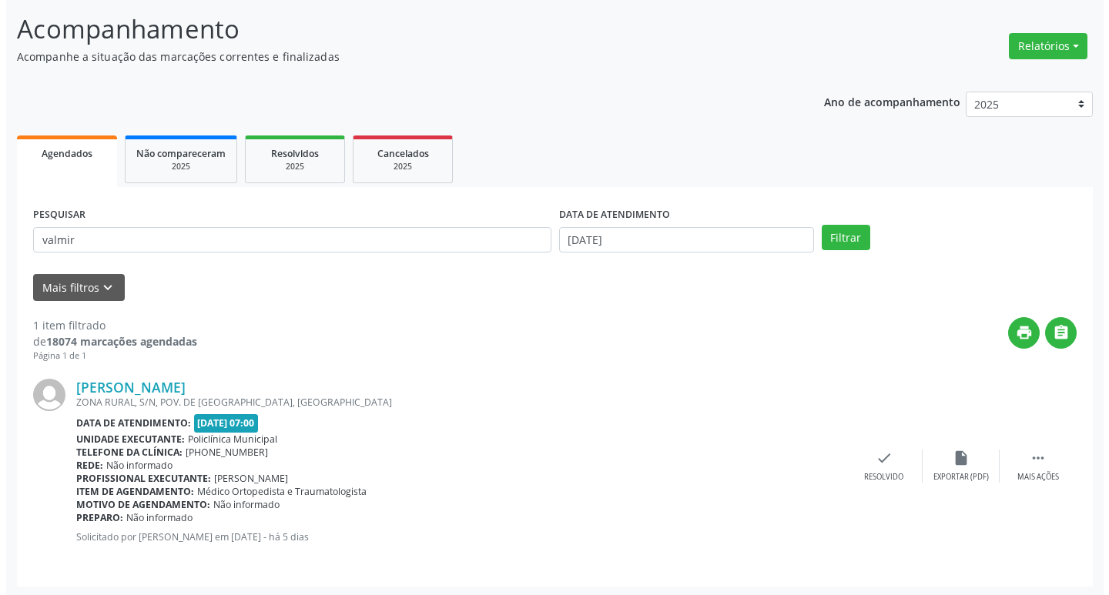
scroll to position [97, 0]
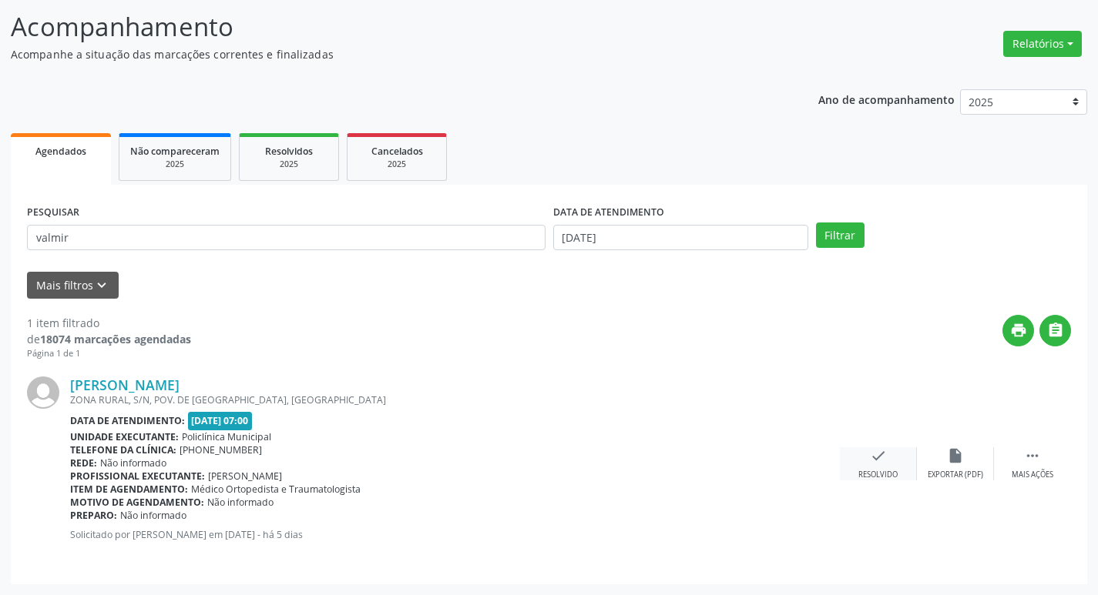
click at [880, 459] on icon "check" at bounding box center [878, 456] width 17 height 17
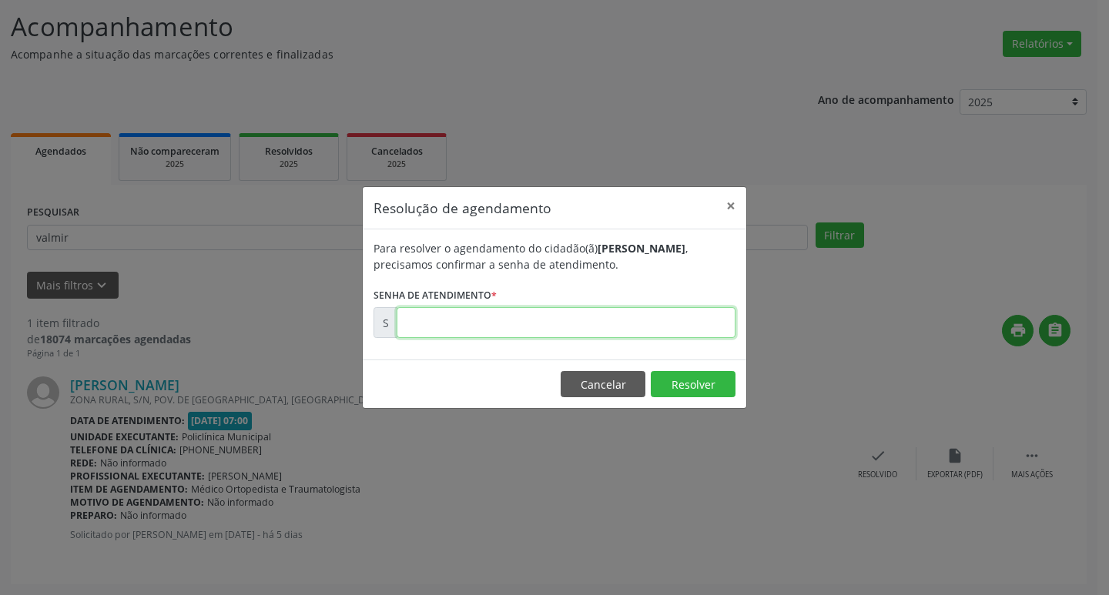
click at [437, 334] on input "text" at bounding box center [566, 322] width 339 height 31
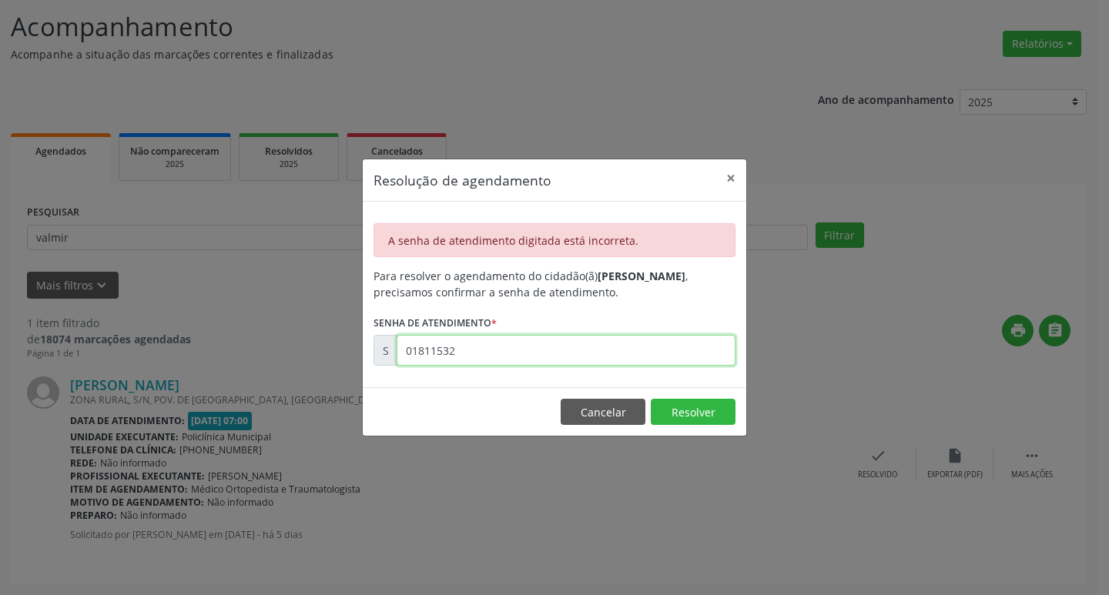
click at [528, 364] on input "01811532" at bounding box center [566, 350] width 339 height 31
type input "00181532"
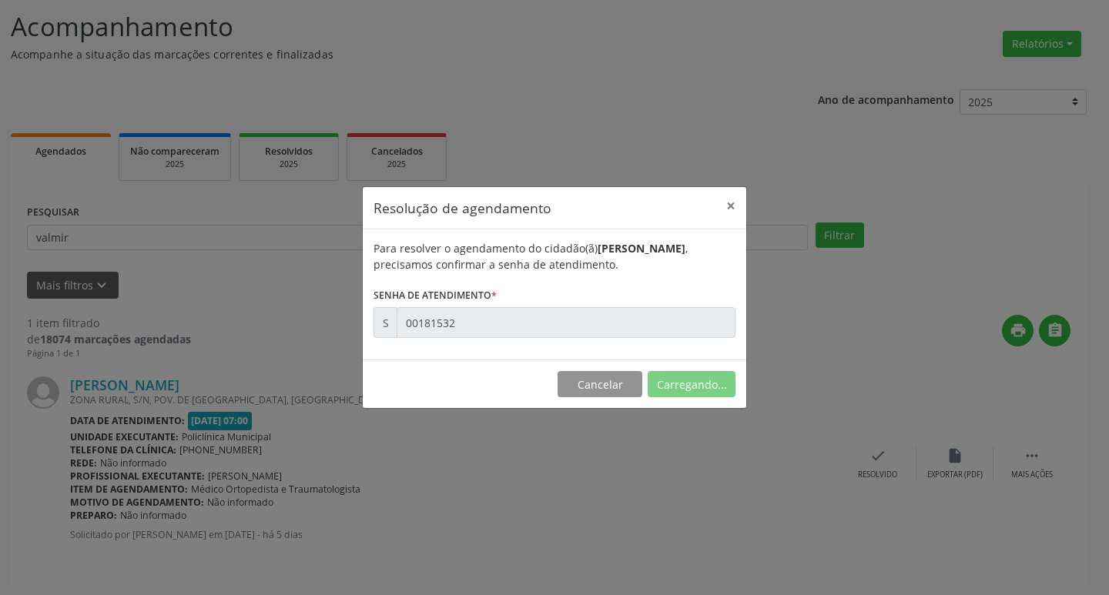
scroll to position [0, 0]
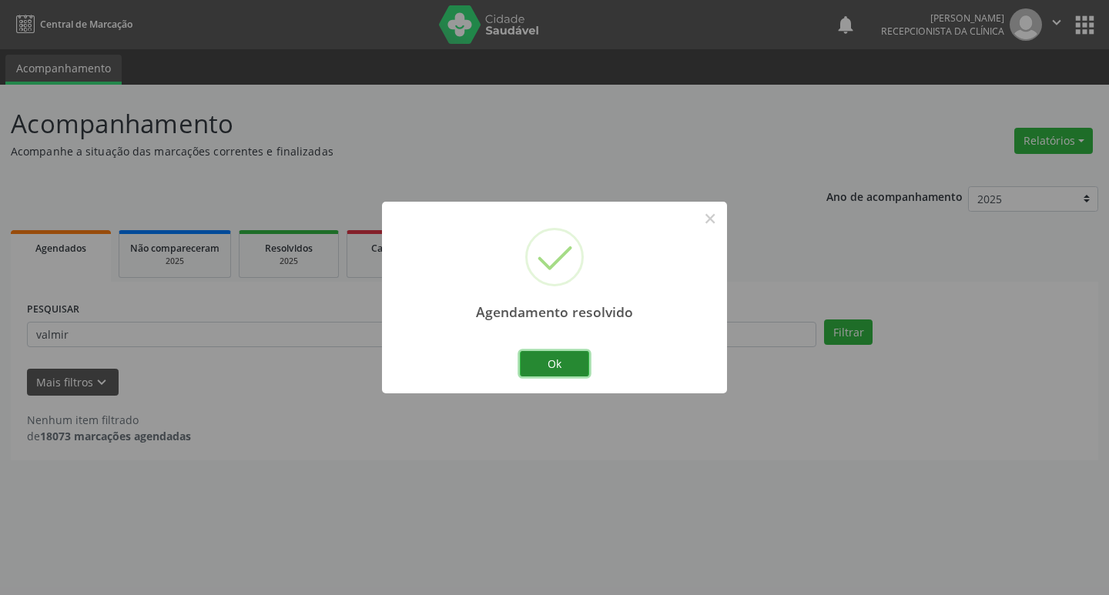
click at [545, 365] on button "Ok" at bounding box center [554, 364] width 69 height 26
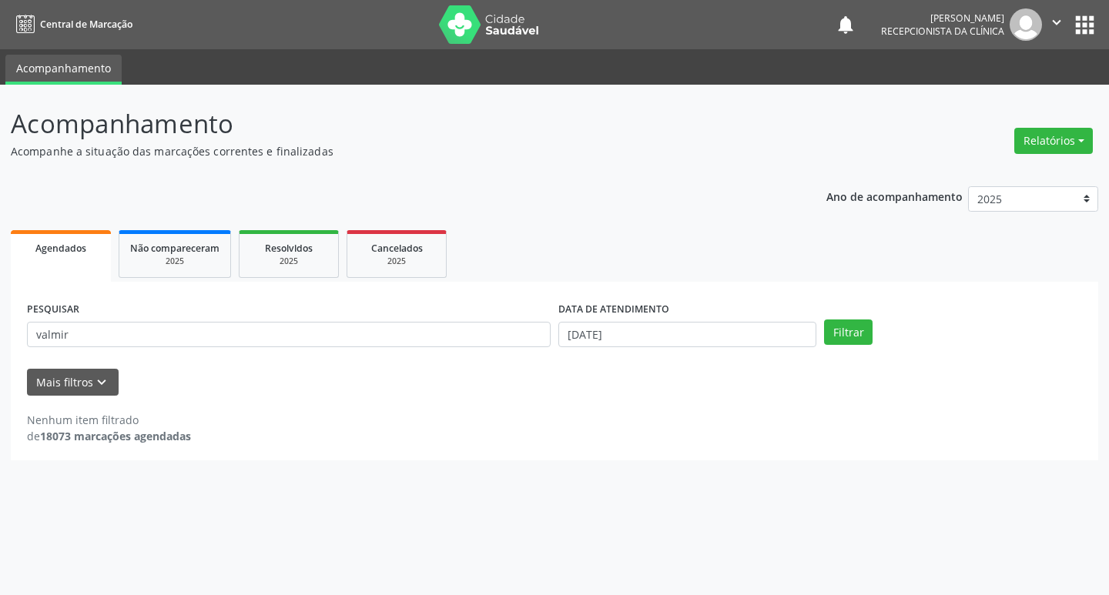
click at [367, 348] on div "PESQUISAR valmir" at bounding box center [288, 328] width 531 height 60
click at [341, 337] on input "valmir" at bounding box center [289, 335] width 524 height 26
type input "jaido"
click at [824, 320] on button "Filtrar" at bounding box center [848, 333] width 49 height 26
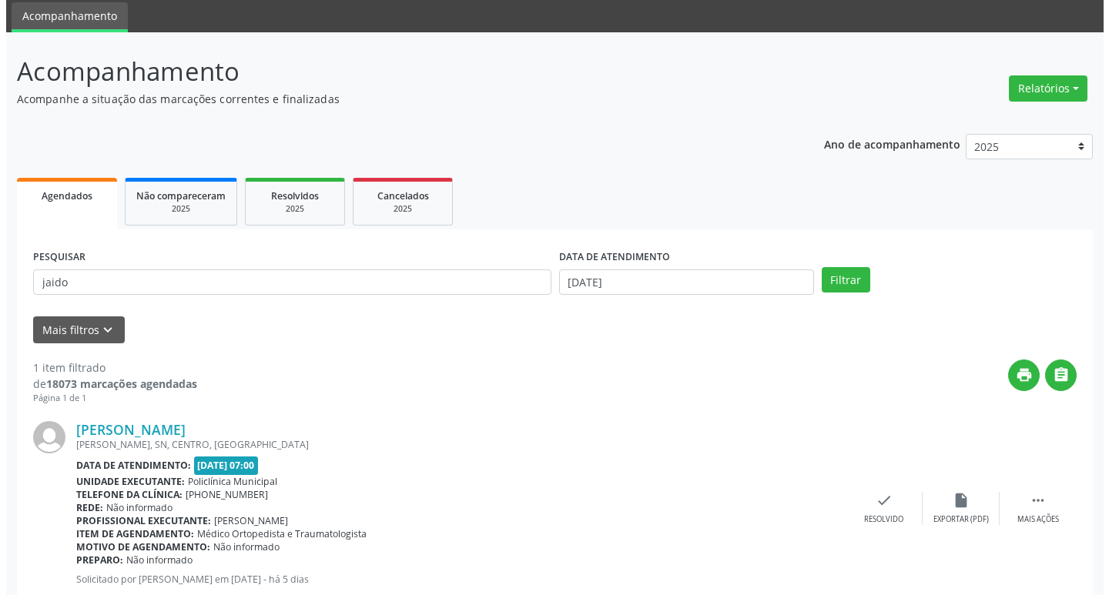
scroll to position [97, 0]
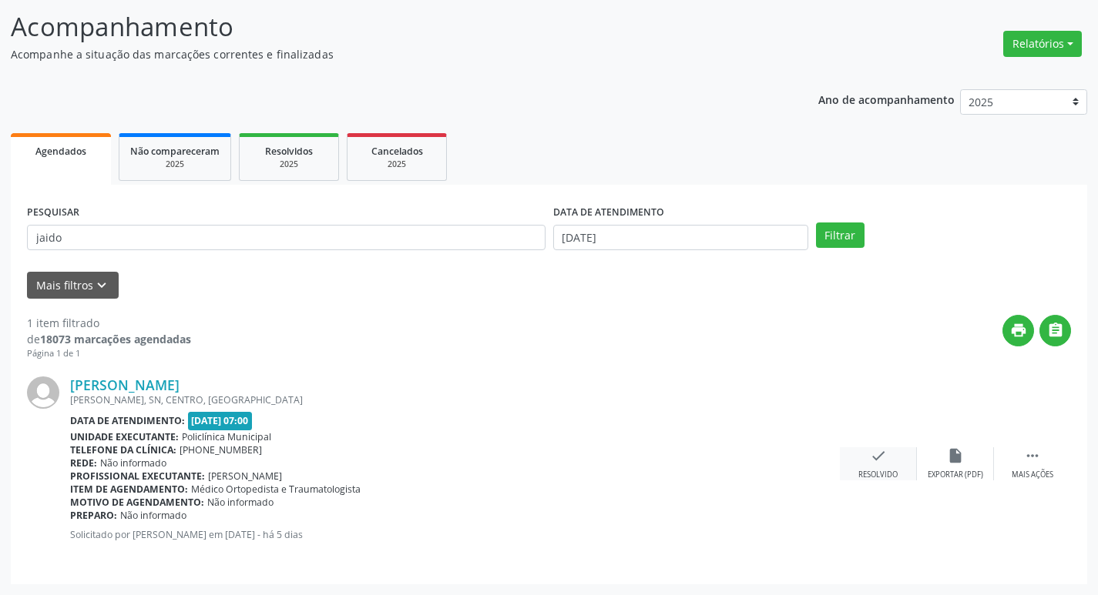
click at [874, 459] on icon "check" at bounding box center [878, 456] width 17 height 17
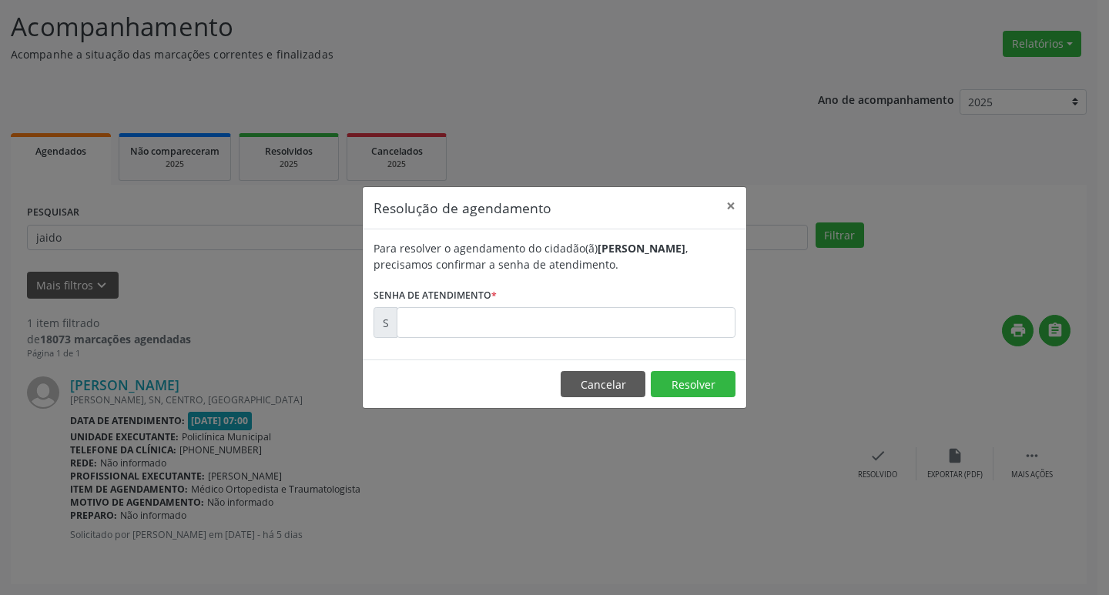
drag, startPoint x: 337, startPoint y: 307, endPoint x: 416, endPoint y: 322, distance: 80.8
click at [371, 317] on div "Resolução de agendamento × Para resolver o agendamento do cidadão(ã) [PERSON_NA…" at bounding box center [554, 297] width 1109 height 595
click at [416, 322] on input "text" at bounding box center [566, 322] width 339 height 31
type input "00181526"
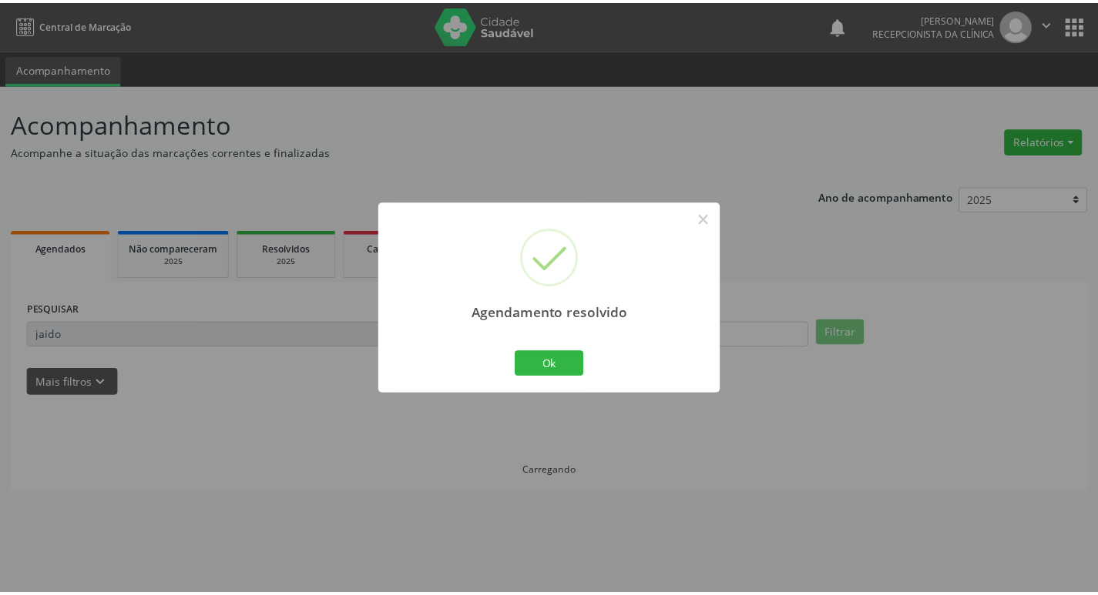
scroll to position [0, 0]
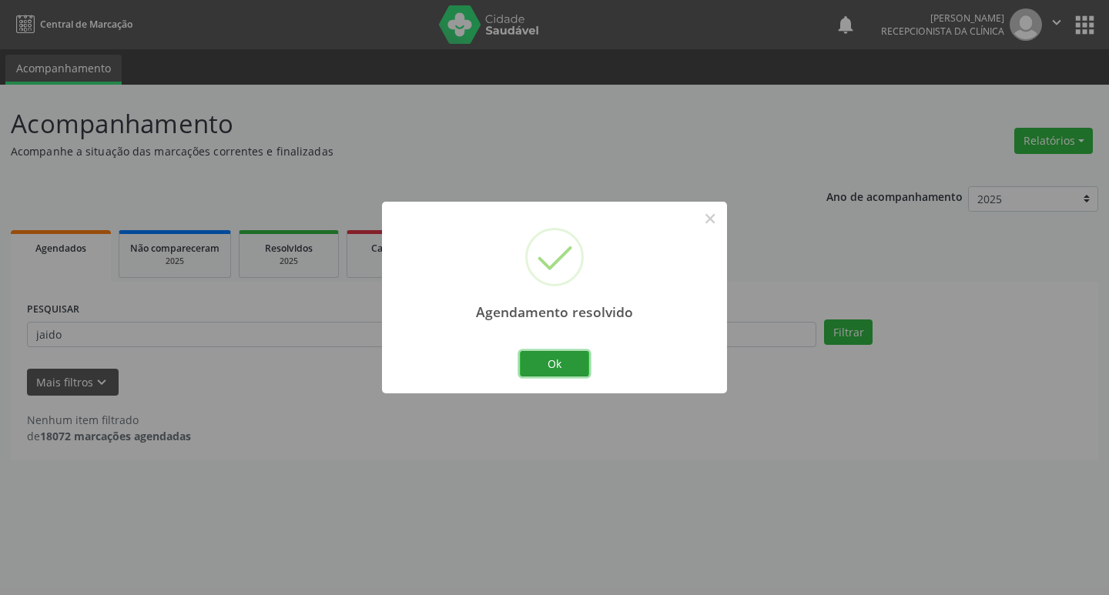
drag, startPoint x: 550, startPoint y: 354, endPoint x: 500, endPoint y: 339, distance: 52.4
click at [548, 356] on button "Ok" at bounding box center [554, 364] width 69 height 26
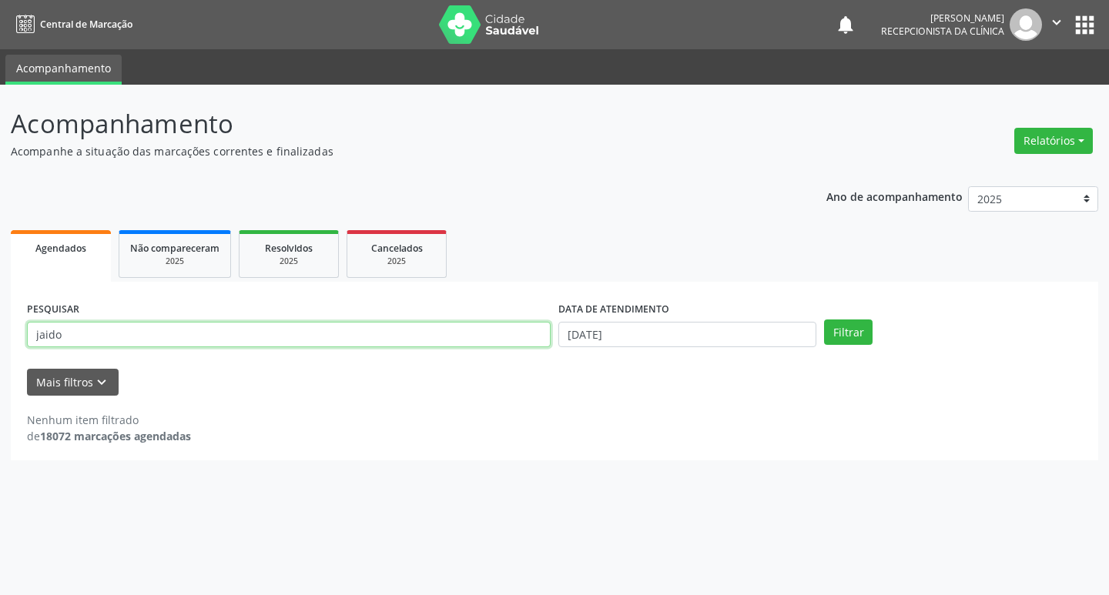
click at [460, 337] on input "jaido" at bounding box center [289, 335] width 524 height 26
click at [824, 320] on button "Filtrar" at bounding box center [848, 333] width 49 height 26
click at [62, 340] on input "gilsdon" at bounding box center [289, 335] width 524 height 26
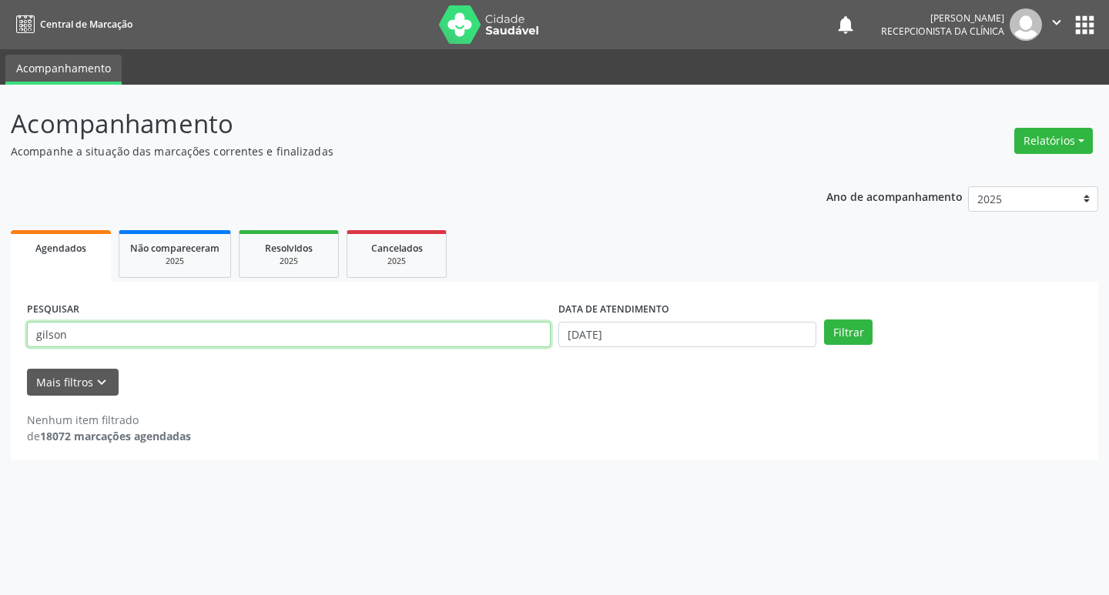
type input "gilson"
click at [824, 320] on button "Filtrar" at bounding box center [848, 333] width 49 height 26
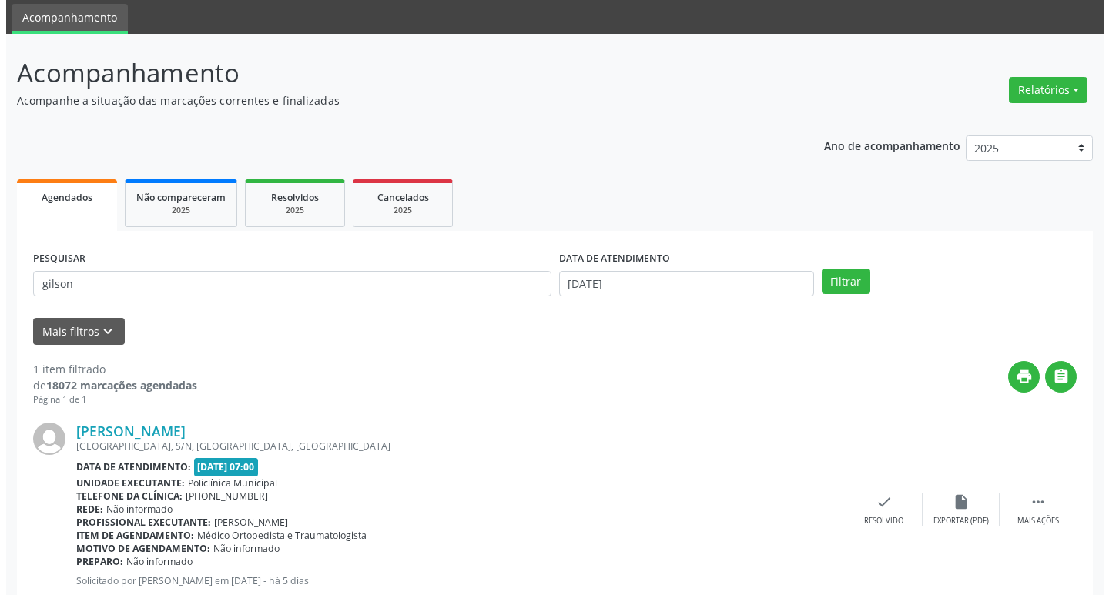
scroll to position [97, 0]
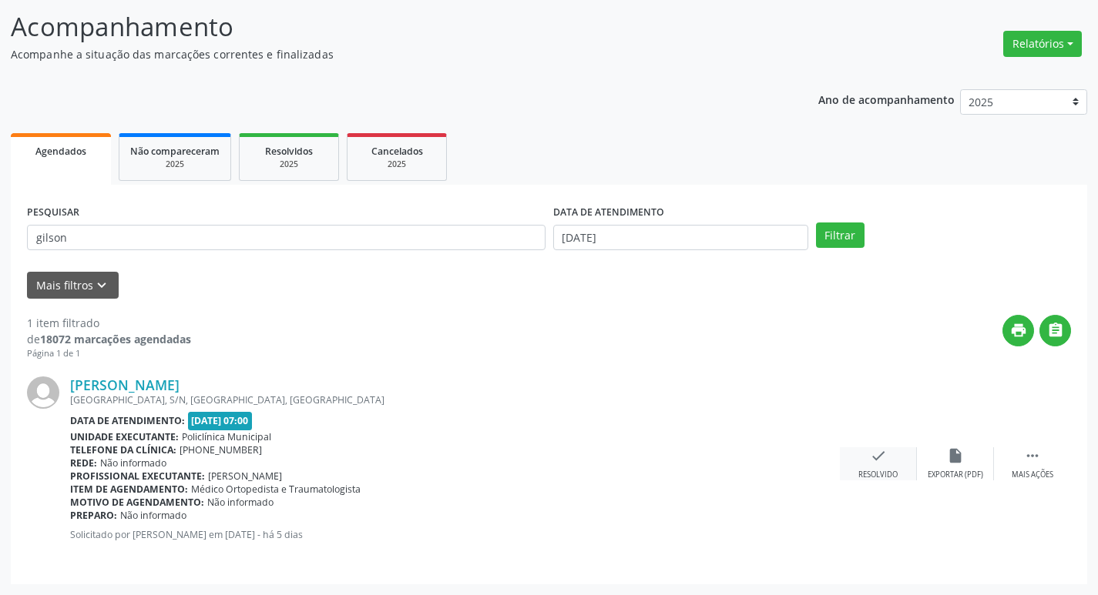
click at [890, 473] on div "Resolvido" at bounding box center [877, 475] width 39 height 11
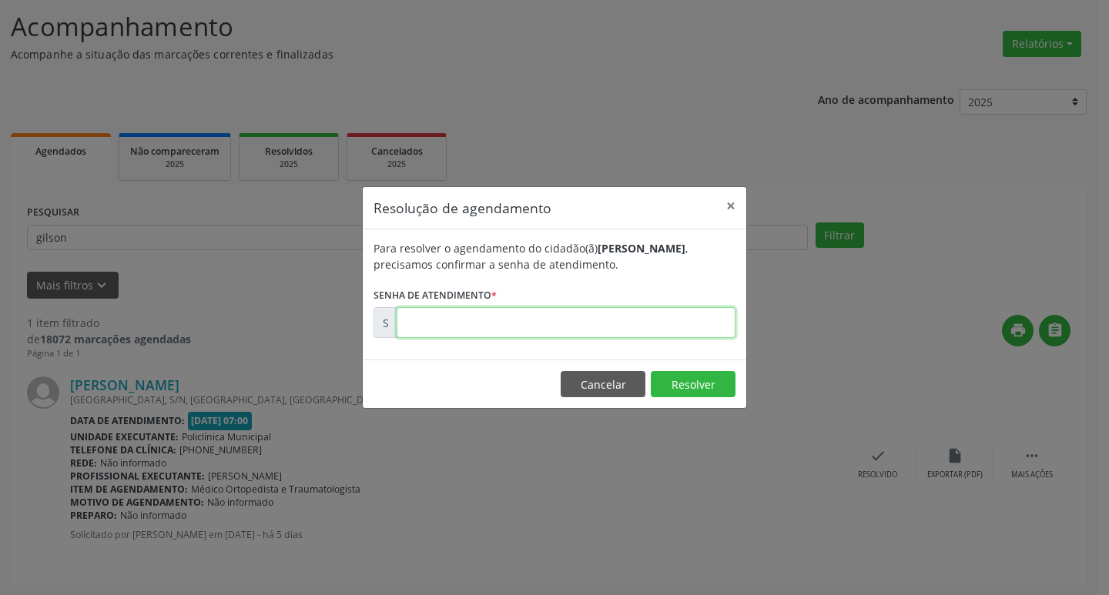
drag, startPoint x: 468, startPoint y: 311, endPoint x: 485, endPoint y: 329, distance: 24.5
click at [468, 311] on input "text" at bounding box center [566, 322] width 339 height 31
type input "00181485"
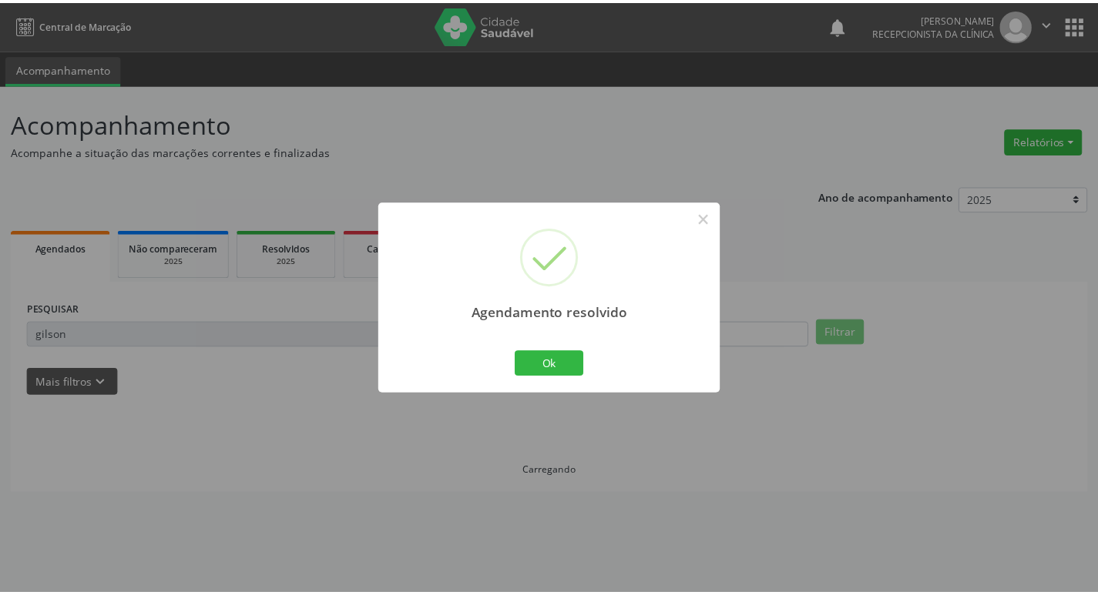
scroll to position [0, 0]
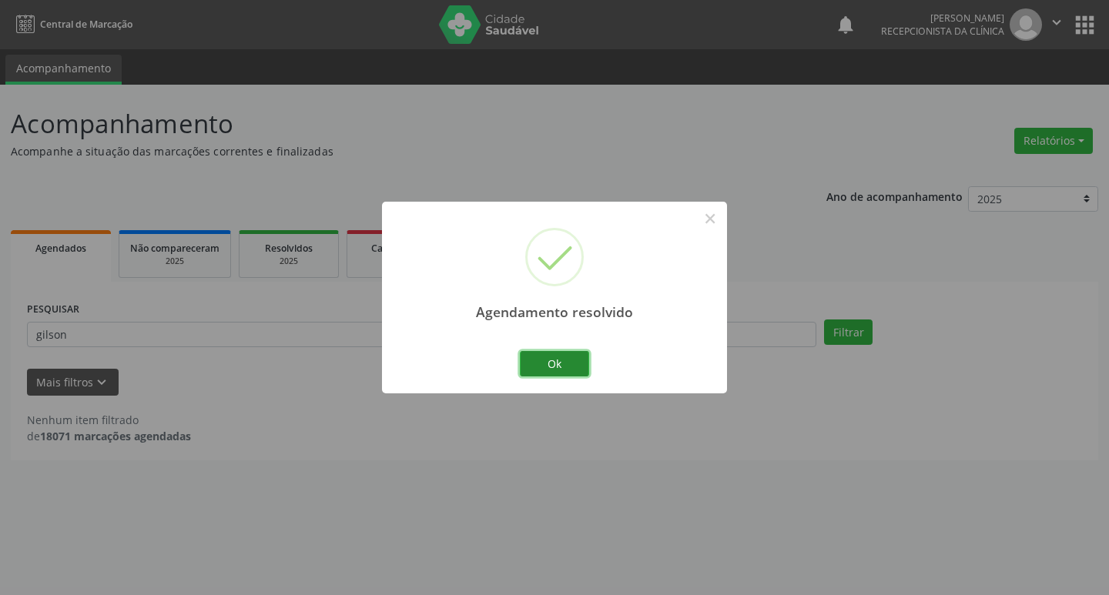
click at [549, 360] on button "Ok" at bounding box center [554, 364] width 69 height 26
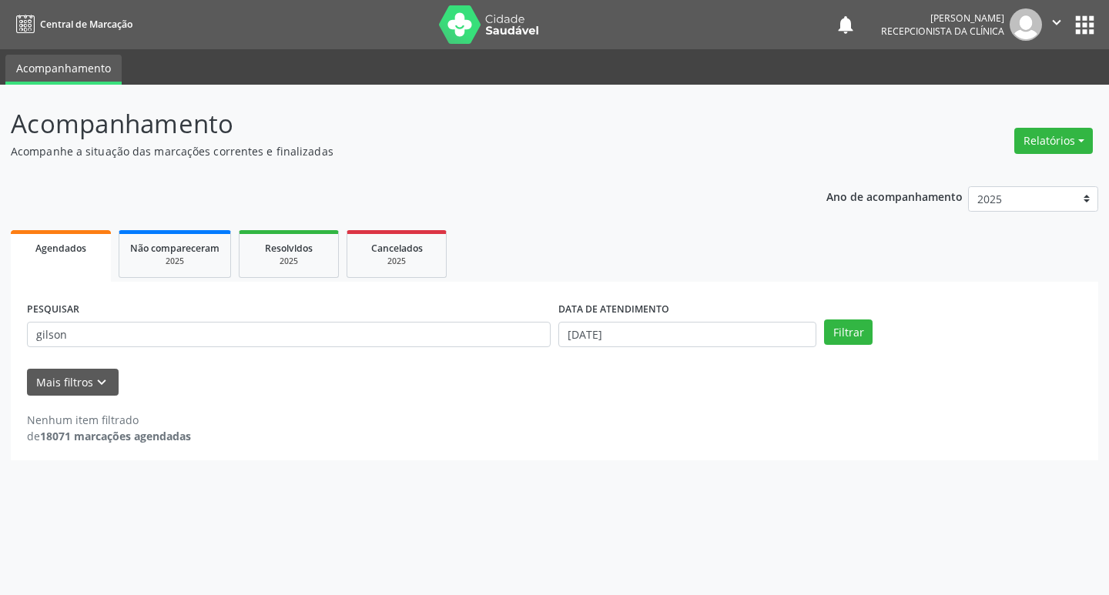
click at [417, 349] on div "PESQUISAR [PERSON_NAME]" at bounding box center [288, 328] width 531 height 60
click at [404, 340] on input "gilson" at bounding box center [289, 335] width 524 height 26
click at [403, 340] on input "gilson" at bounding box center [289, 335] width 524 height 26
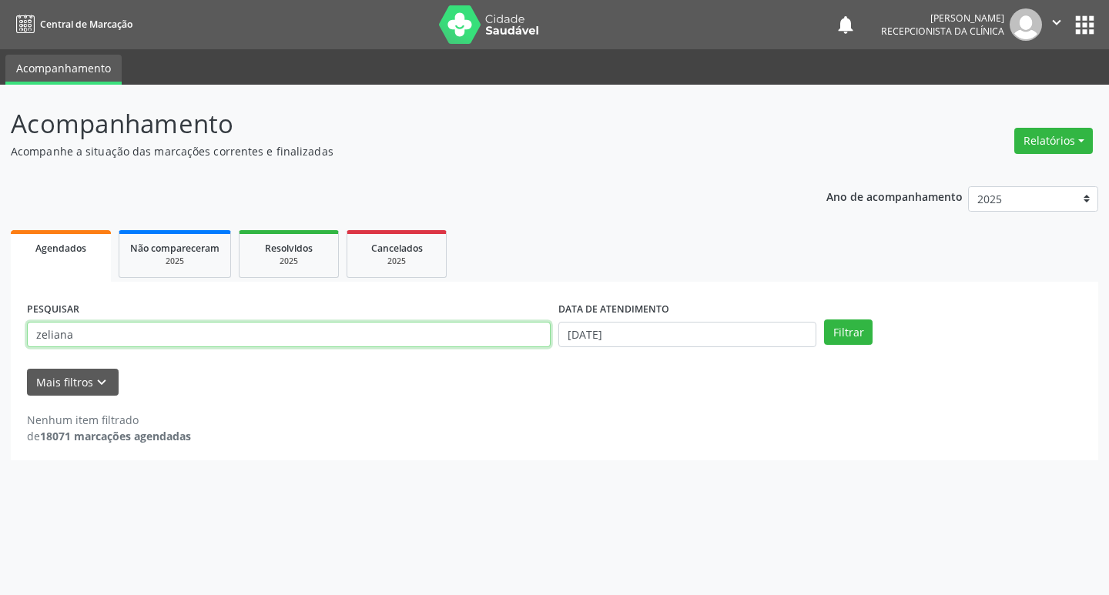
type input "zeliana"
click at [824, 320] on button "Filtrar" at bounding box center [848, 333] width 49 height 26
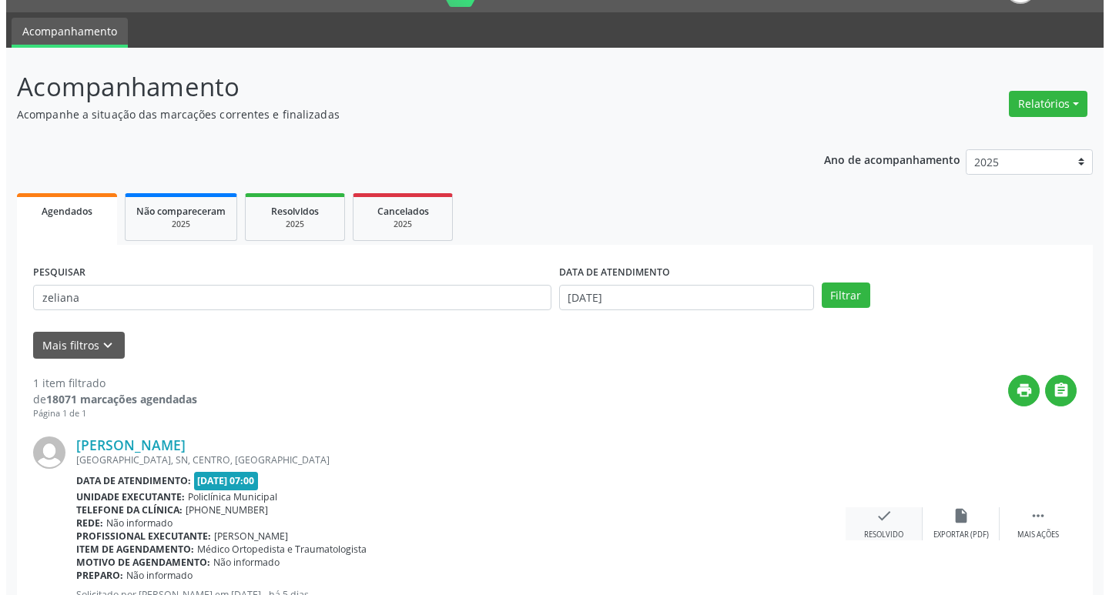
scroll to position [97, 0]
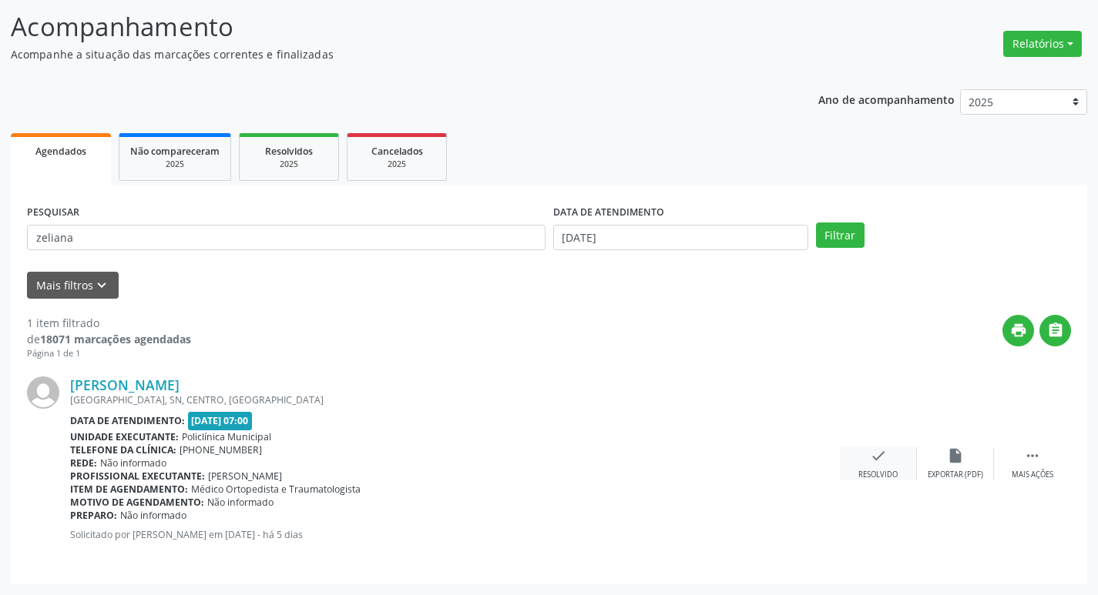
click at [872, 466] on div "check Resolvido" at bounding box center [878, 464] width 77 height 33
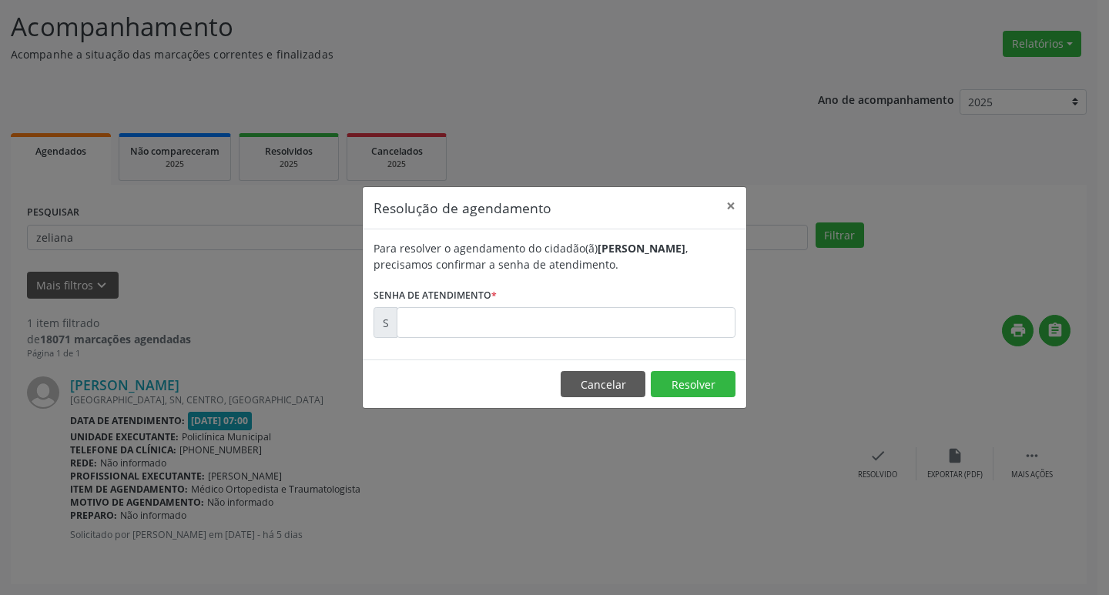
click at [564, 354] on div "Resolução de agendamento × Para resolver o agendamento do cidadão(ã) [PERSON_NA…" at bounding box center [554, 297] width 385 height 223
click at [508, 340] on div "Para resolver o agendamento do cidadão(ã) [PERSON_NAME] , precisamos confirmar …" at bounding box center [555, 295] width 384 height 130
click at [493, 327] on input "text" at bounding box center [566, 322] width 339 height 31
type input "00181513"
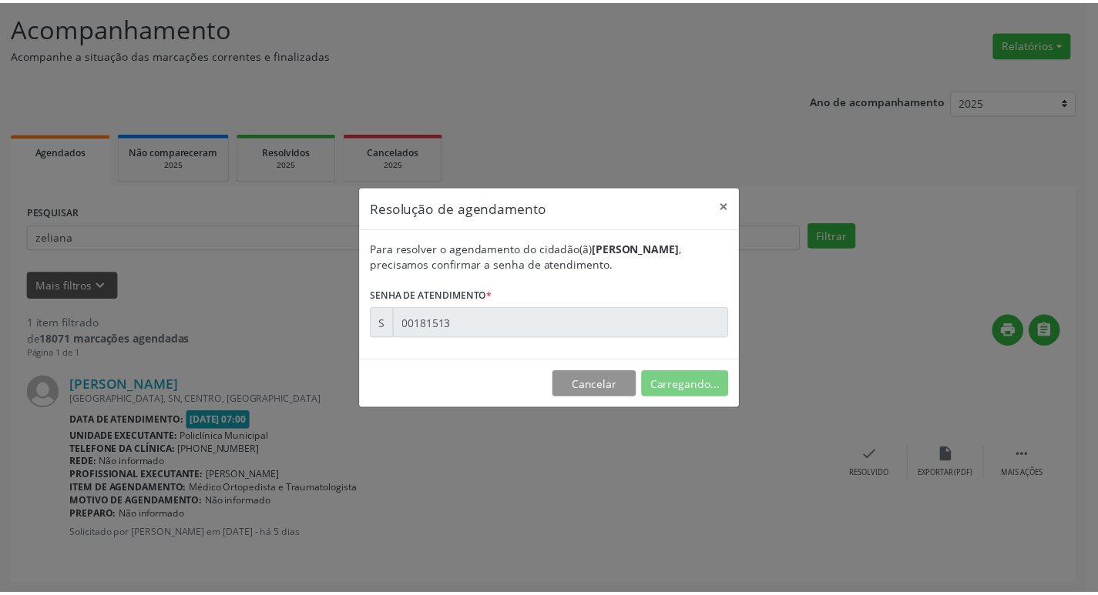
scroll to position [0, 0]
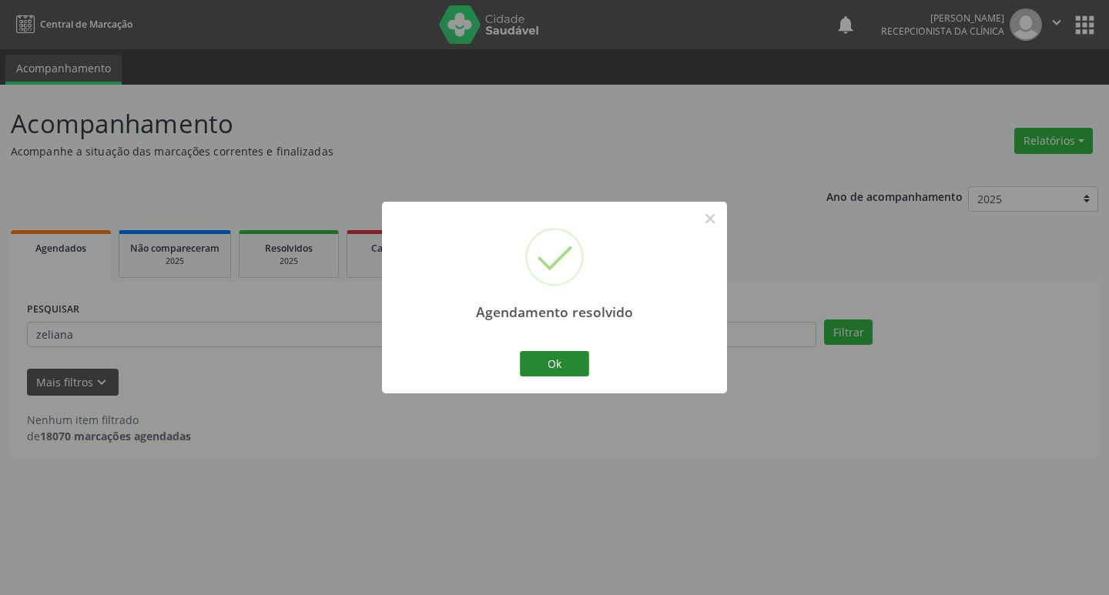
drag, startPoint x: 535, startPoint y: 349, endPoint x: 533, endPoint y: 357, distance: 8.6
click at [534, 356] on div "Ok Cancel" at bounding box center [555, 363] width 76 height 32
drag, startPoint x: 533, startPoint y: 357, endPoint x: 505, endPoint y: 350, distance: 28.6
click at [530, 358] on button "Ok" at bounding box center [554, 364] width 69 height 26
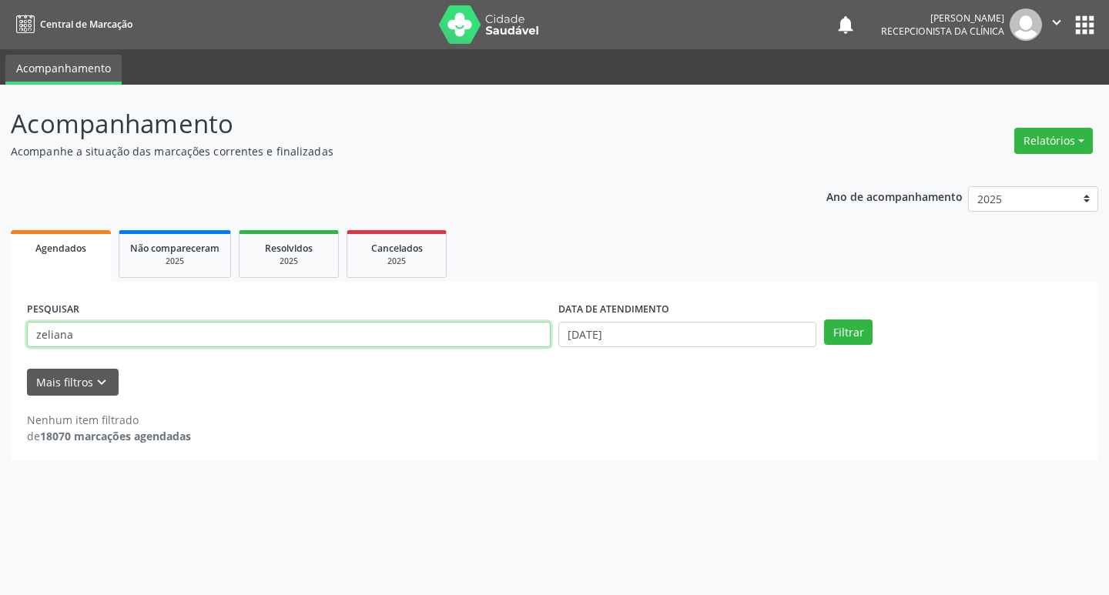
click at [449, 340] on input "zeliana" at bounding box center [289, 335] width 524 height 26
type input "valdira"
click at [824, 320] on button "Filtrar" at bounding box center [848, 333] width 49 height 26
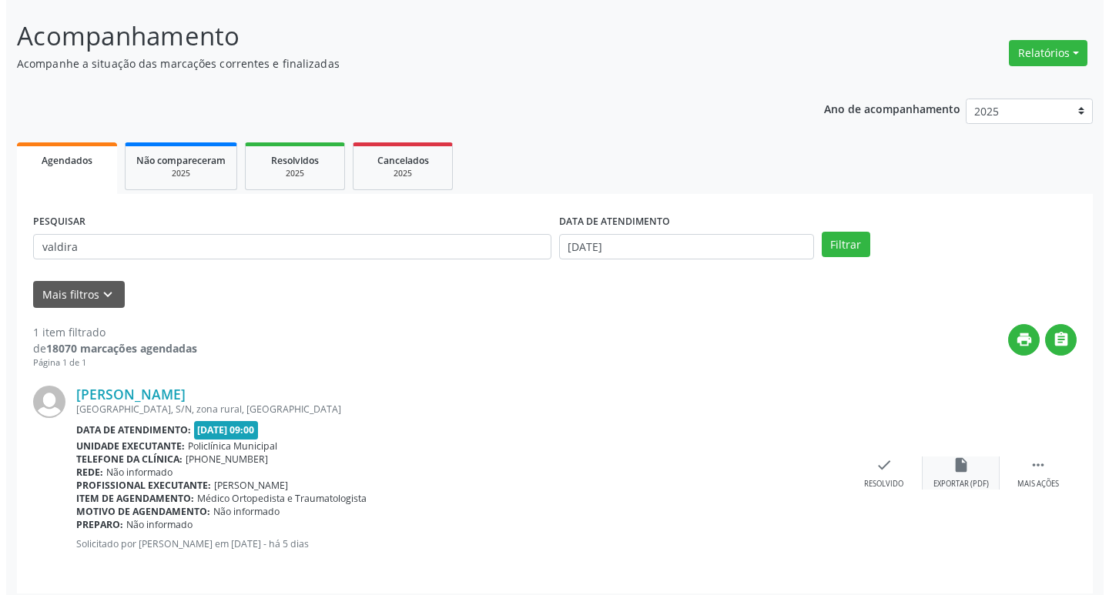
scroll to position [97, 0]
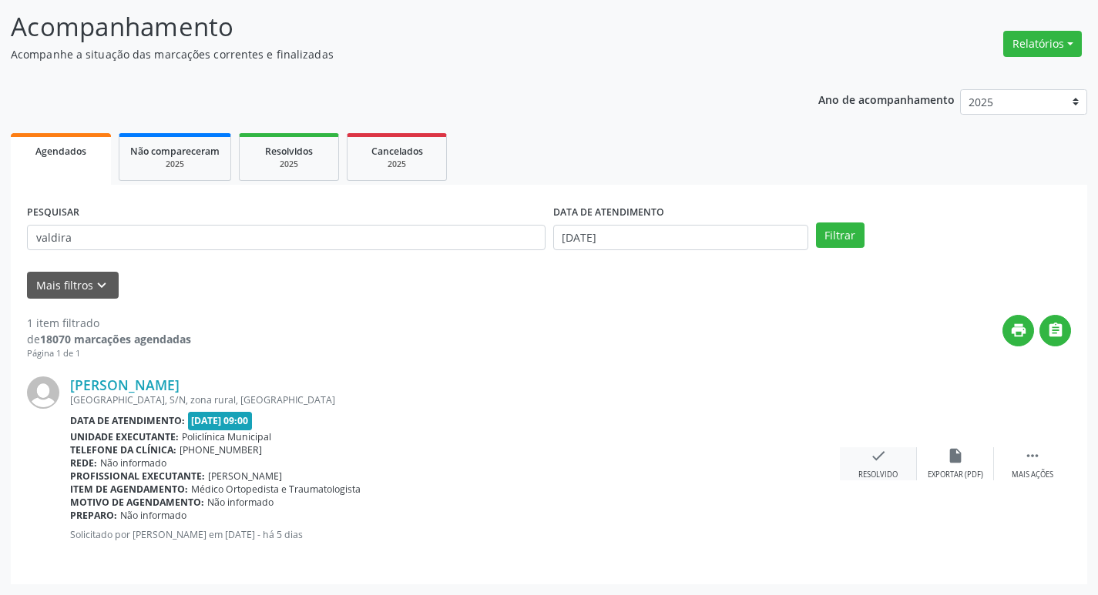
click at [880, 454] on icon "check" at bounding box center [878, 456] width 17 height 17
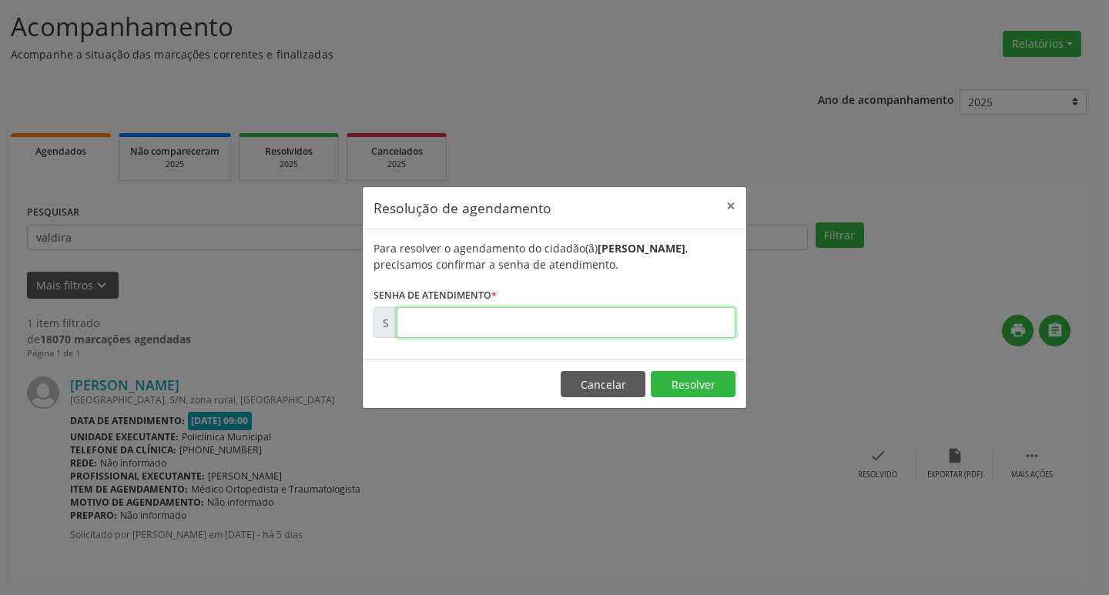
click at [422, 332] on input "text" at bounding box center [566, 322] width 339 height 31
type input "00181556"
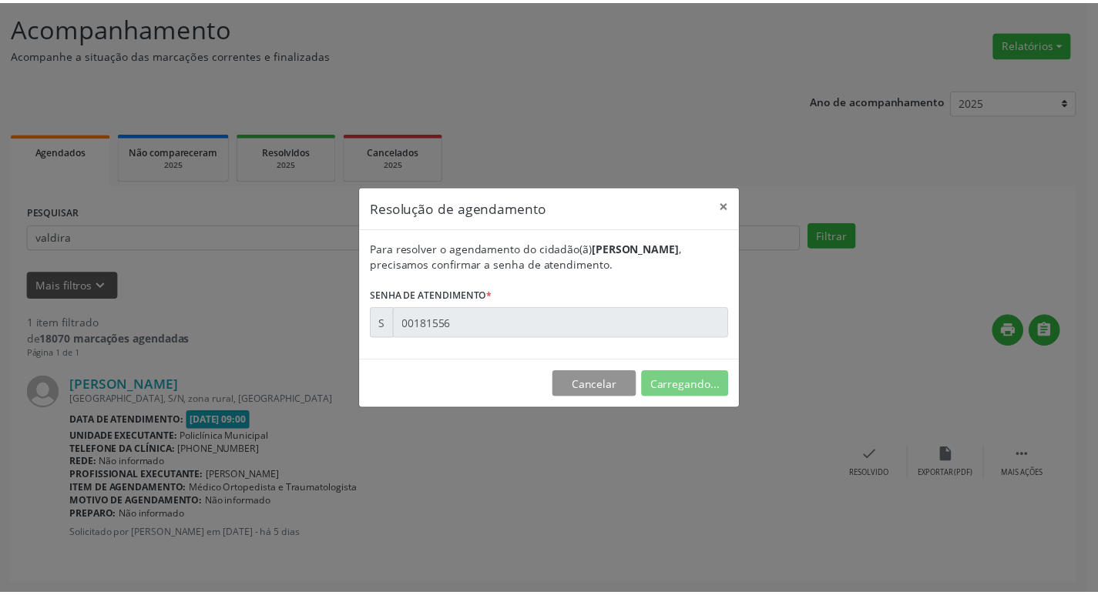
scroll to position [0, 0]
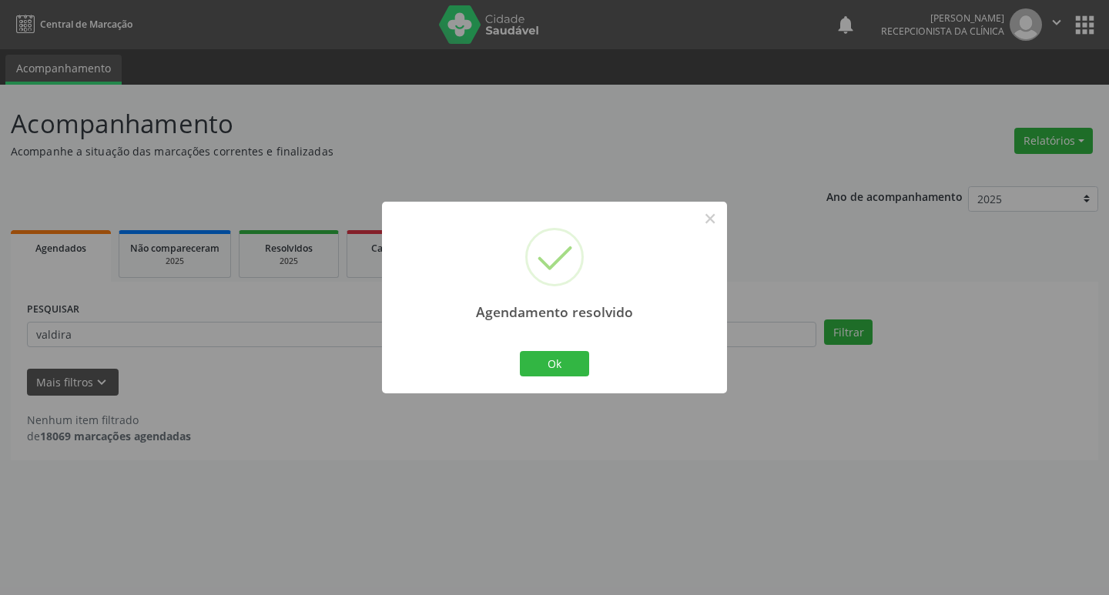
drag, startPoint x: 551, startPoint y: 347, endPoint x: 550, endPoint y: 356, distance: 8.5
click at [551, 348] on div "Ok Cancel" at bounding box center [555, 363] width 76 height 32
click at [550, 356] on button "Ok" at bounding box center [554, 364] width 69 height 26
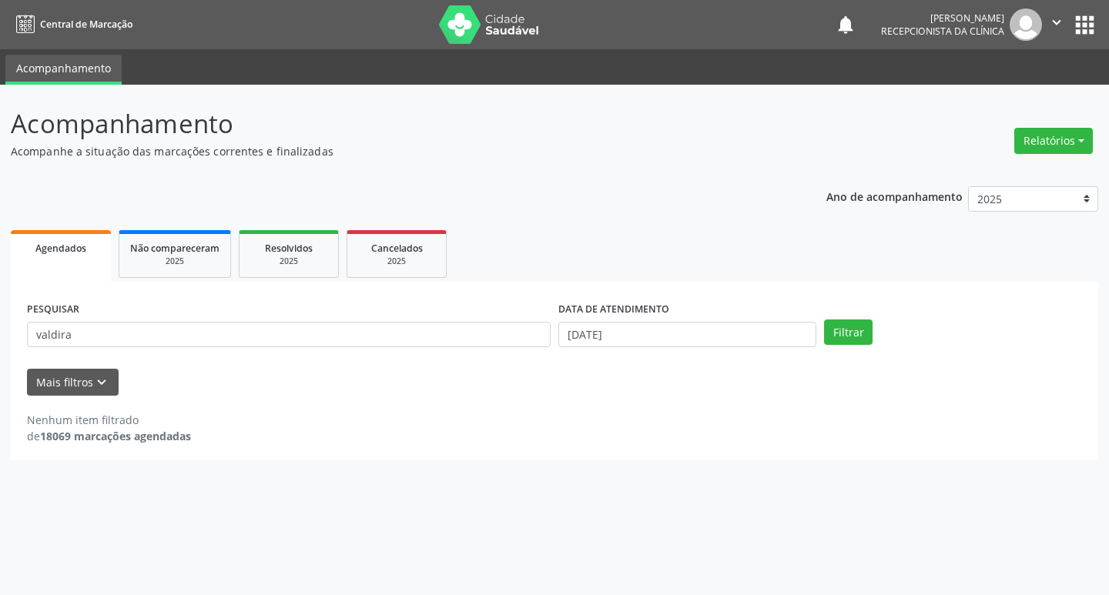
click at [358, 360] on form "PESQUISAR valdira DATA DE ATENDIMENTO [DATE] Filtrar UNIDADE DE REFERÊNCIA Sele…" at bounding box center [554, 347] width 1055 height 98
click at [294, 341] on div "PESQUISAR valdira" at bounding box center [288, 328] width 531 height 60
click at [285, 337] on input "valdira" at bounding box center [289, 335] width 524 height 26
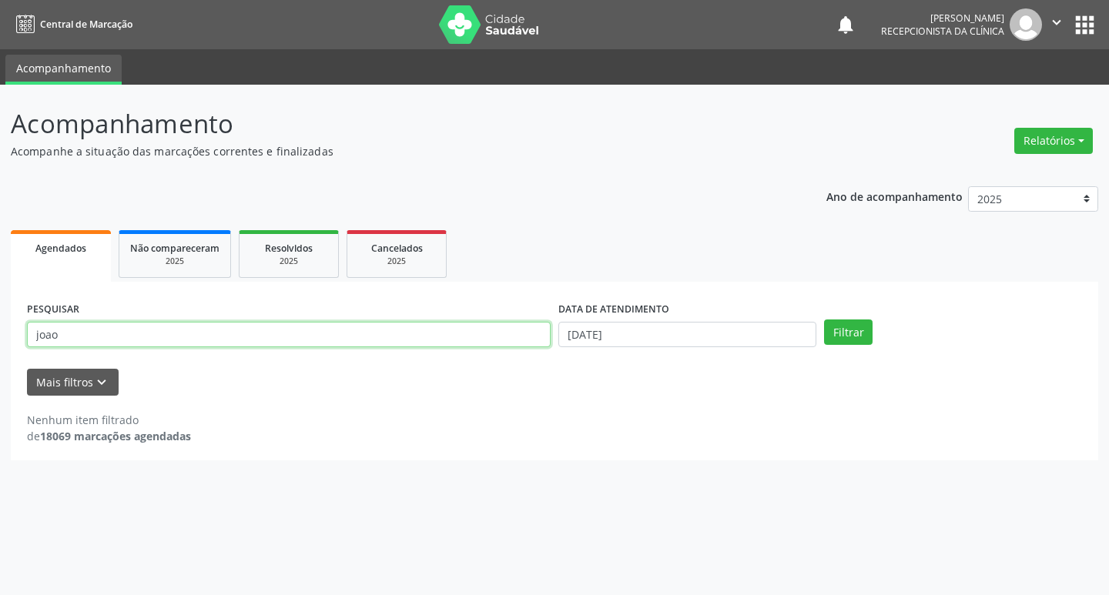
type input "joao"
click at [824, 320] on button "Filtrar" at bounding box center [848, 333] width 49 height 26
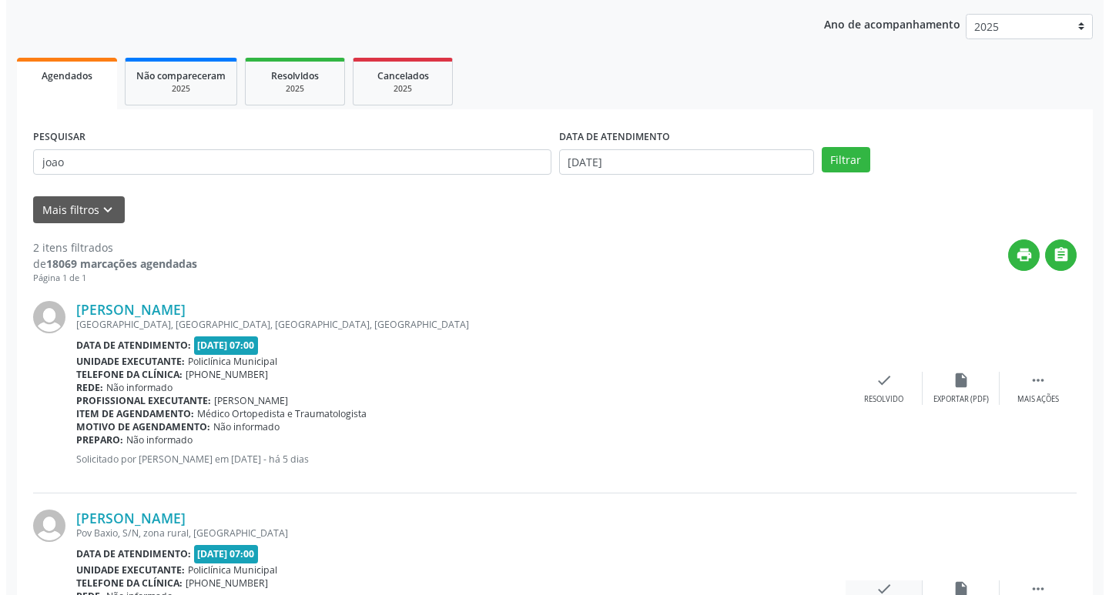
scroll to position [306, 0]
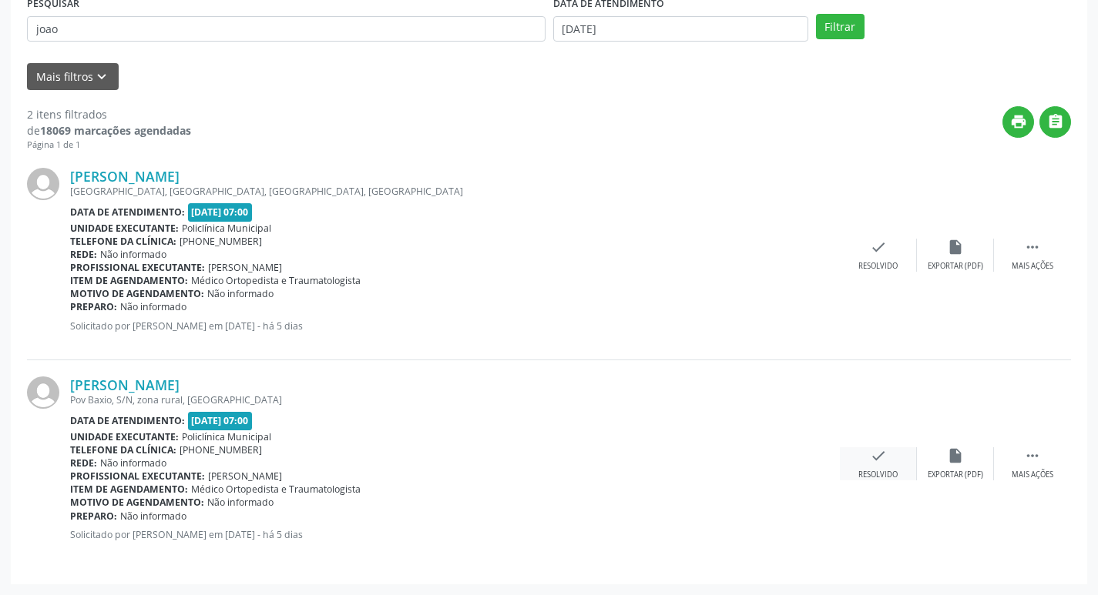
click at [877, 450] on icon "check" at bounding box center [878, 456] width 17 height 17
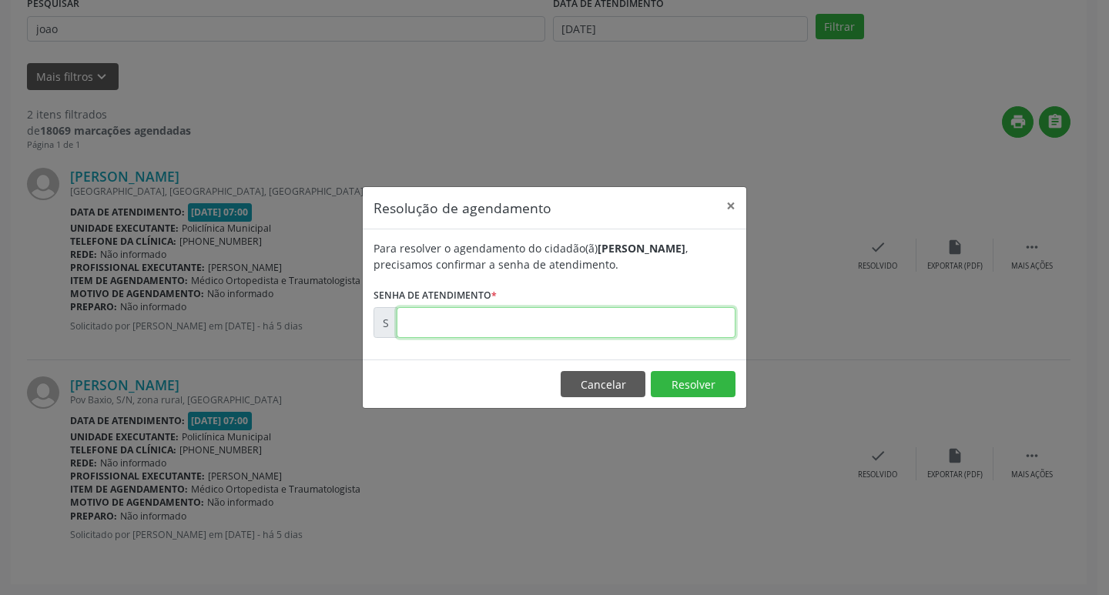
click at [609, 333] on input "text" at bounding box center [566, 322] width 339 height 31
type input "00181530"
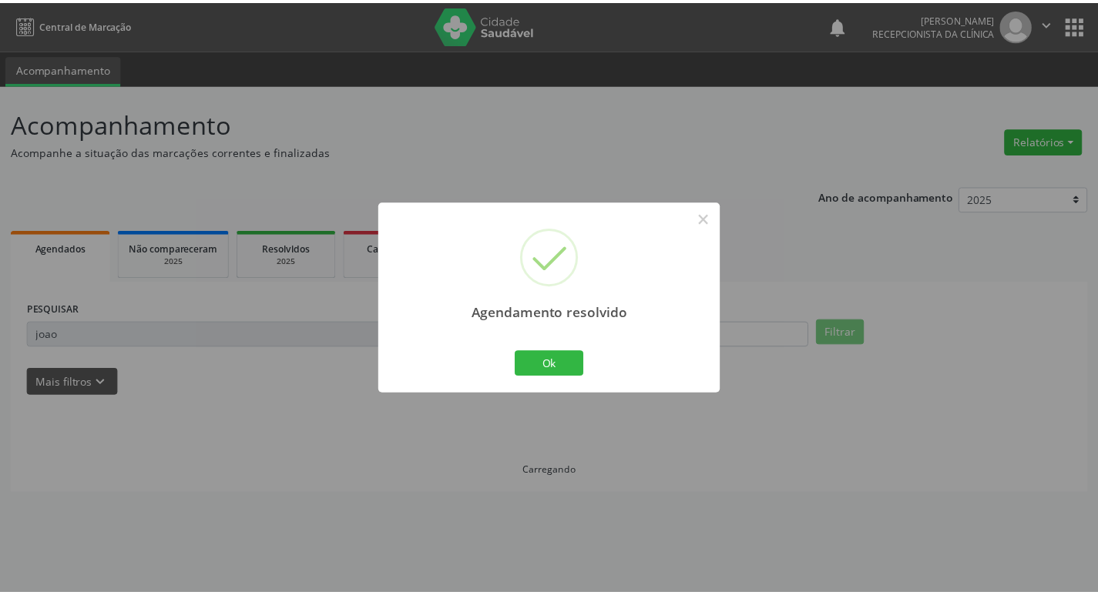
scroll to position [0, 0]
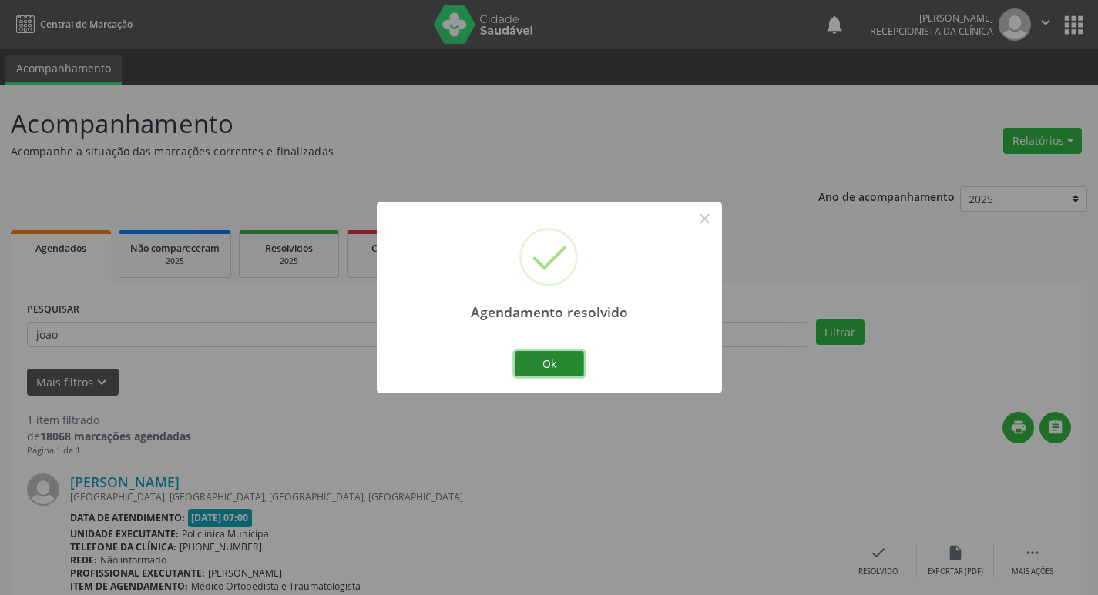
click at [545, 370] on button "Ok" at bounding box center [549, 364] width 69 height 26
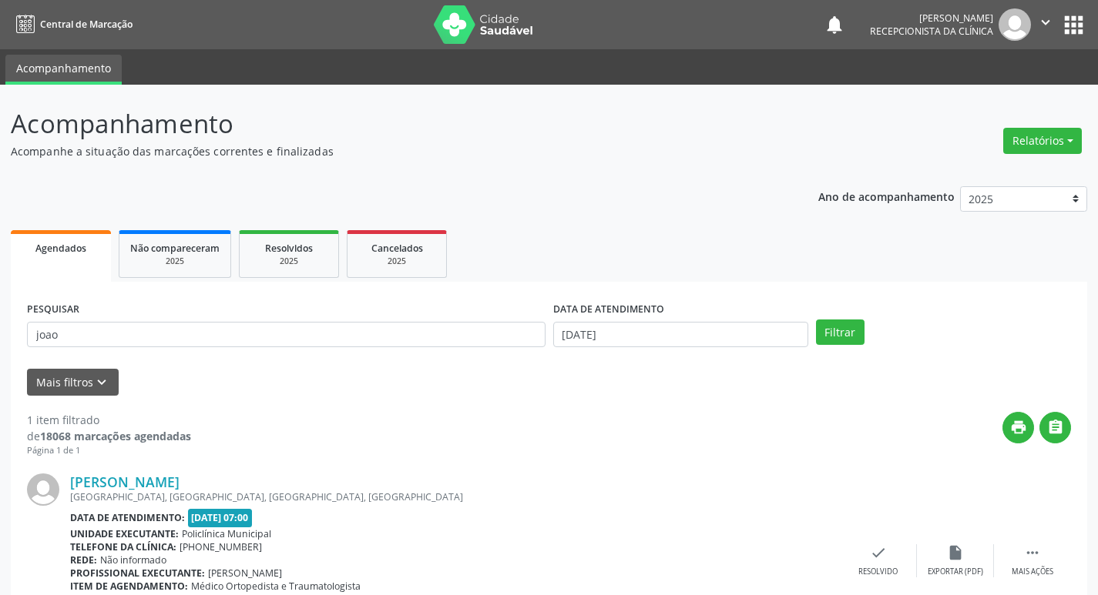
click at [422, 348] on div "PESQUISAR [PERSON_NAME]" at bounding box center [286, 328] width 526 height 60
click at [404, 344] on input "joao" at bounding box center [286, 335] width 518 height 26
type input "josiane"
click at [816, 320] on button "Filtrar" at bounding box center [840, 333] width 49 height 26
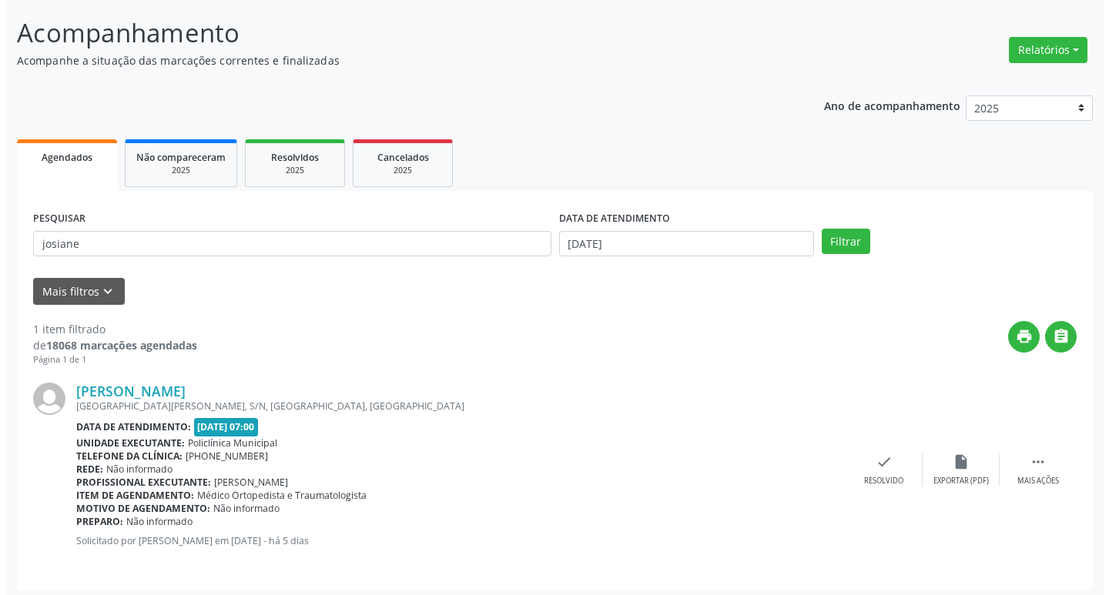
scroll to position [97, 0]
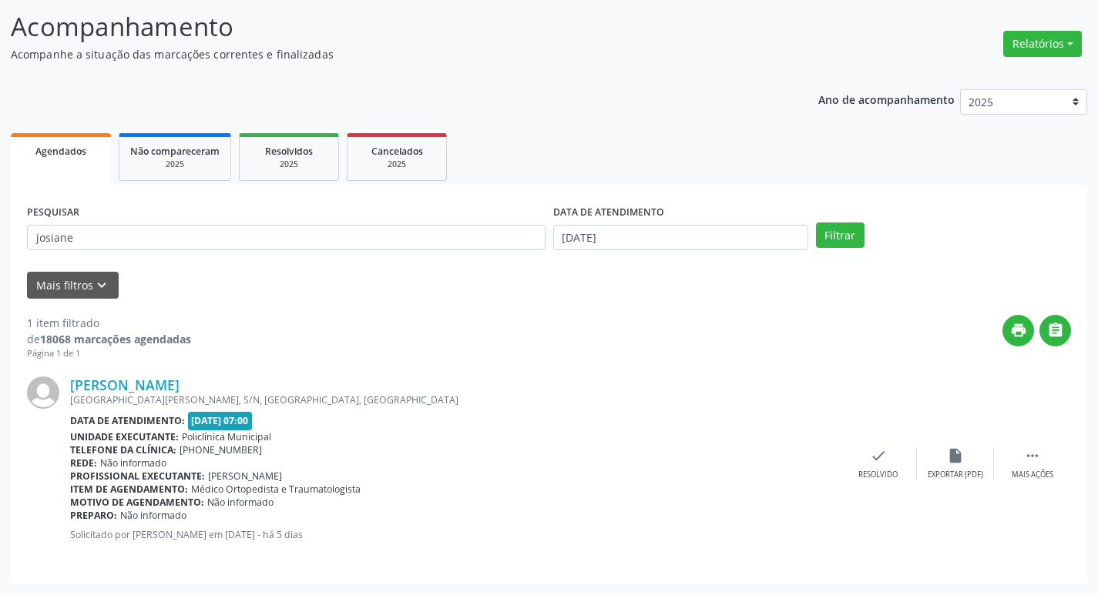
click at [883, 446] on div "[PERSON_NAME] [GEOGRAPHIC_DATA][PERSON_NAME], S/N, [GEOGRAPHIC_DATA], [GEOGRAPH…" at bounding box center [549, 464] width 1044 height 208
click at [879, 448] on div "[PERSON_NAME] [GEOGRAPHIC_DATA][PERSON_NAME], S/N, [GEOGRAPHIC_DATA], [GEOGRAPH…" at bounding box center [549, 464] width 1044 height 208
click at [878, 456] on icon "check" at bounding box center [878, 456] width 17 height 17
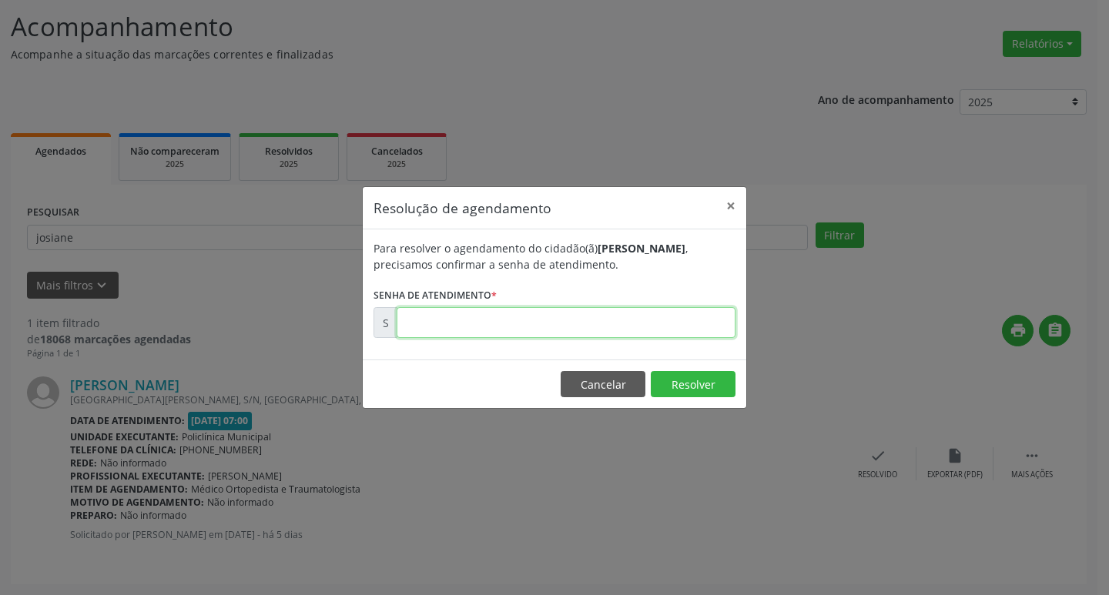
click at [566, 334] on input "text" at bounding box center [566, 322] width 339 height 31
type input "00181539"
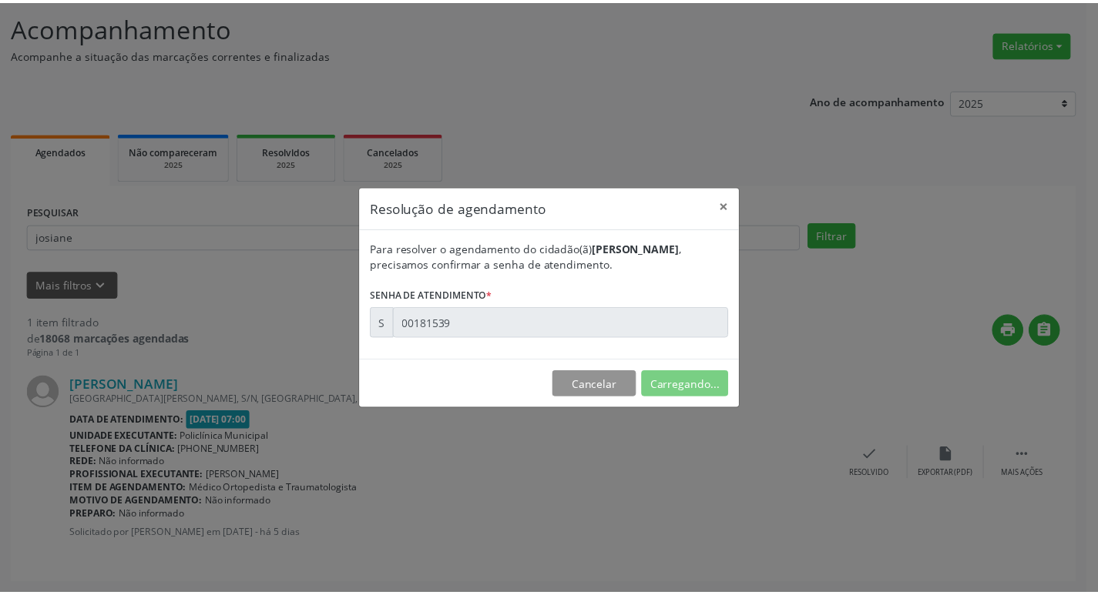
scroll to position [0, 0]
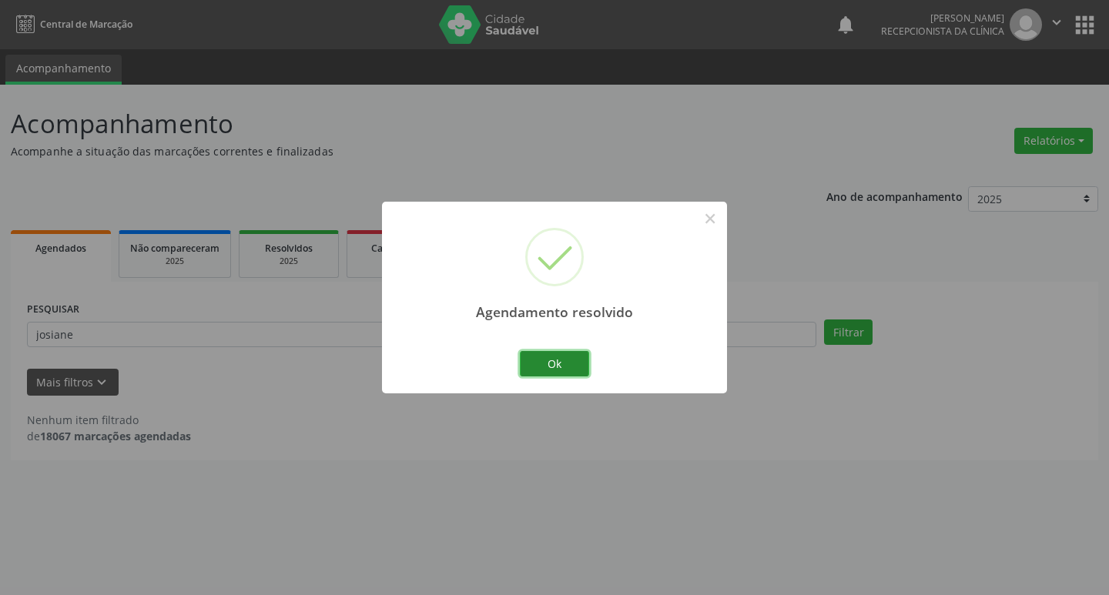
drag, startPoint x: 565, startPoint y: 357, endPoint x: 407, endPoint y: 339, distance: 159.8
click at [560, 357] on button "Ok" at bounding box center [554, 364] width 69 height 26
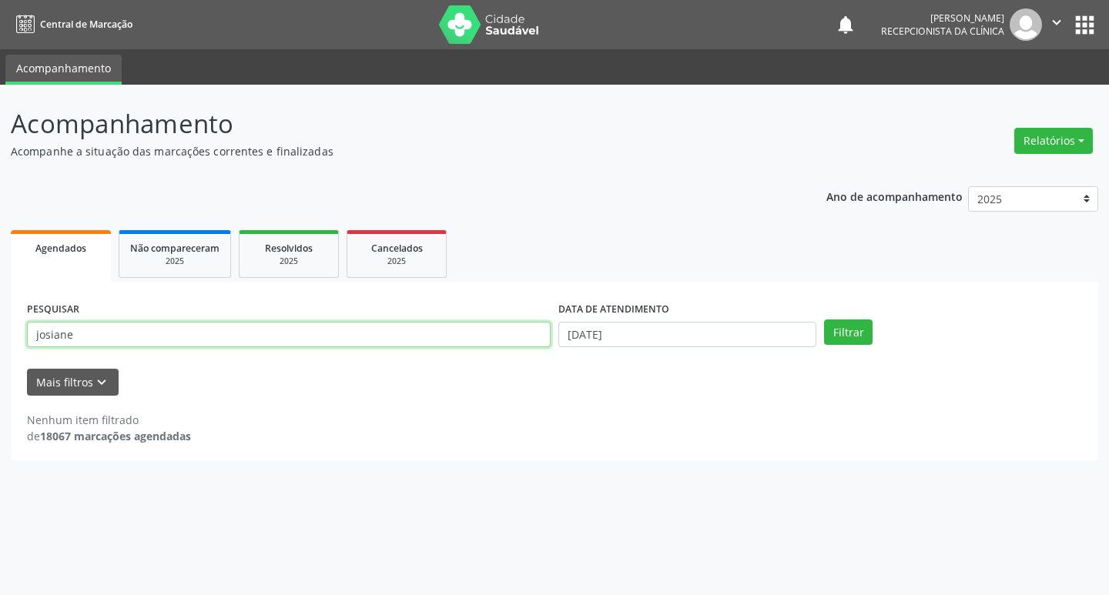
click at [397, 340] on input "josiane" at bounding box center [289, 335] width 524 height 26
click at [397, 338] on input "josiane" at bounding box center [289, 335] width 524 height 26
type input "alindo"
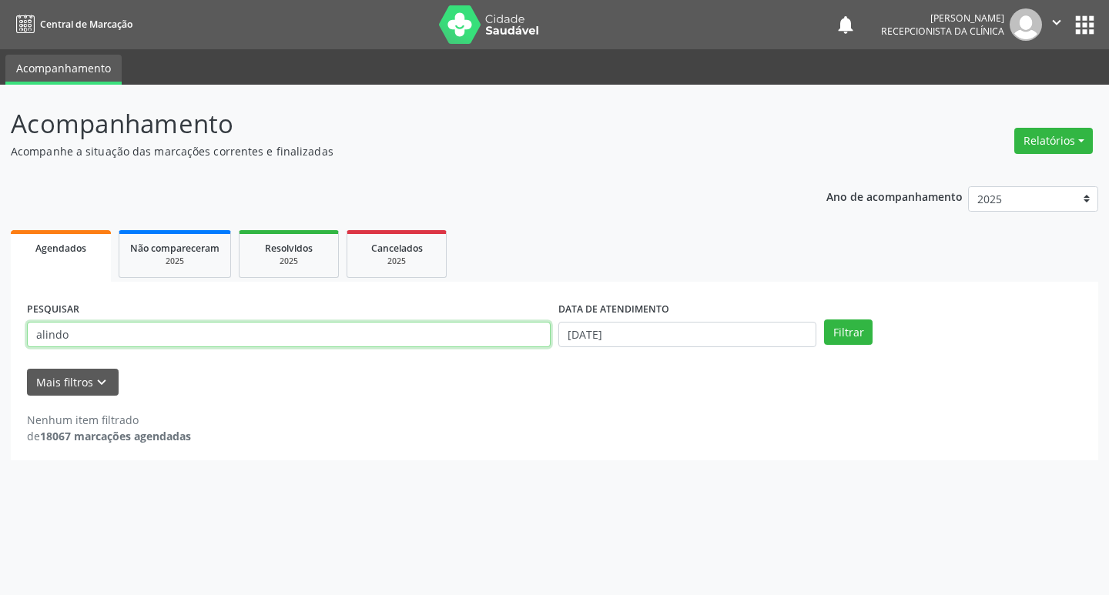
click at [824, 320] on button "Filtrar" at bounding box center [848, 333] width 49 height 26
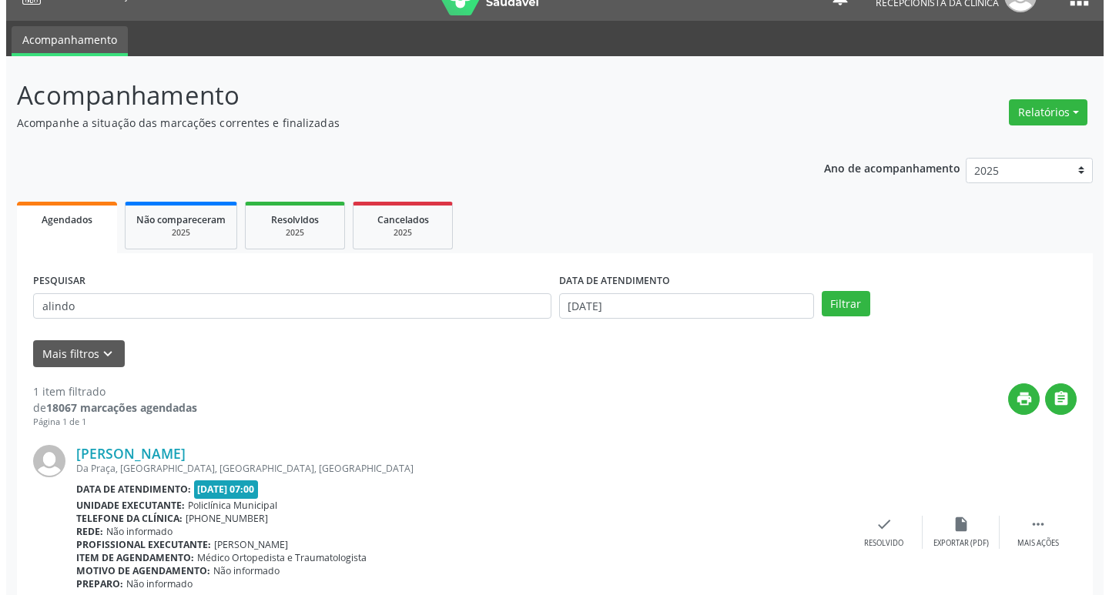
scroll to position [97, 0]
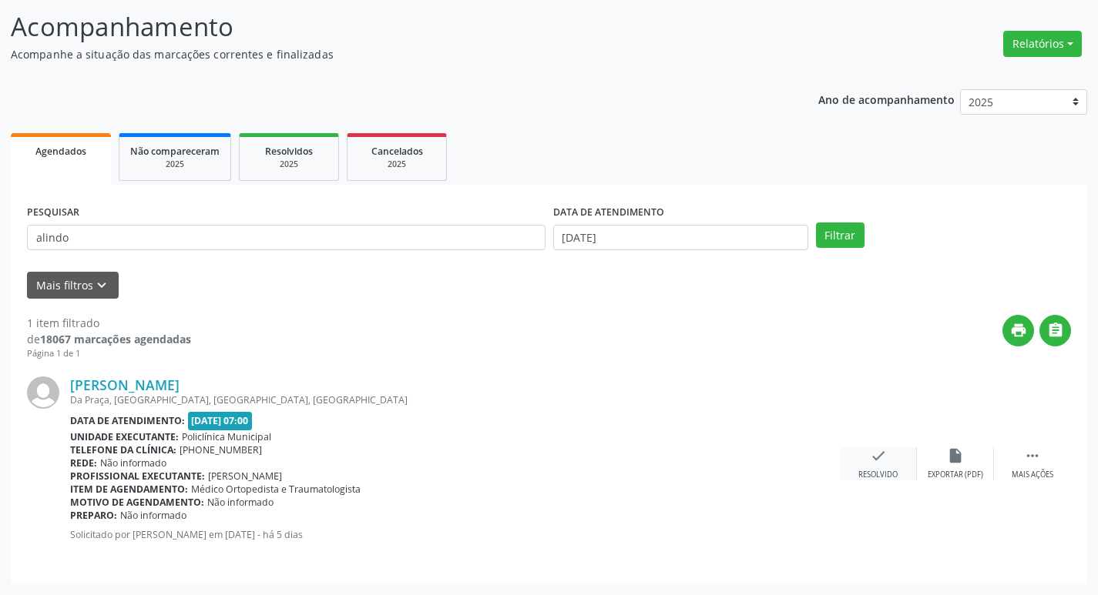
click at [879, 451] on icon "check" at bounding box center [878, 456] width 17 height 17
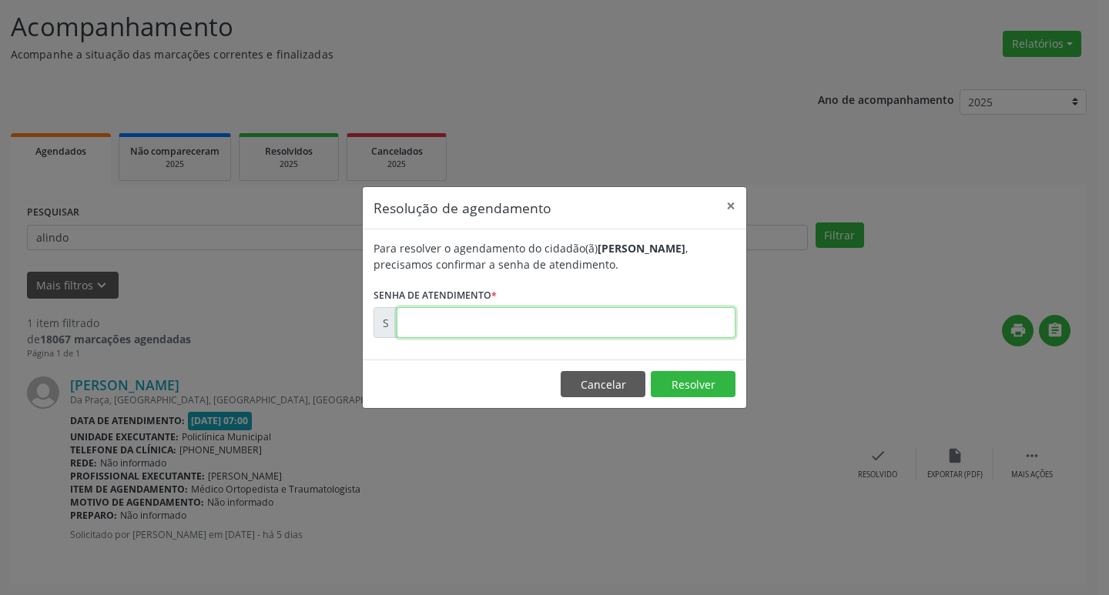
click at [521, 329] on input "text" at bounding box center [566, 322] width 339 height 31
type input "00181529"
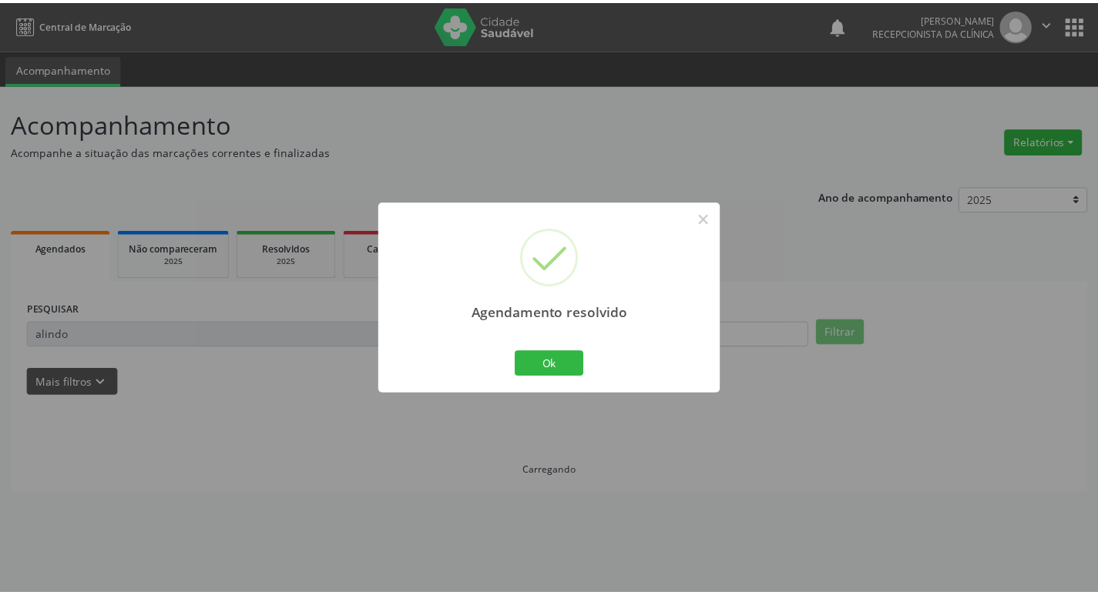
scroll to position [0, 0]
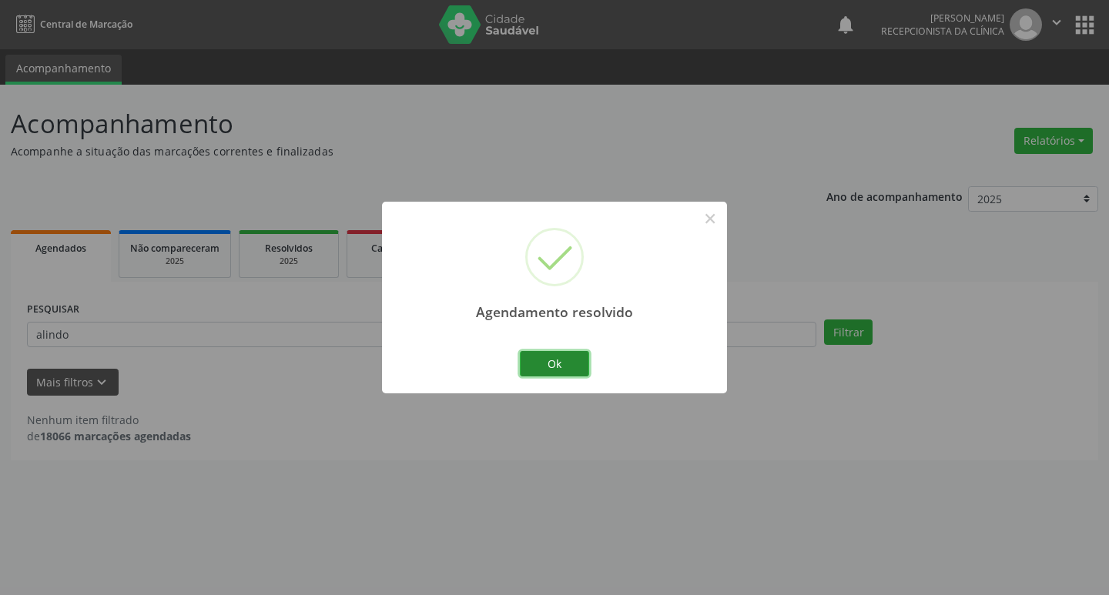
click at [540, 354] on button "Ok" at bounding box center [554, 364] width 69 height 26
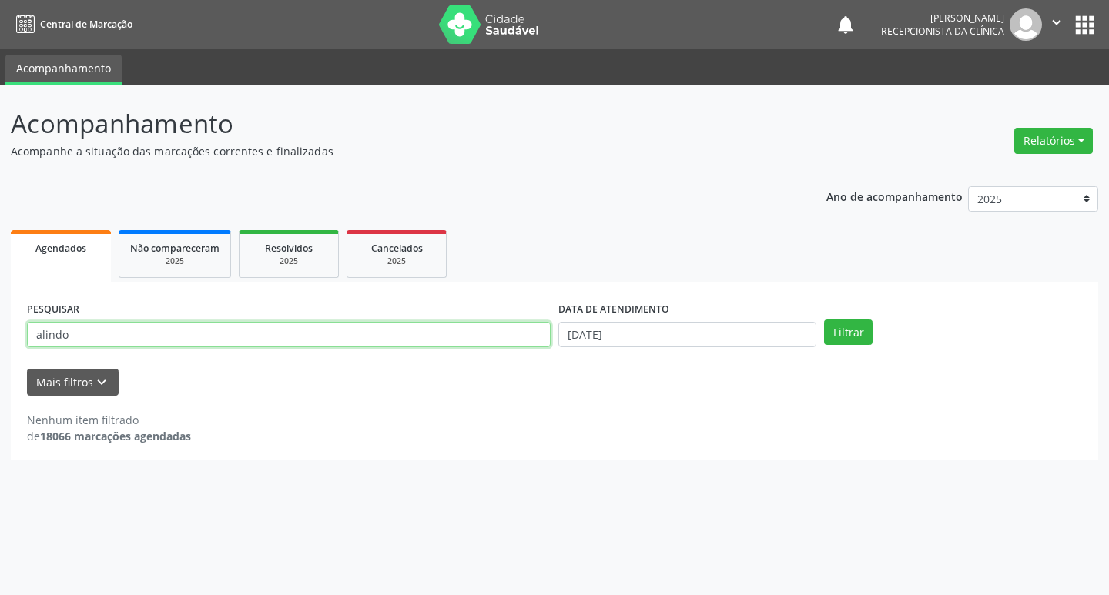
click at [415, 329] on input "alindo" at bounding box center [289, 335] width 524 height 26
type input "[PERSON_NAME]"
click at [824, 320] on button "Filtrar" at bounding box center [848, 333] width 49 height 26
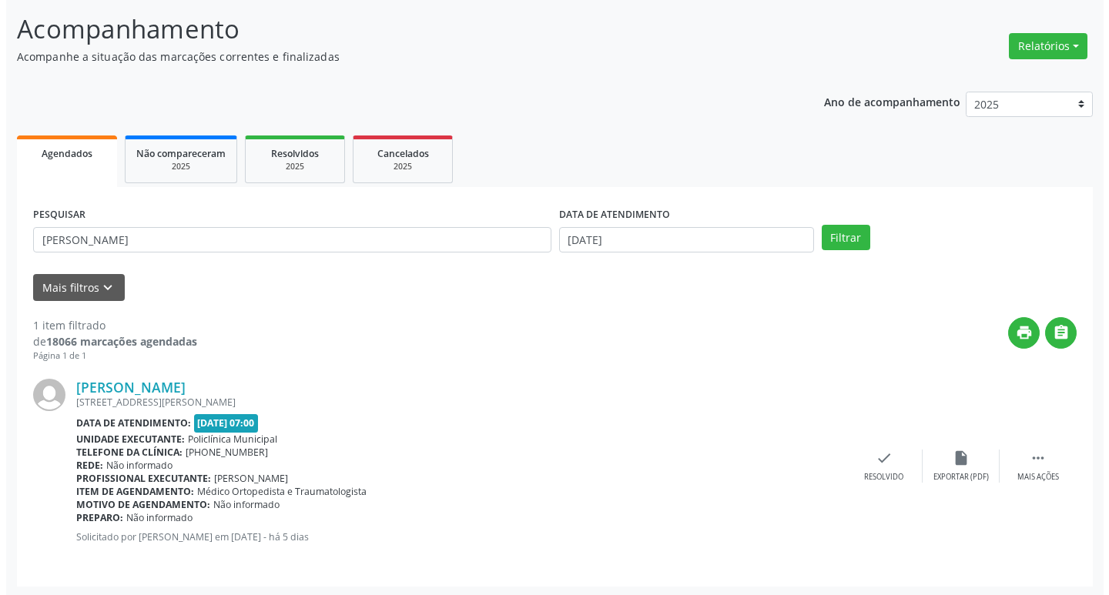
scroll to position [97, 0]
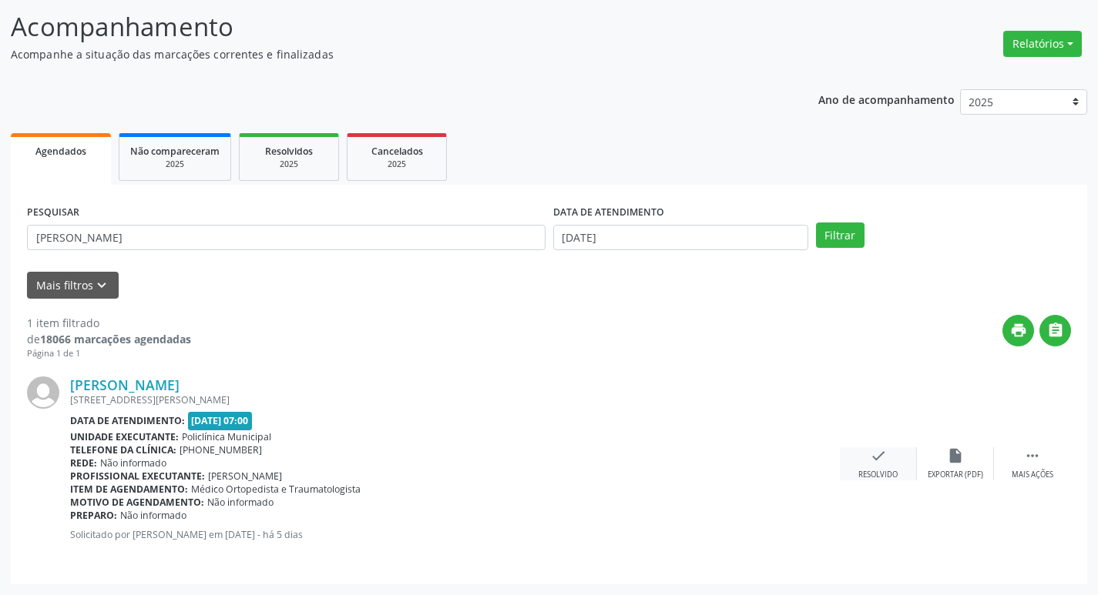
click at [880, 464] on icon "check" at bounding box center [878, 456] width 17 height 17
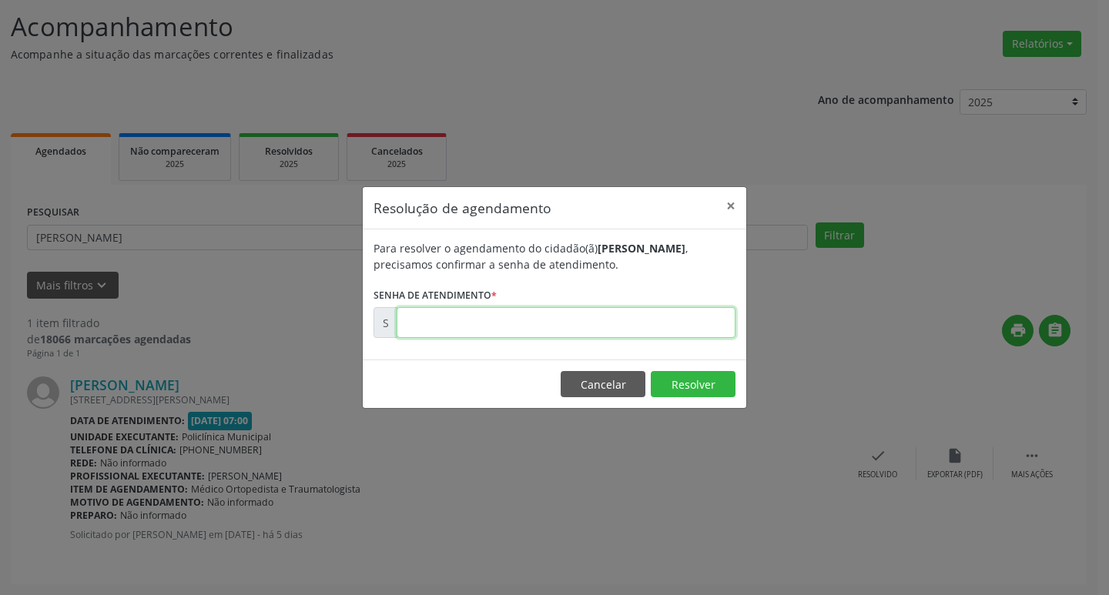
click at [528, 317] on input "text" at bounding box center [566, 322] width 339 height 31
type input "00181475"
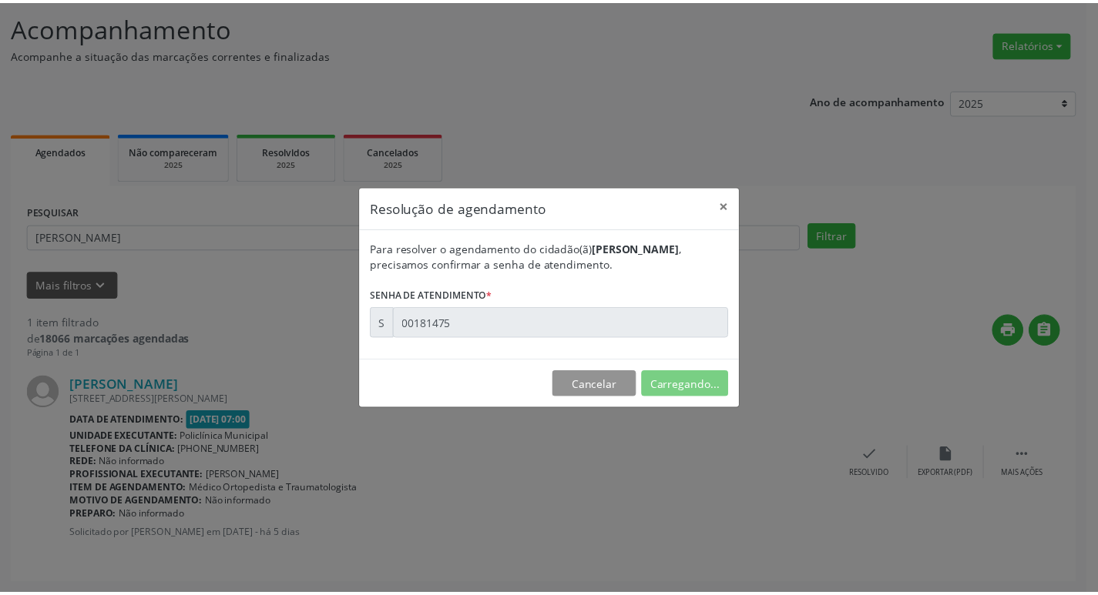
scroll to position [0, 0]
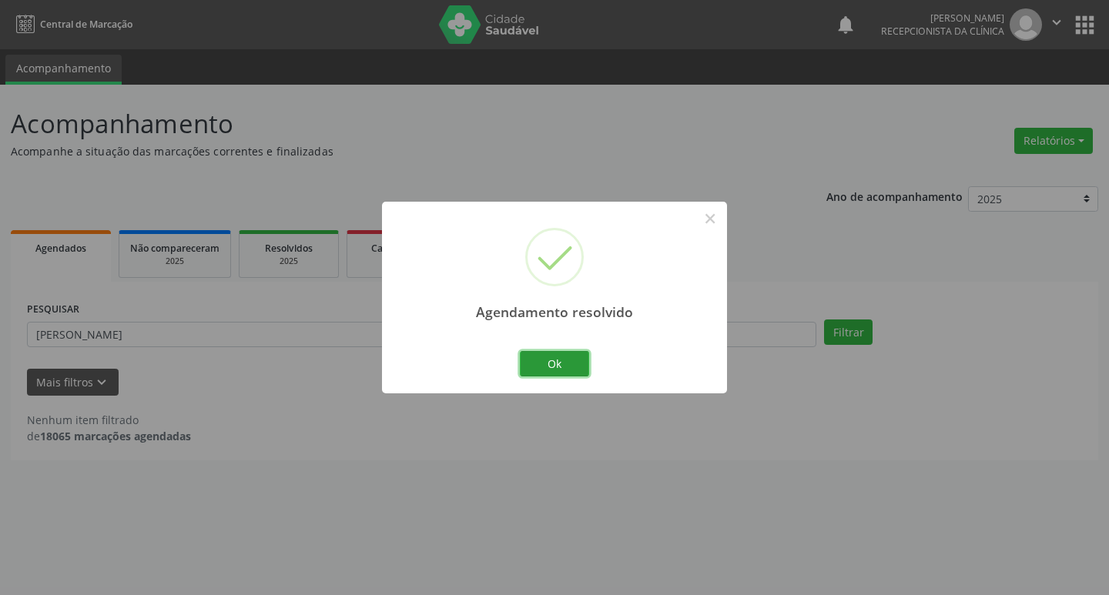
drag, startPoint x: 558, startPoint y: 358, endPoint x: 361, endPoint y: 373, distance: 197.0
click at [552, 357] on button "Ok" at bounding box center [554, 364] width 69 height 26
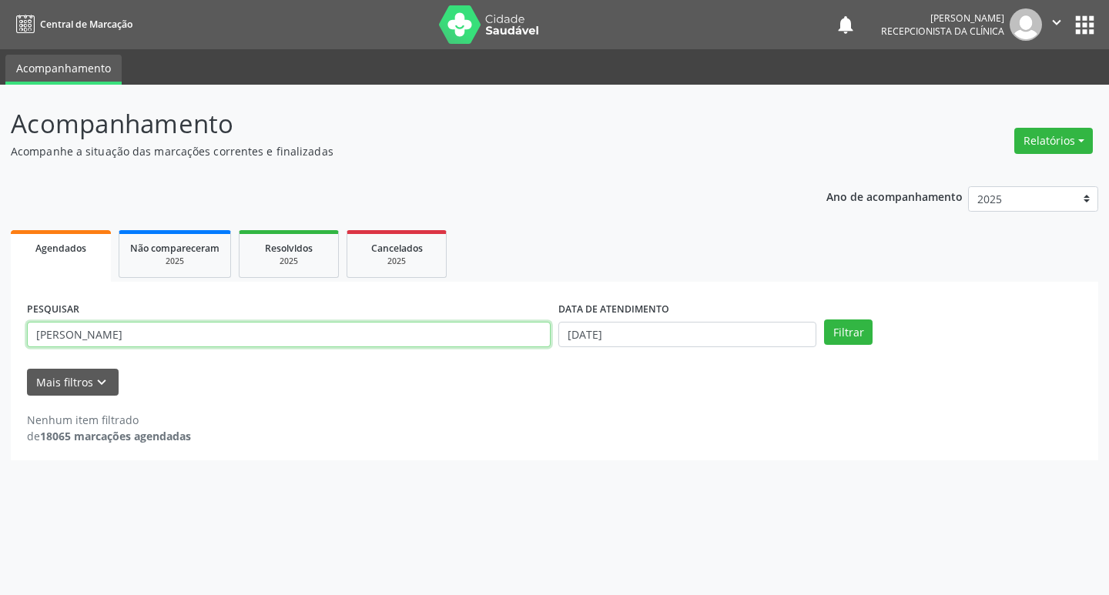
click at [232, 340] on input "[PERSON_NAME]" at bounding box center [289, 335] width 524 height 26
type input "ediana"
click at [824, 320] on button "Filtrar" at bounding box center [848, 333] width 49 height 26
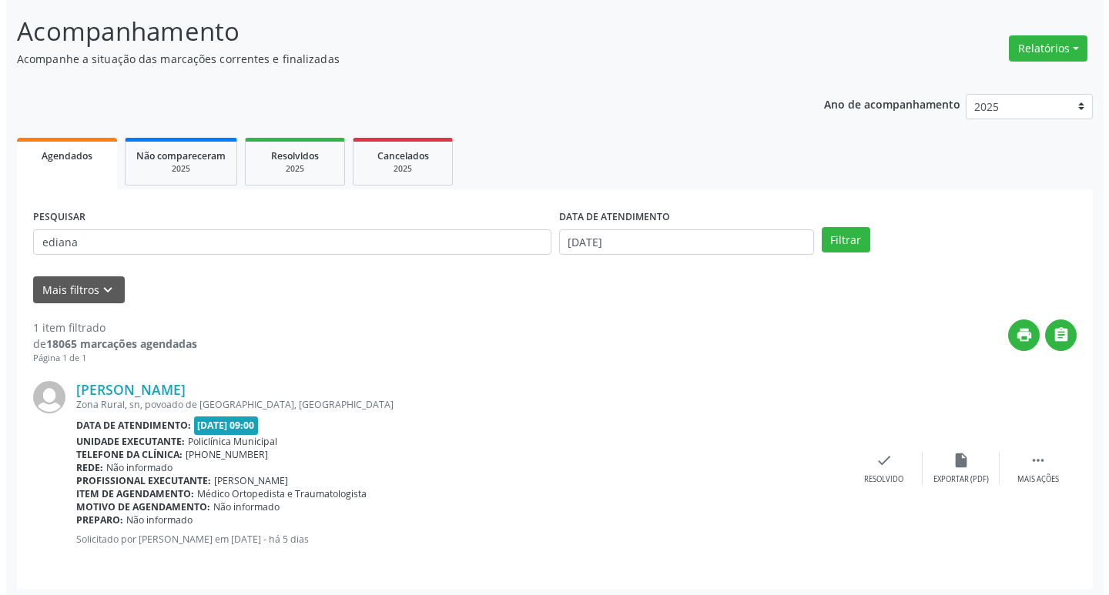
scroll to position [97, 0]
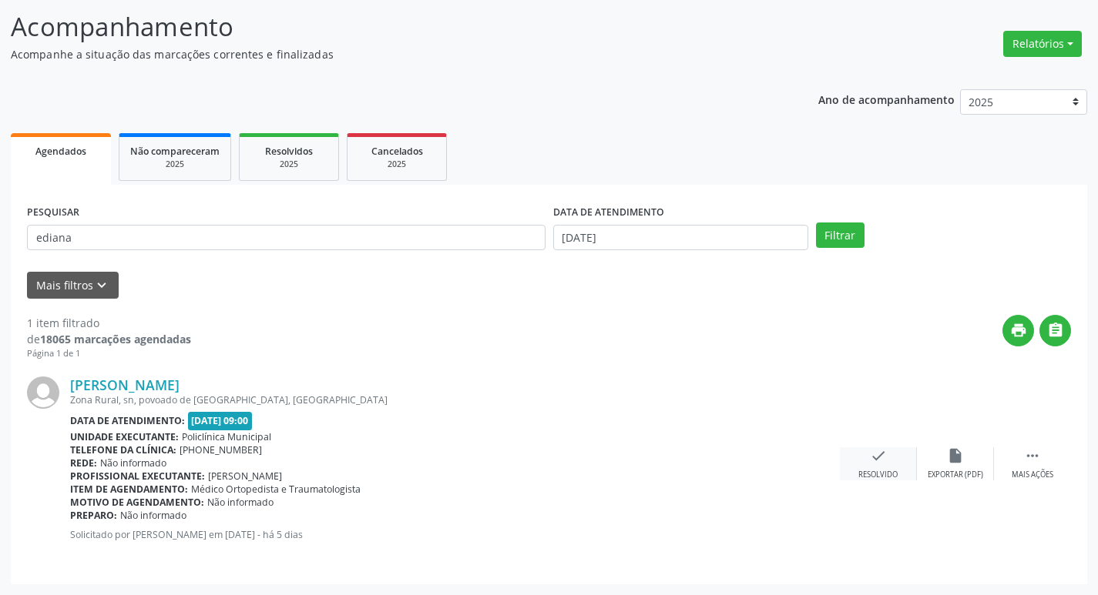
click at [877, 468] on div "check Resolvido" at bounding box center [878, 464] width 77 height 33
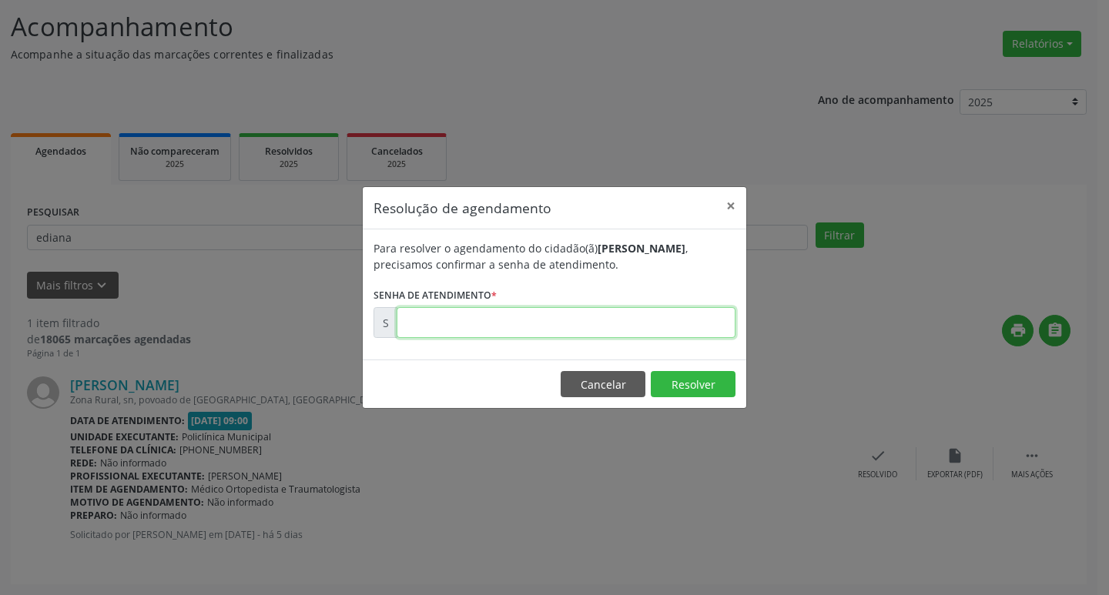
click at [499, 317] on input "text" at bounding box center [566, 322] width 339 height 31
type input "00181598"
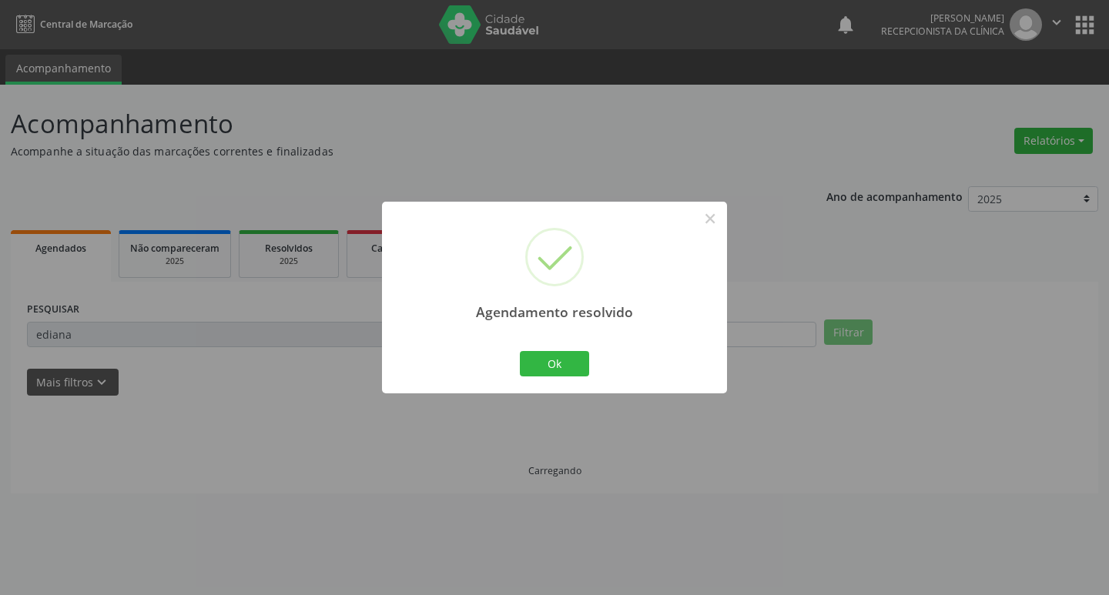
scroll to position [0, 0]
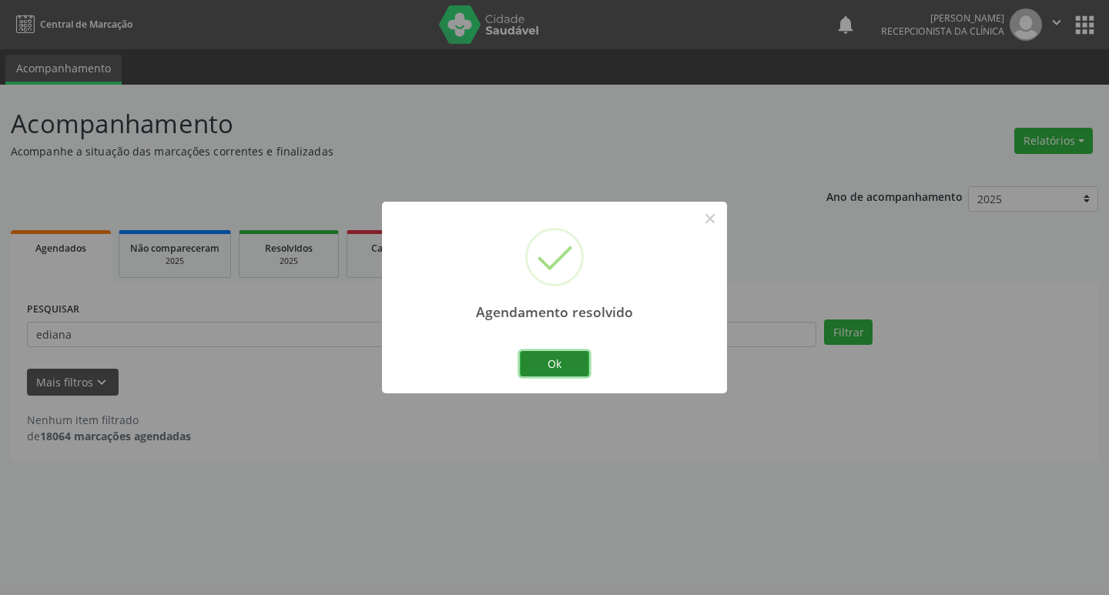
drag, startPoint x: 542, startPoint y: 367, endPoint x: 495, endPoint y: 352, distance: 50.2
click at [542, 367] on button "Ok" at bounding box center [554, 364] width 69 height 26
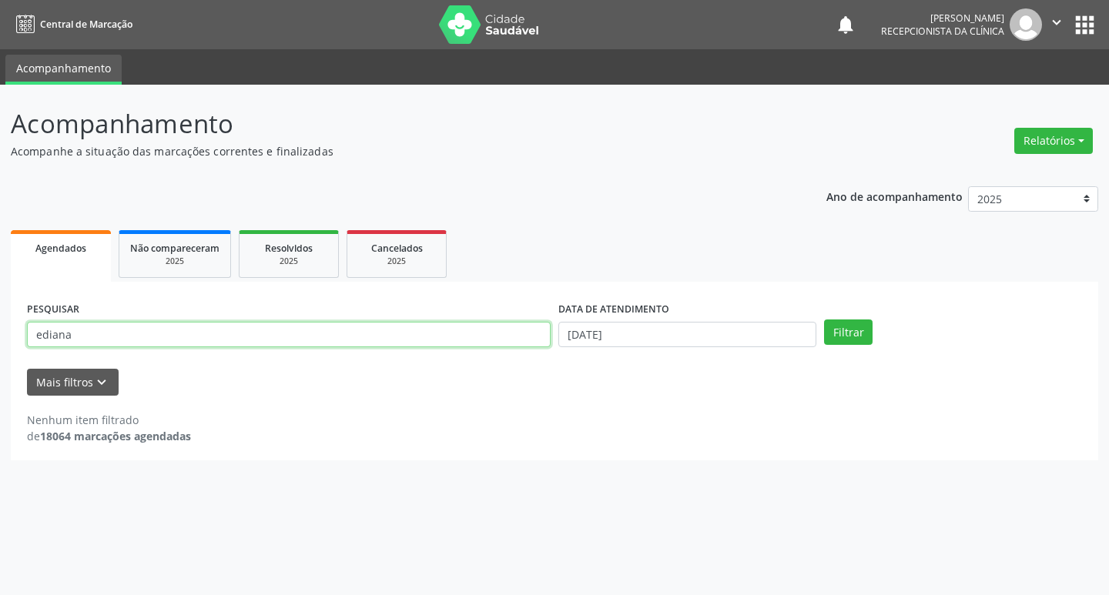
click at [424, 340] on input "ediana" at bounding box center [289, 335] width 524 height 26
click at [423, 340] on input "ediana" at bounding box center [289, 335] width 524 height 26
type input "heraldo"
click at [824, 320] on button "Filtrar" at bounding box center [848, 333] width 49 height 26
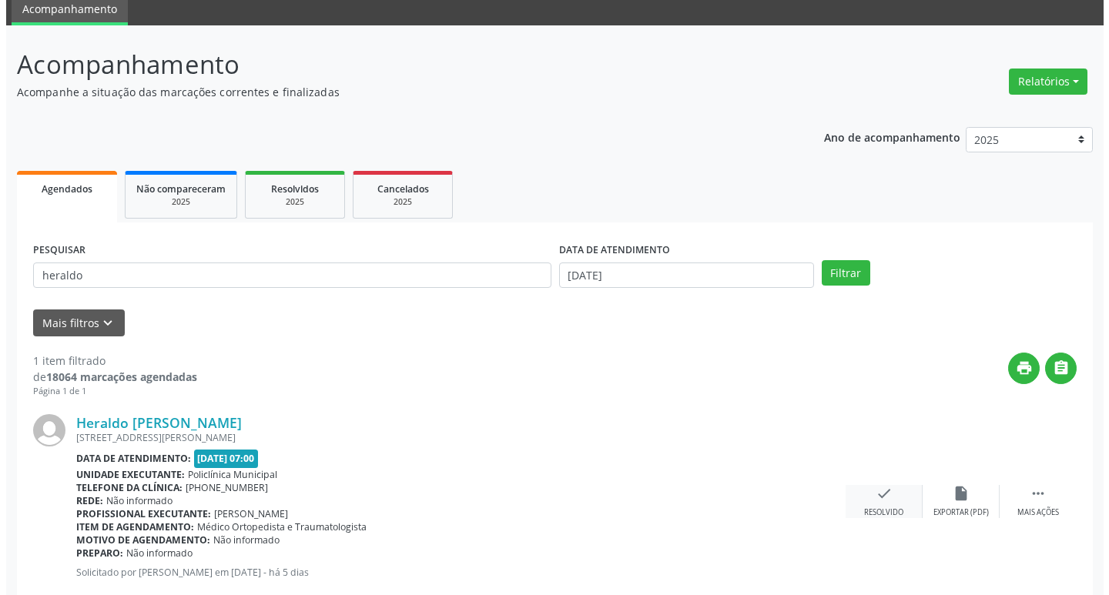
scroll to position [97, 0]
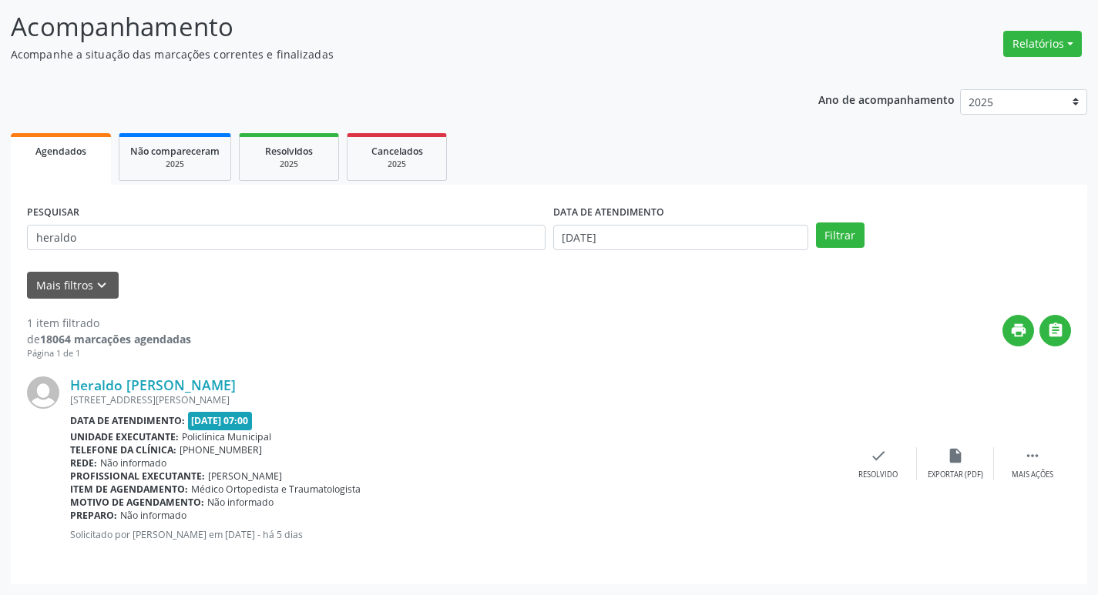
click at [892, 438] on div "Heraldo [PERSON_NAME] [STREET_ADDRESS][PERSON_NAME] Data de atendimento: [DATE]…" at bounding box center [549, 464] width 1044 height 208
click at [873, 451] on icon "check" at bounding box center [878, 456] width 17 height 17
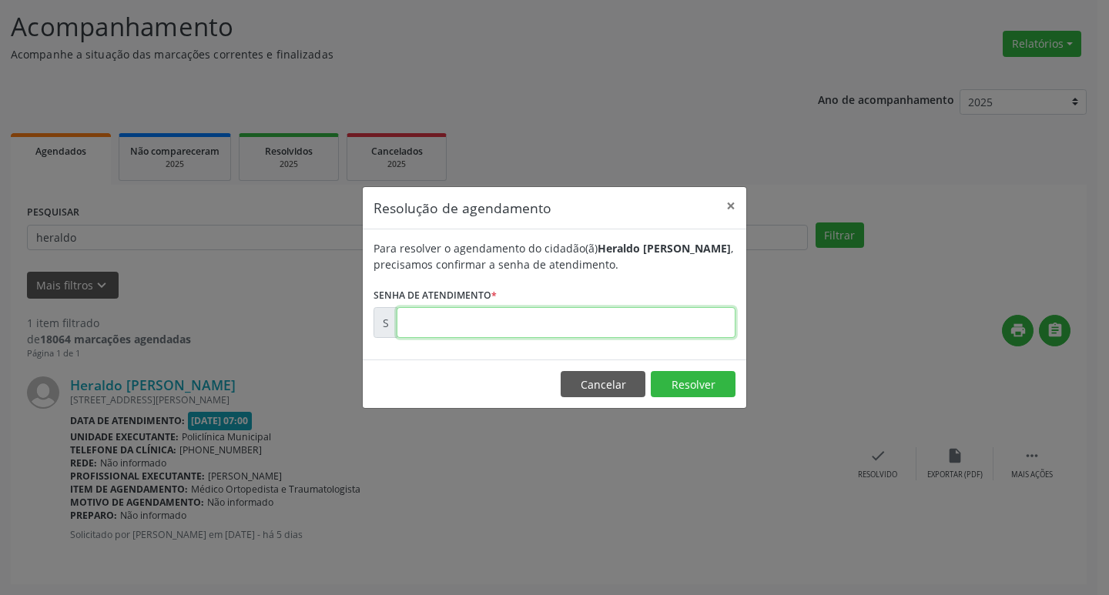
click at [550, 317] on input "text" at bounding box center [566, 322] width 339 height 31
type input "00181503"
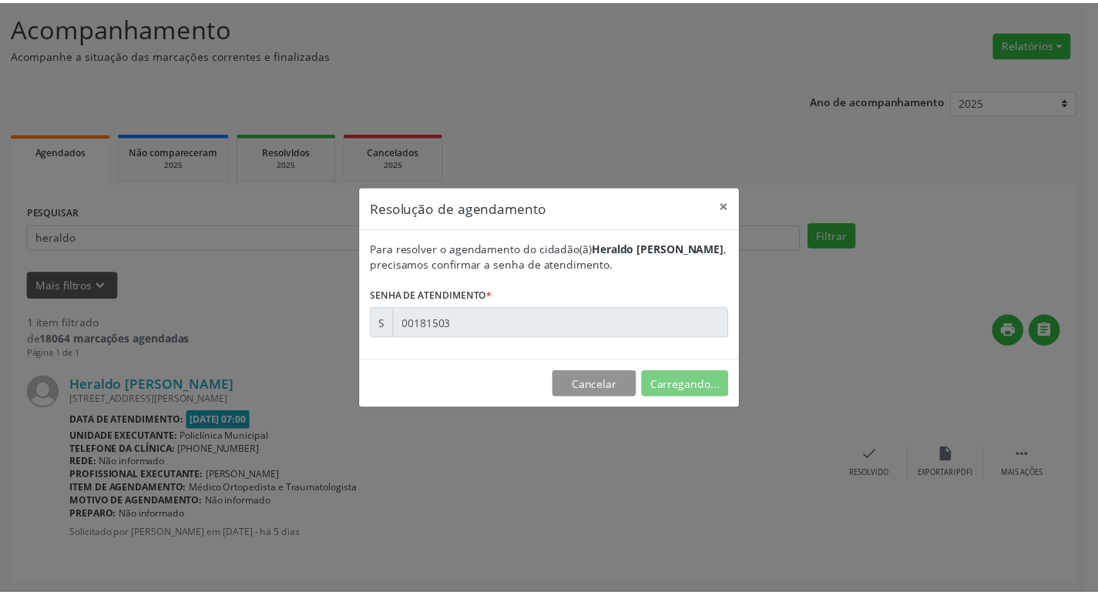
scroll to position [0, 0]
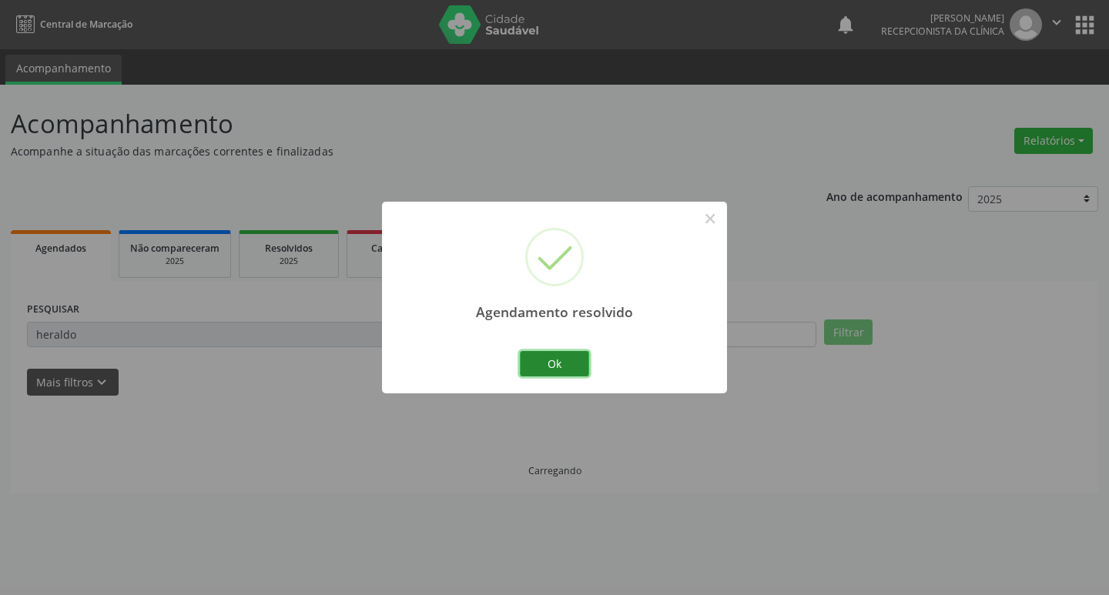
click at [546, 359] on button "Ok" at bounding box center [554, 364] width 69 height 26
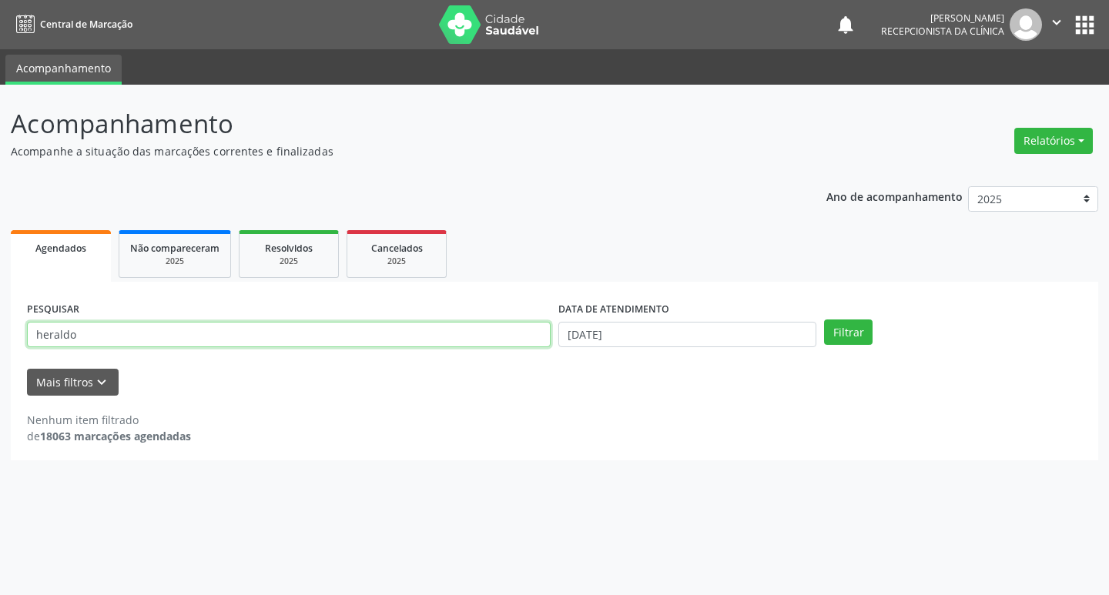
click at [362, 344] on input "heraldo" at bounding box center [289, 335] width 524 height 26
click at [824, 320] on button "Filtrar" at bounding box center [848, 333] width 49 height 26
click at [144, 334] on input "heraldo" at bounding box center [289, 335] width 524 height 26
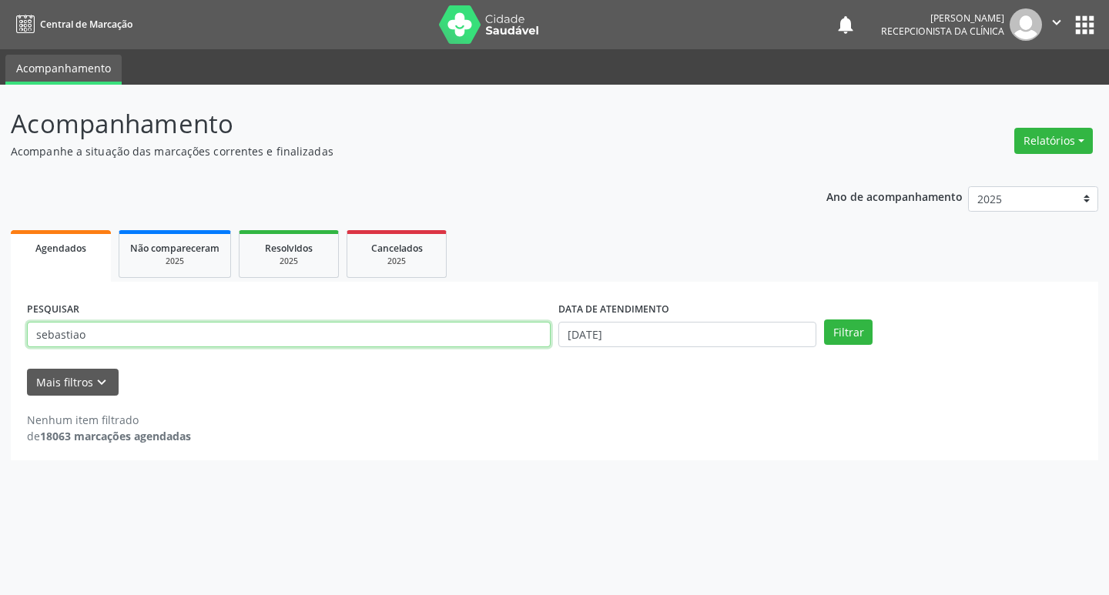
type input "sebastiao"
click at [824, 320] on button "Filtrar" at bounding box center [848, 333] width 49 height 26
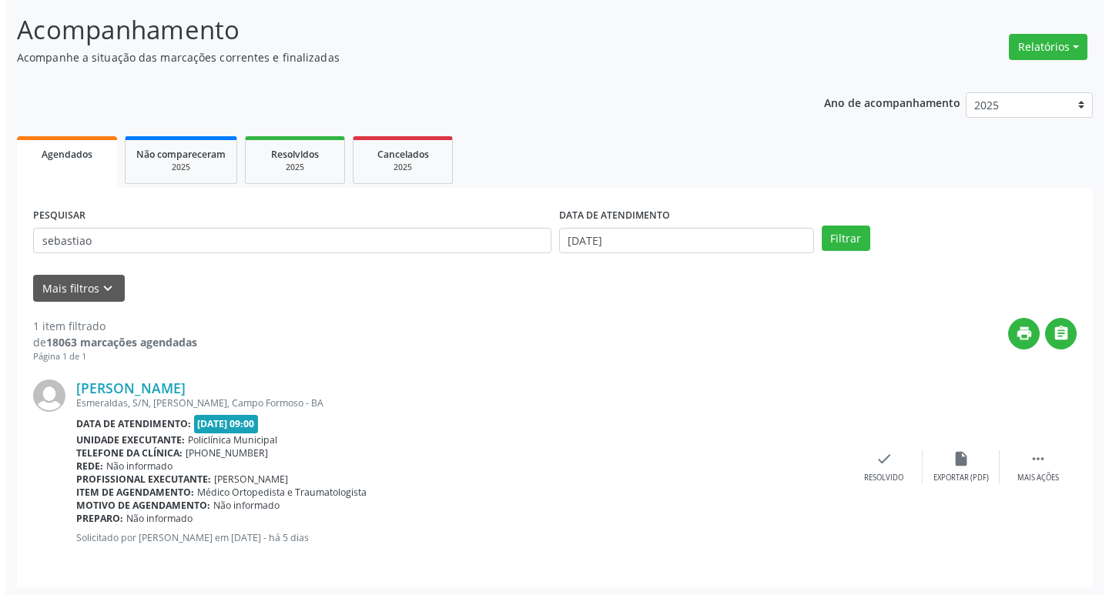
scroll to position [97, 0]
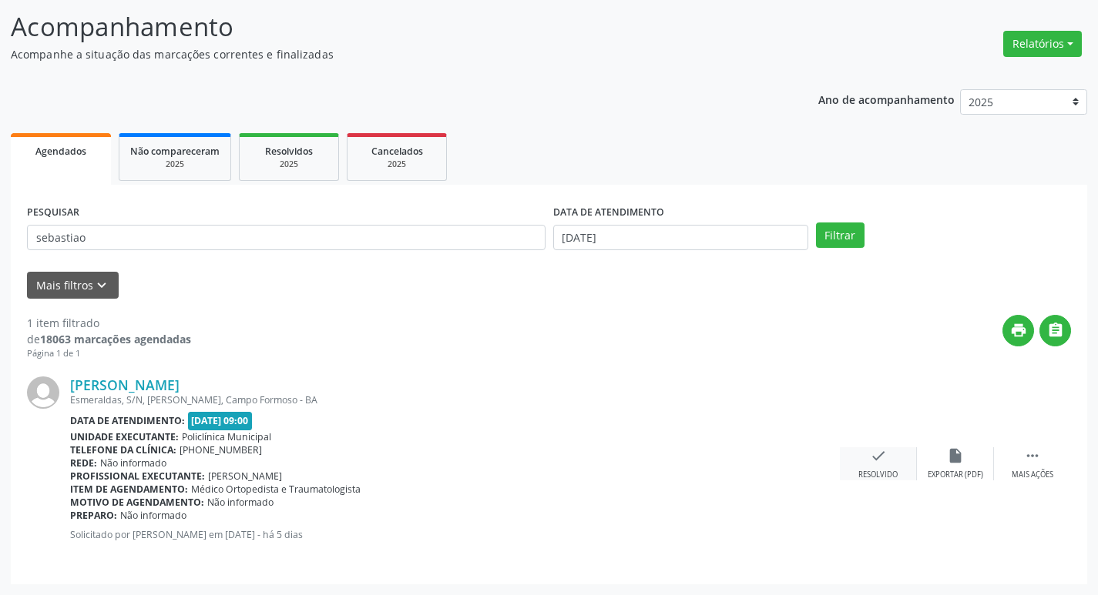
click at [890, 461] on div "check Resolvido" at bounding box center [878, 464] width 77 height 33
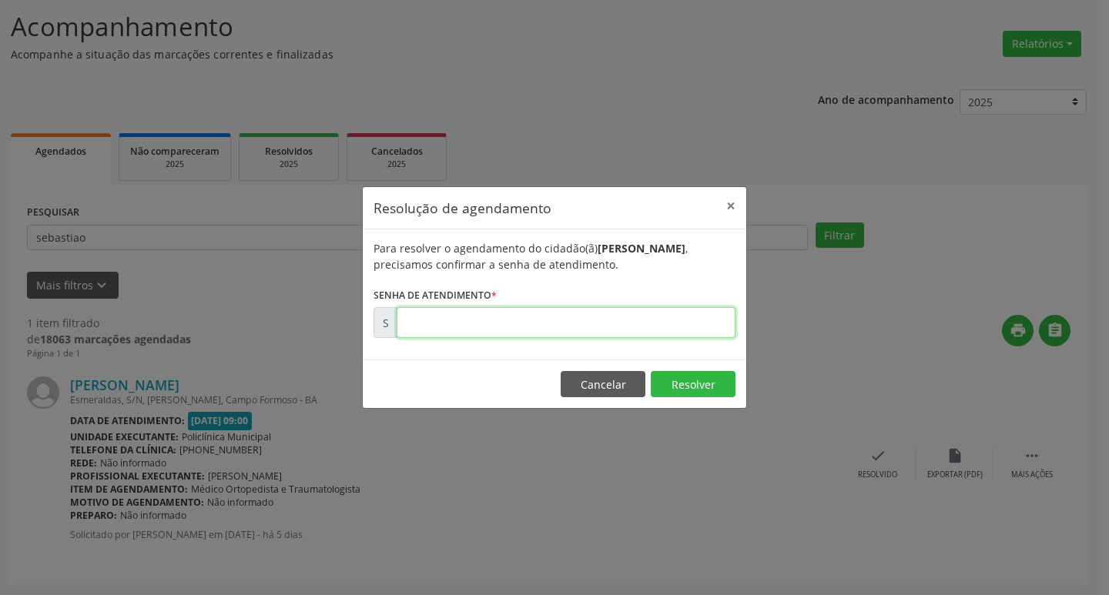
click at [404, 319] on input "text" at bounding box center [566, 322] width 339 height 31
type input "00181594"
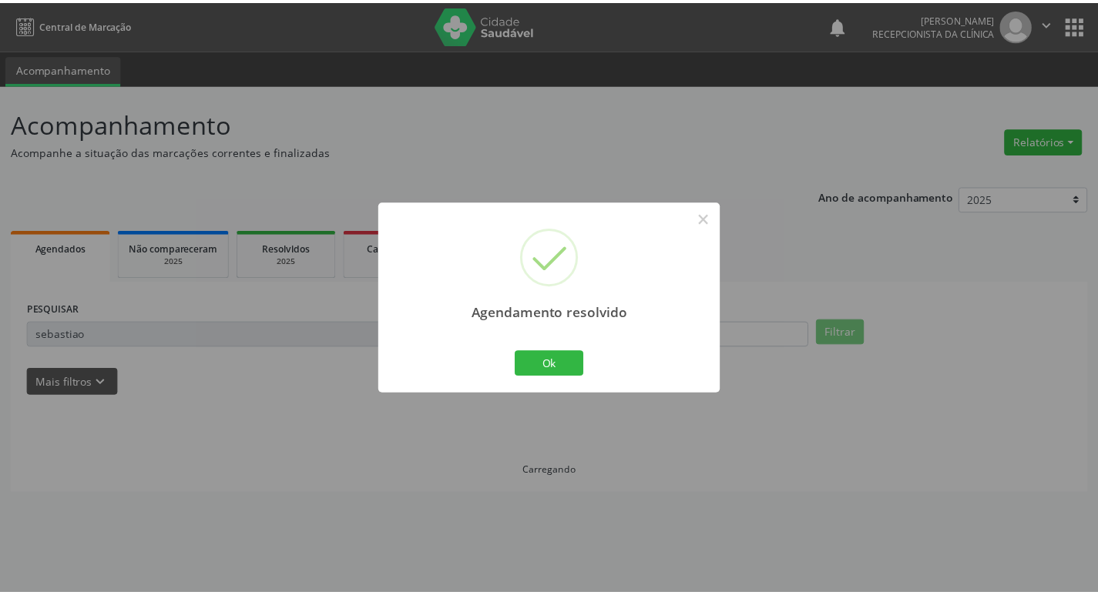
scroll to position [0, 0]
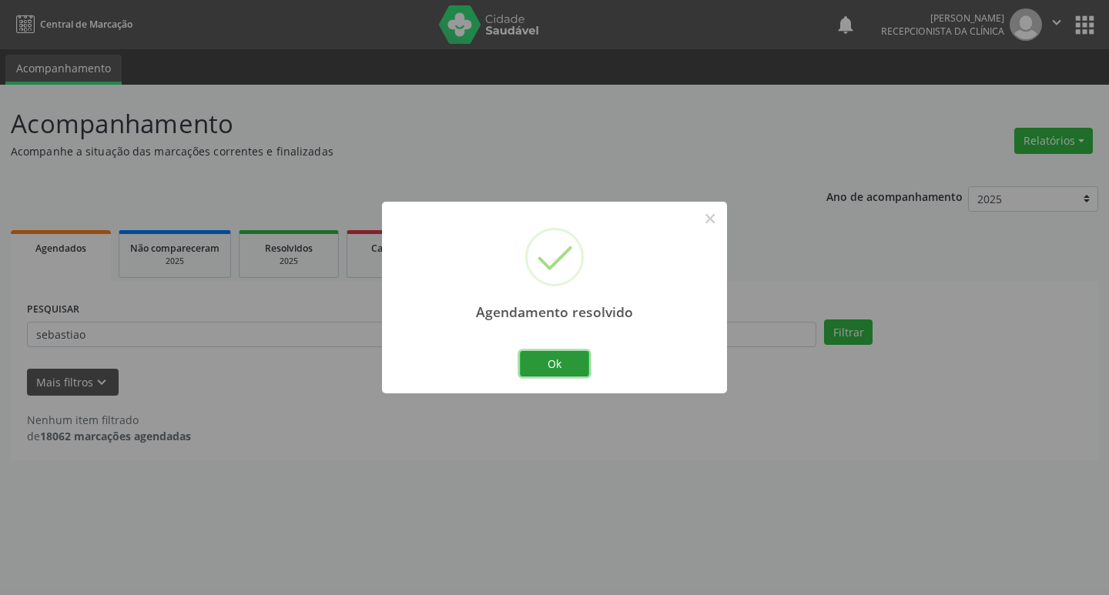
drag, startPoint x: 555, startPoint y: 359, endPoint x: 448, endPoint y: 337, distance: 108.5
click at [550, 360] on button "Ok" at bounding box center [554, 364] width 69 height 26
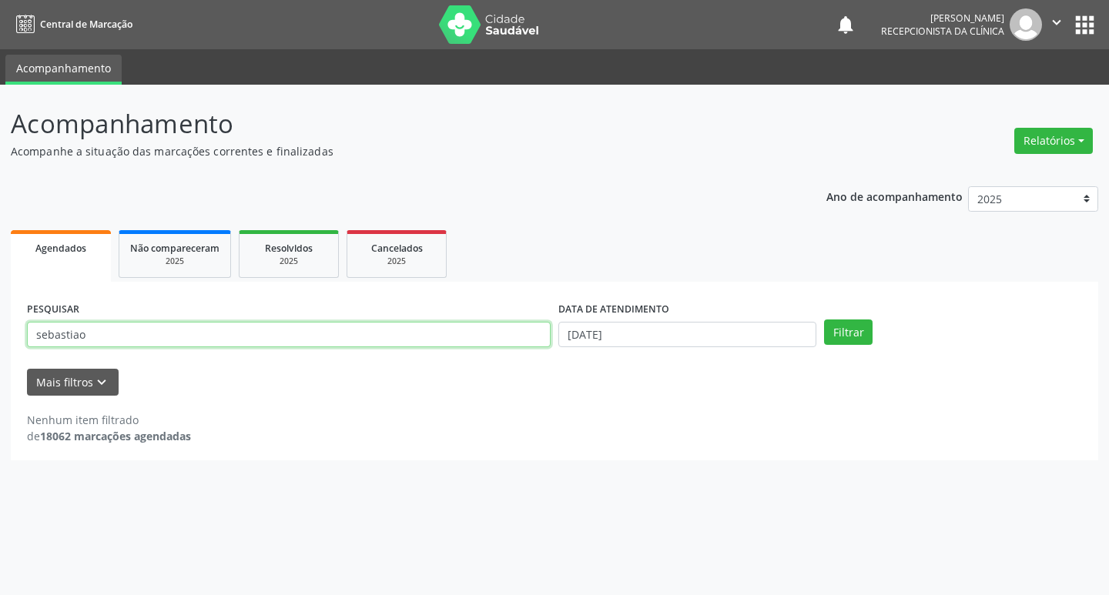
click at [422, 330] on input "sebastiao" at bounding box center [289, 335] width 524 height 26
click at [824, 320] on button "Filtrar" at bounding box center [848, 333] width 49 height 26
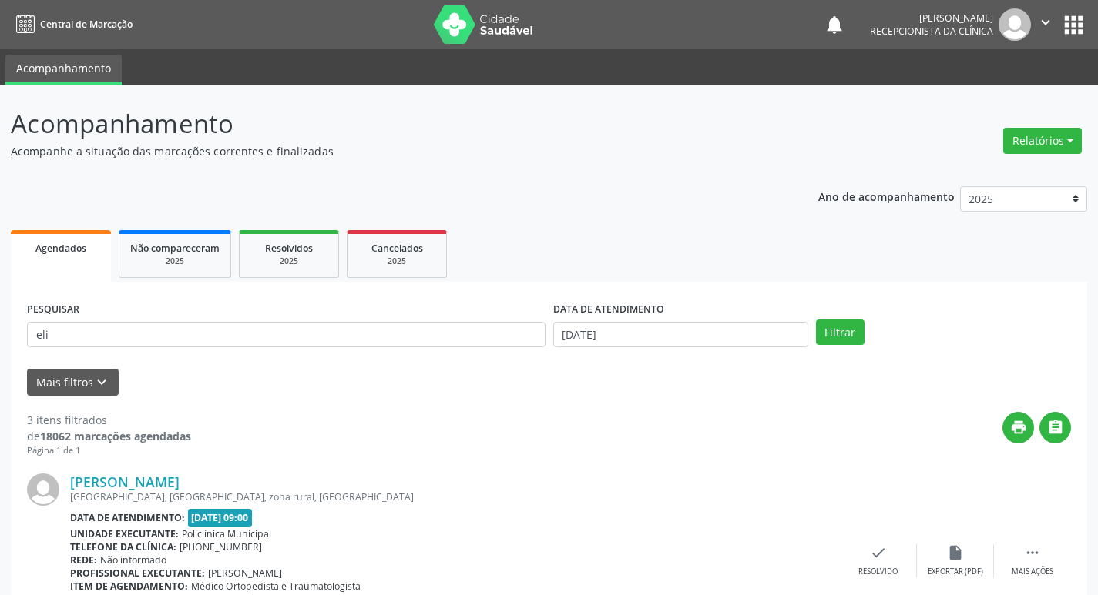
click at [253, 361] on form "PESQUISAR eli DATA DE ATENDIMENTO [DATE] Filtrar UNIDADE DE REFERÊNCIA Selecion…" at bounding box center [549, 347] width 1044 height 98
click at [226, 354] on div "PESQUISAR eli" at bounding box center [286, 328] width 526 height 60
drag, startPoint x: 52, startPoint y: 340, endPoint x: 92, endPoint y: 342, distance: 40.1
click at [52, 340] on input "eli" at bounding box center [286, 335] width 518 height 26
type input "elie"
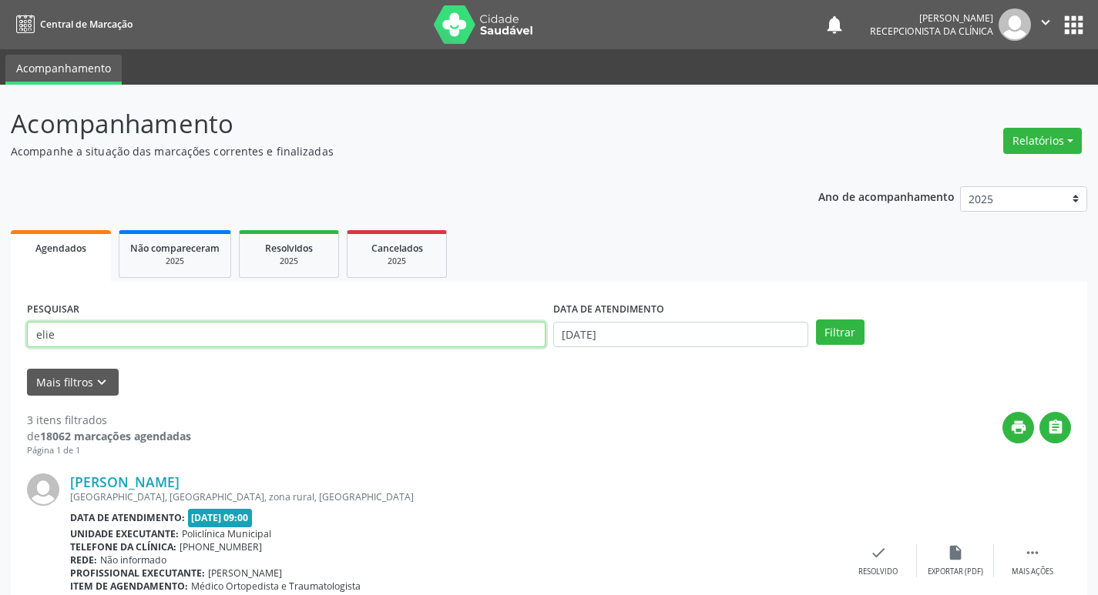
click at [816, 320] on button "Filtrar" at bounding box center [840, 333] width 49 height 26
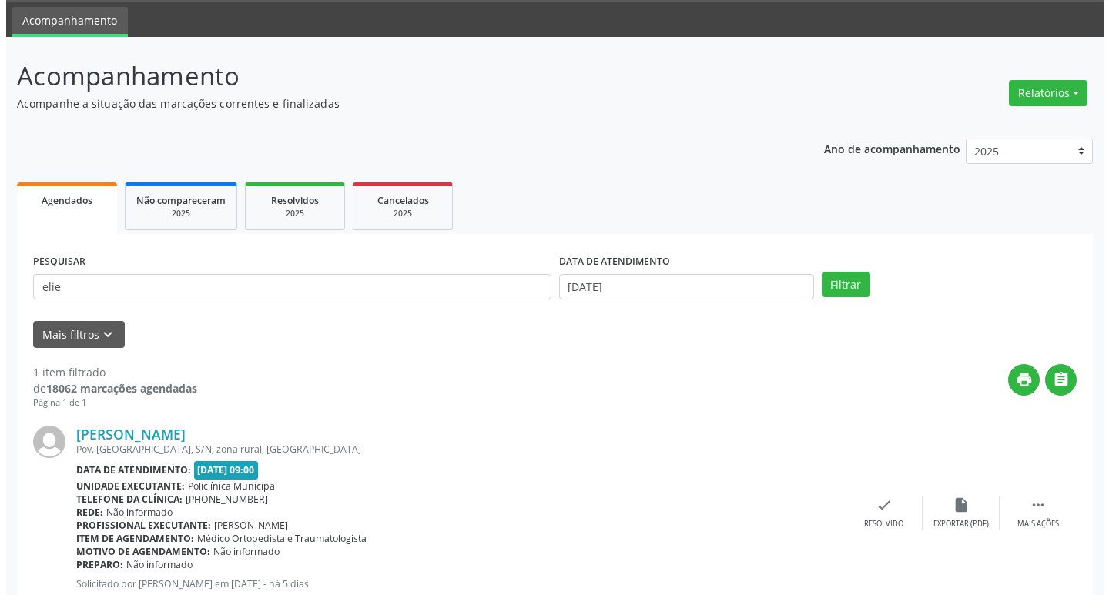
scroll to position [97, 0]
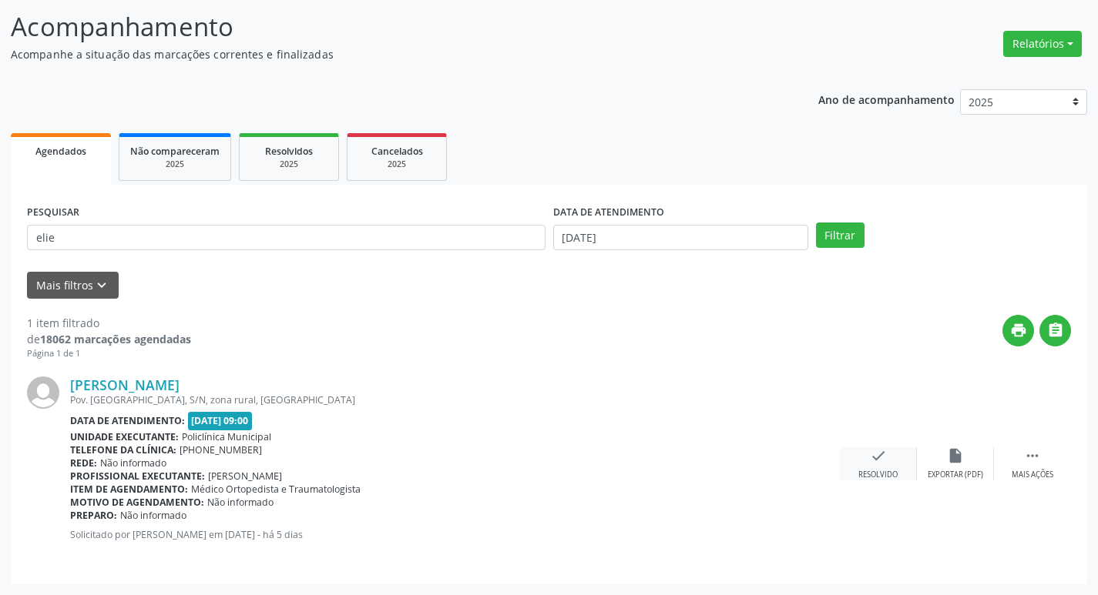
click at [879, 464] on icon "check" at bounding box center [878, 456] width 17 height 17
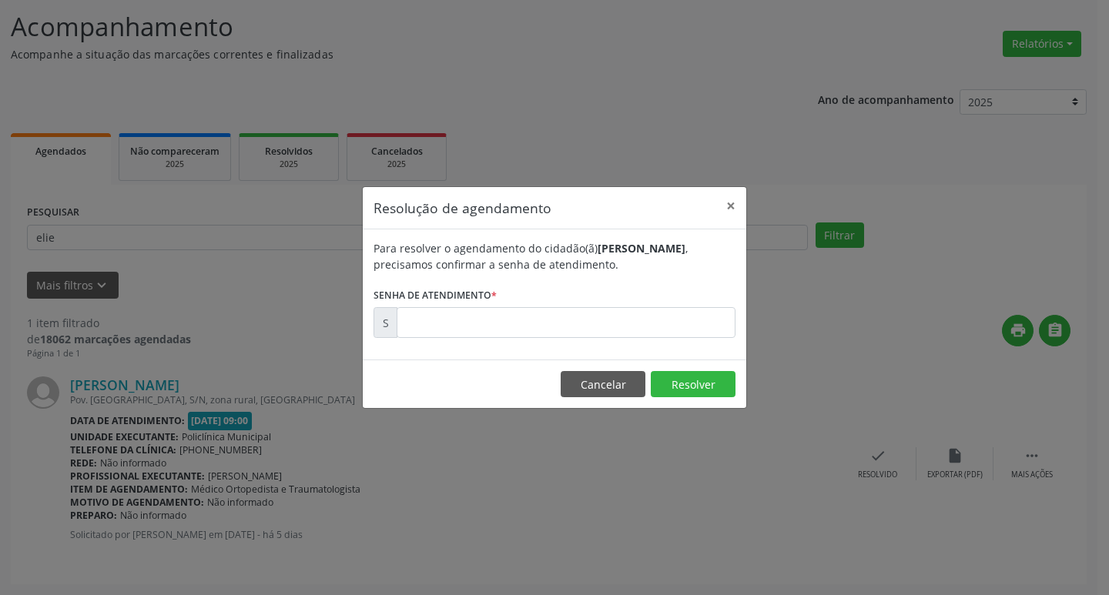
drag, startPoint x: 559, startPoint y: 352, endPoint x: 506, endPoint y: 327, distance: 58.6
click at [550, 347] on div "Para resolver o agendamento do cidadão(ã) [PERSON_NAME] , precisamos confirmar …" at bounding box center [555, 295] width 384 height 130
click at [506, 327] on input "text" at bounding box center [566, 322] width 339 height 31
type input "00181586"
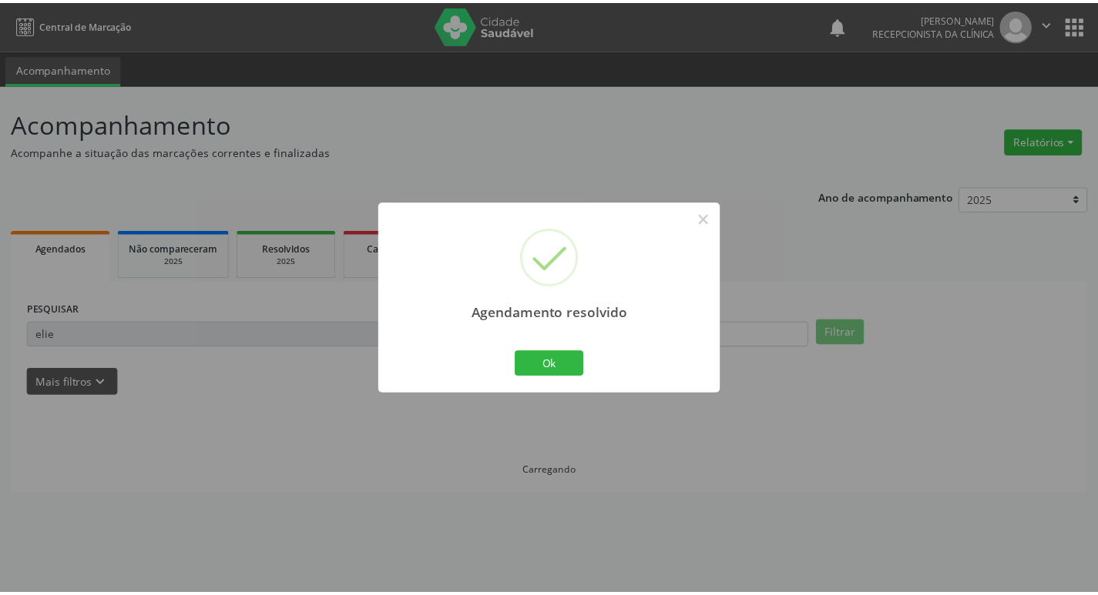
scroll to position [0, 0]
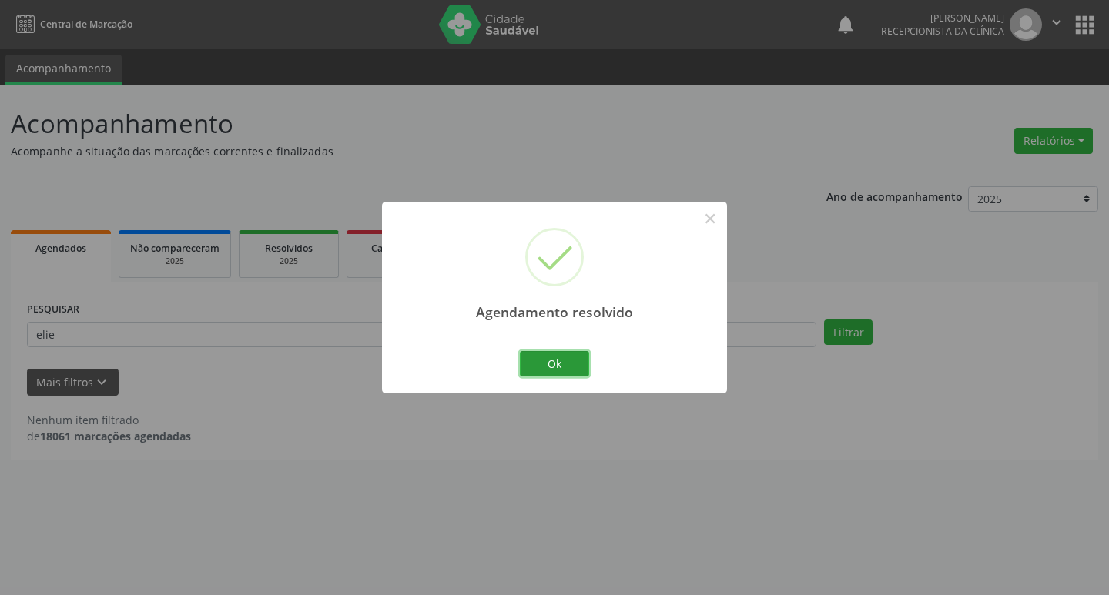
drag, startPoint x: 562, startPoint y: 362, endPoint x: 473, endPoint y: 325, distance: 96.0
click at [557, 363] on button "Ok" at bounding box center [554, 364] width 69 height 26
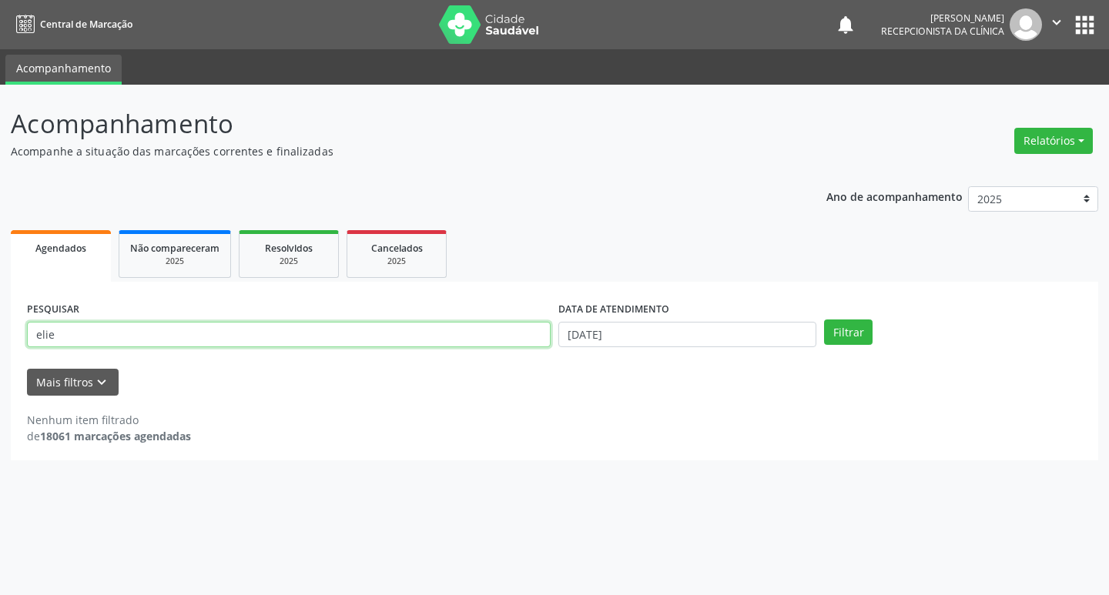
click at [468, 324] on input "elie" at bounding box center [289, 335] width 524 height 26
type input "joao"
click at [824, 320] on button "Filtrar" at bounding box center [848, 333] width 49 height 26
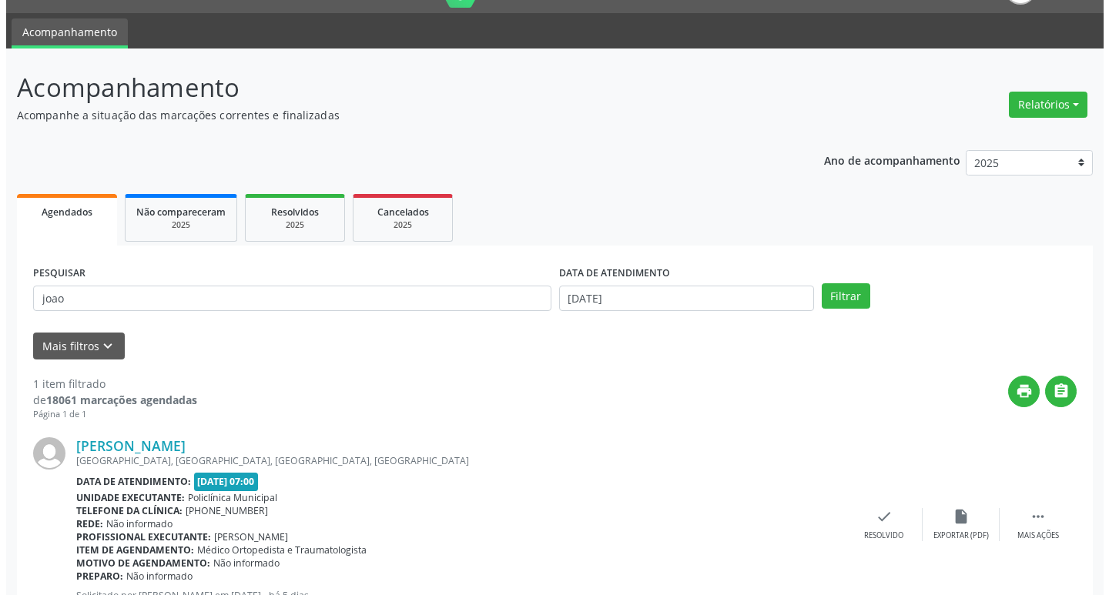
scroll to position [97, 0]
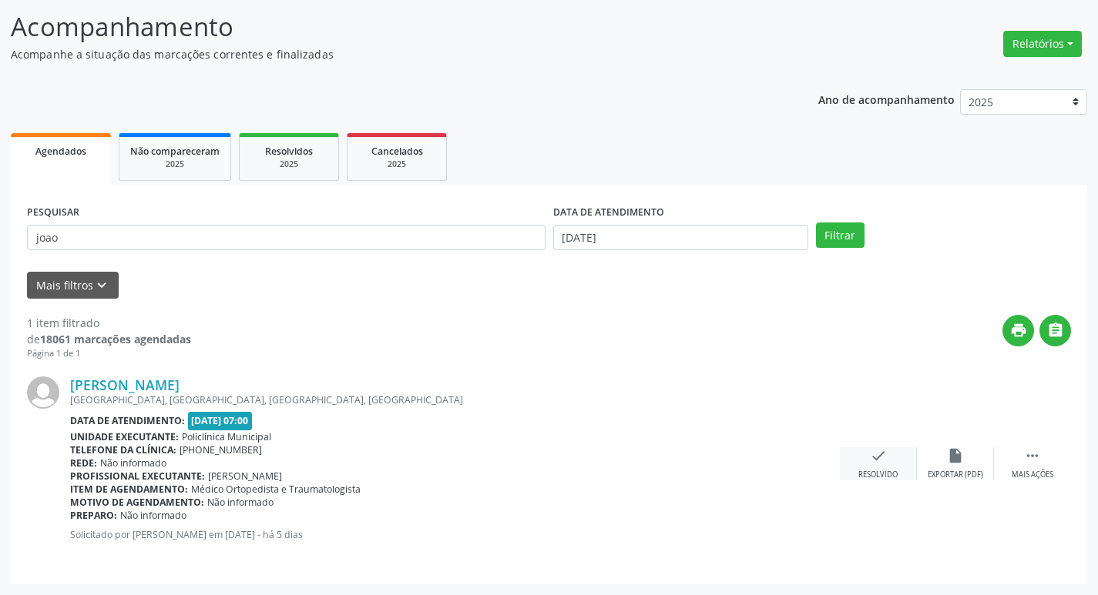
click at [893, 448] on div "check Resolvido" at bounding box center [878, 464] width 77 height 33
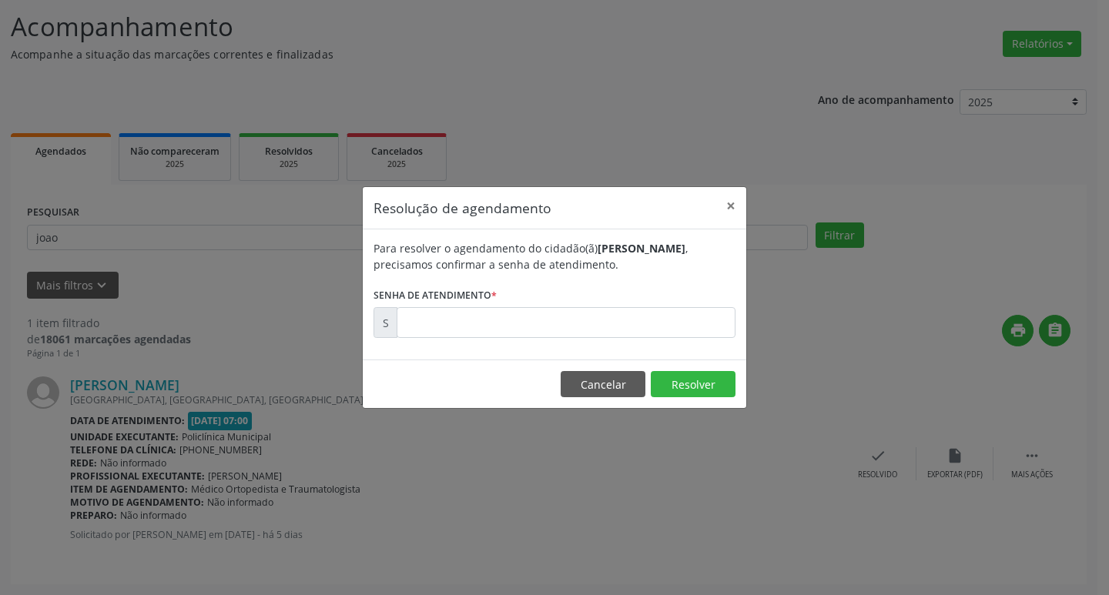
click at [432, 340] on div "Para resolver o agendamento do cidadão(ã) [PERSON_NAME] , precisamos confirmar …" at bounding box center [555, 295] width 384 height 130
click at [432, 322] on input "text" at bounding box center [566, 322] width 339 height 31
type input "00181518"
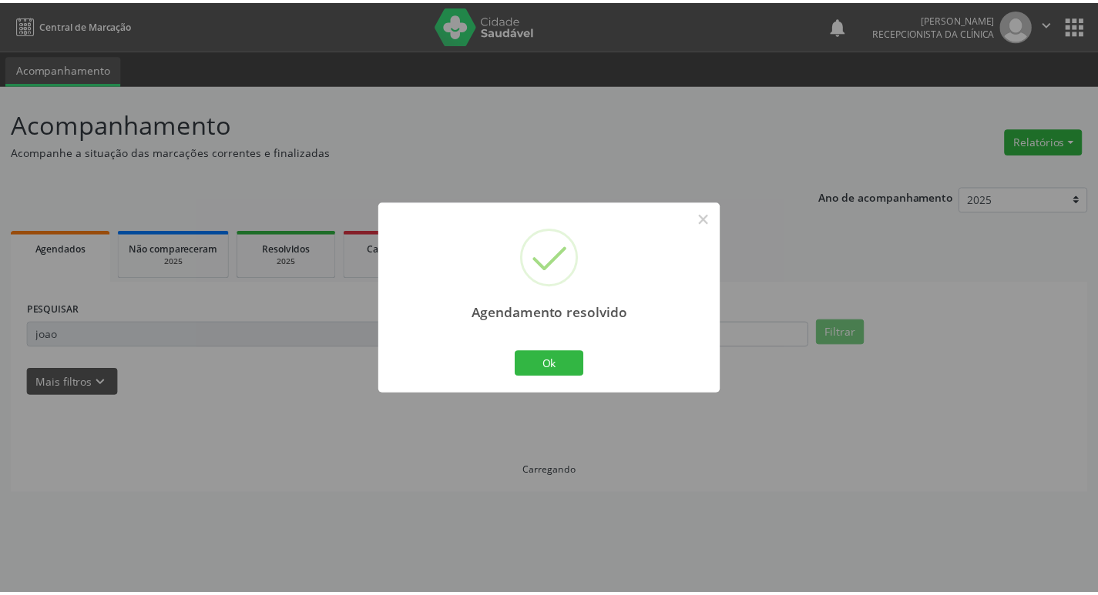
scroll to position [0, 0]
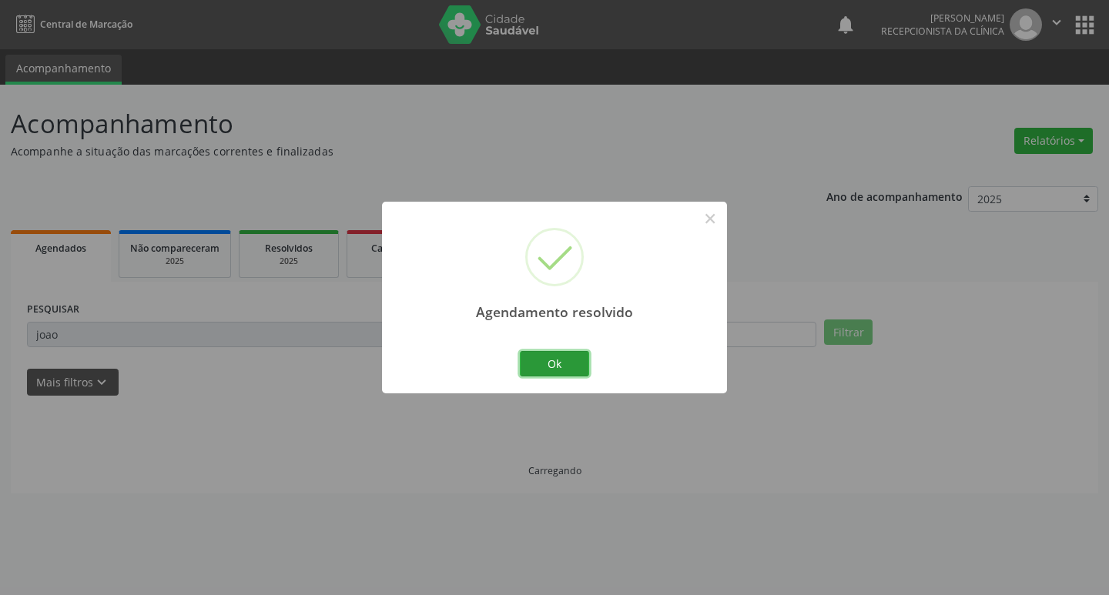
drag, startPoint x: 566, startPoint y: 364, endPoint x: 487, endPoint y: 350, distance: 80.5
click at [555, 357] on button "Ok" at bounding box center [554, 364] width 69 height 26
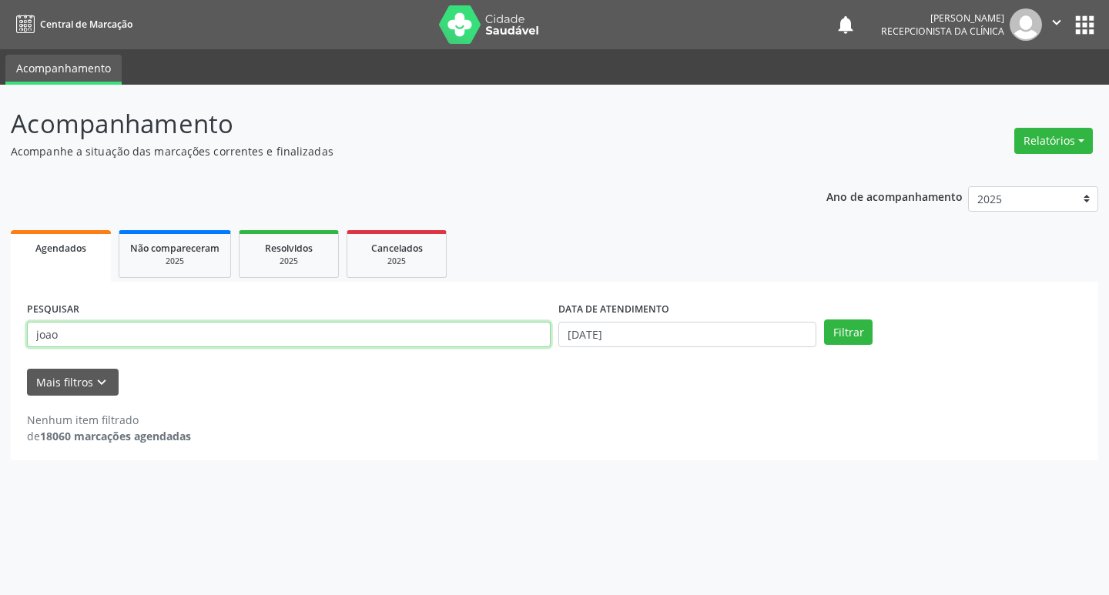
click at [303, 323] on input "joao" at bounding box center [289, 335] width 524 height 26
type input "[PERSON_NAME]"
click at [824, 320] on button "Filtrar" at bounding box center [848, 333] width 49 height 26
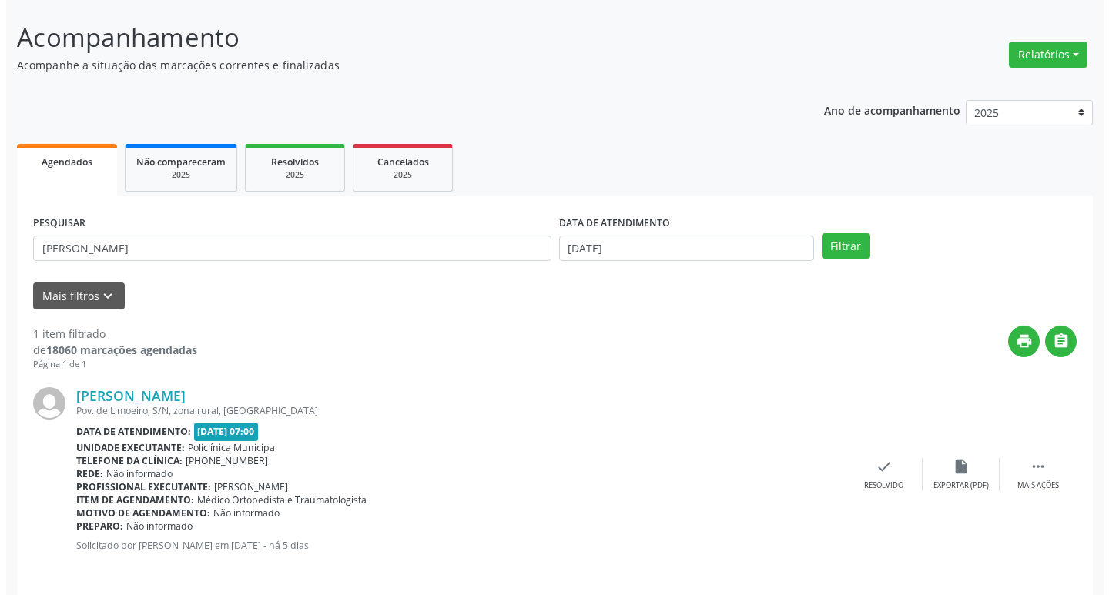
scroll to position [97, 0]
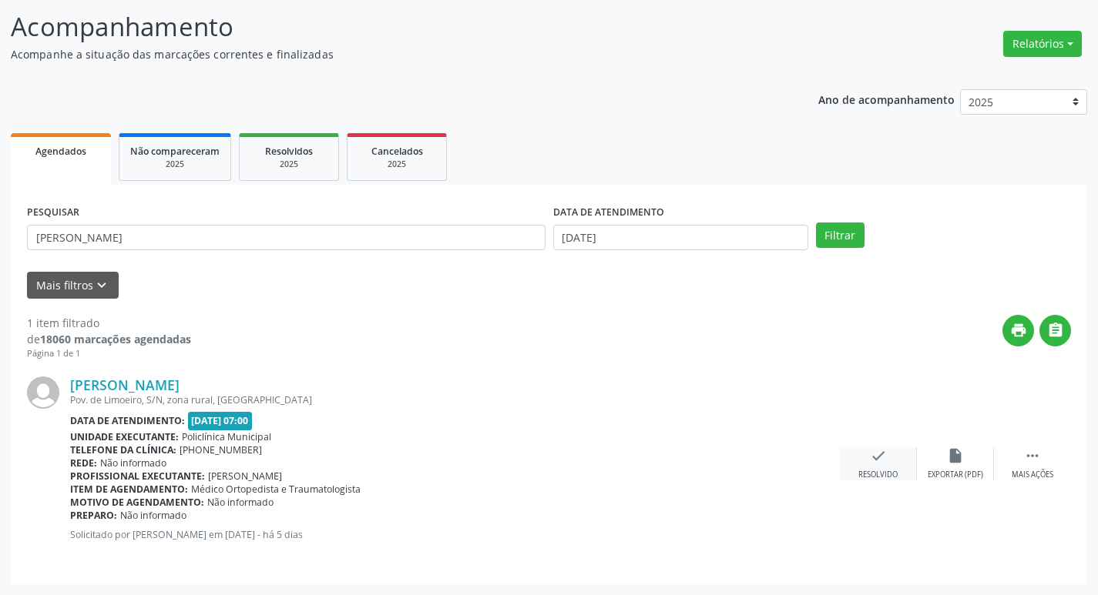
click at [894, 462] on div "check Resolvido" at bounding box center [878, 464] width 77 height 33
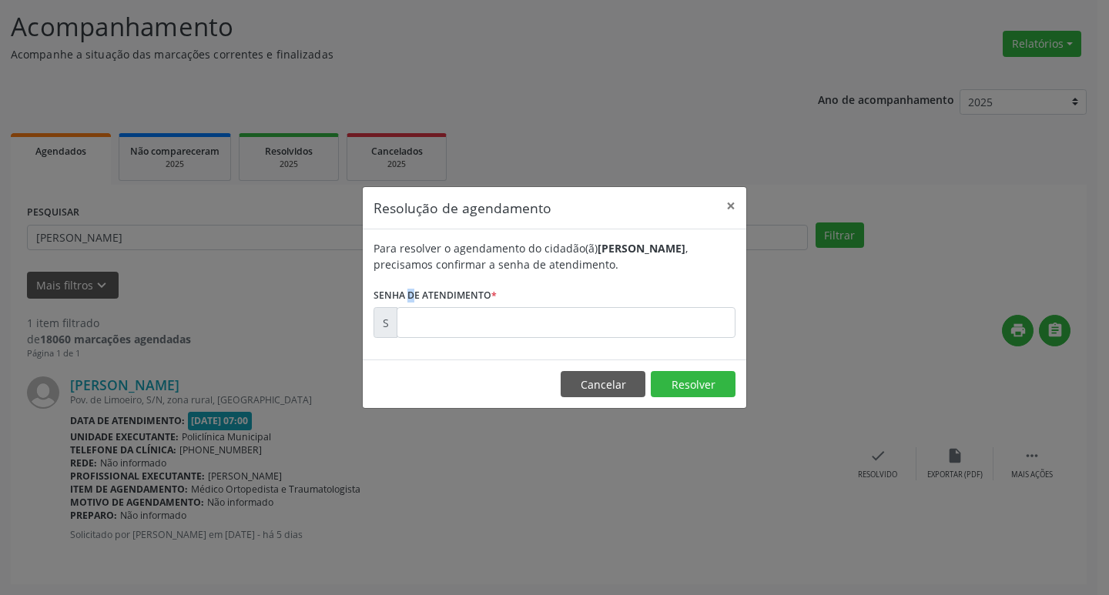
drag, startPoint x: 383, startPoint y: 298, endPoint x: 454, endPoint y: 325, distance: 76.5
click at [386, 303] on label "Senha de atendimento *" at bounding box center [435, 295] width 123 height 24
click at [454, 325] on input "text" at bounding box center [566, 322] width 339 height 31
type input "00181528"
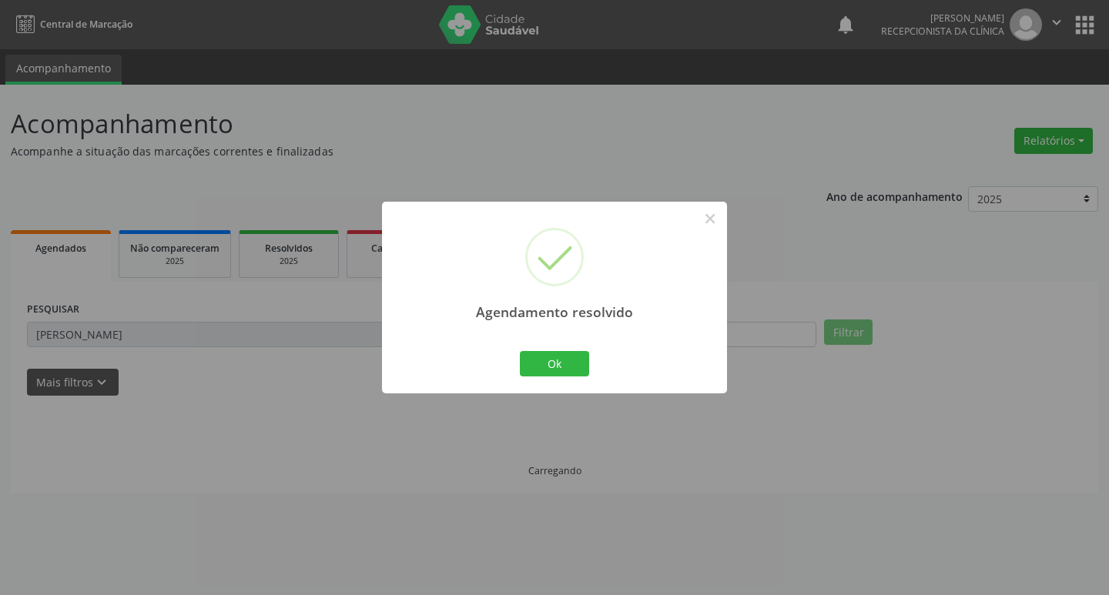
scroll to position [0, 0]
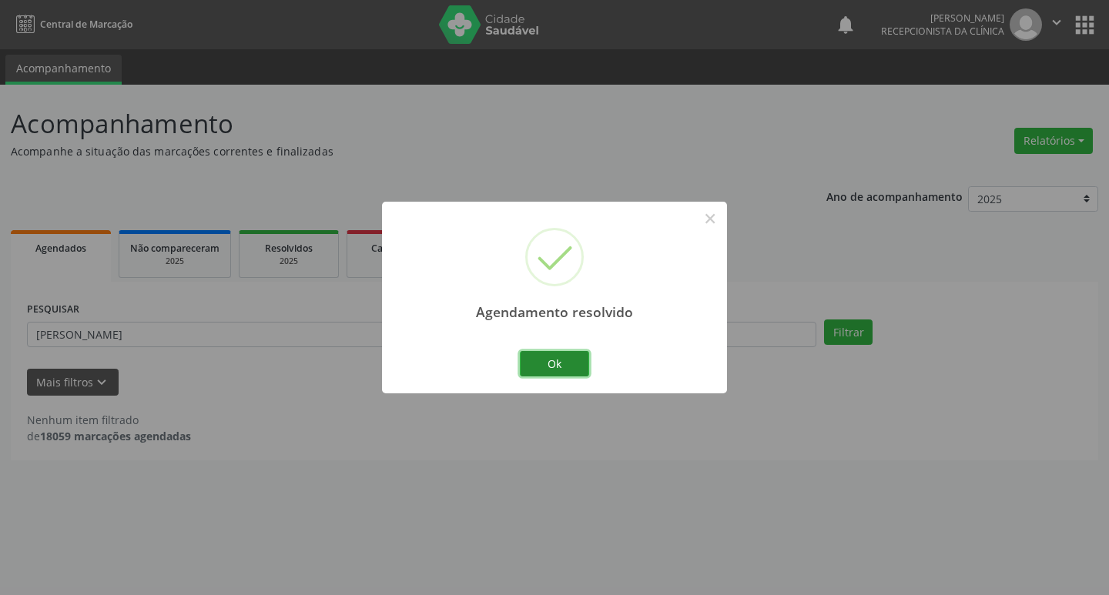
click at [548, 368] on button "Ok" at bounding box center [554, 364] width 69 height 26
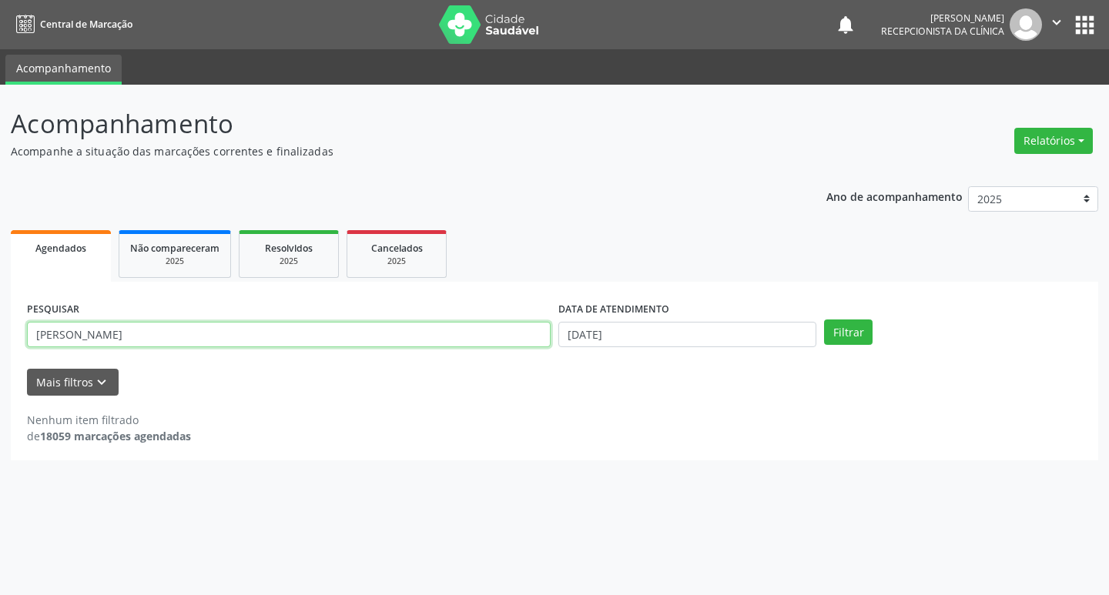
click at [355, 328] on input "[PERSON_NAME]" at bounding box center [289, 335] width 524 height 26
type input "[PERSON_NAME]"
click at [824, 320] on button "Filtrar" at bounding box center [848, 333] width 49 height 26
